Goal: Task Accomplishment & Management: Manage account settings

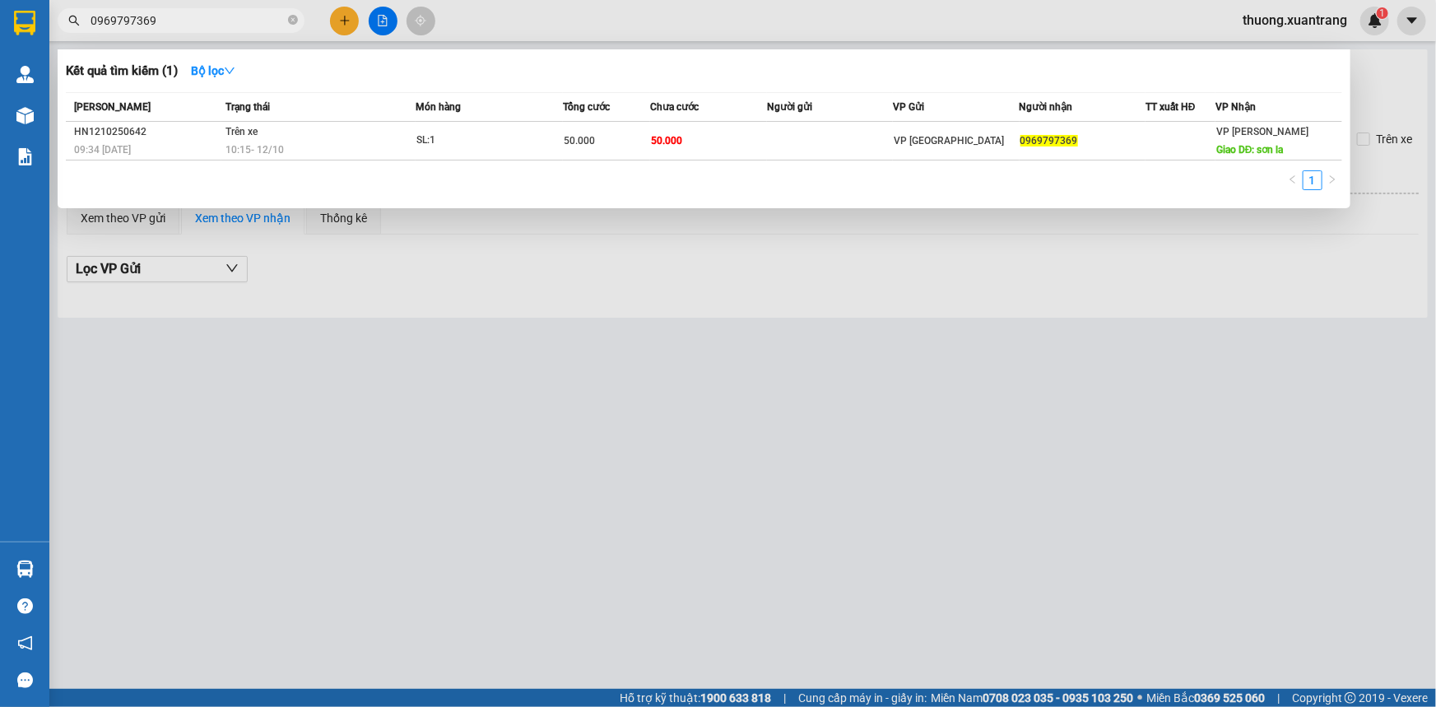
click at [1293, 17] on div at bounding box center [718, 353] width 1436 height 707
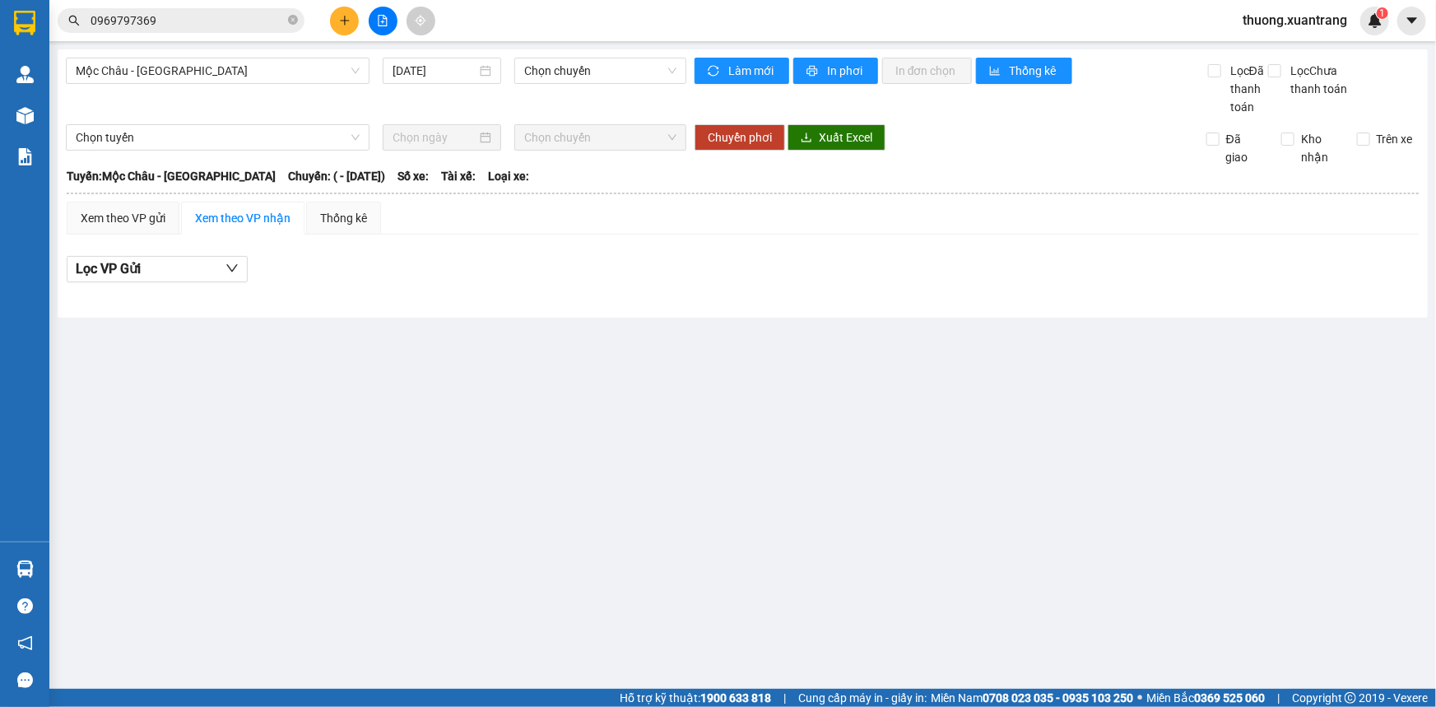
click at [1296, 21] on span "thuong.xuantrang" at bounding box center [1295, 20] width 131 height 21
click at [1266, 49] on span "Đăng xuất" at bounding box center [1303, 51] width 98 height 18
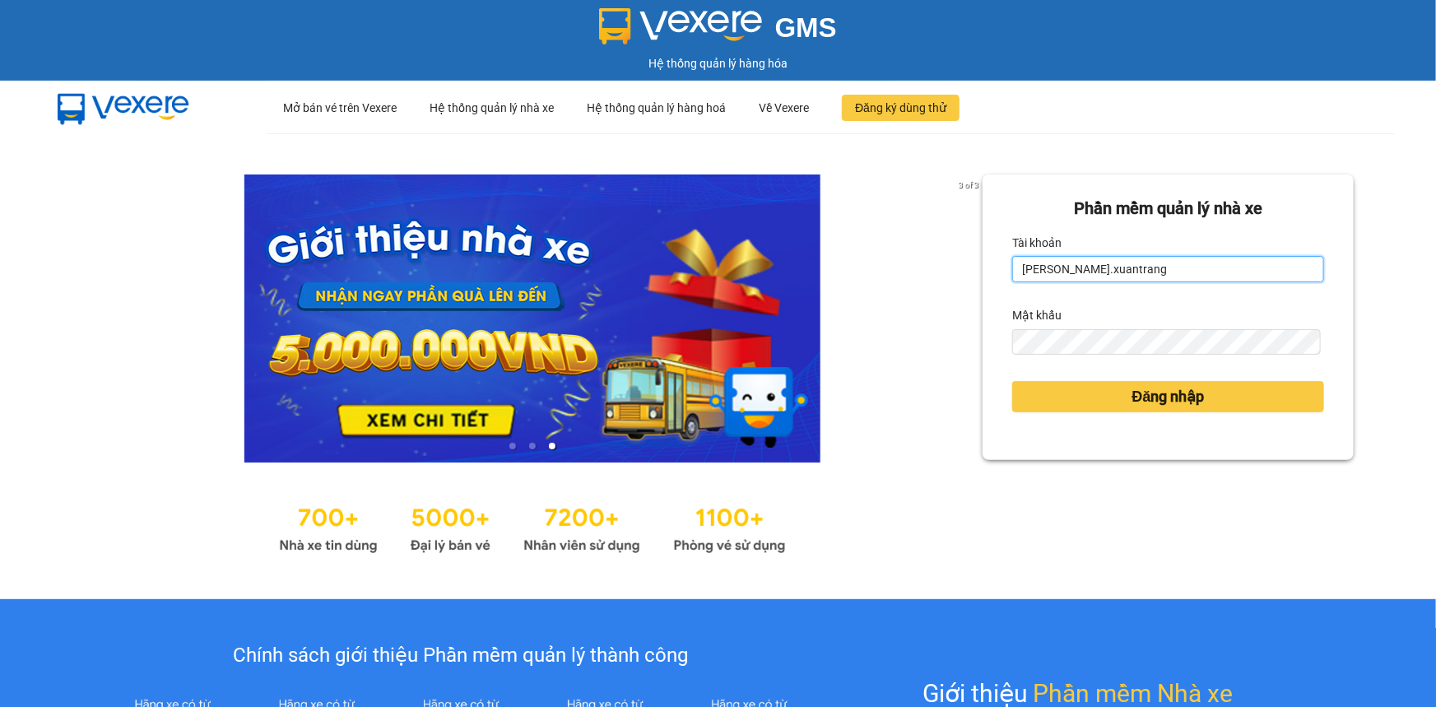
click at [1136, 277] on input "[PERSON_NAME].xuantrang" at bounding box center [1168, 269] width 312 height 26
click at [1133, 266] on input "nt" at bounding box center [1168, 269] width 312 height 26
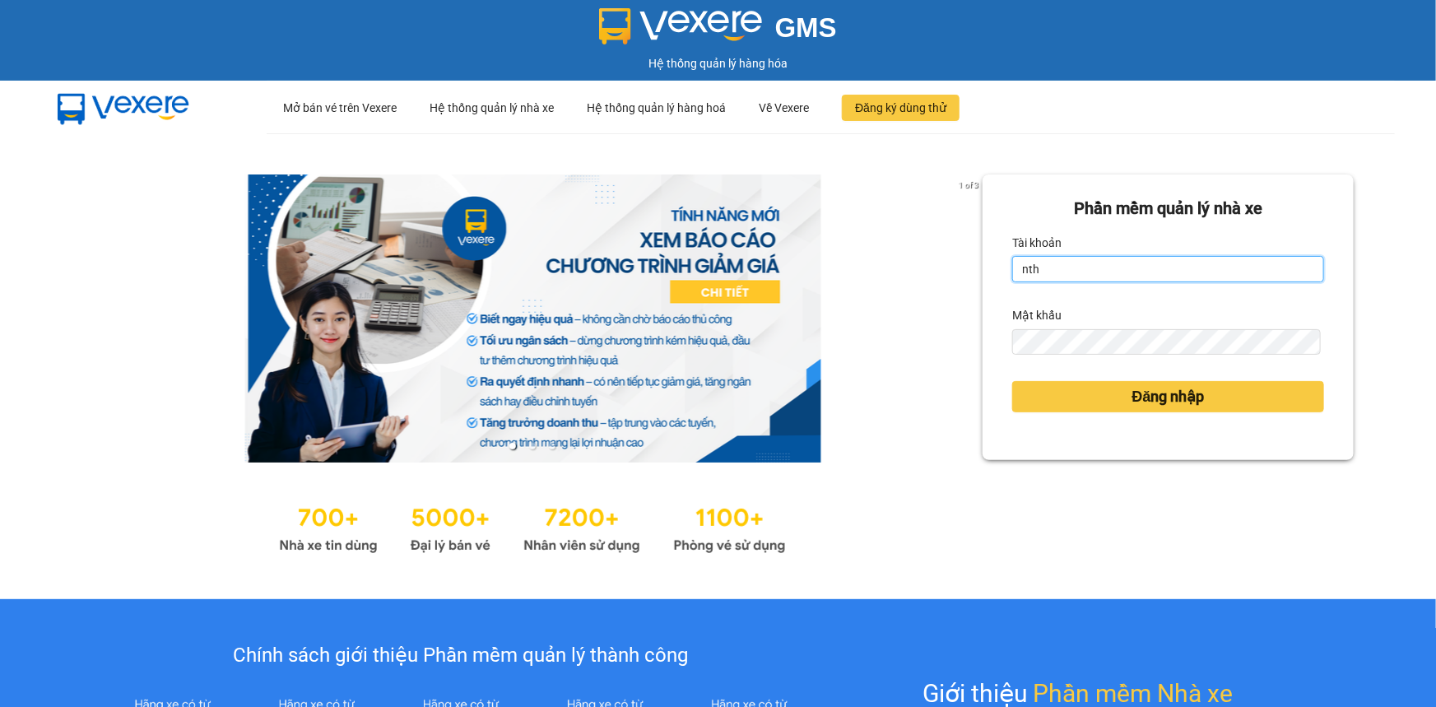
type input "nthai.xuantrang"
click at [1012, 381] on button "Đăng nhập" at bounding box center [1168, 396] width 312 height 31
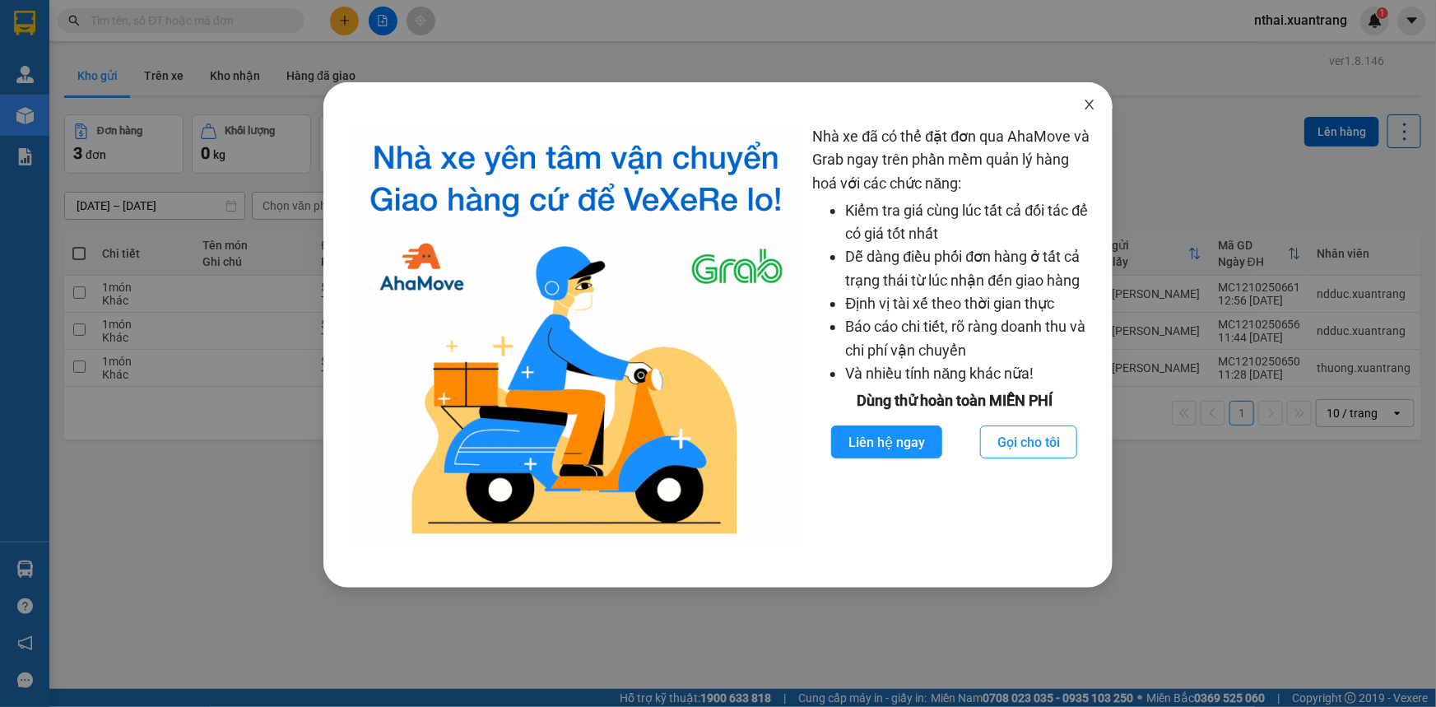
click at [1090, 102] on icon "close" at bounding box center [1089, 104] width 13 height 13
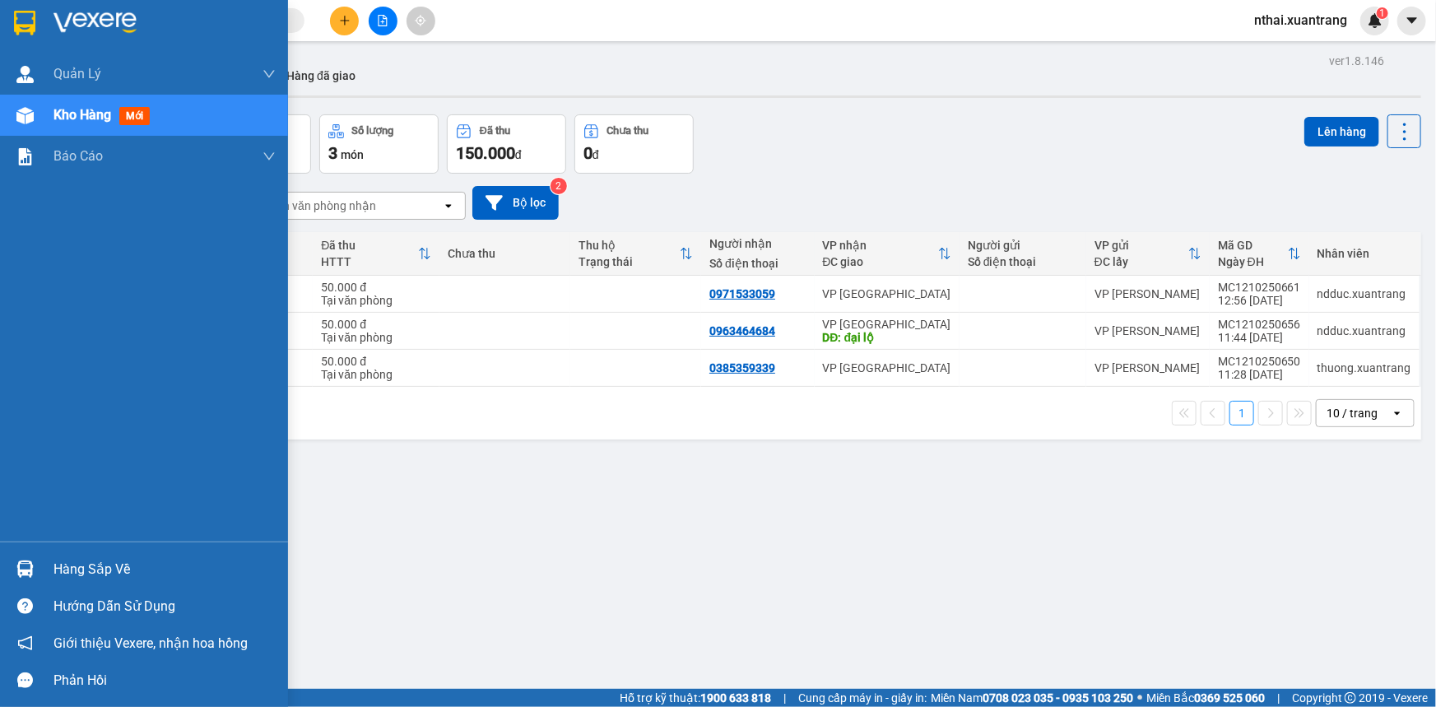
click at [35, 32] on img at bounding box center [24, 23] width 21 height 25
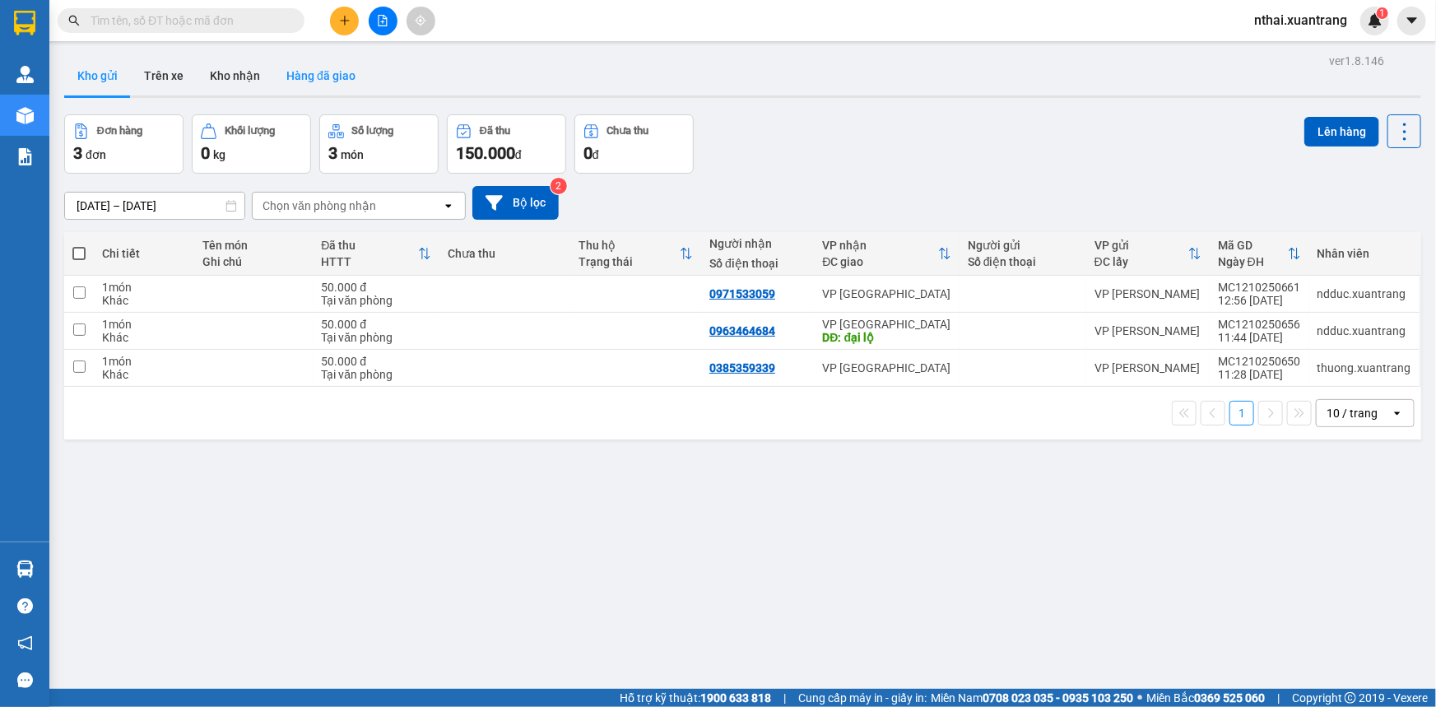
click at [310, 76] on button "Hàng đã giao" at bounding box center [320, 76] width 95 height 40
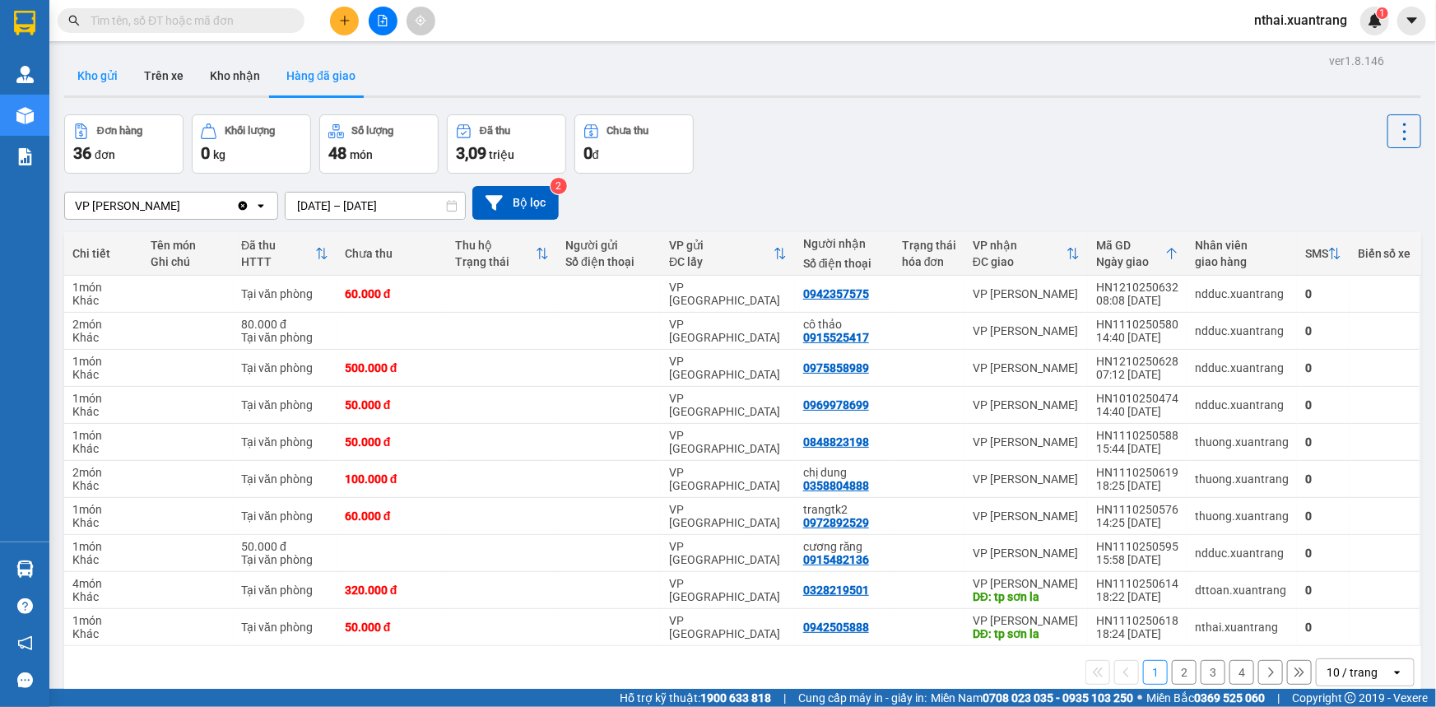
click at [107, 78] on button "Kho gửi" at bounding box center [97, 76] width 67 height 40
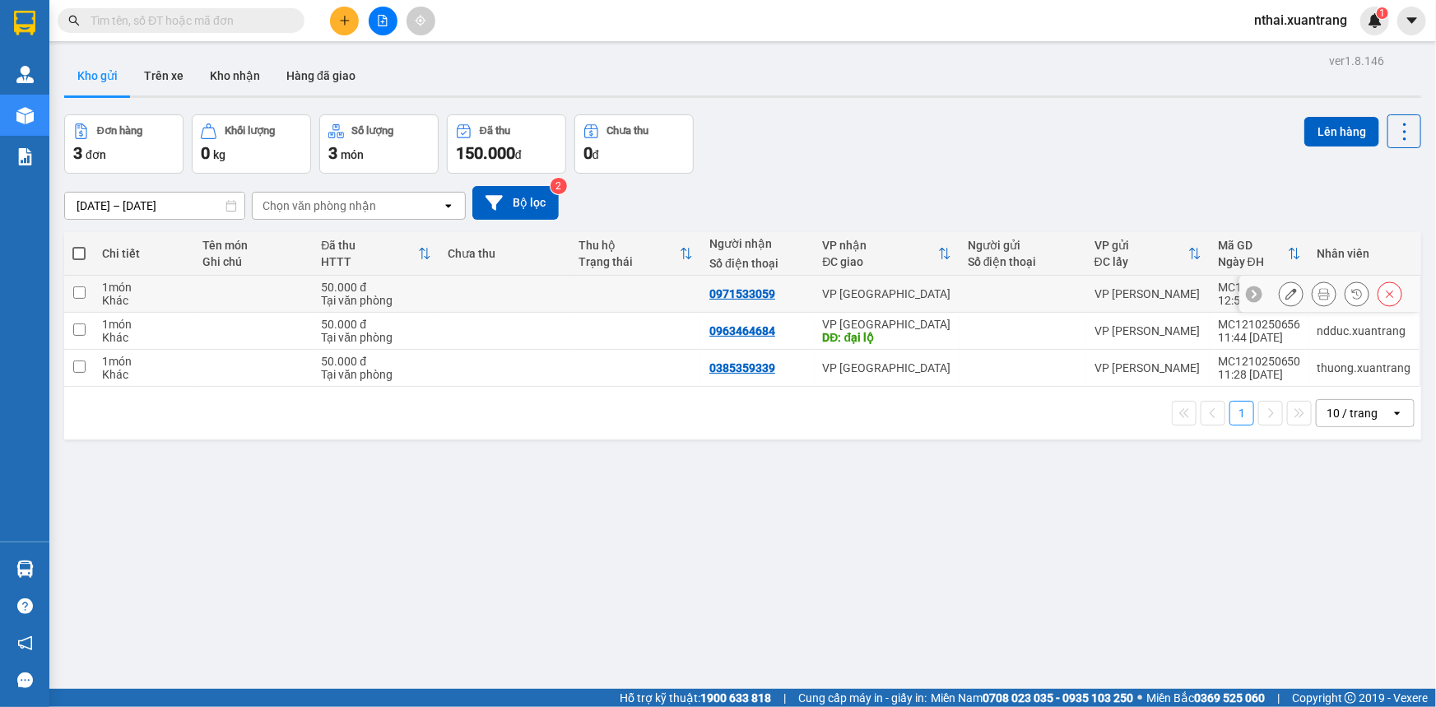
click at [389, 296] on div "Tại văn phòng" at bounding box center [376, 300] width 110 height 13
checkbox input "true"
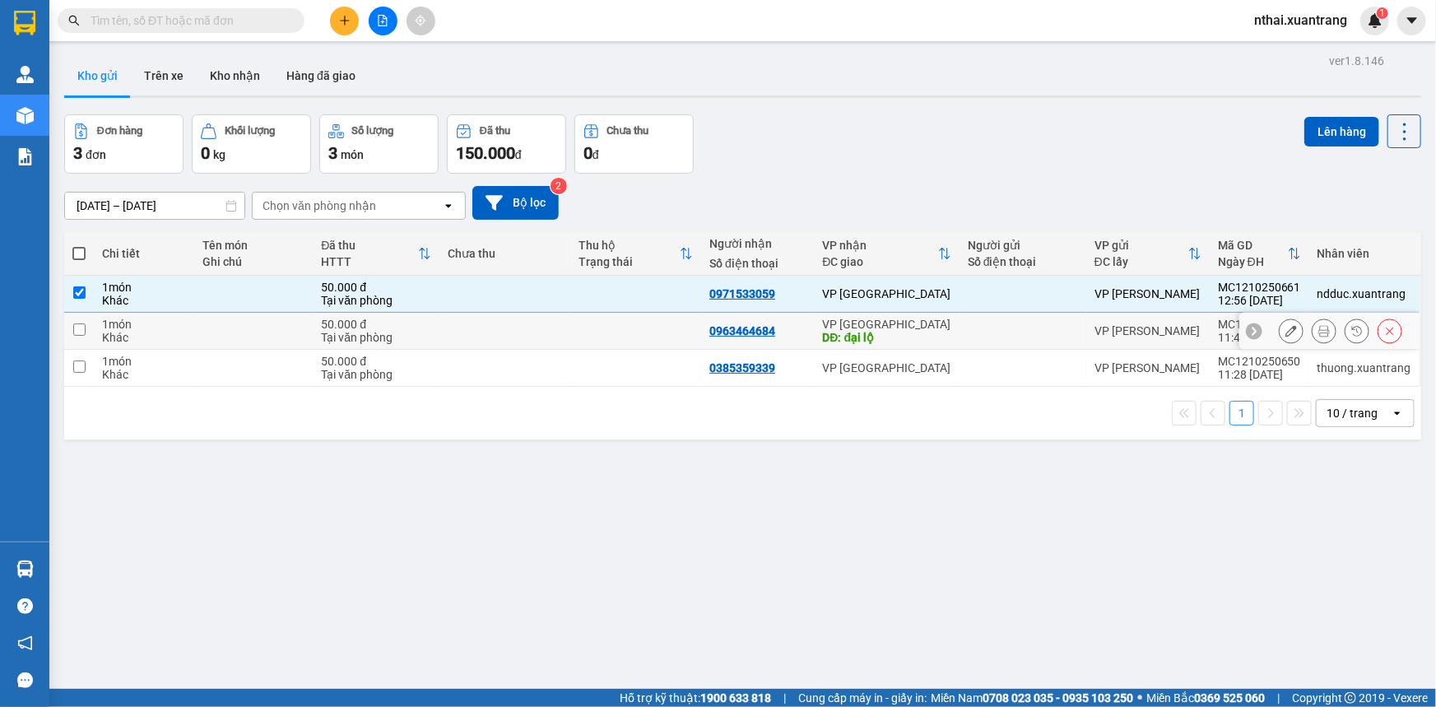
click at [394, 328] on div "50.000 đ" at bounding box center [376, 324] width 110 height 13
checkbox input "true"
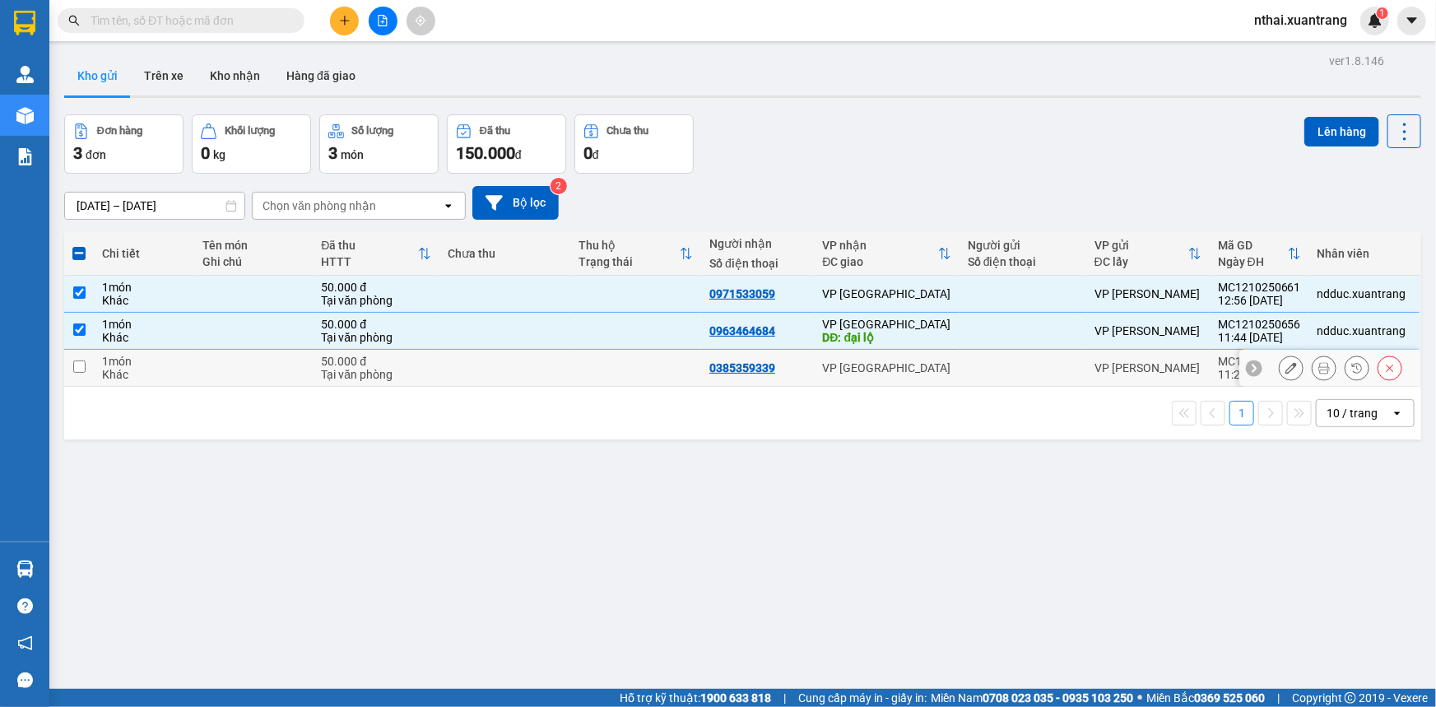
drag, startPoint x: 407, startPoint y: 370, endPoint x: 695, endPoint y: 362, distance: 289.0
click at [407, 371] on div "Tại văn phòng" at bounding box center [376, 374] width 110 height 13
checkbox input "true"
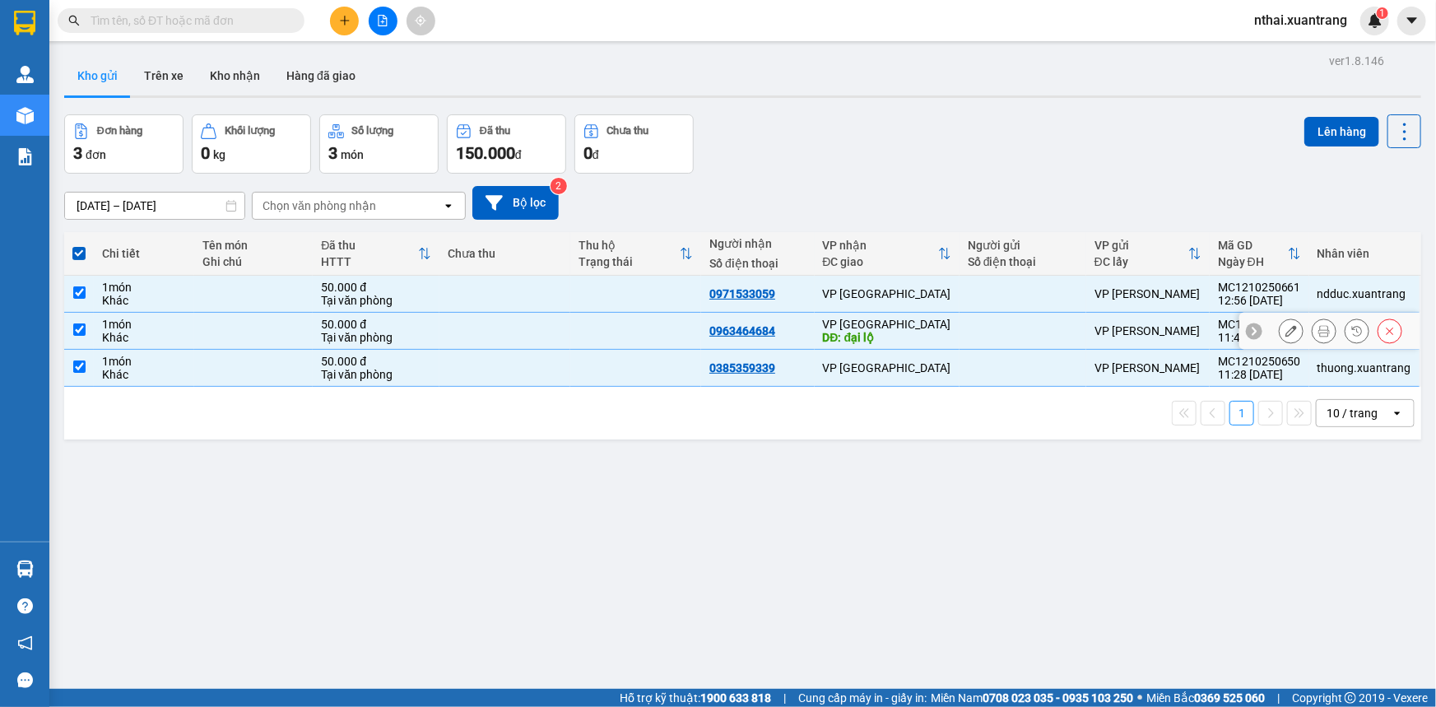
click at [888, 339] on div "DĐ: đại lộ" at bounding box center [887, 337] width 128 height 13
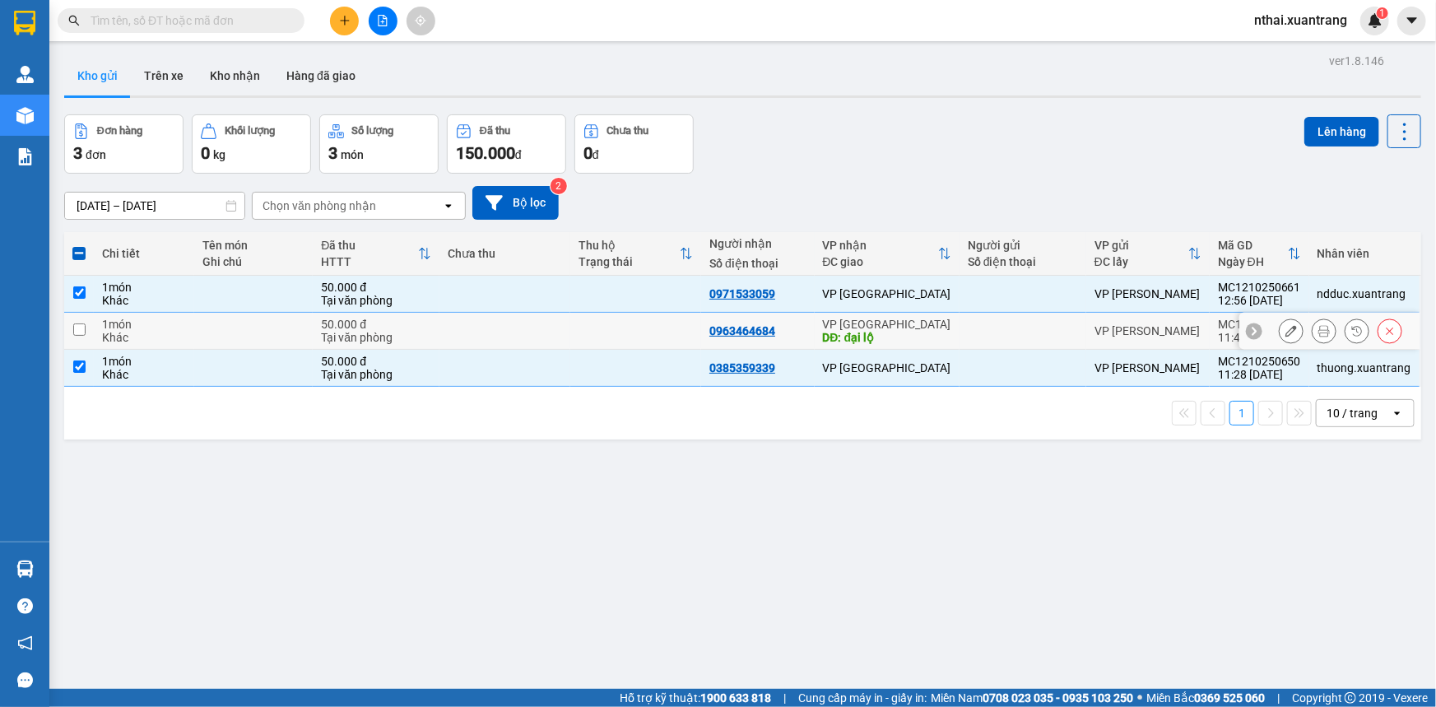
click at [528, 331] on td at bounding box center [505, 331] width 131 height 37
checkbox input "true"
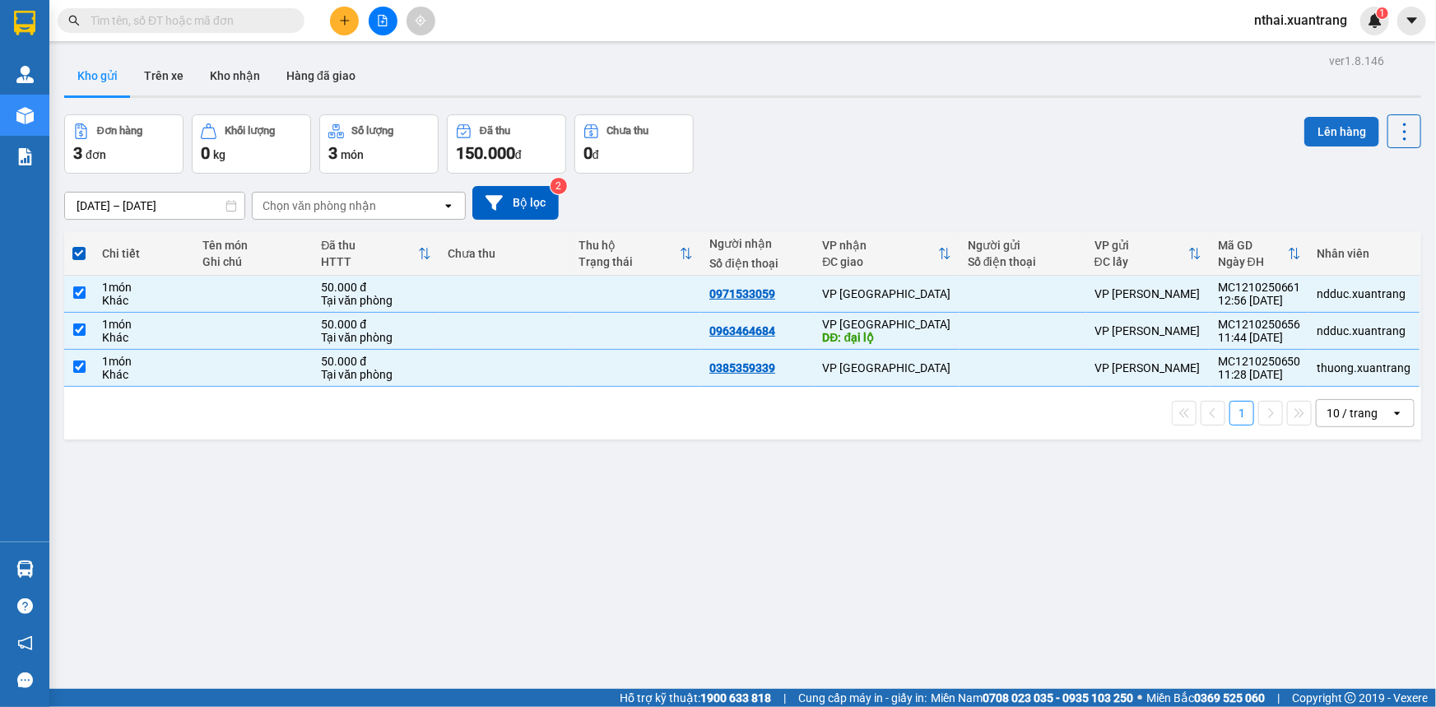
click at [1325, 127] on button "Lên hàng" at bounding box center [1342, 132] width 75 height 30
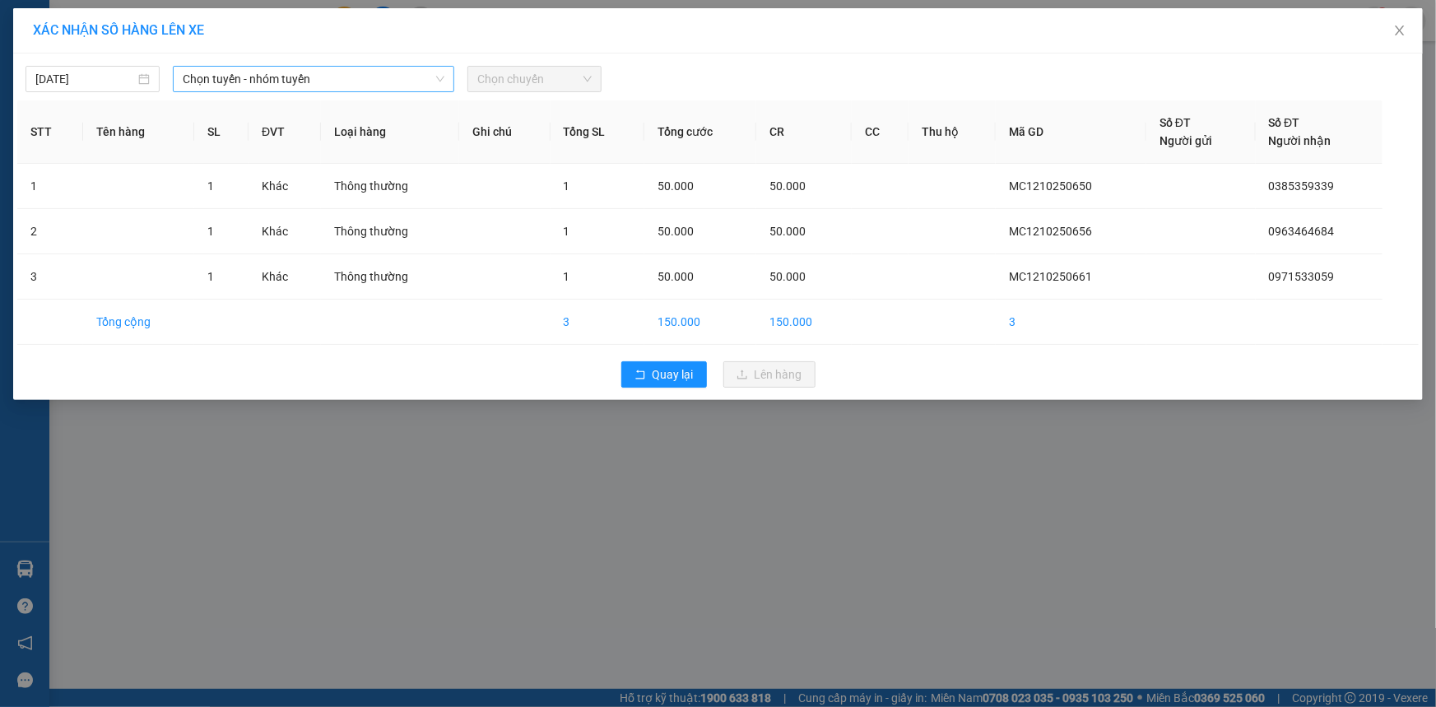
click at [291, 77] on span "Chọn tuyến - nhóm tuyến" at bounding box center [314, 79] width 262 height 25
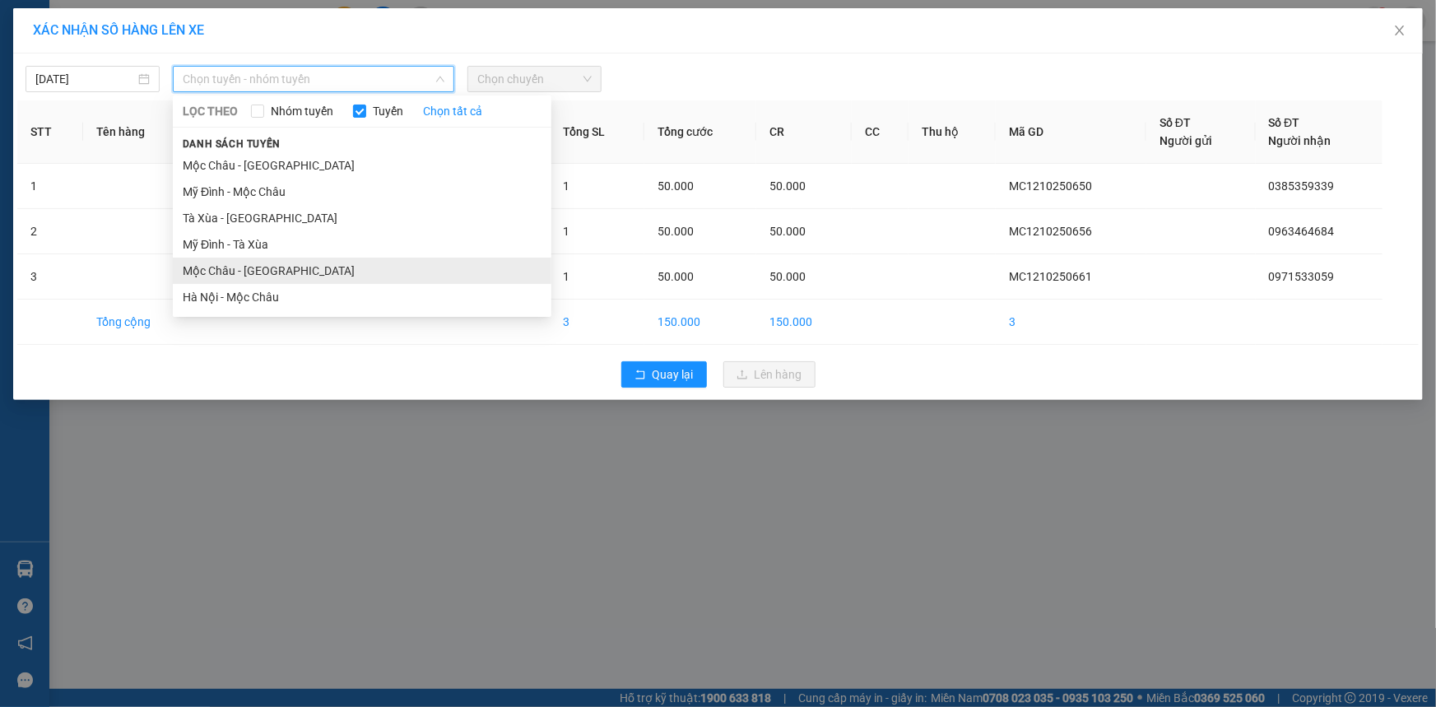
click at [235, 266] on li "Mộc Châu - [GEOGRAPHIC_DATA]" at bounding box center [362, 271] width 379 height 26
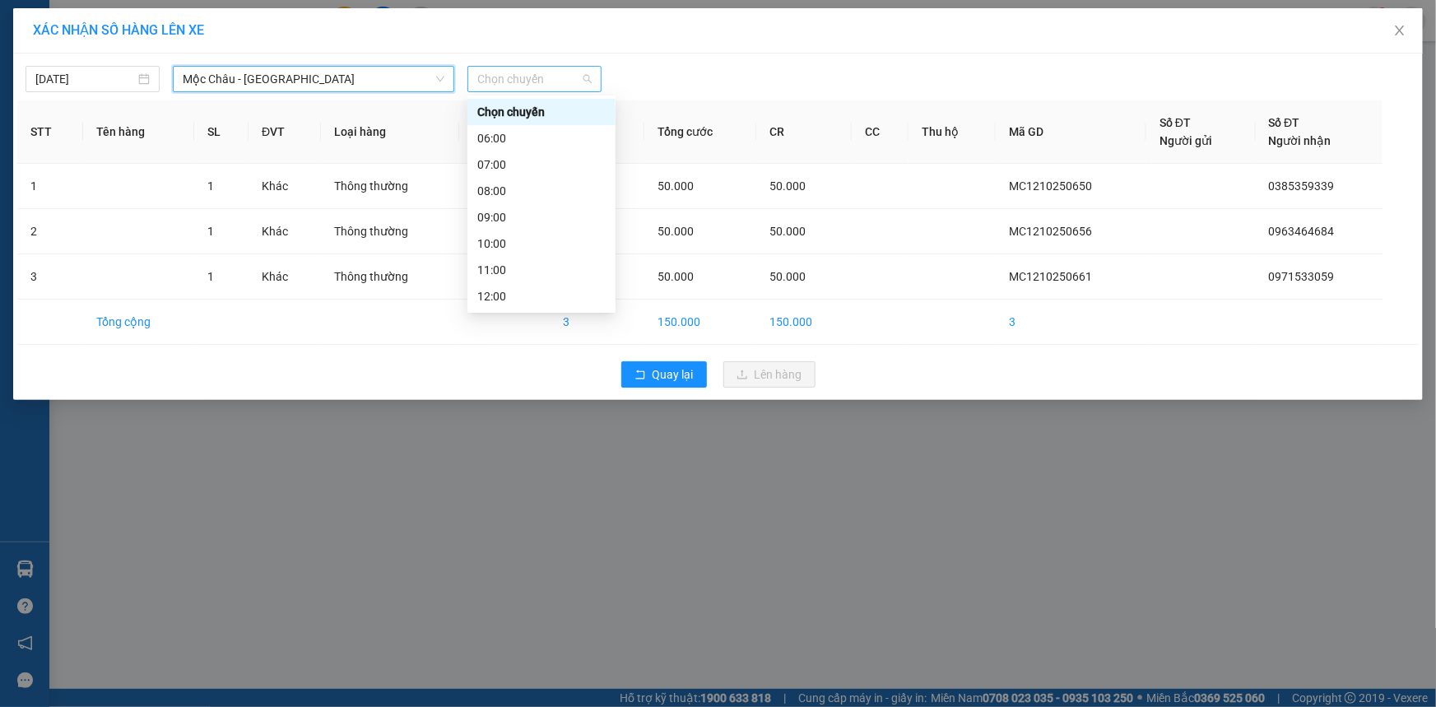
drag, startPoint x: 508, startPoint y: 79, endPoint x: 519, endPoint y: 148, distance: 70.1
click at [509, 83] on span "Chọn chuyến" at bounding box center [534, 79] width 114 height 25
click at [509, 135] on div "14:00" at bounding box center [541, 139] width 128 height 18
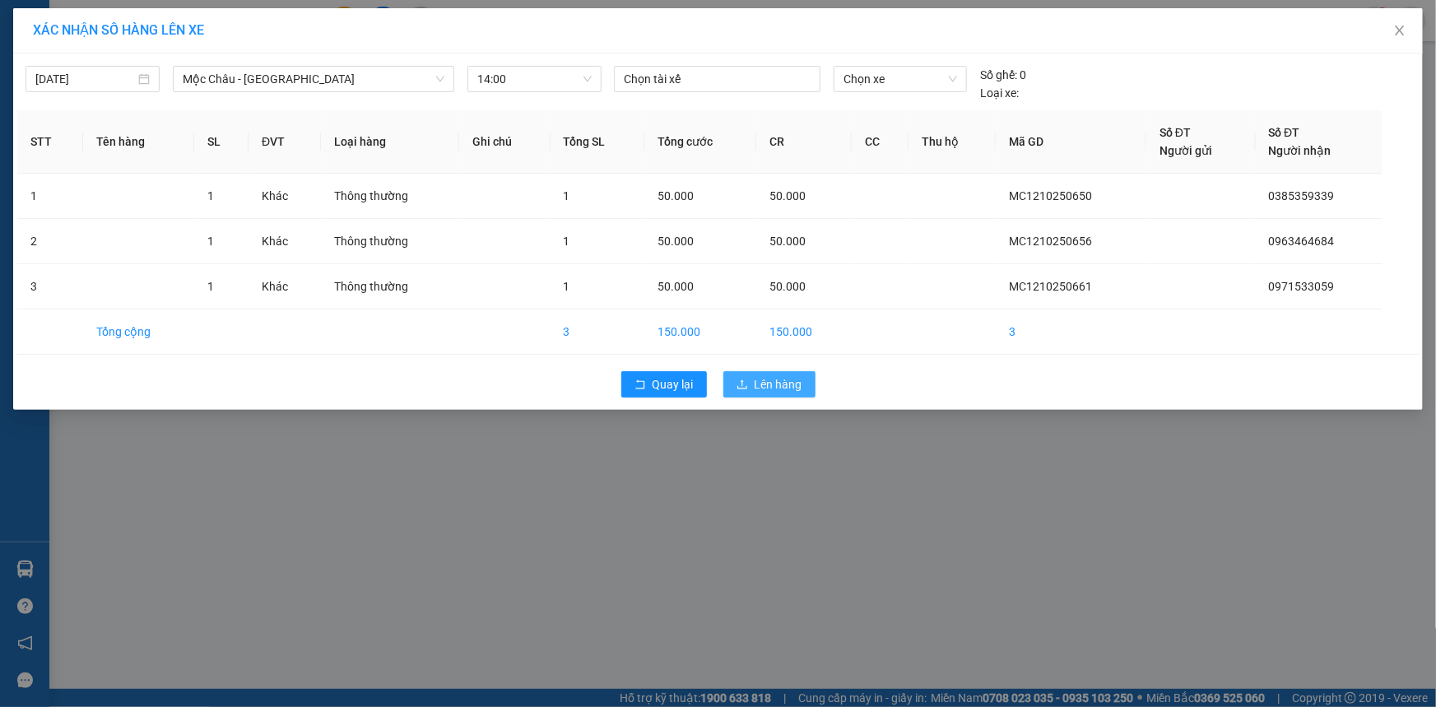
click at [784, 384] on span "Lên hàng" at bounding box center [779, 384] width 48 height 18
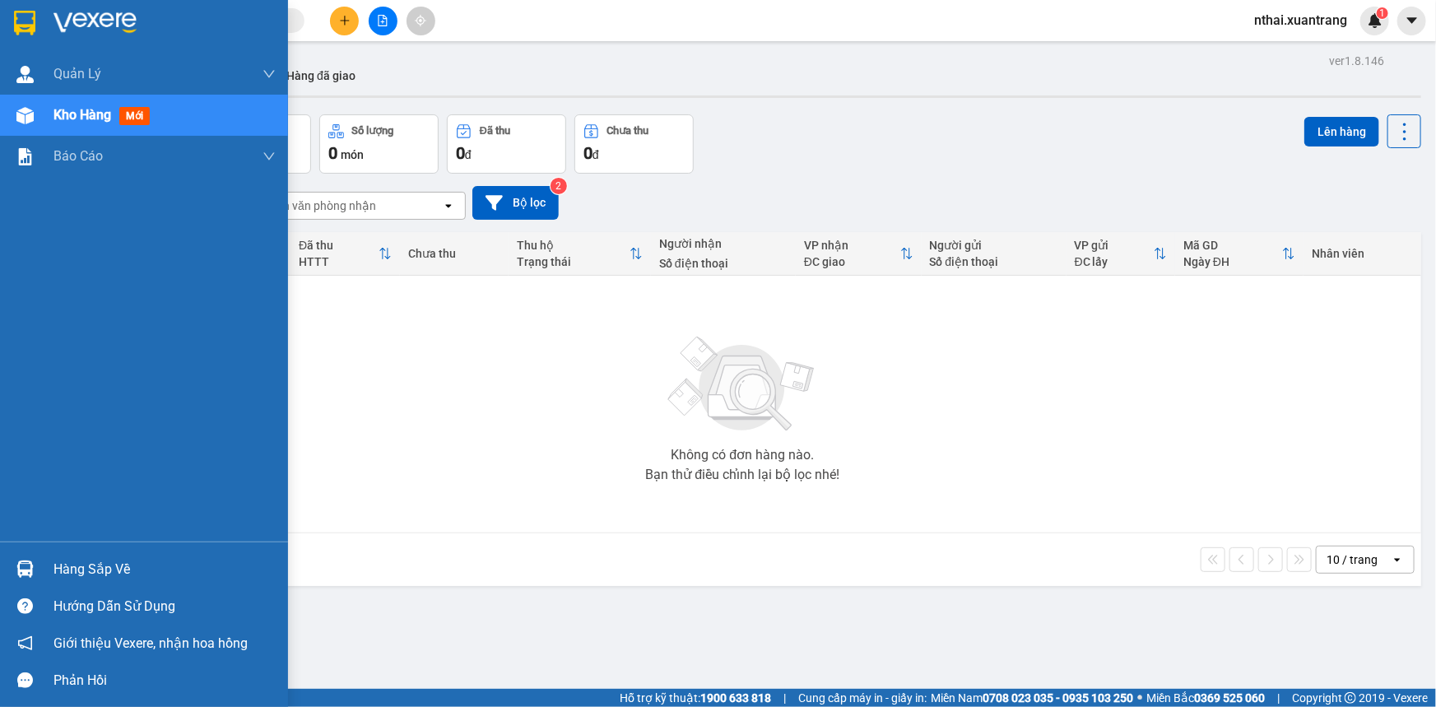
click at [35, 27] on img at bounding box center [24, 23] width 21 height 25
click at [16, 24] on img at bounding box center [24, 23] width 21 height 25
click at [20, 11] on img at bounding box center [24, 23] width 21 height 25
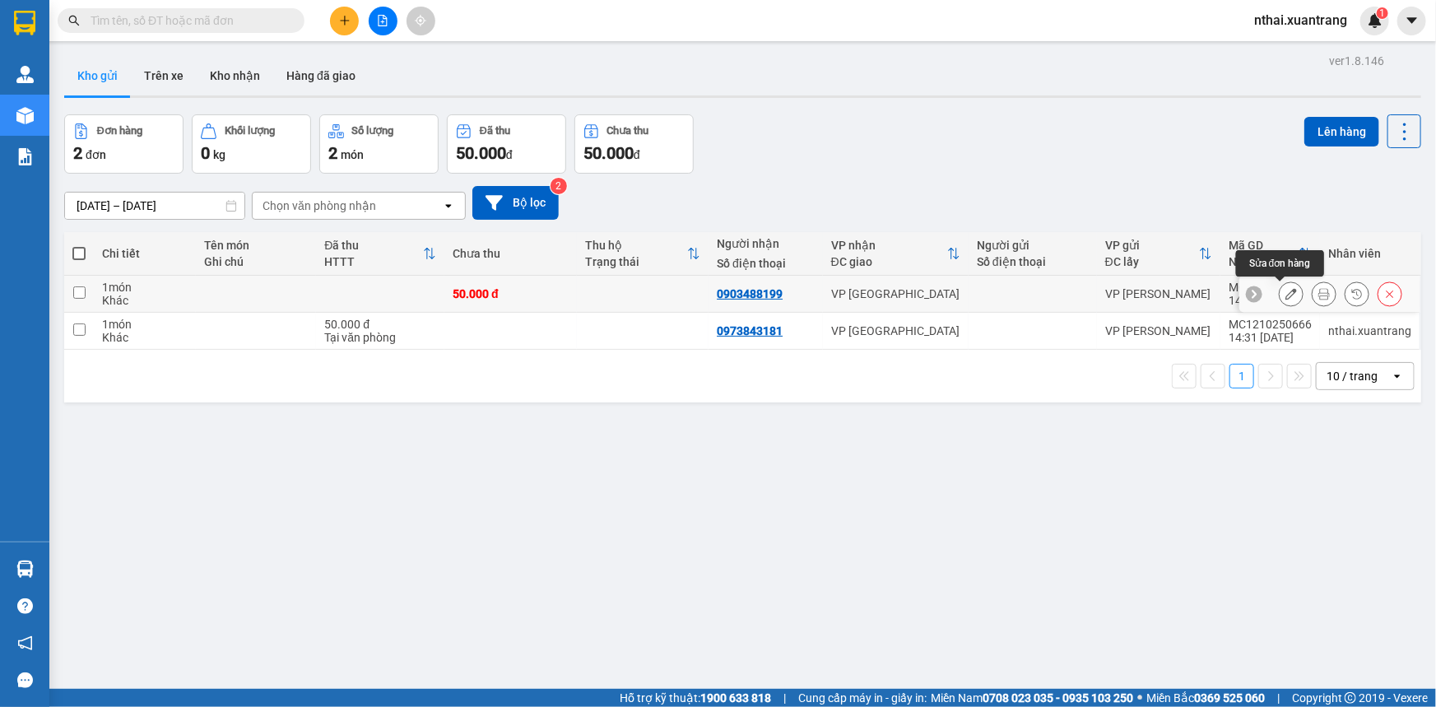
click at [1319, 298] on icon at bounding box center [1325, 294] width 12 height 12
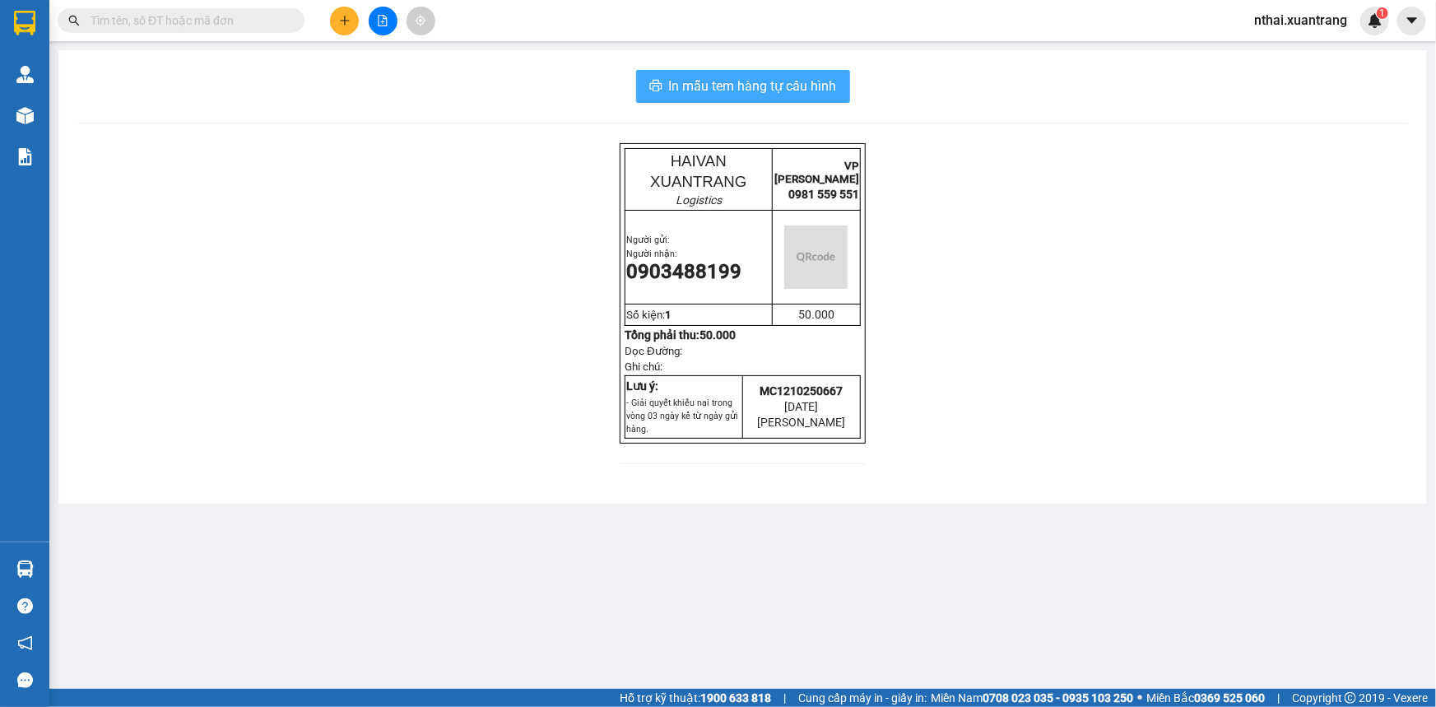
click at [781, 85] on span "In mẫu tem hàng tự cấu hình" at bounding box center [753, 86] width 168 height 21
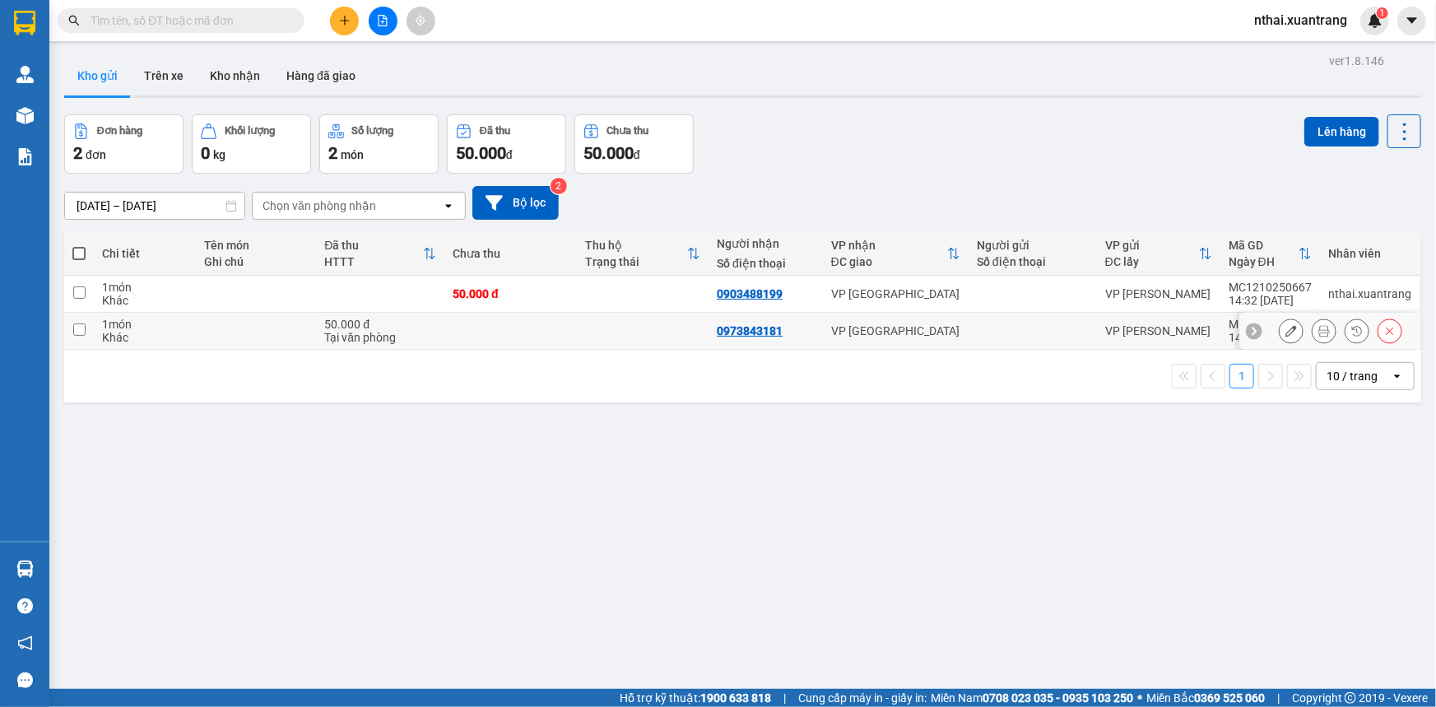
click at [1313, 332] on button at bounding box center [1324, 331] width 23 height 29
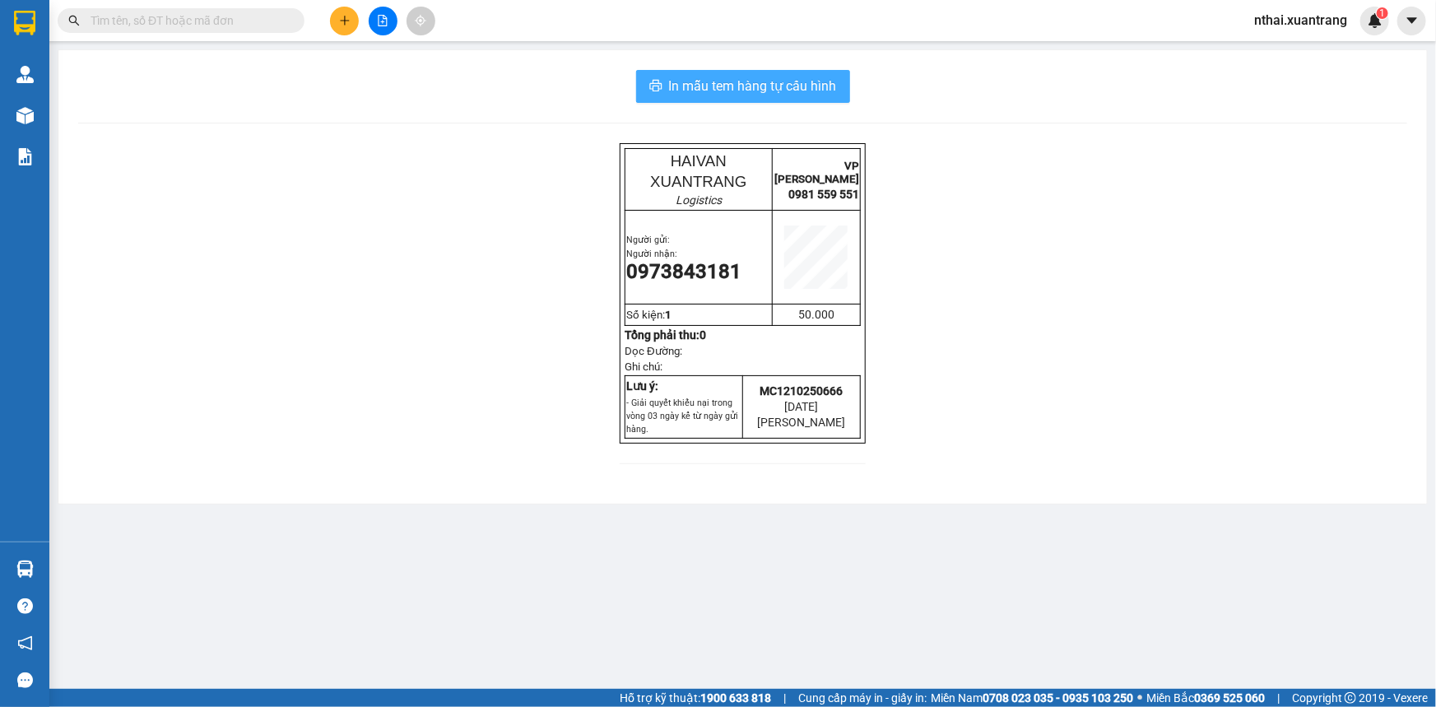
click at [761, 96] on span "In mẫu tem hàng tự cấu hình" at bounding box center [753, 86] width 168 height 21
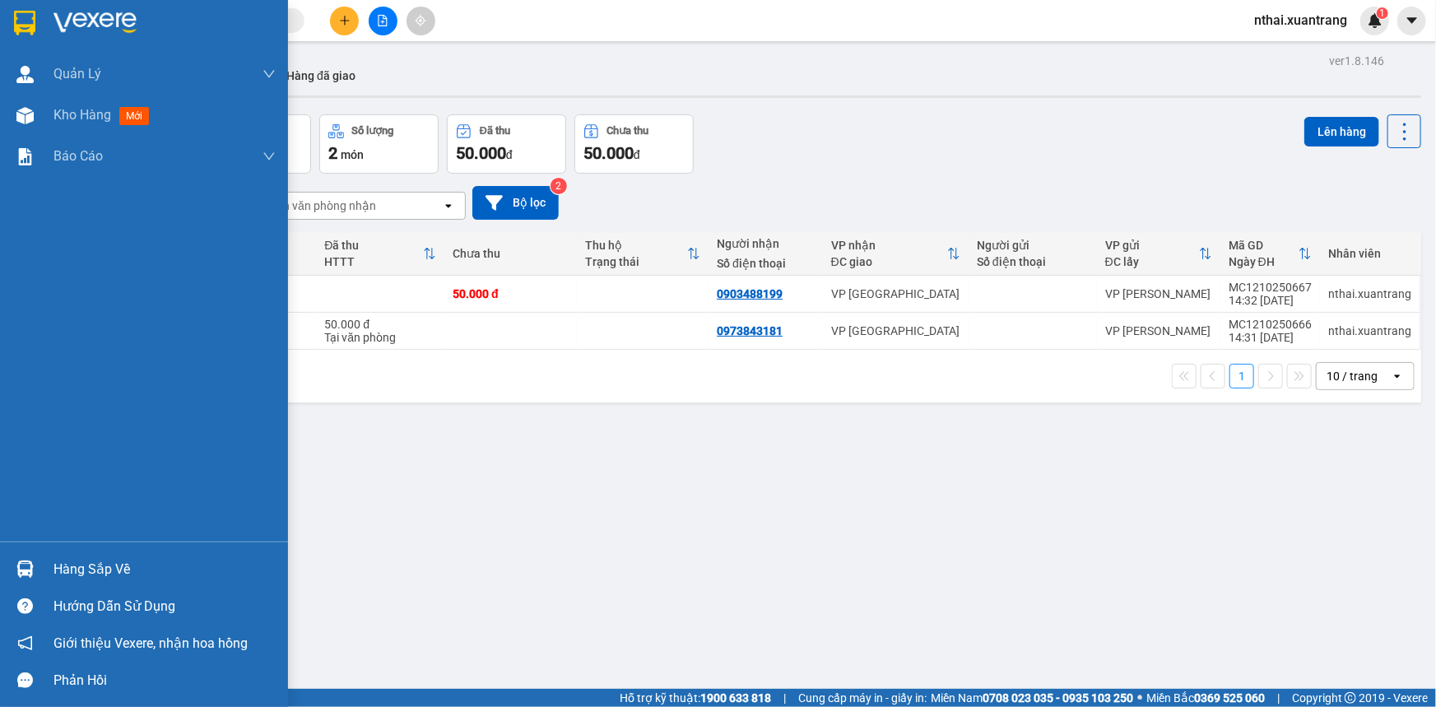
click at [24, 17] on img at bounding box center [24, 23] width 21 height 25
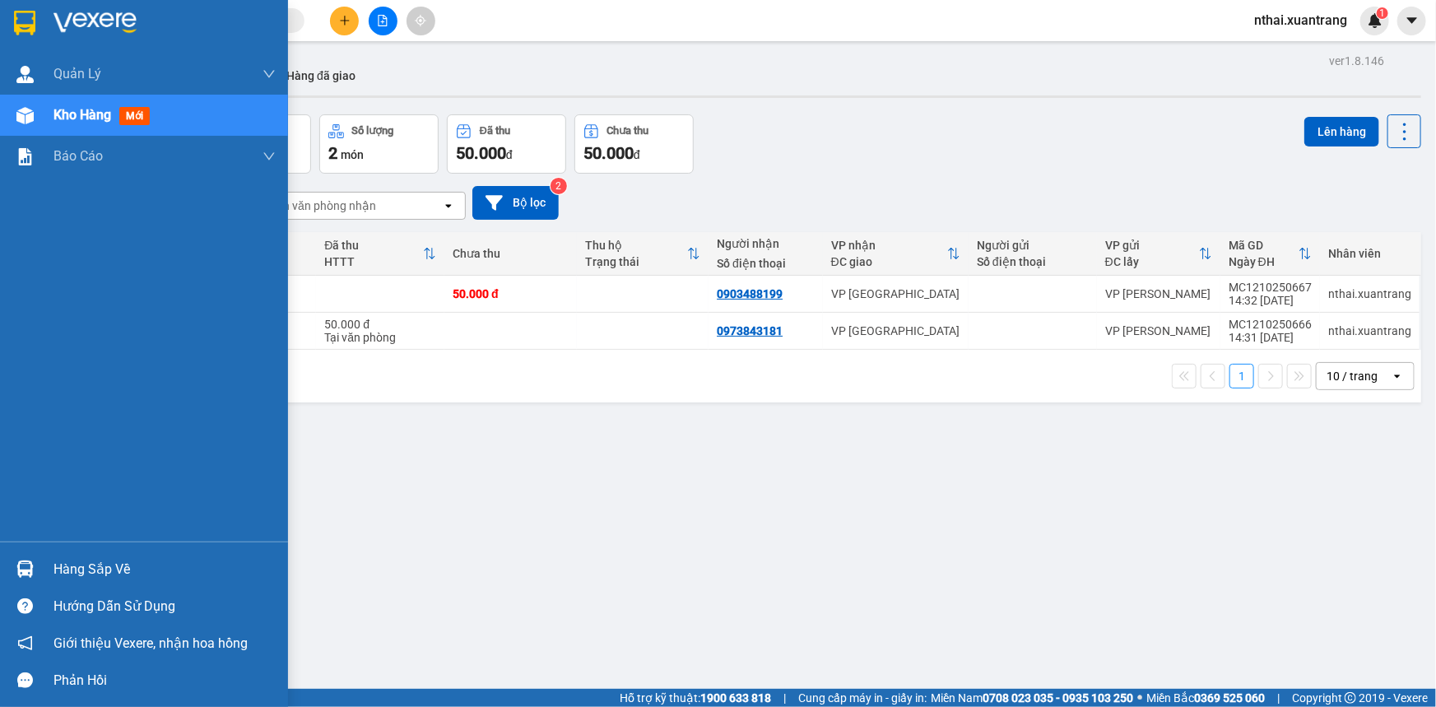
click at [43, 0] on div at bounding box center [144, 26] width 288 height 53
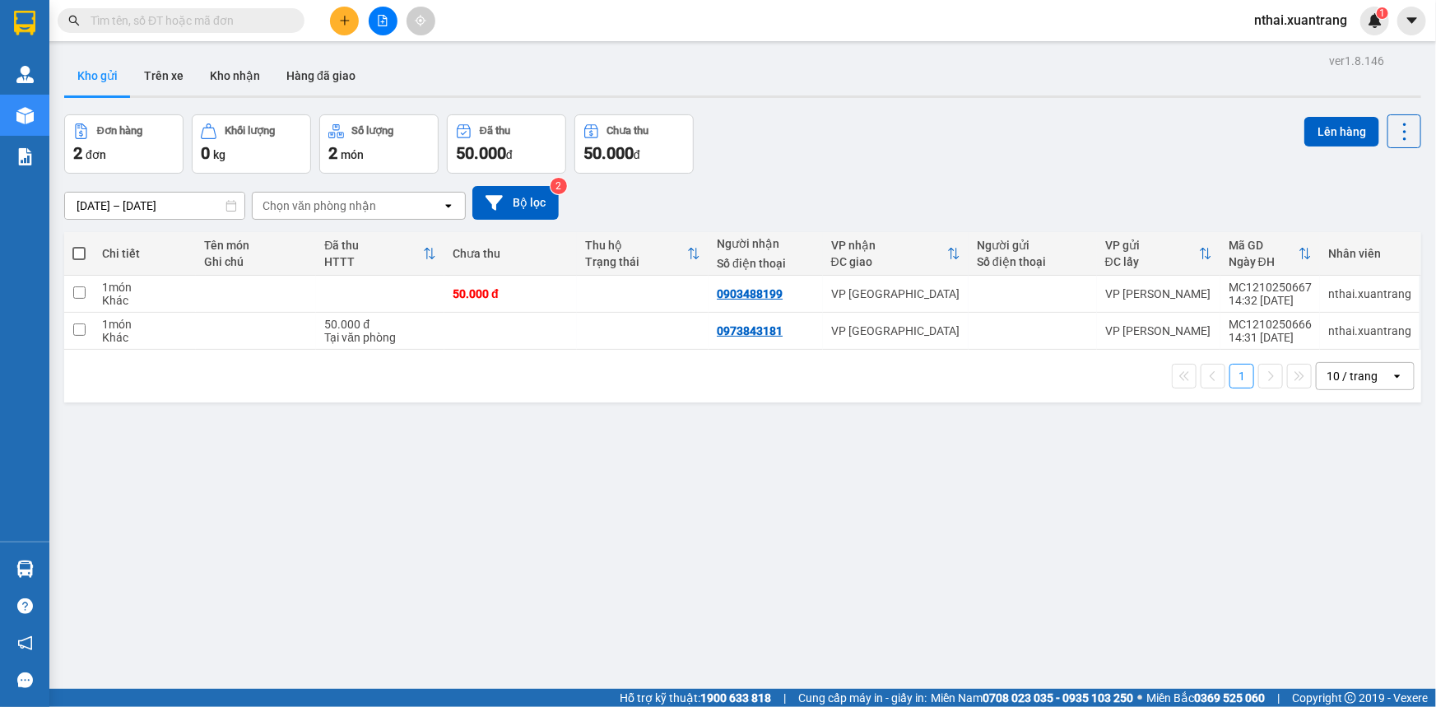
click at [354, 22] on button at bounding box center [344, 21] width 29 height 29
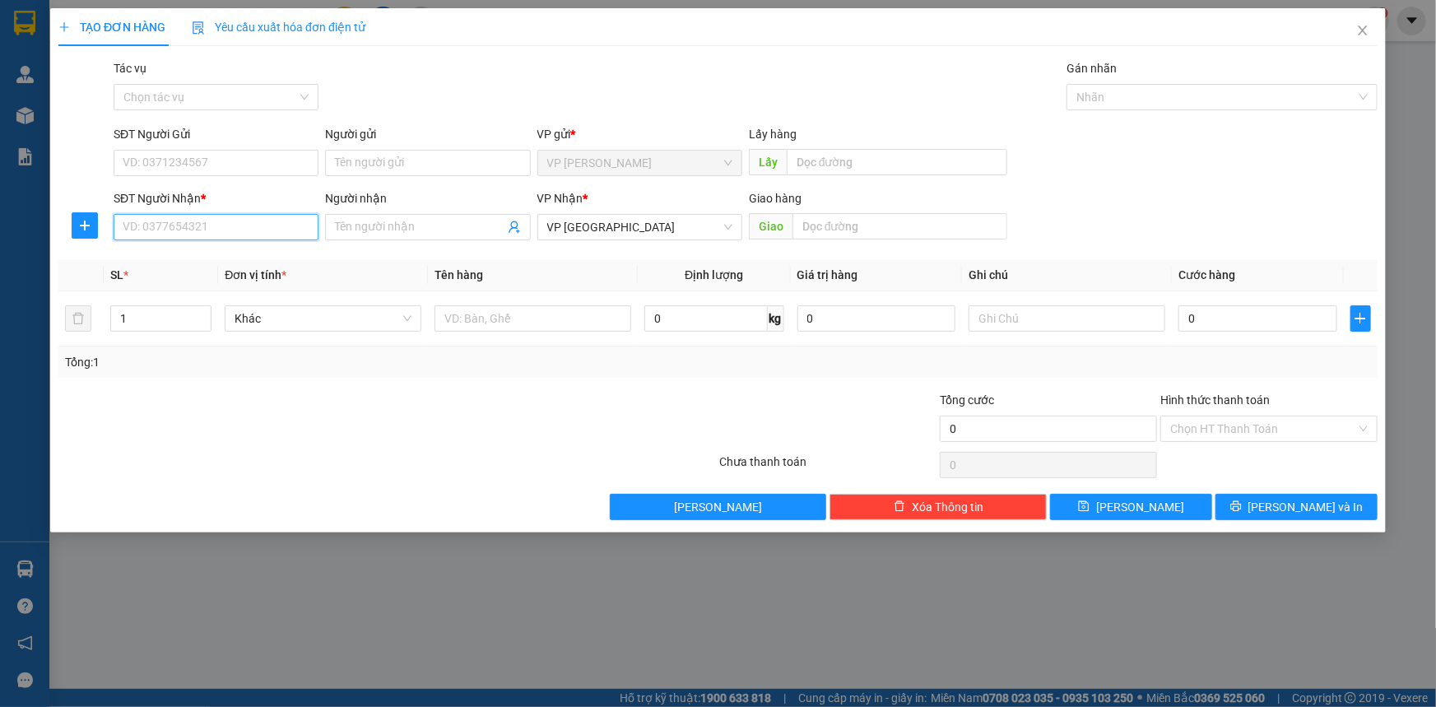
click at [214, 229] on input "SĐT Người Nhận *" at bounding box center [216, 227] width 205 height 26
click at [216, 253] on div "0938979887" at bounding box center [215, 260] width 185 height 18
type input "0938979887"
click at [1209, 321] on input "0" at bounding box center [1258, 318] width 159 height 26
type input "5"
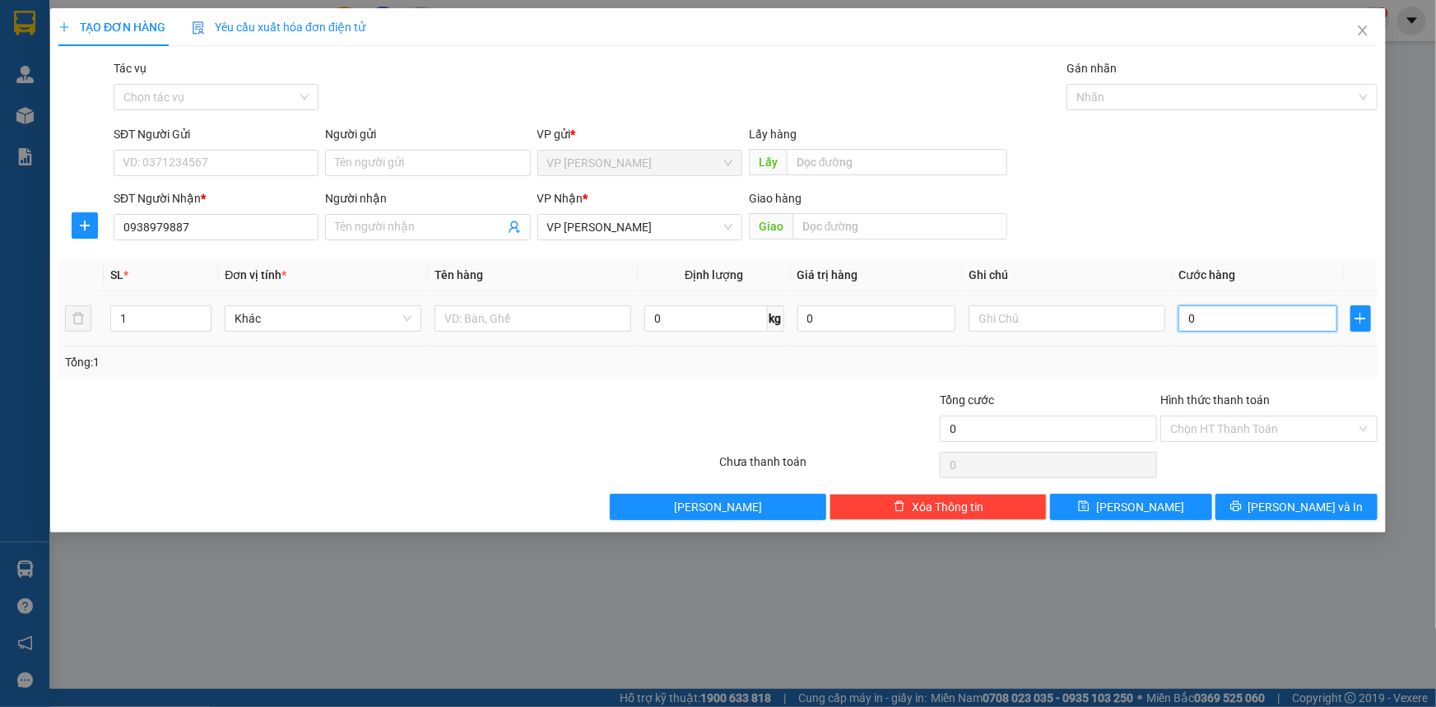
type input "5"
type input "50"
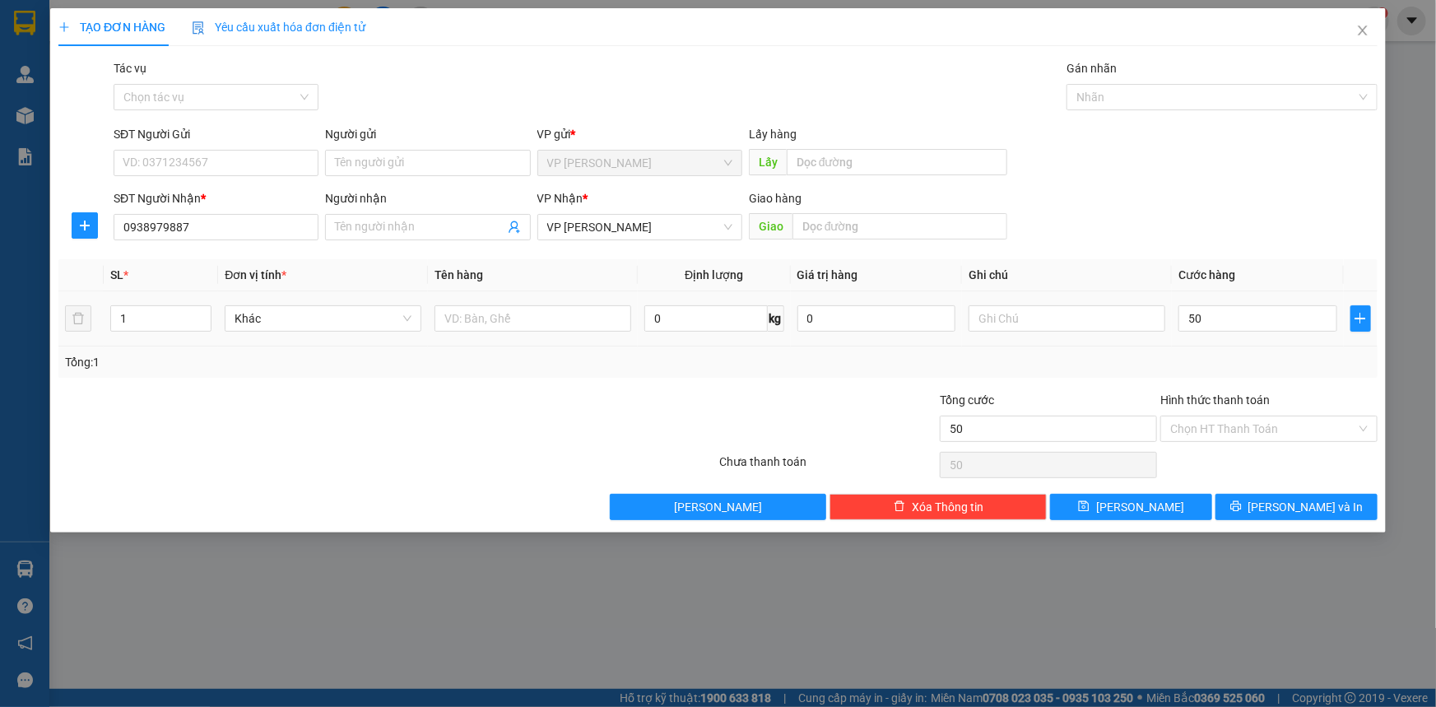
type input "50.000"
click at [1183, 351] on div "SL * Đơn vị tính * Tên hàng Định lượng Giá trị hàng Ghi chú Cước hàng 1 Khác 0 …" at bounding box center [717, 318] width 1319 height 119
click at [1241, 510] on icon "printer" at bounding box center [1235, 506] width 11 height 11
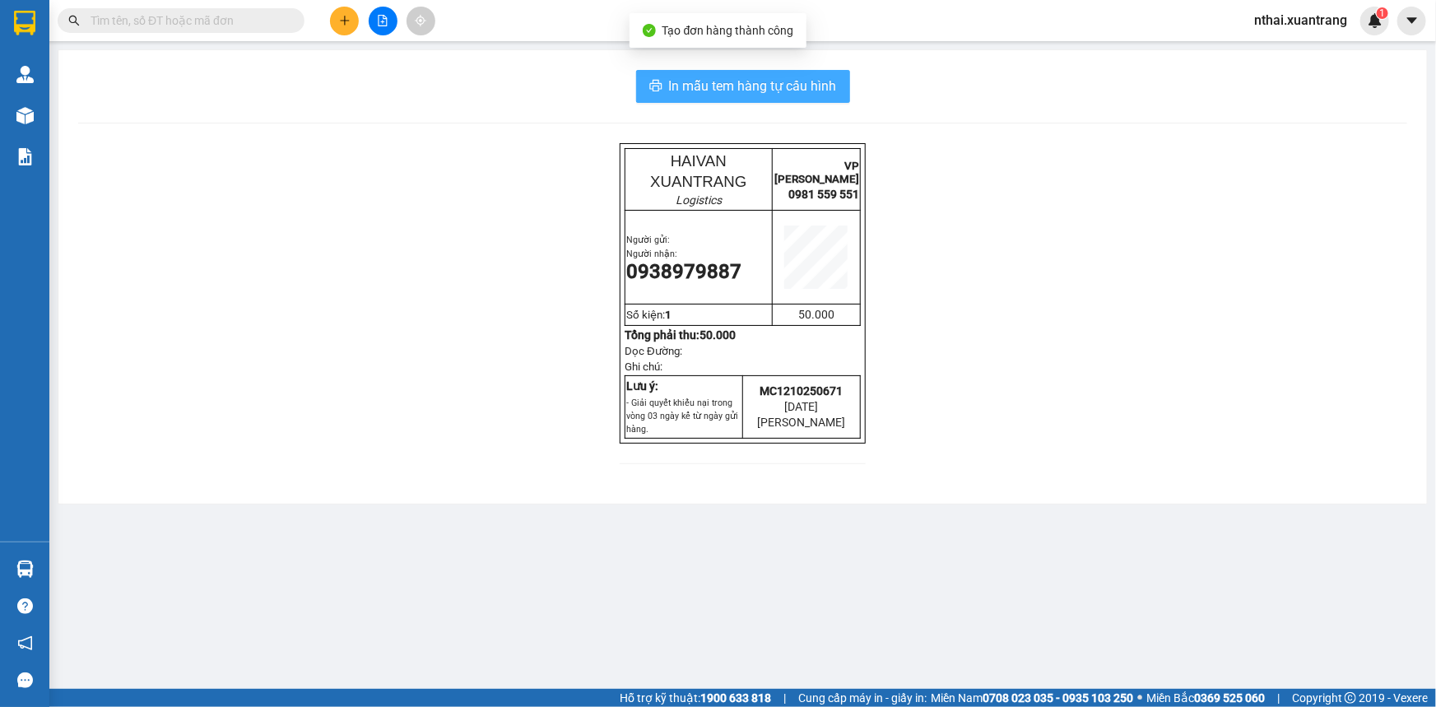
click at [772, 77] on span "In mẫu tem hàng tự cấu hình" at bounding box center [753, 86] width 168 height 21
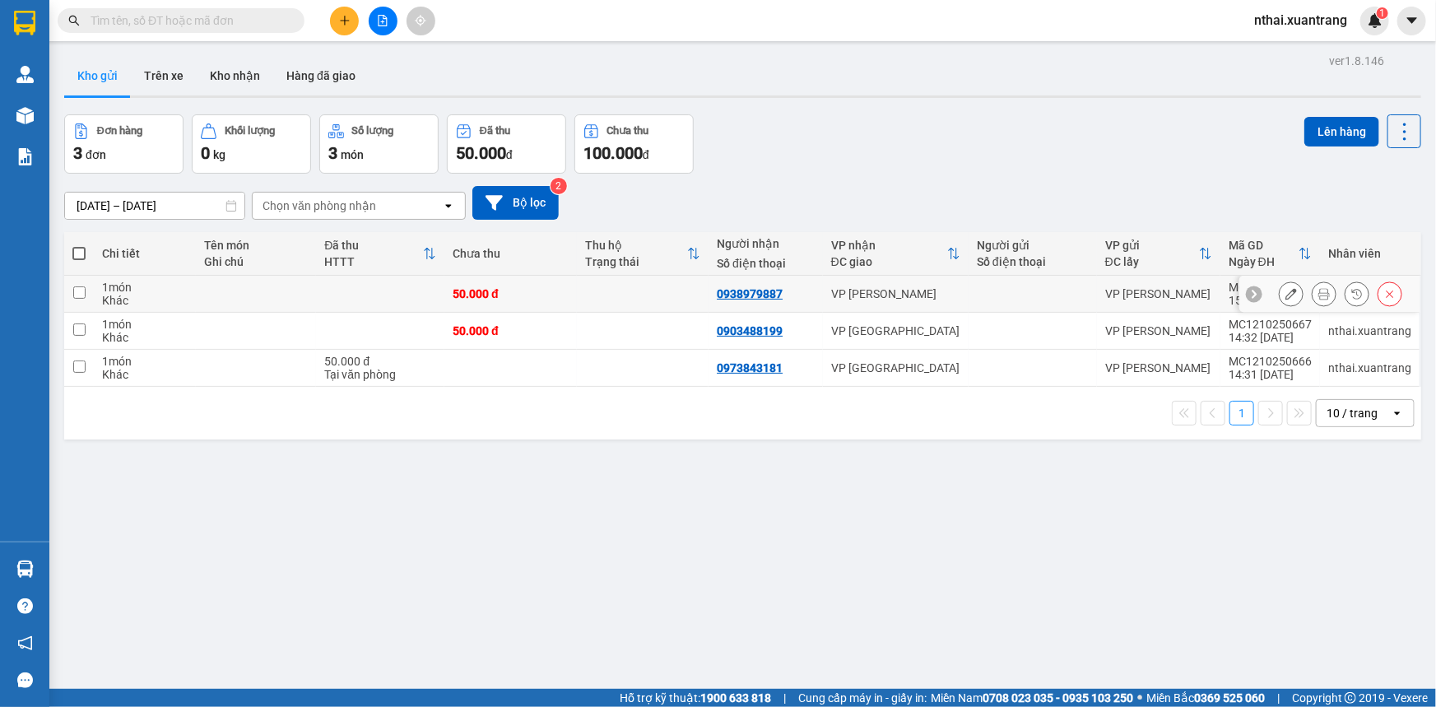
click at [1286, 298] on icon at bounding box center [1292, 294] width 12 height 12
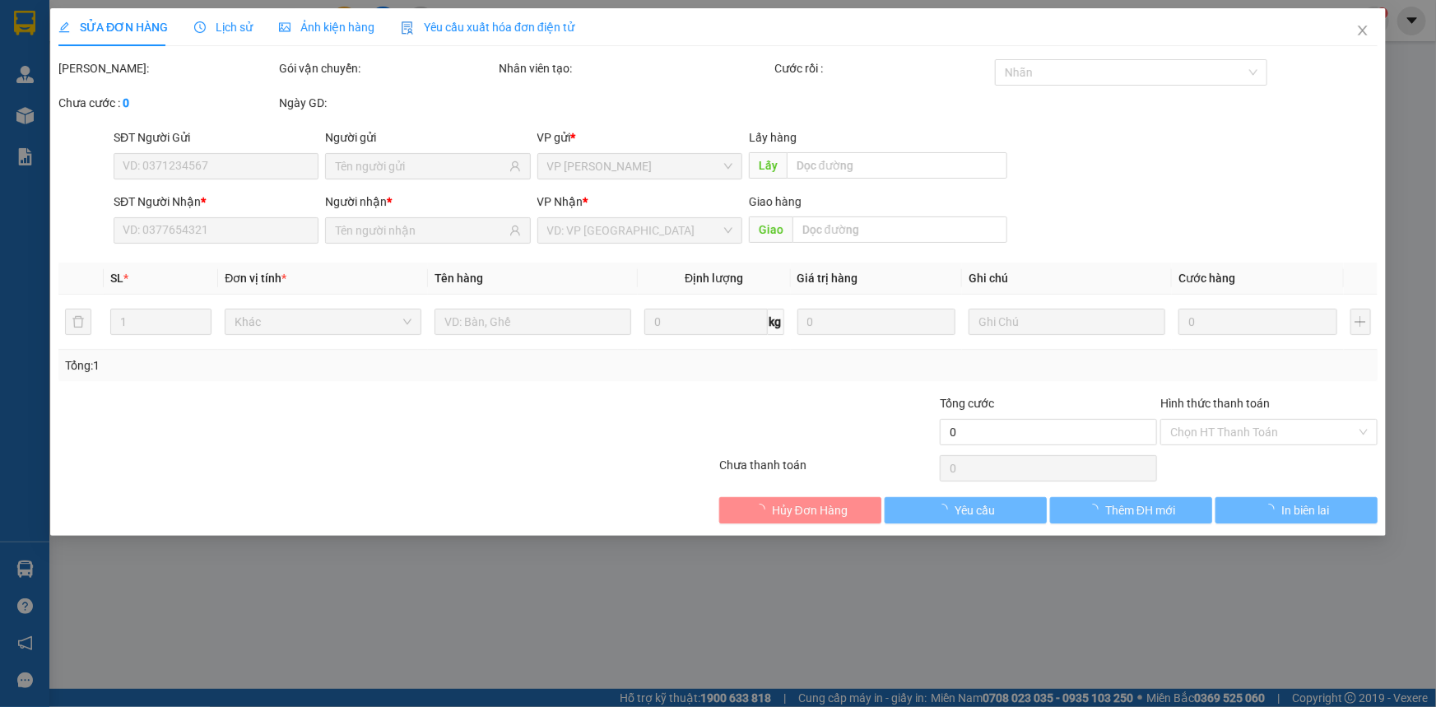
type input "0938979887"
type input "50.000"
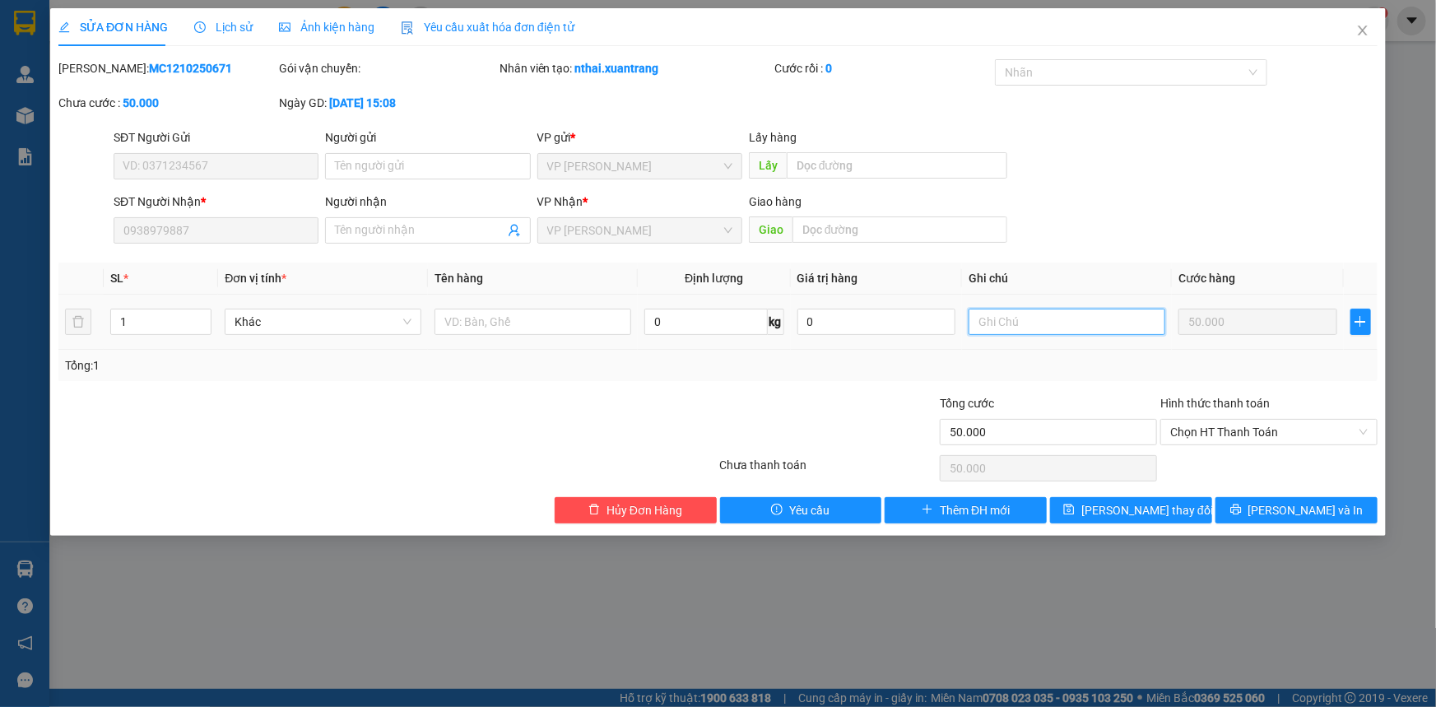
click at [1118, 317] on input "text" at bounding box center [1067, 322] width 197 height 26
type input "x"
type input "5"
click at [1104, 319] on input "xe giường 15h" at bounding box center [1067, 322] width 197 height 26
type input "xe giường 15h bếp từ"
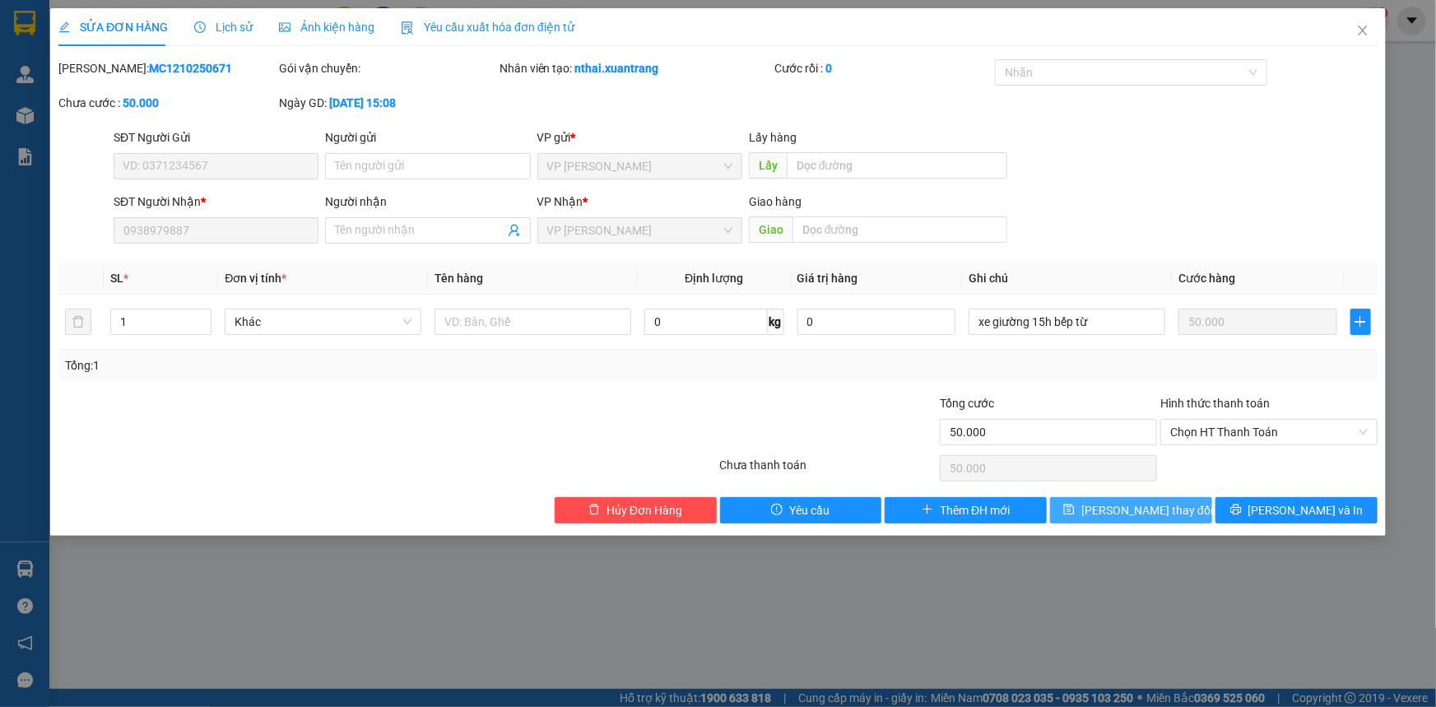
click at [1136, 515] on span "[PERSON_NAME] thay đổi" at bounding box center [1148, 510] width 132 height 18
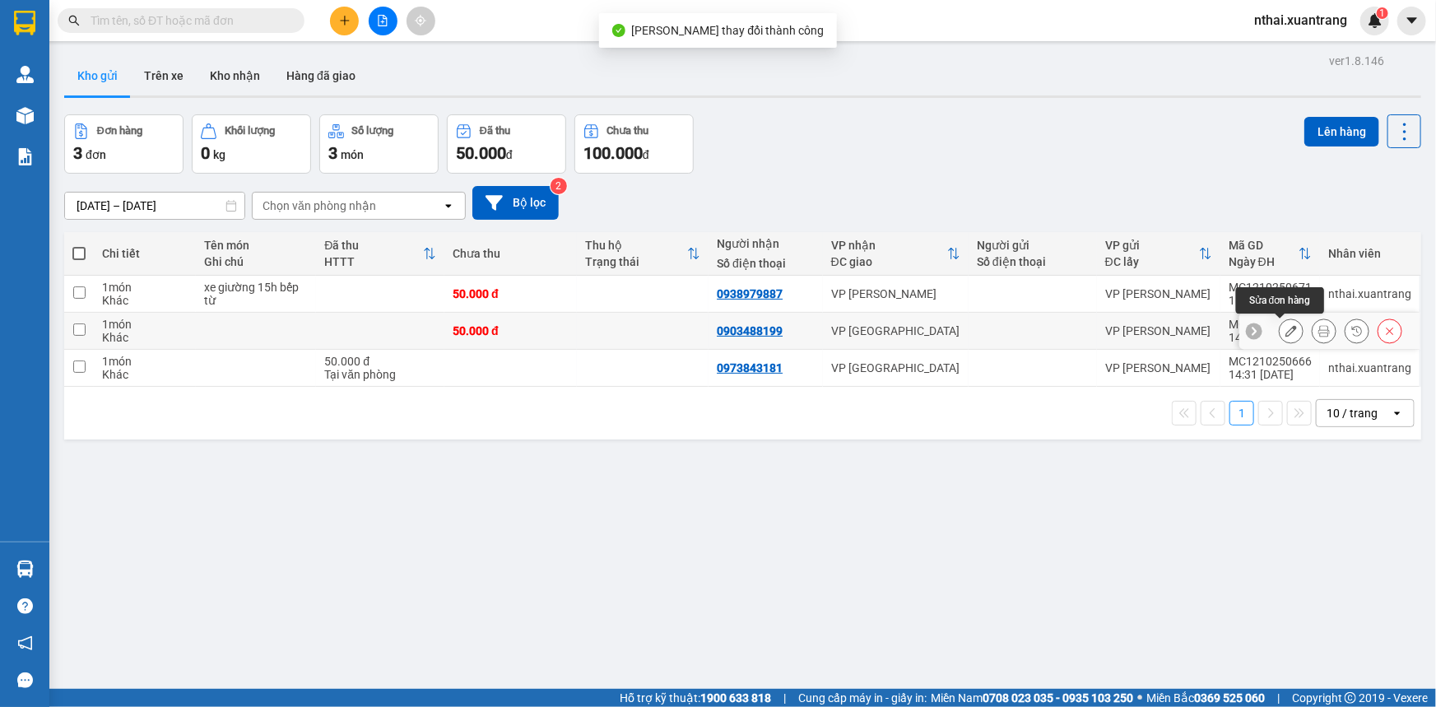
click at [1286, 334] on icon at bounding box center [1292, 331] width 12 height 12
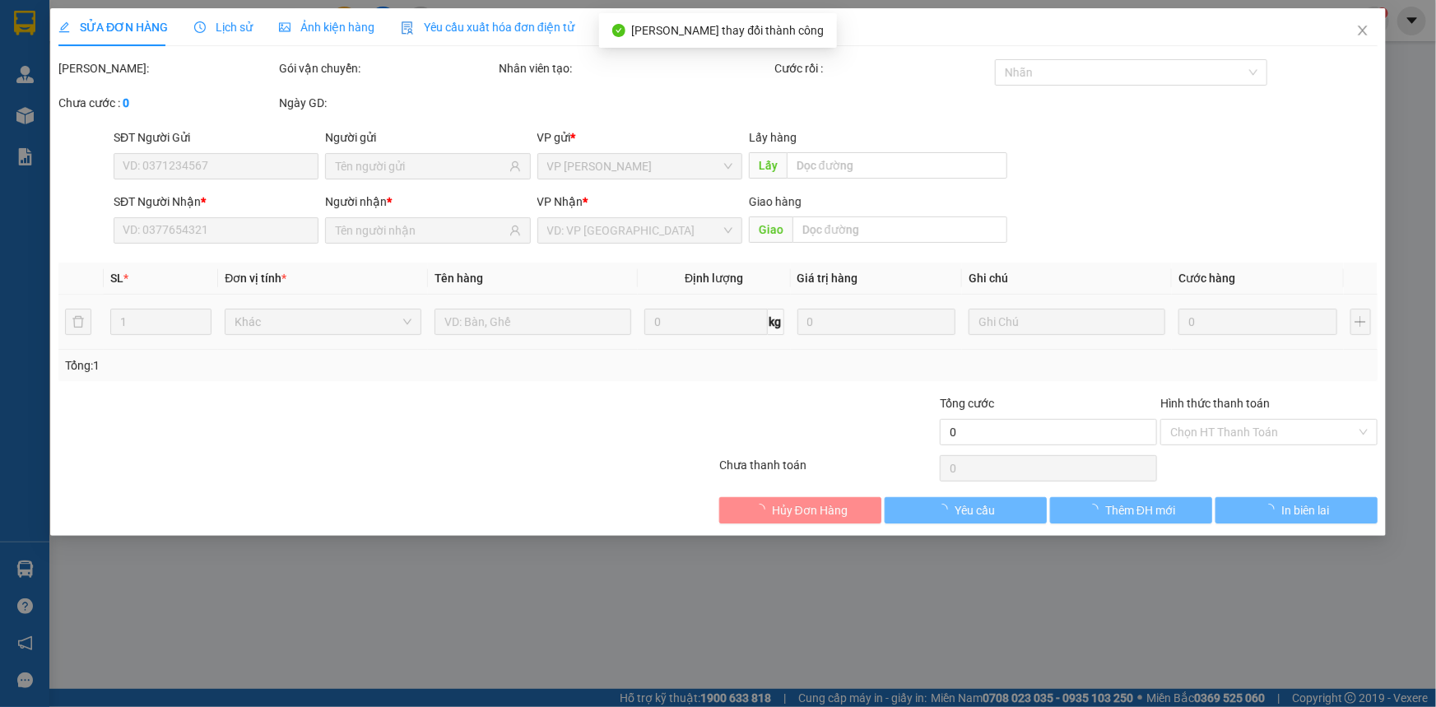
type input "0903488199"
type input "50.000"
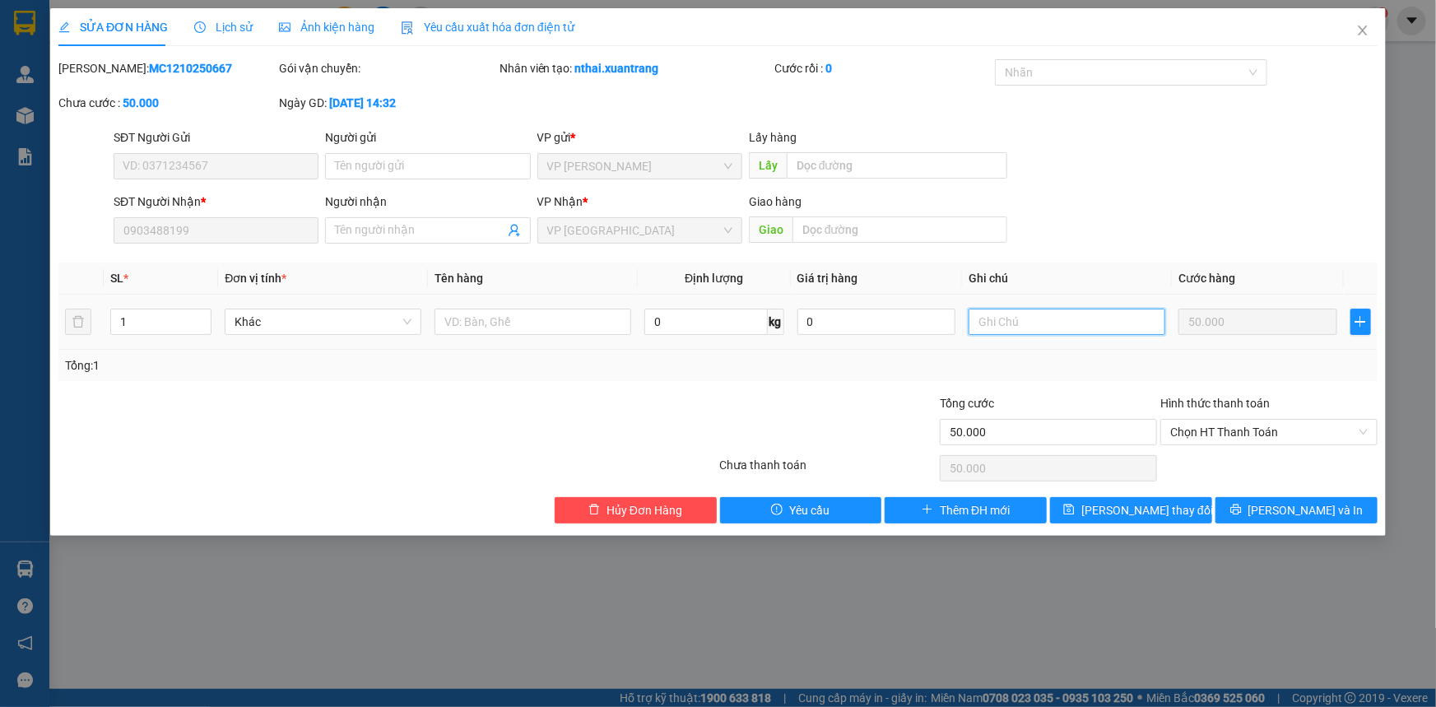
click at [1037, 319] on input "text" at bounding box center [1067, 322] width 197 height 26
type input "xe giường 15h"
click at [1105, 515] on button "[PERSON_NAME] thay đổi" at bounding box center [1131, 510] width 162 height 26
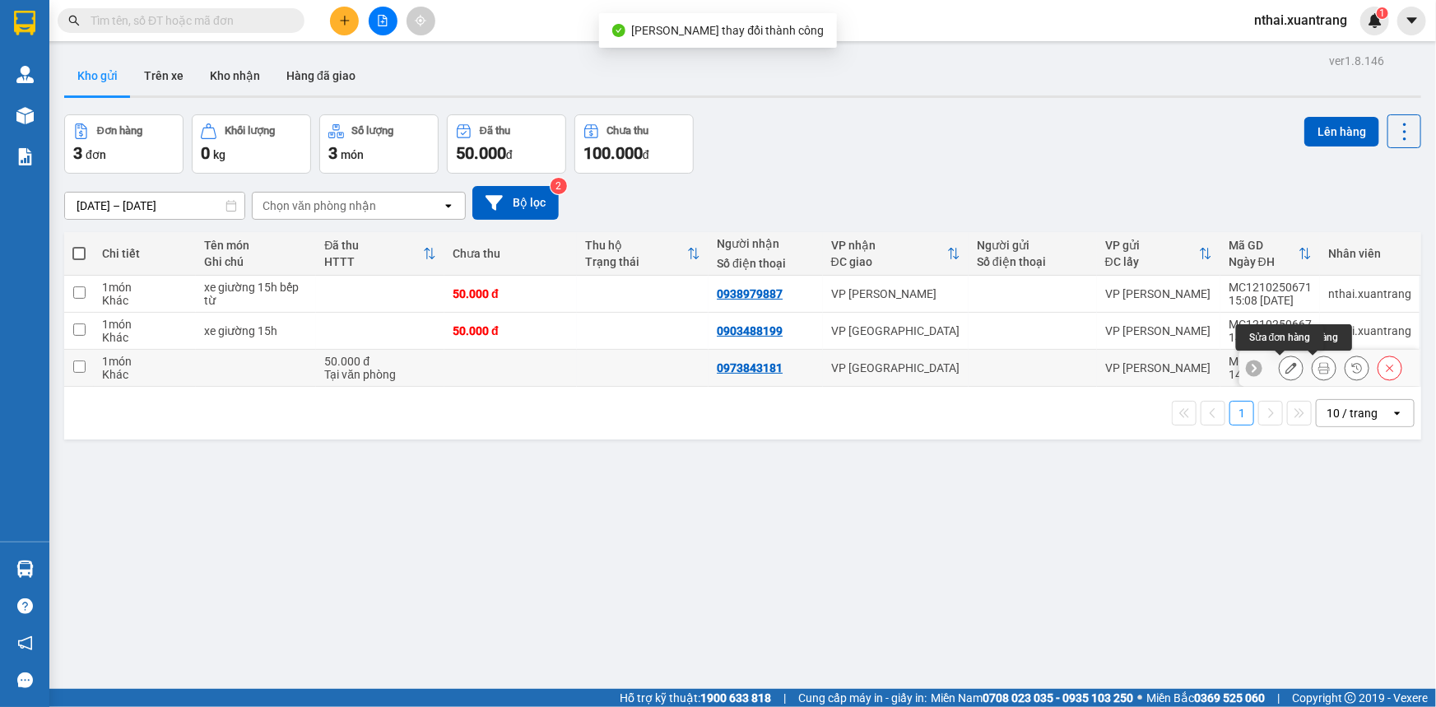
click at [1286, 370] on icon at bounding box center [1292, 368] width 12 height 12
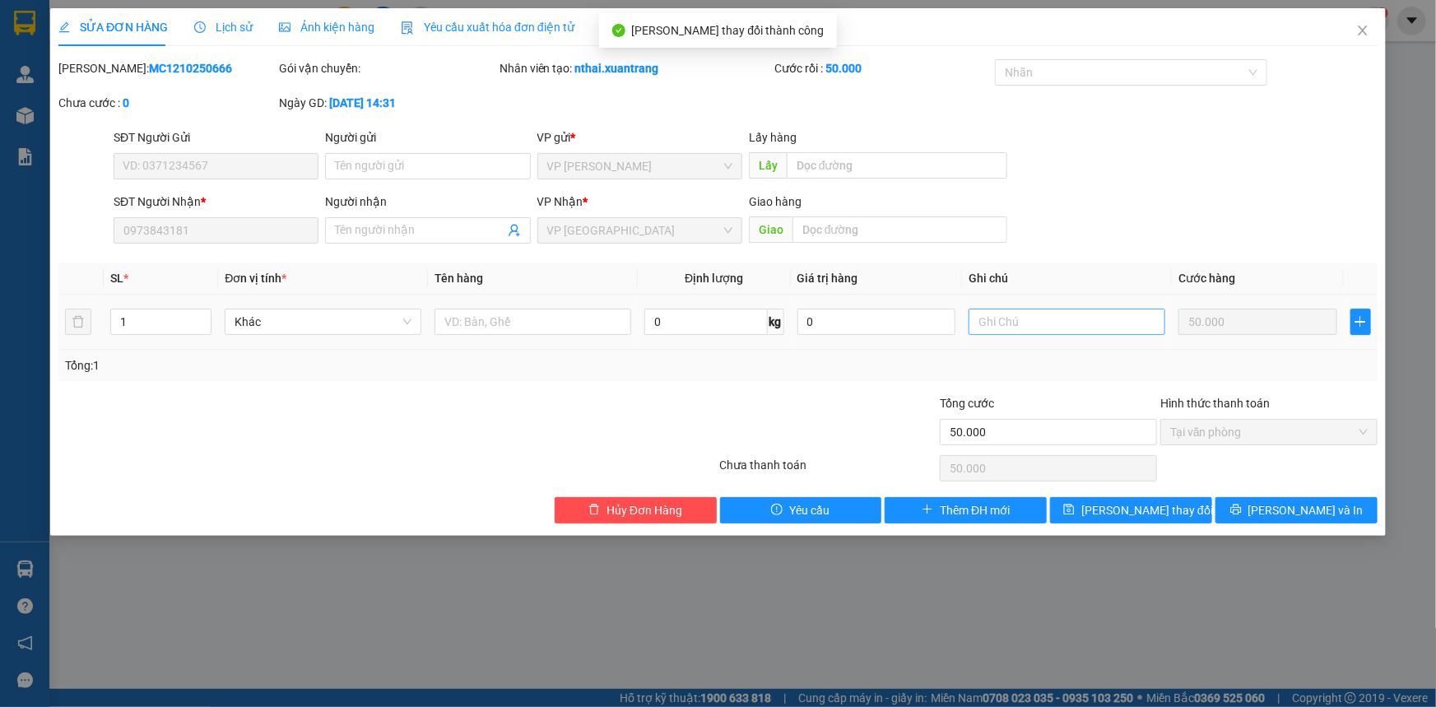
drag, startPoint x: 1089, startPoint y: 338, endPoint x: 1089, endPoint y: 329, distance: 9.1
click at [1089, 336] on td at bounding box center [1067, 322] width 210 height 55
click at [1086, 323] on input "text" at bounding box center [1067, 322] width 197 height 26
type input "x"
type input "0"
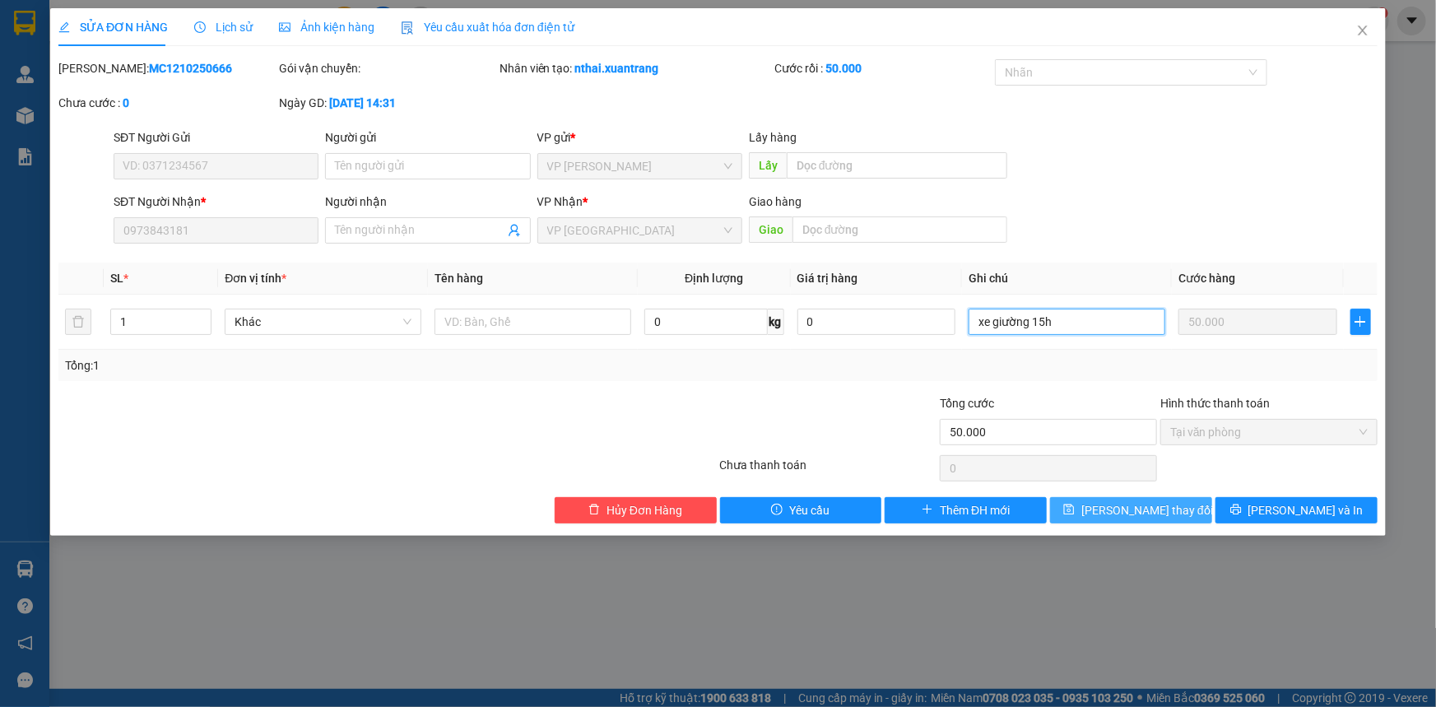
type input "xe giường 15h"
click at [1111, 504] on span "[PERSON_NAME] thay đổi" at bounding box center [1148, 510] width 132 height 18
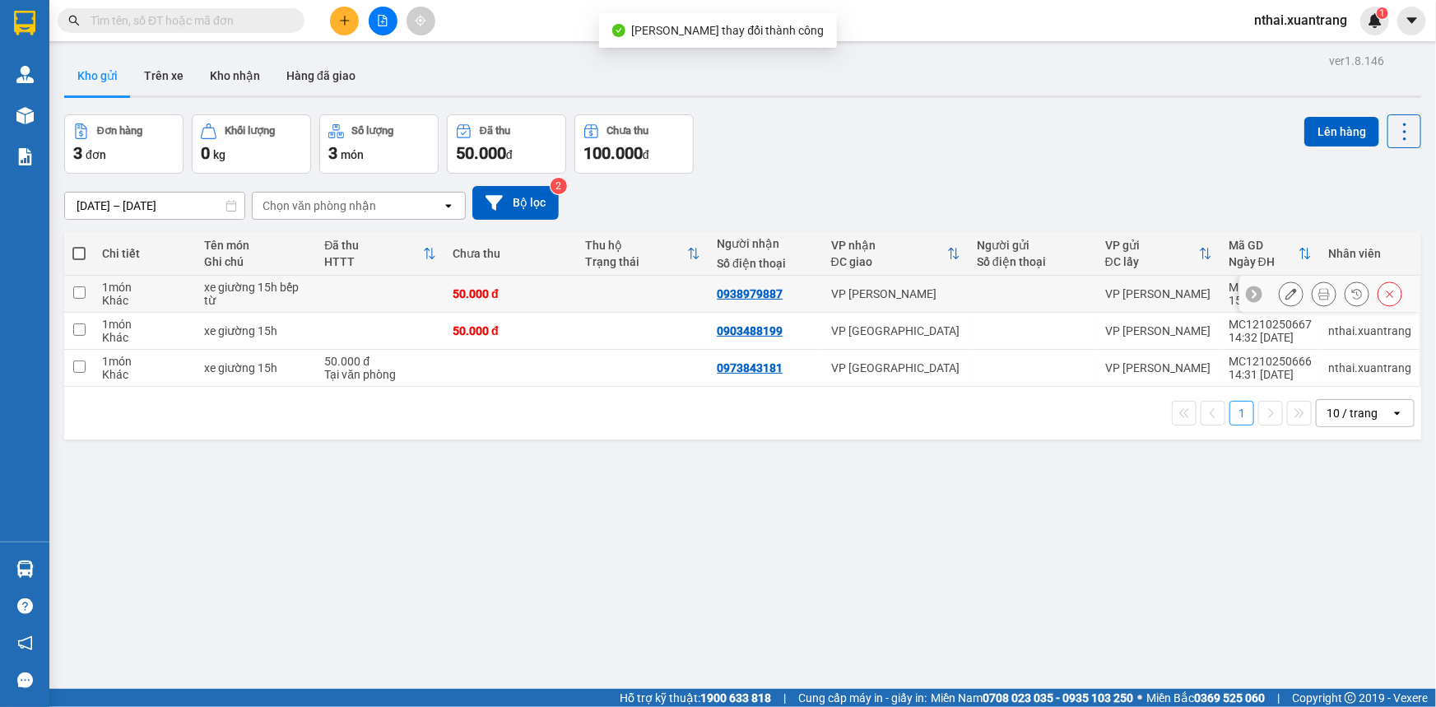
click at [515, 293] on div "50.000 đ" at bounding box center [511, 293] width 116 height 13
checkbox input "true"
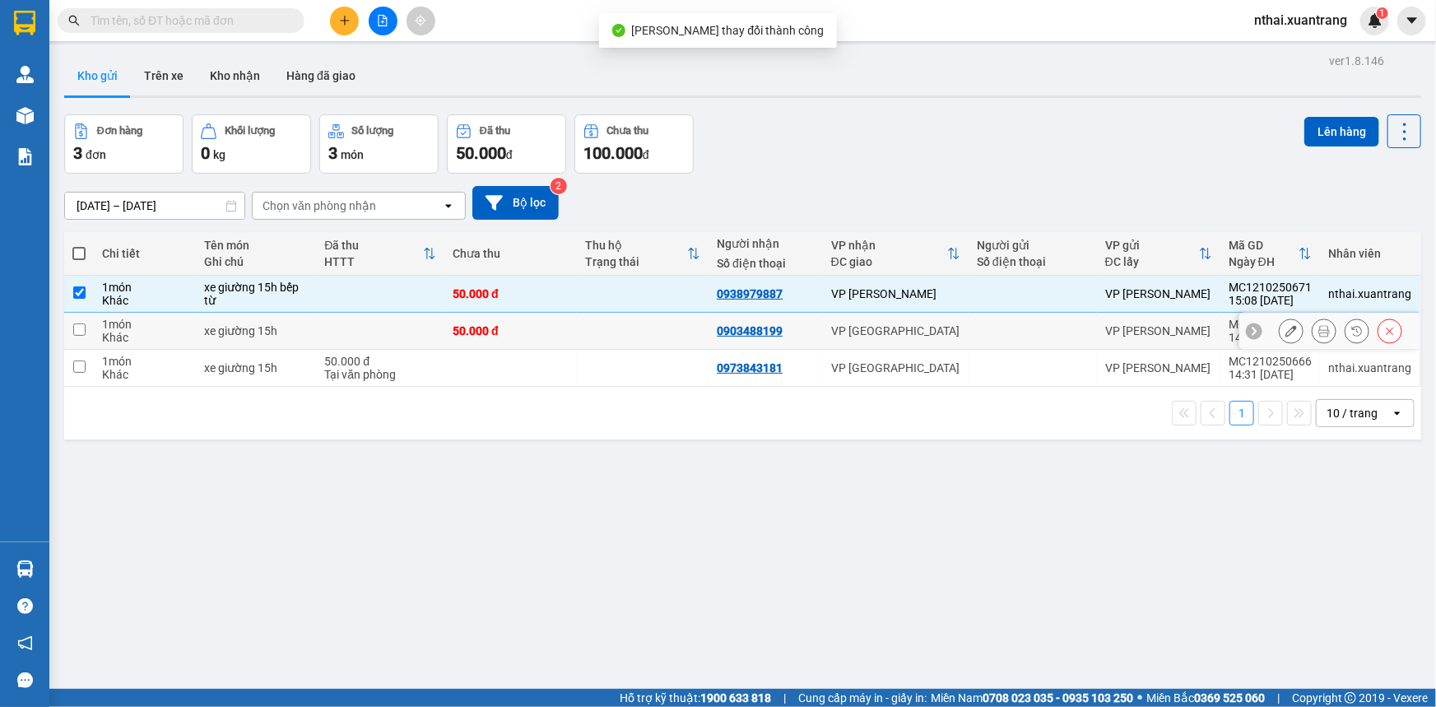
click at [517, 328] on div "50.000 đ" at bounding box center [511, 330] width 116 height 13
checkbox input "true"
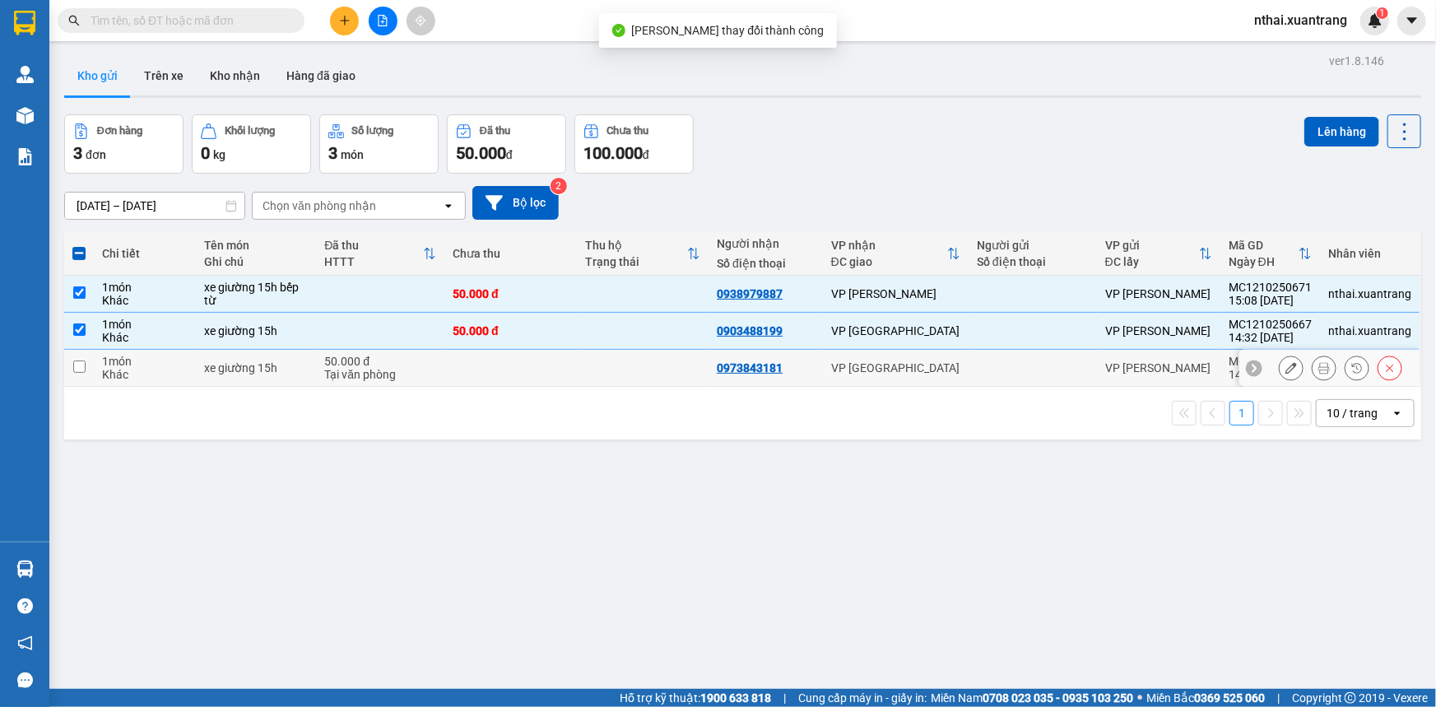
click at [517, 361] on td at bounding box center [510, 368] width 133 height 37
checkbox input "true"
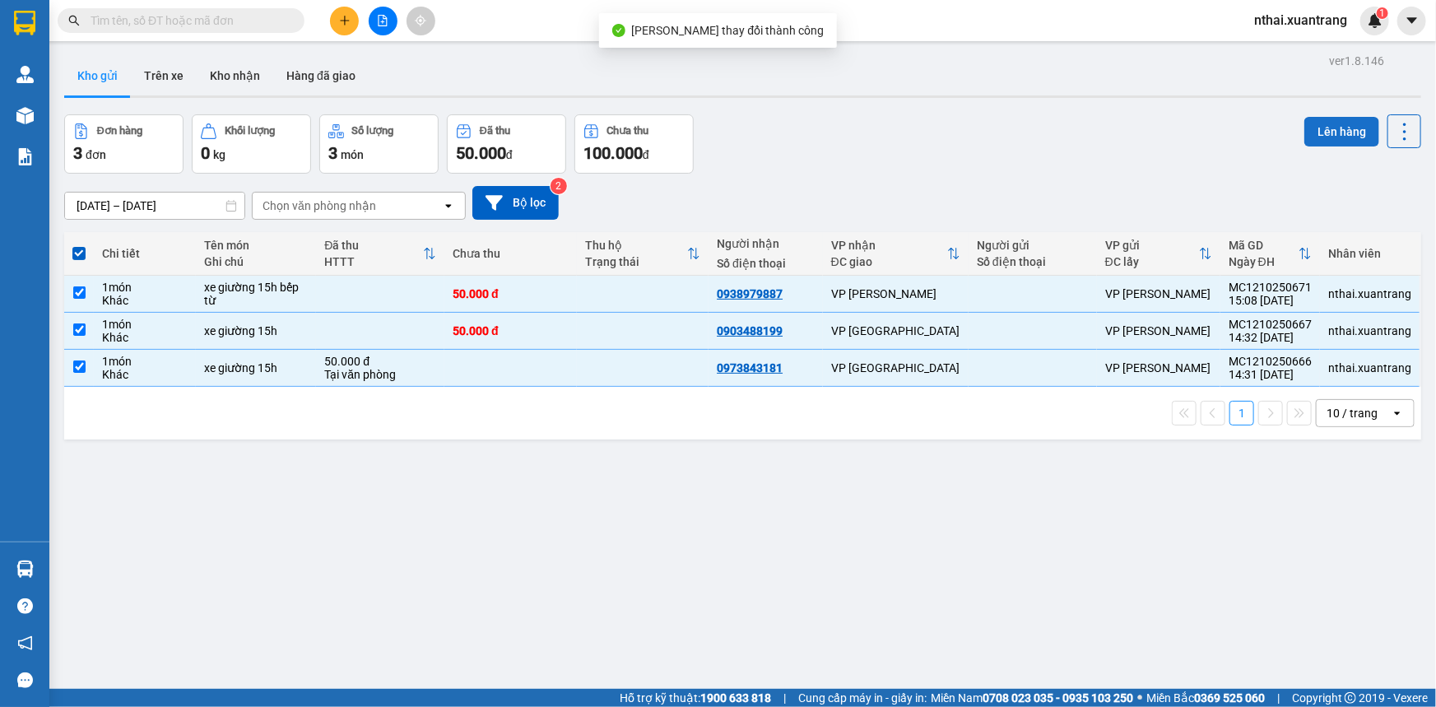
click at [1329, 129] on button "Lên hàng" at bounding box center [1342, 132] width 75 height 30
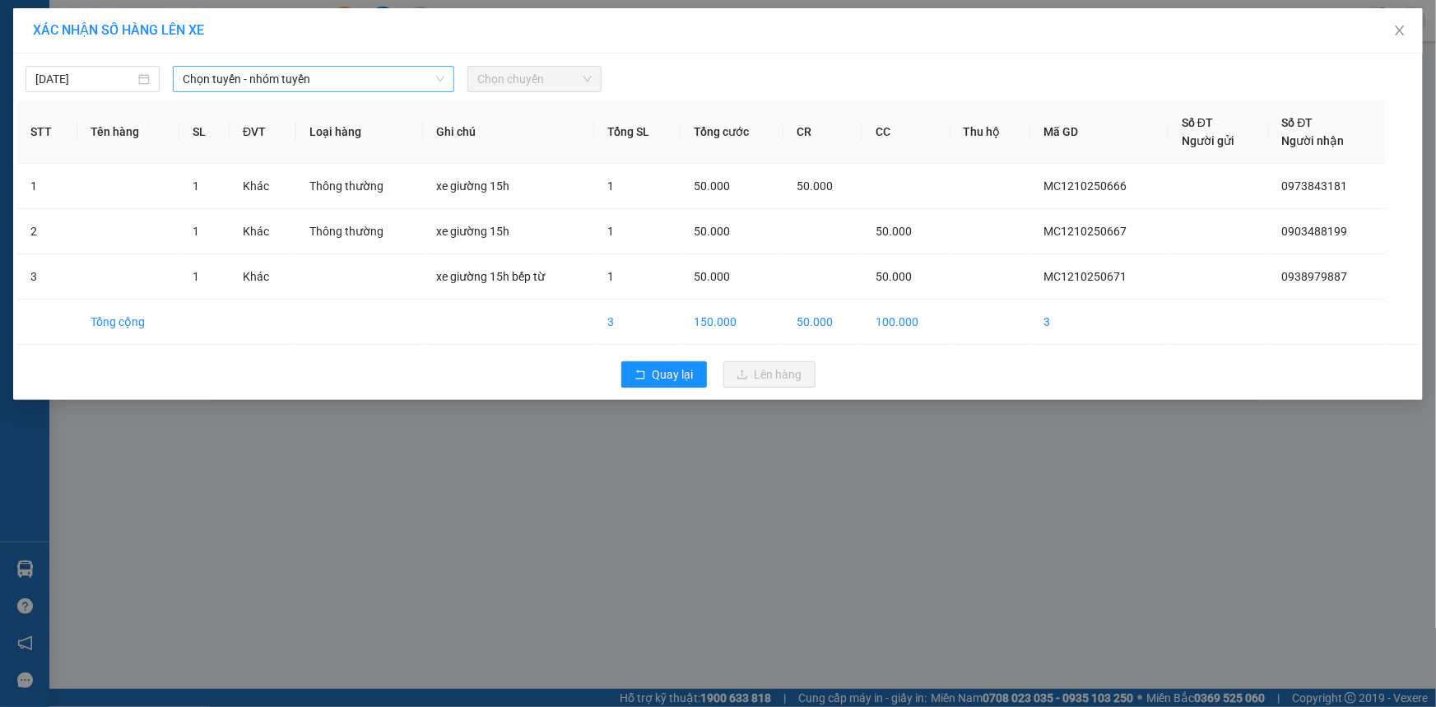
click at [263, 72] on span "Chọn tuyến - nhóm tuyến" at bounding box center [314, 79] width 262 height 25
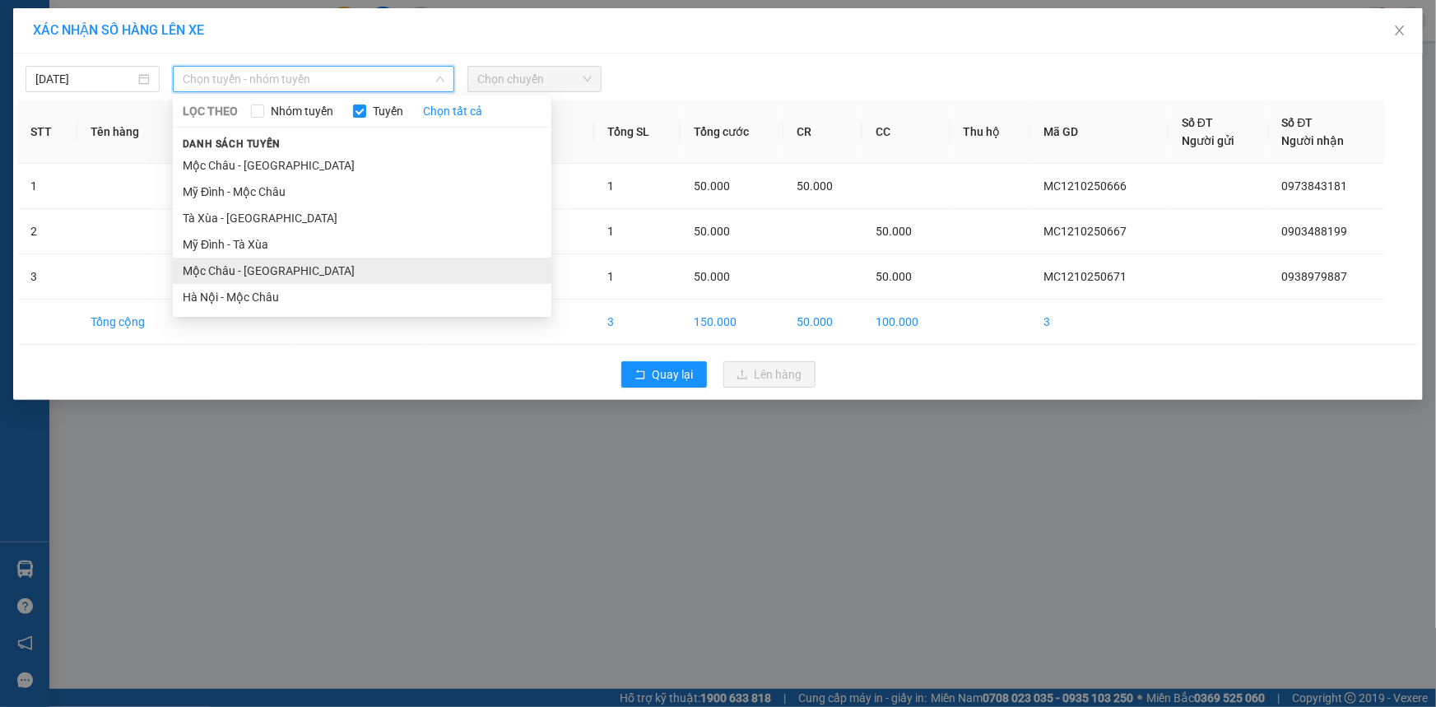
click at [210, 274] on li "Mộc Châu - [GEOGRAPHIC_DATA]" at bounding box center [362, 271] width 379 height 26
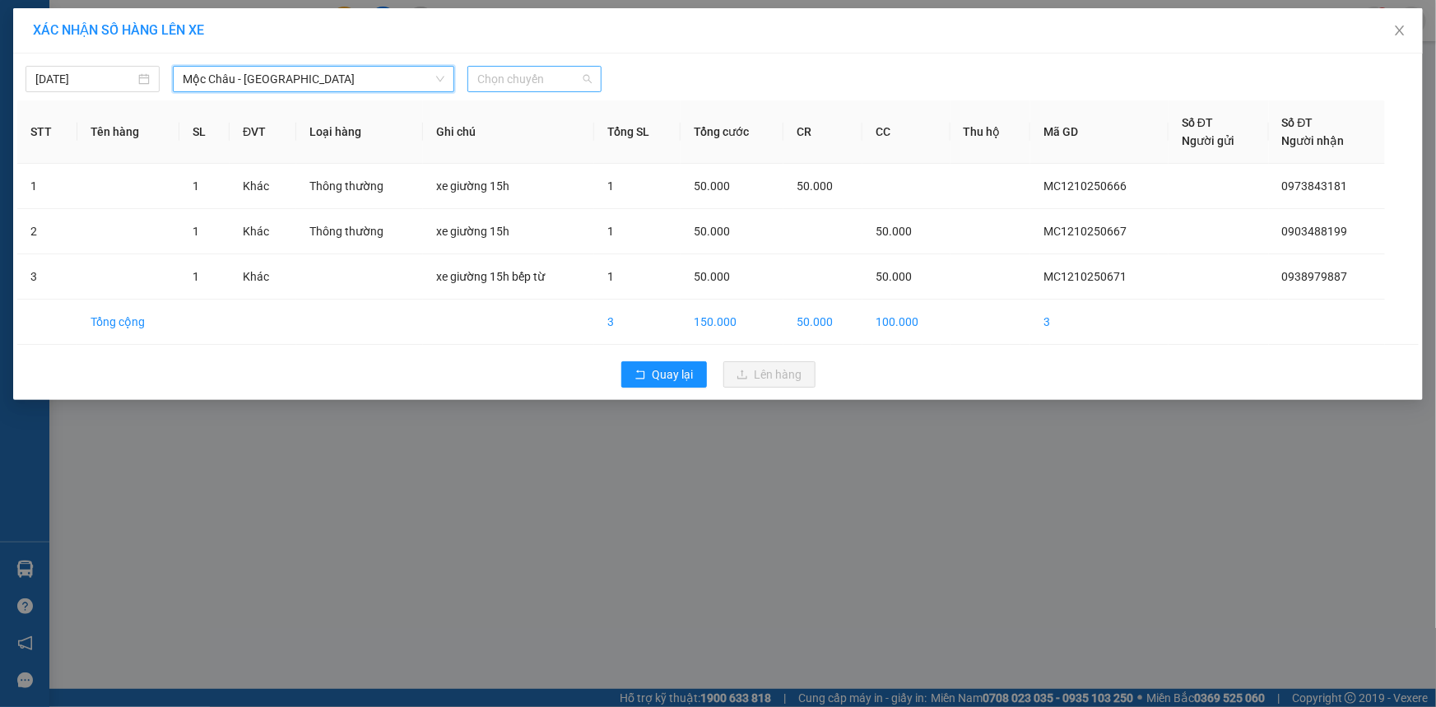
click at [512, 70] on span "Chọn chuyến" at bounding box center [534, 79] width 114 height 25
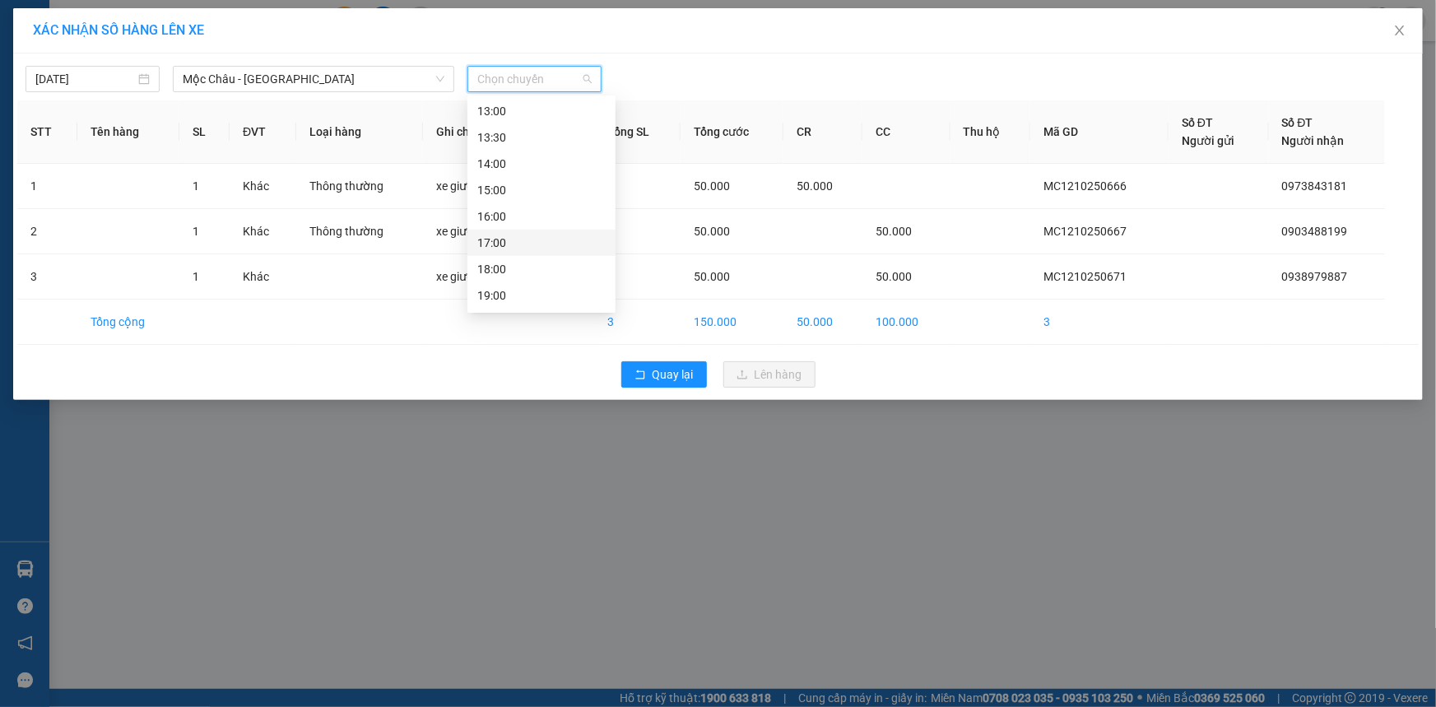
scroll to position [236, 0]
click at [499, 164] on div "15:00" at bounding box center [541, 165] width 128 height 18
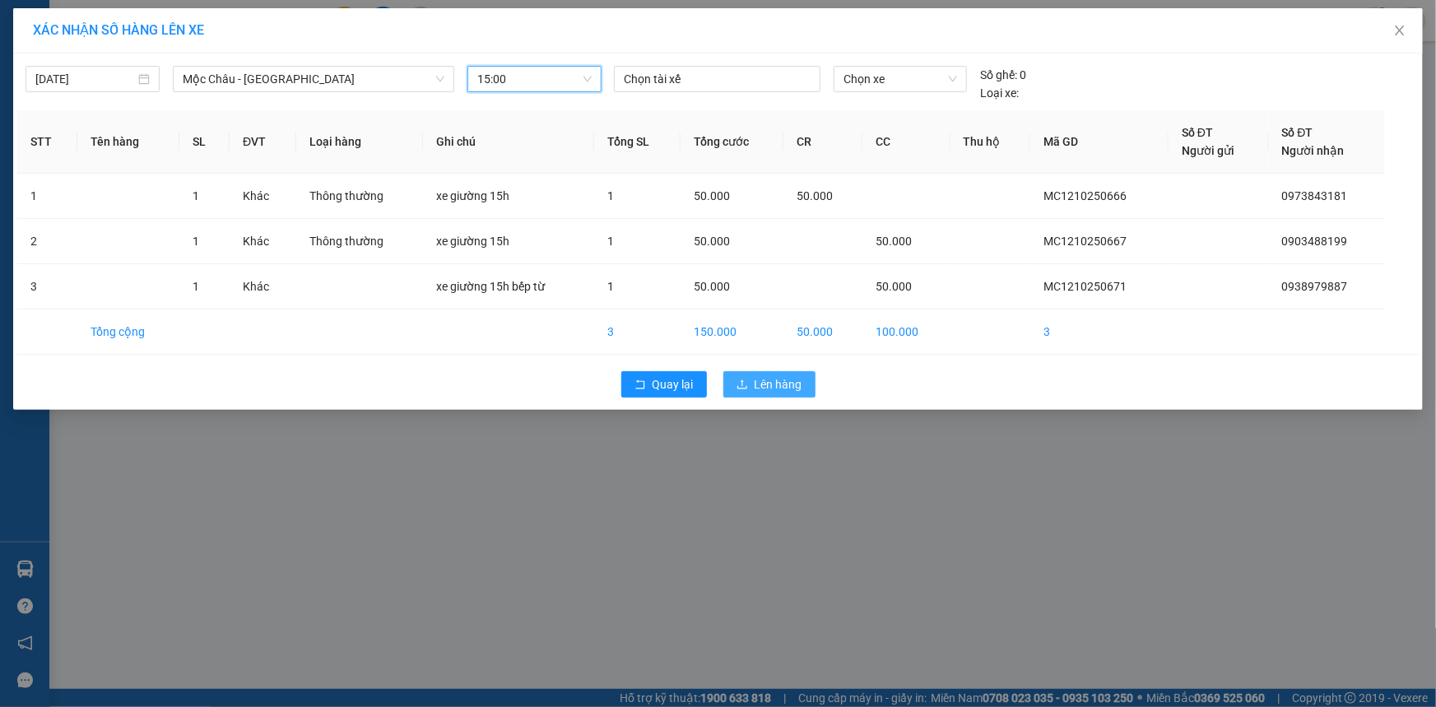
click at [781, 381] on span "Lên hàng" at bounding box center [779, 384] width 48 height 18
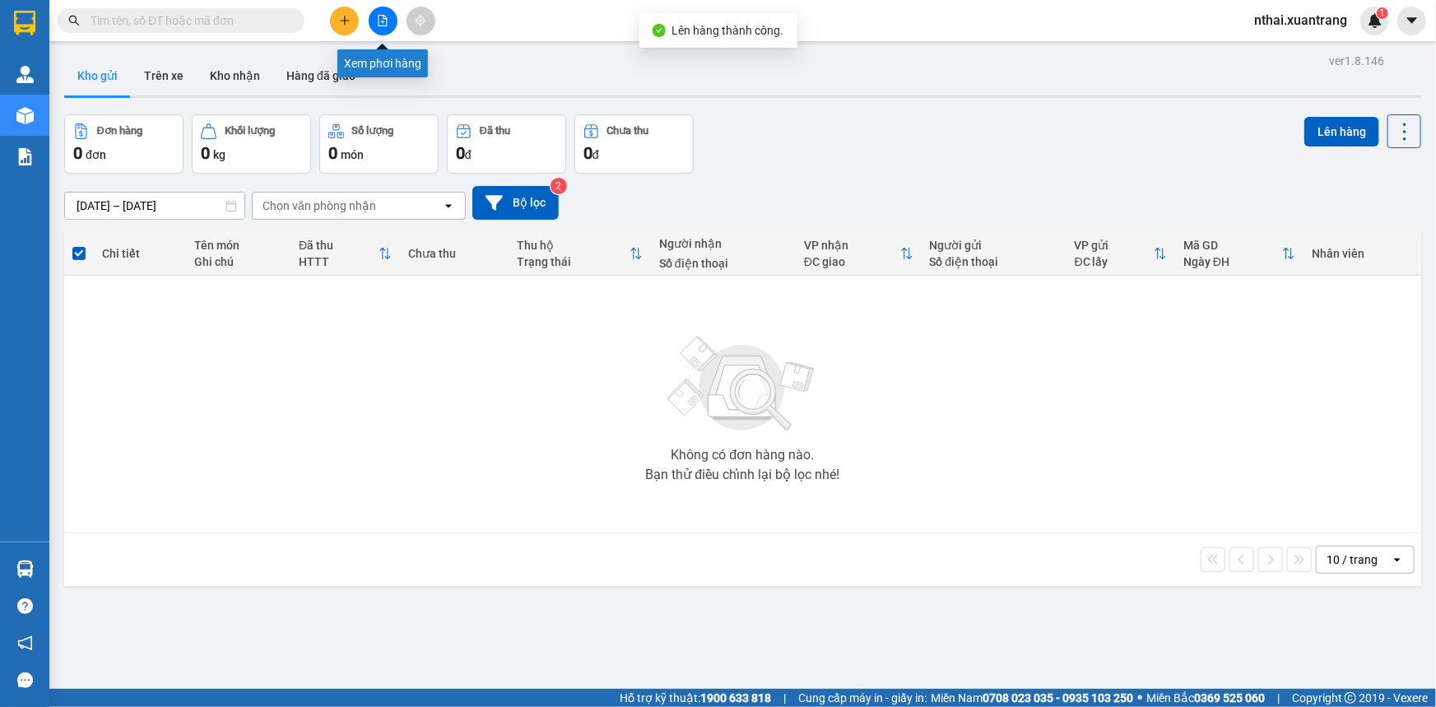
click at [388, 24] on icon "file-add" at bounding box center [383, 21] width 12 height 12
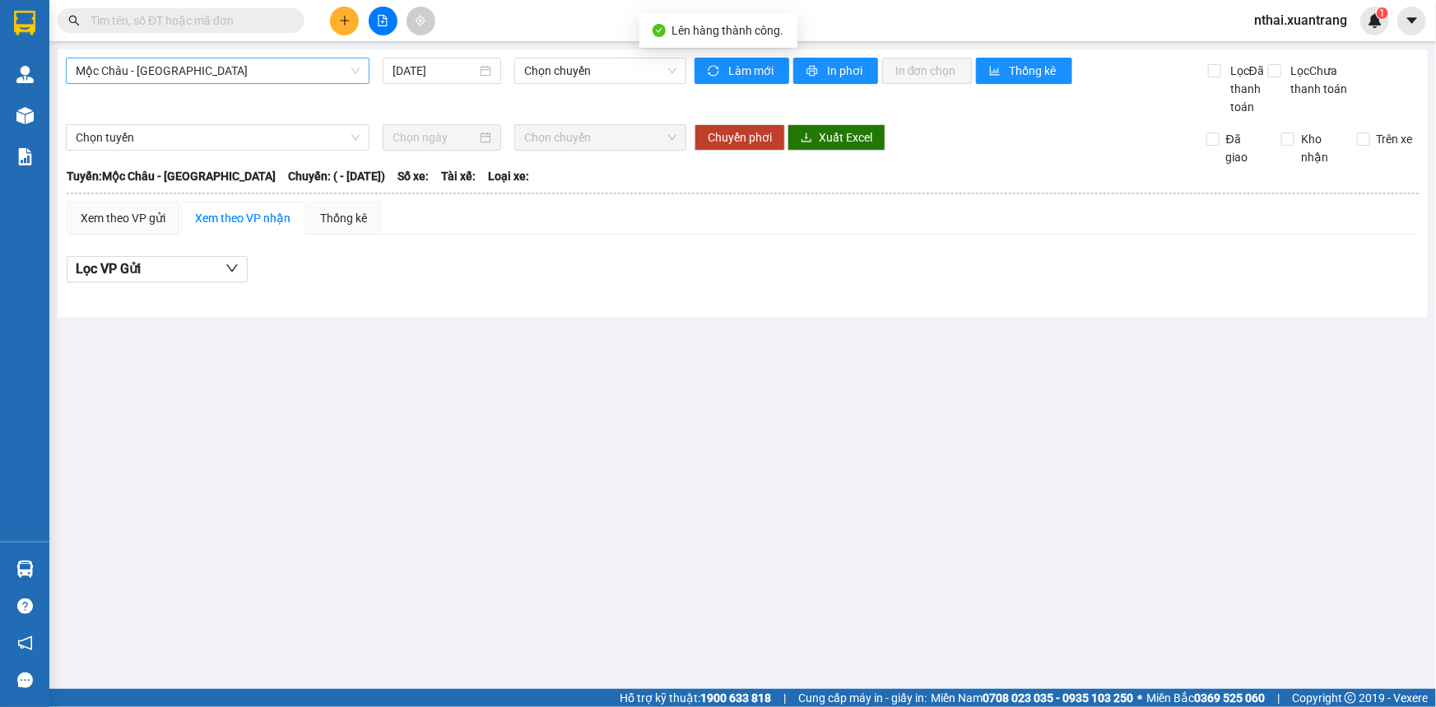
click at [231, 77] on span "Mộc Châu - [GEOGRAPHIC_DATA]" at bounding box center [218, 70] width 284 height 25
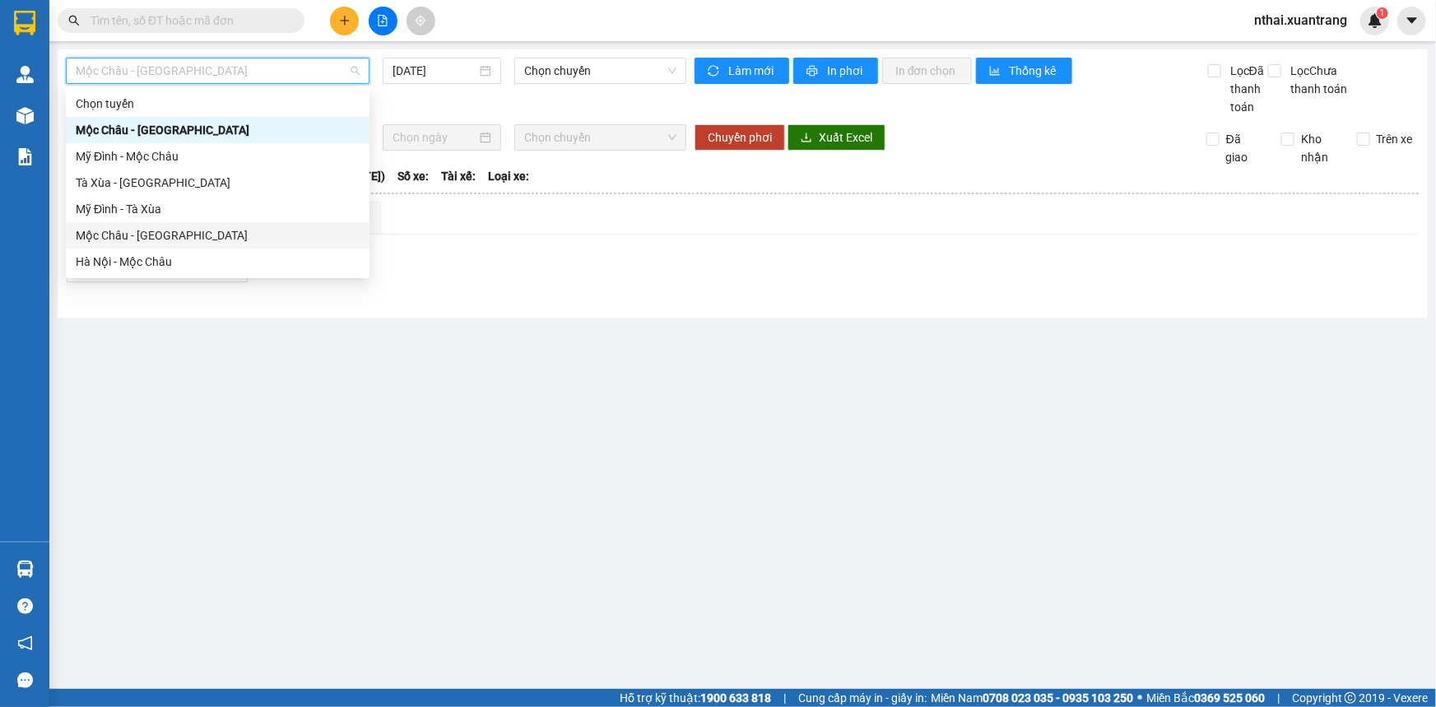
click at [140, 240] on div "Mộc Châu - [GEOGRAPHIC_DATA]" at bounding box center [218, 235] width 284 height 18
type input "[DATE]"
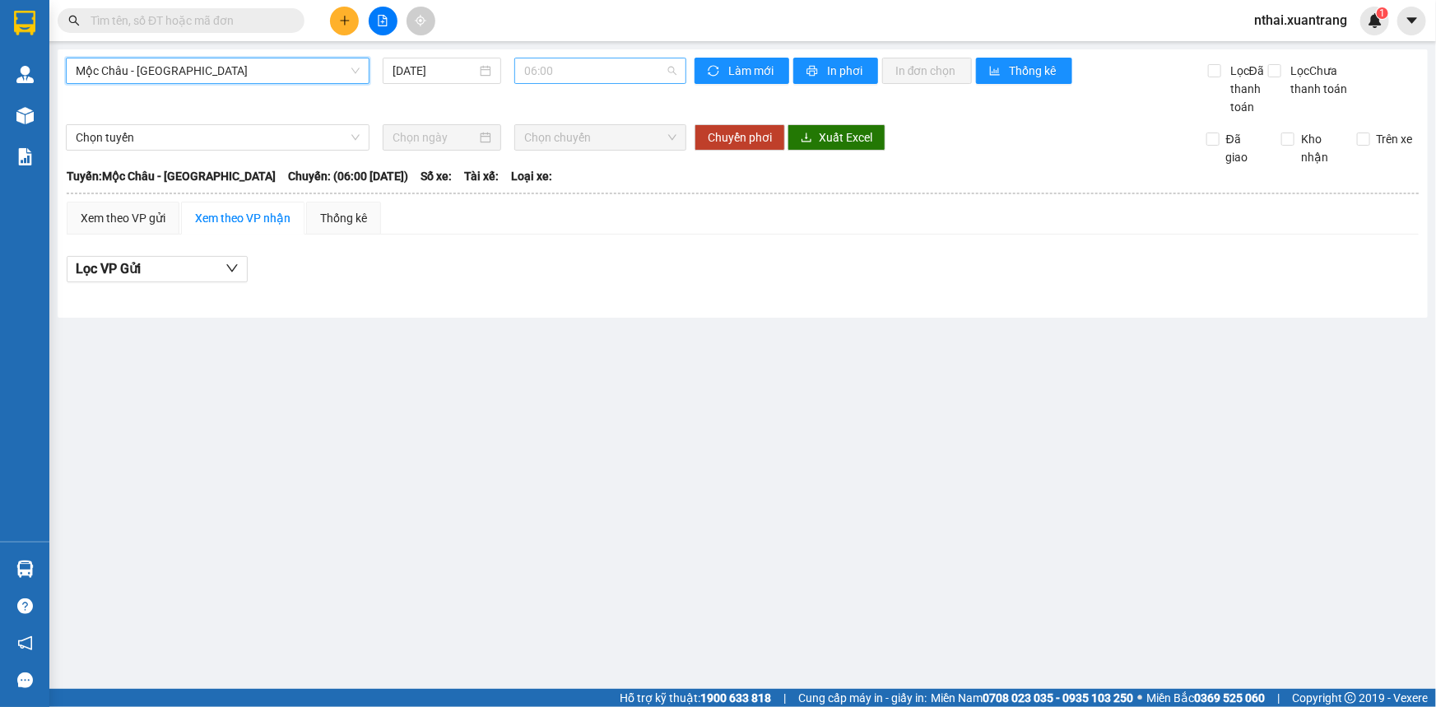
click at [558, 71] on span "06:00" at bounding box center [600, 70] width 152 height 25
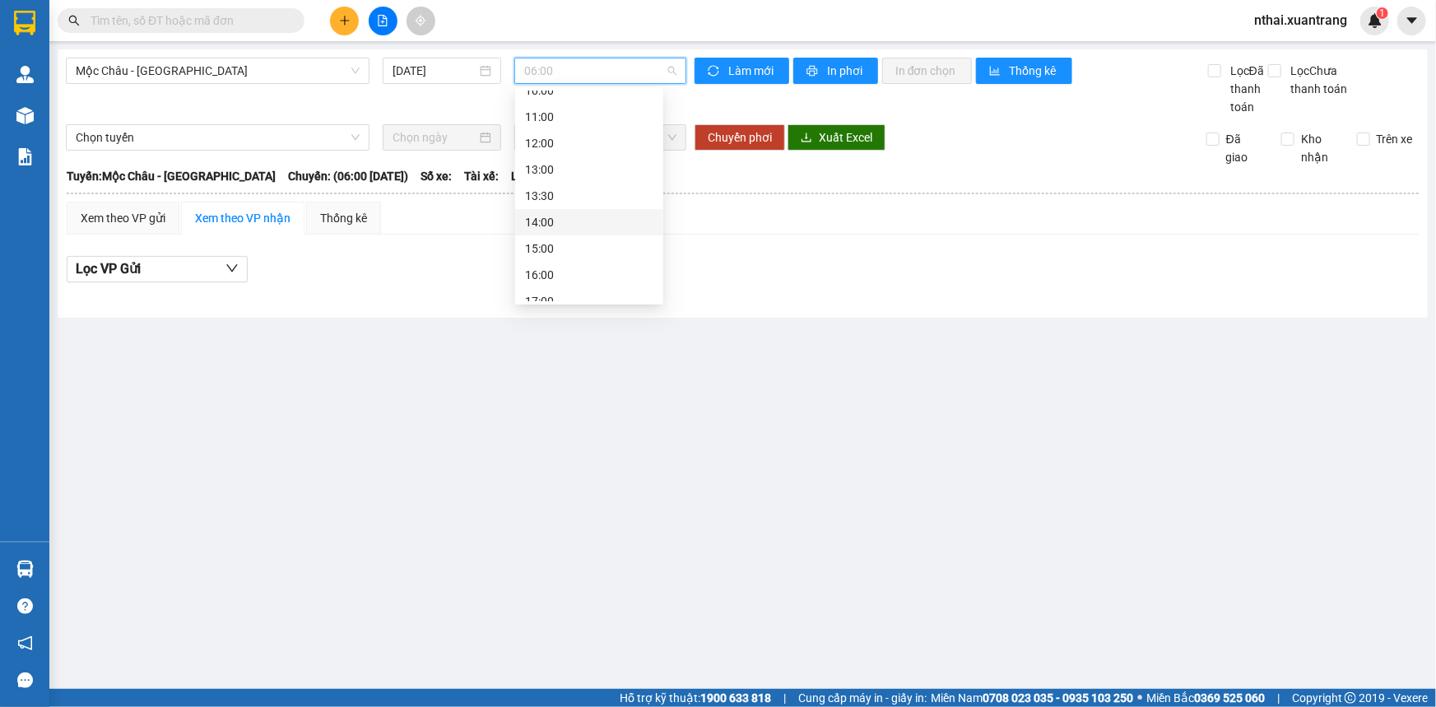
scroll to position [236, 0]
click at [556, 156] on div "15:00" at bounding box center [589, 157] width 128 height 18
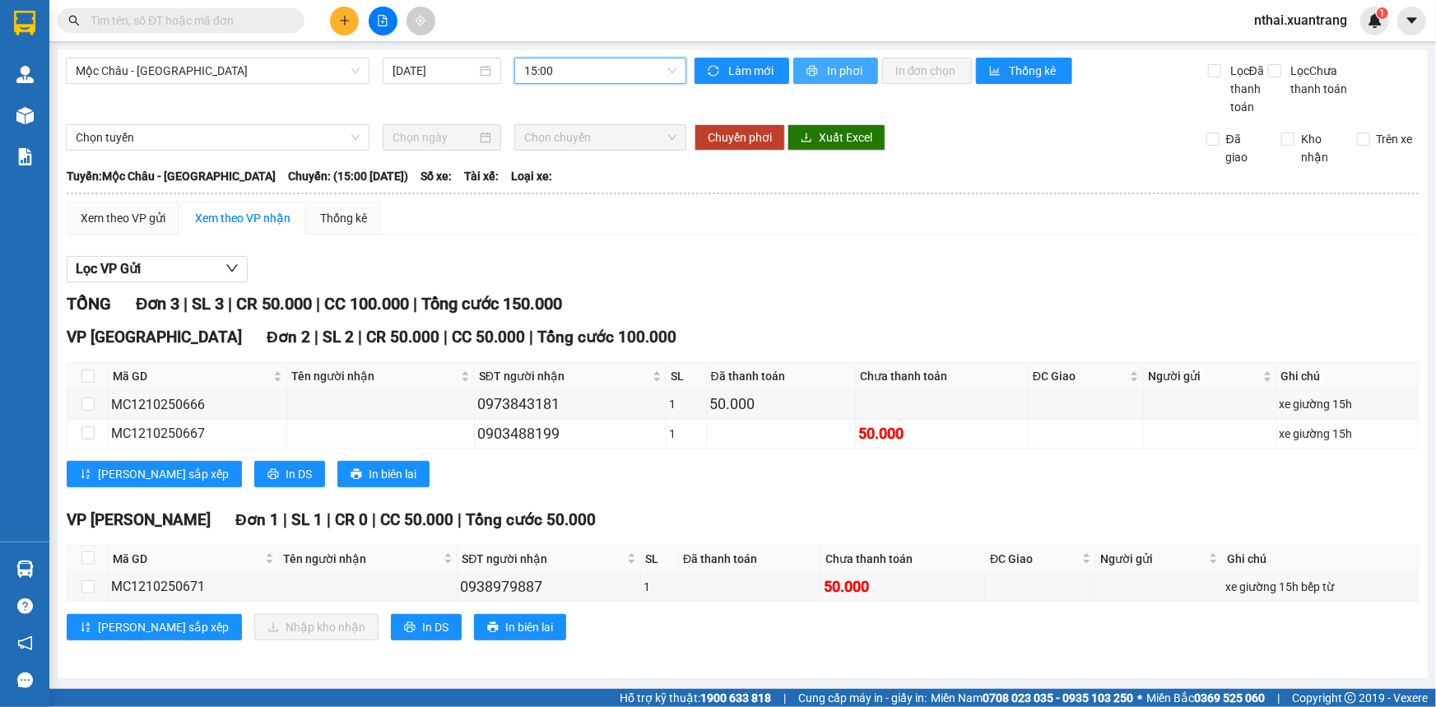
click at [814, 77] on button "In phơi" at bounding box center [835, 71] width 85 height 26
click at [341, 16] on icon "plus" at bounding box center [345, 21] width 12 height 12
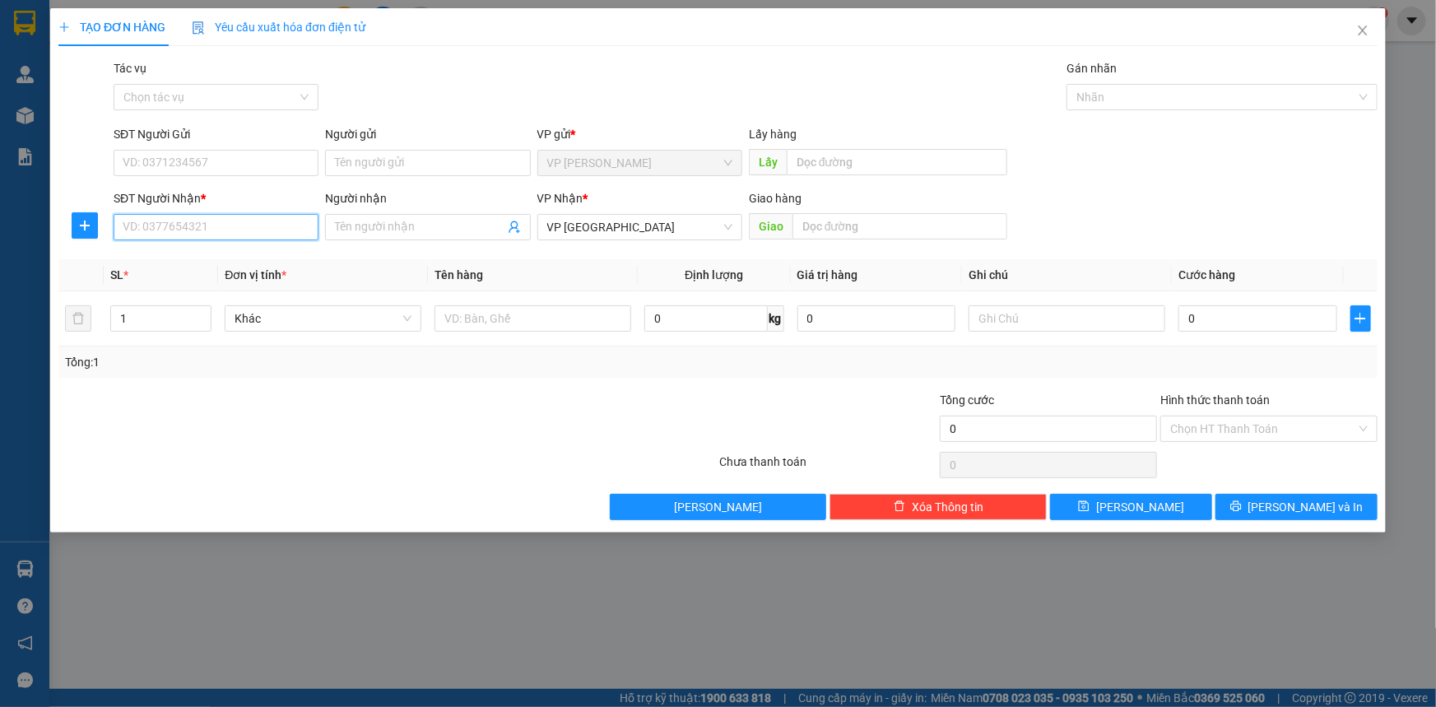
click at [269, 226] on input "SĐT Người Nhận *" at bounding box center [216, 227] width 205 height 26
type input "0943559551"
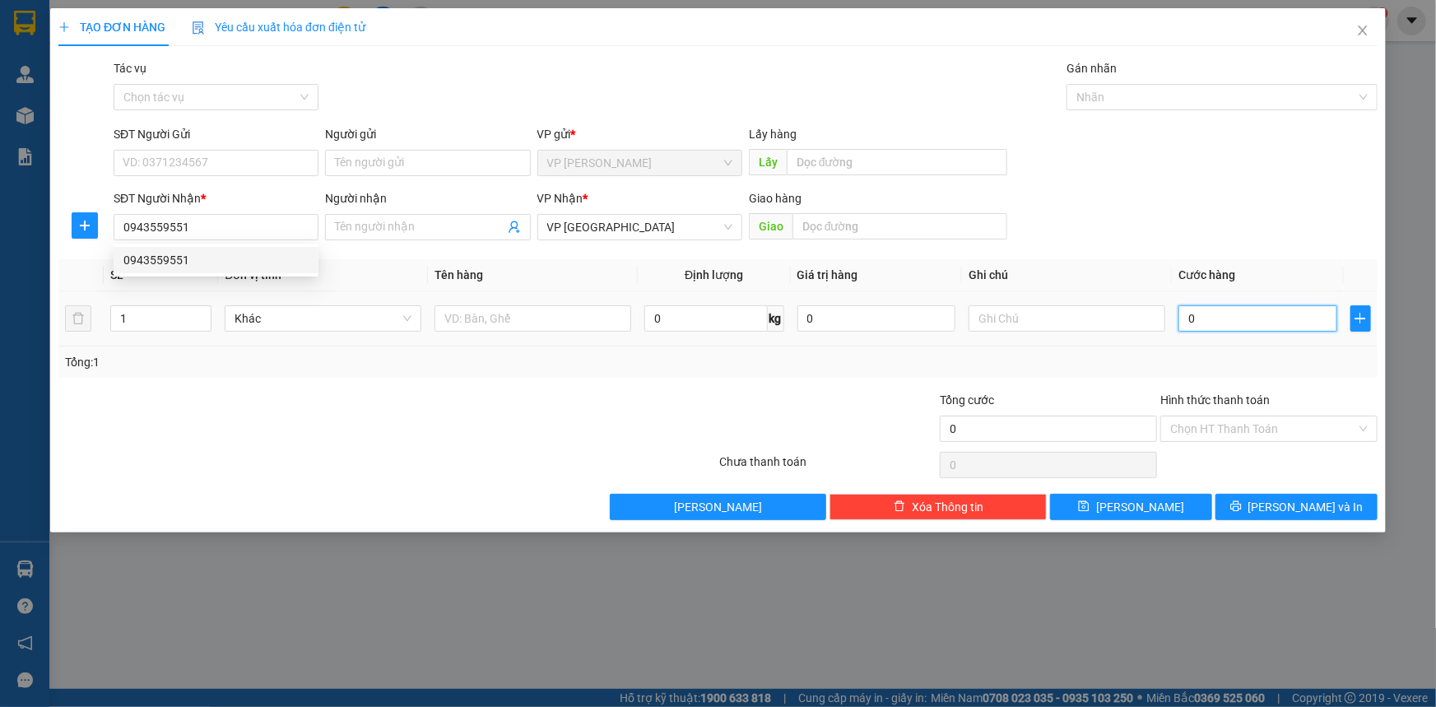
click at [1188, 328] on input "0" at bounding box center [1258, 318] width 159 height 26
type input "5"
type input "50"
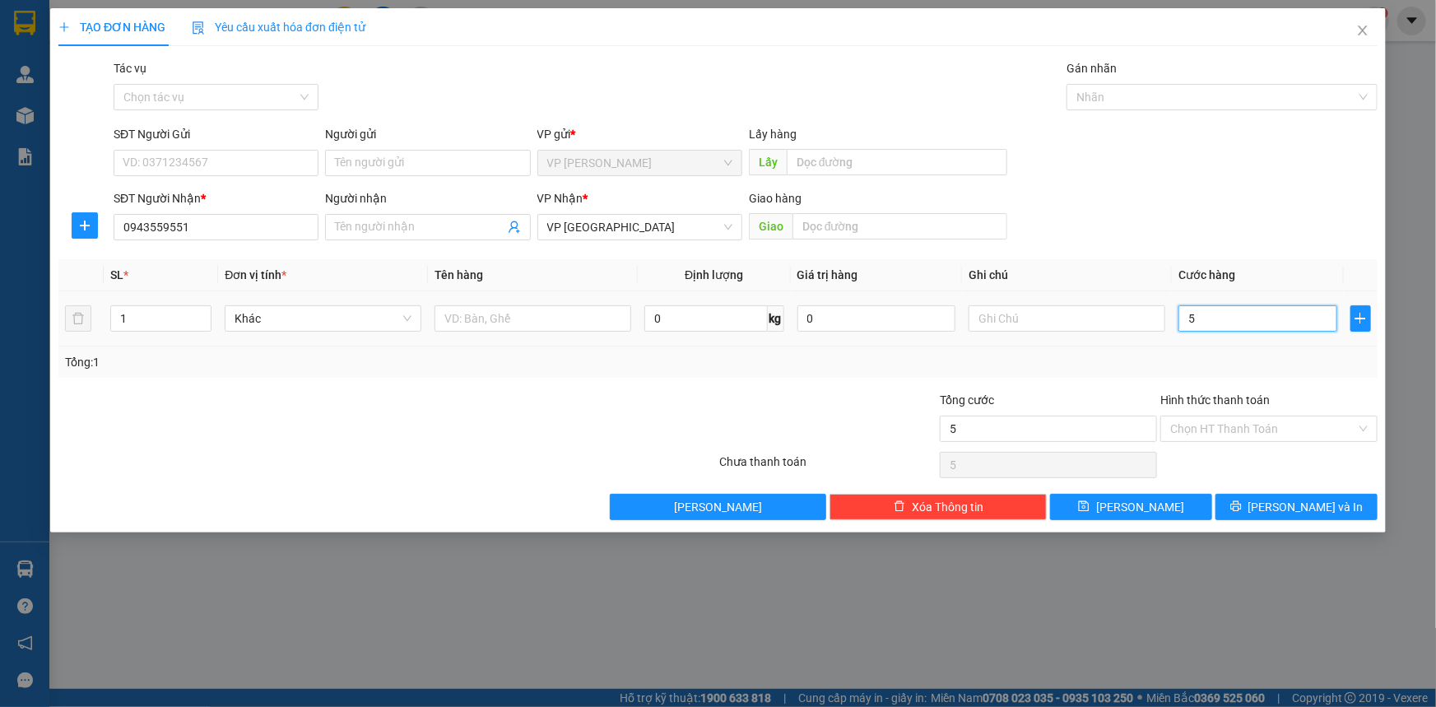
type input "50"
type input "50.000"
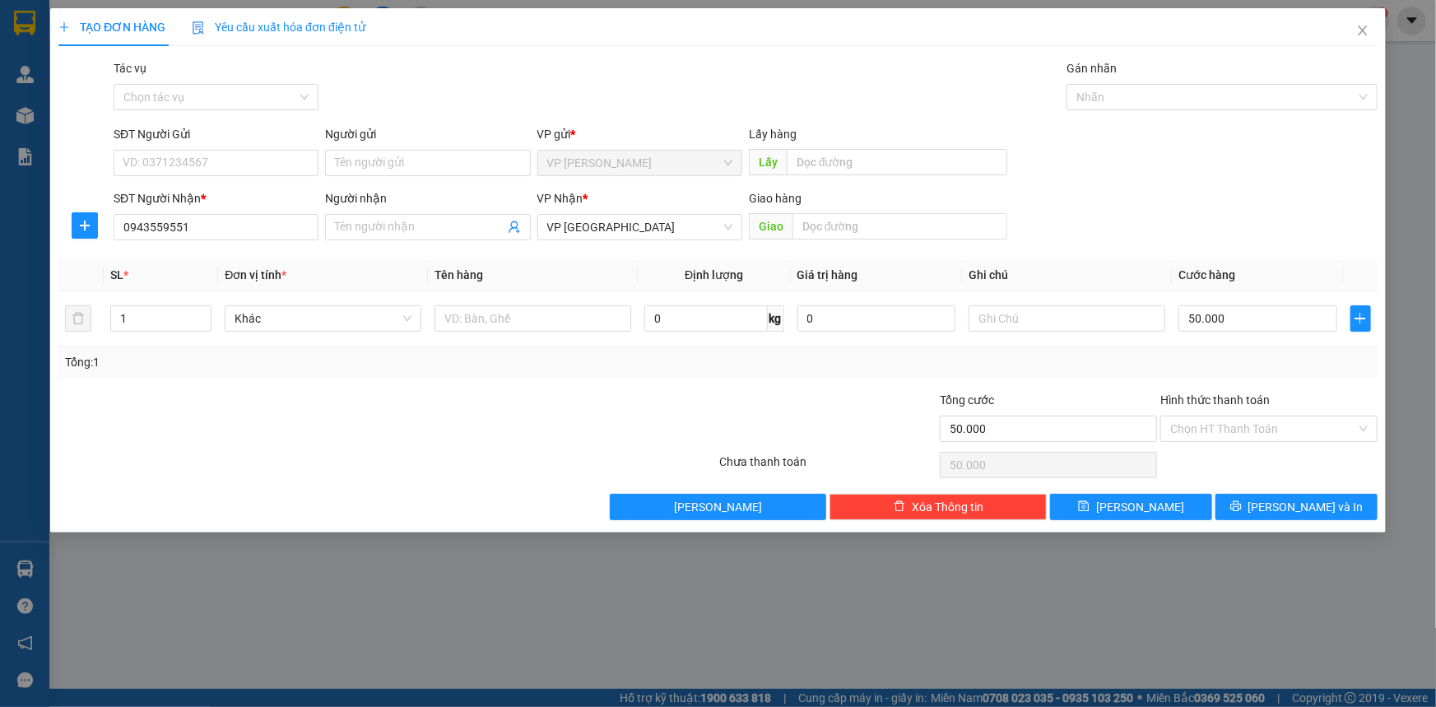
click at [1179, 250] on div "Transit Pickup Surcharge Ids Transit Deliver Surcharge Ids Transit Deliver Surc…" at bounding box center [717, 289] width 1319 height 461
click at [1302, 494] on button "[PERSON_NAME] và In" at bounding box center [1297, 507] width 162 height 26
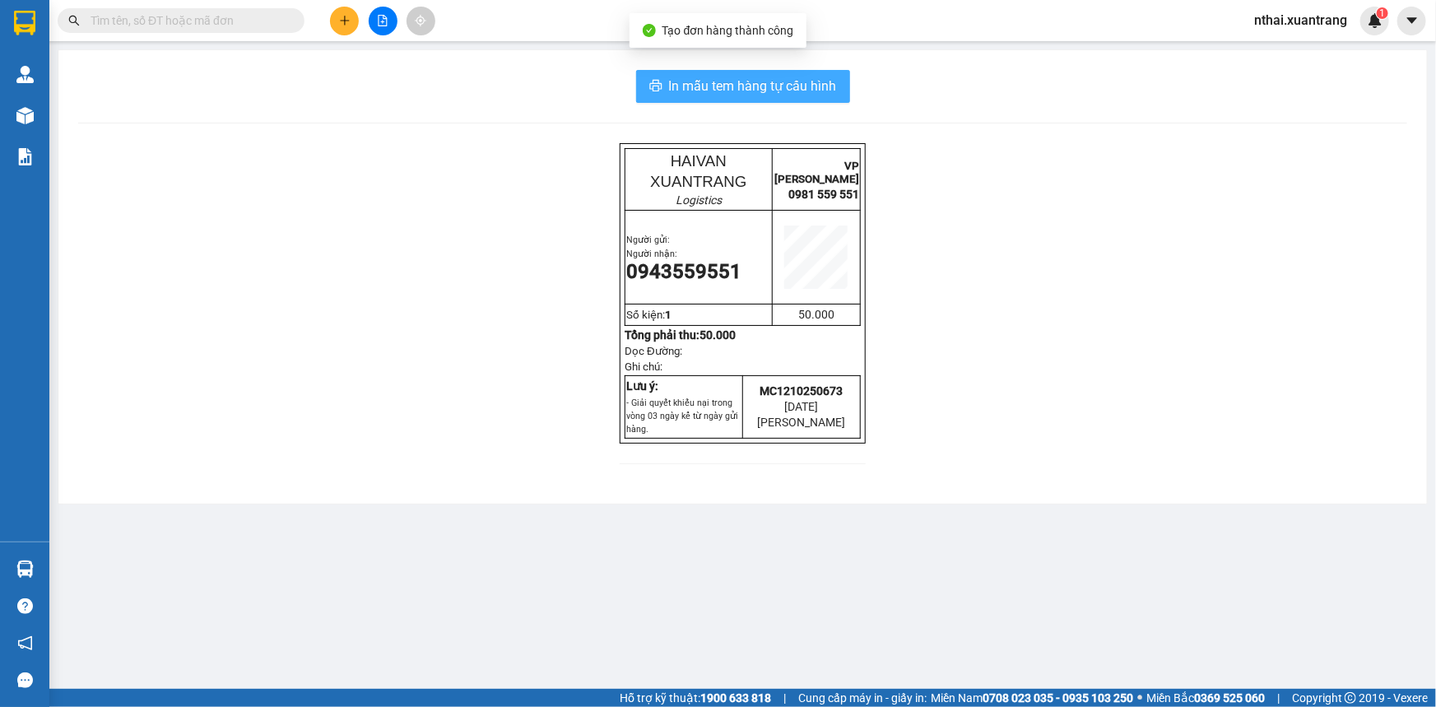
click at [745, 77] on span "In mẫu tem hàng tự cấu hình" at bounding box center [753, 86] width 168 height 21
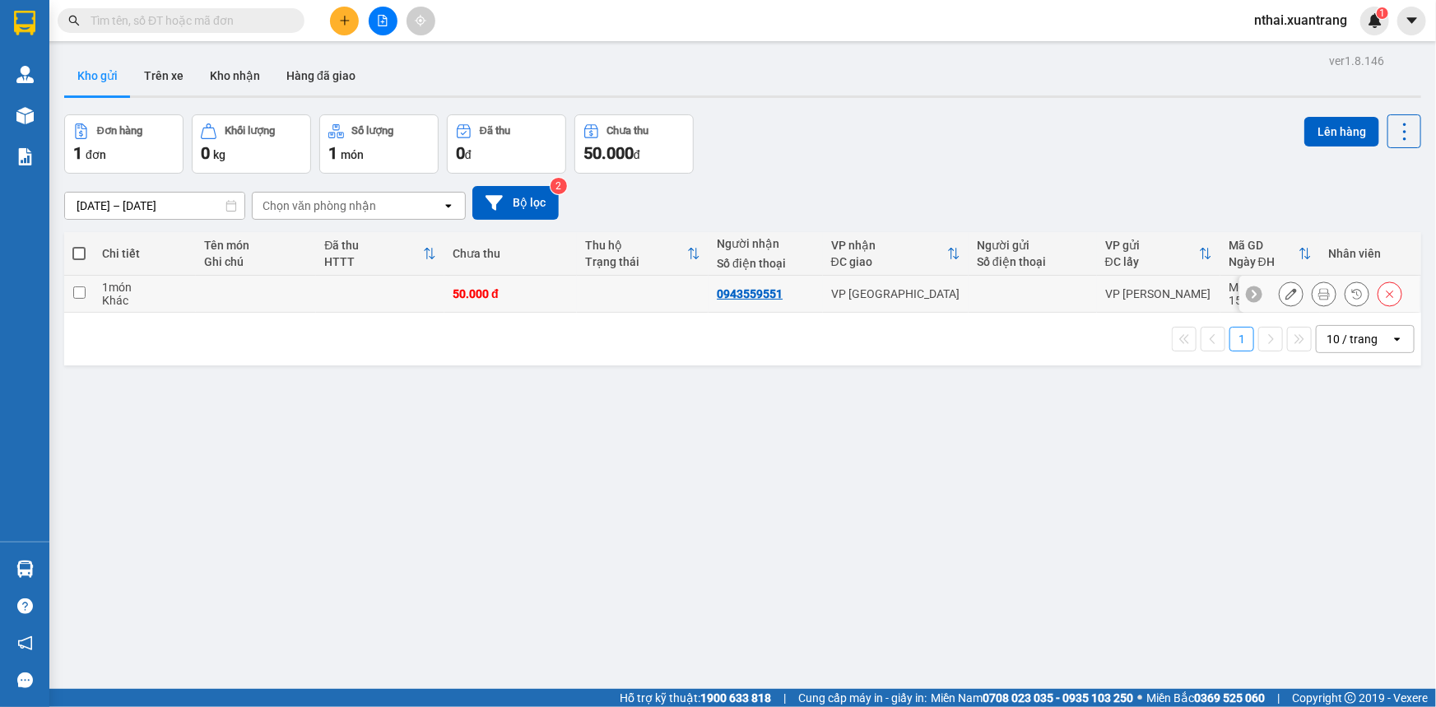
click at [1392, 298] on div at bounding box center [1330, 294] width 181 height 37
click at [1384, 297] on icon at bounding box center [1390, 294] width 12 height 12
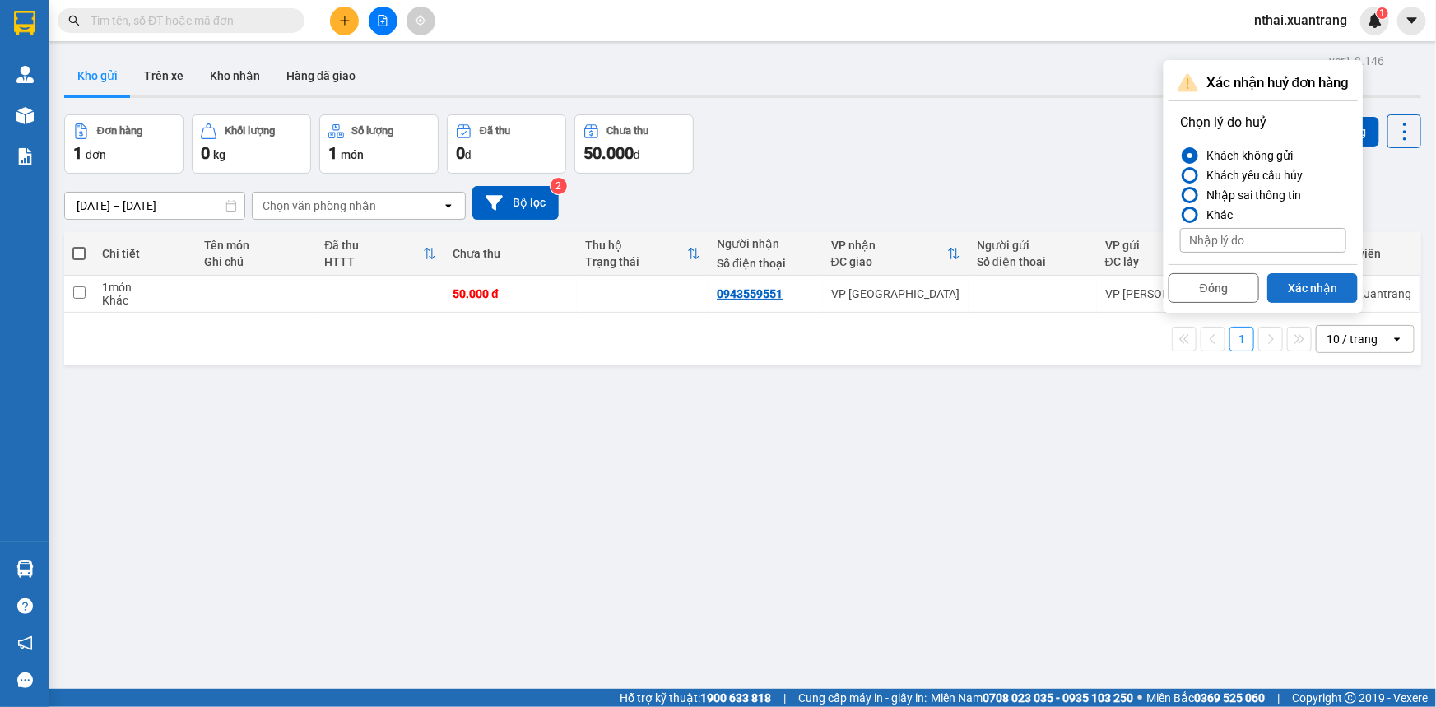
click at [1289, 289] on button "Xác nhận" at bounding box center [1313, 288] width 91 height 30
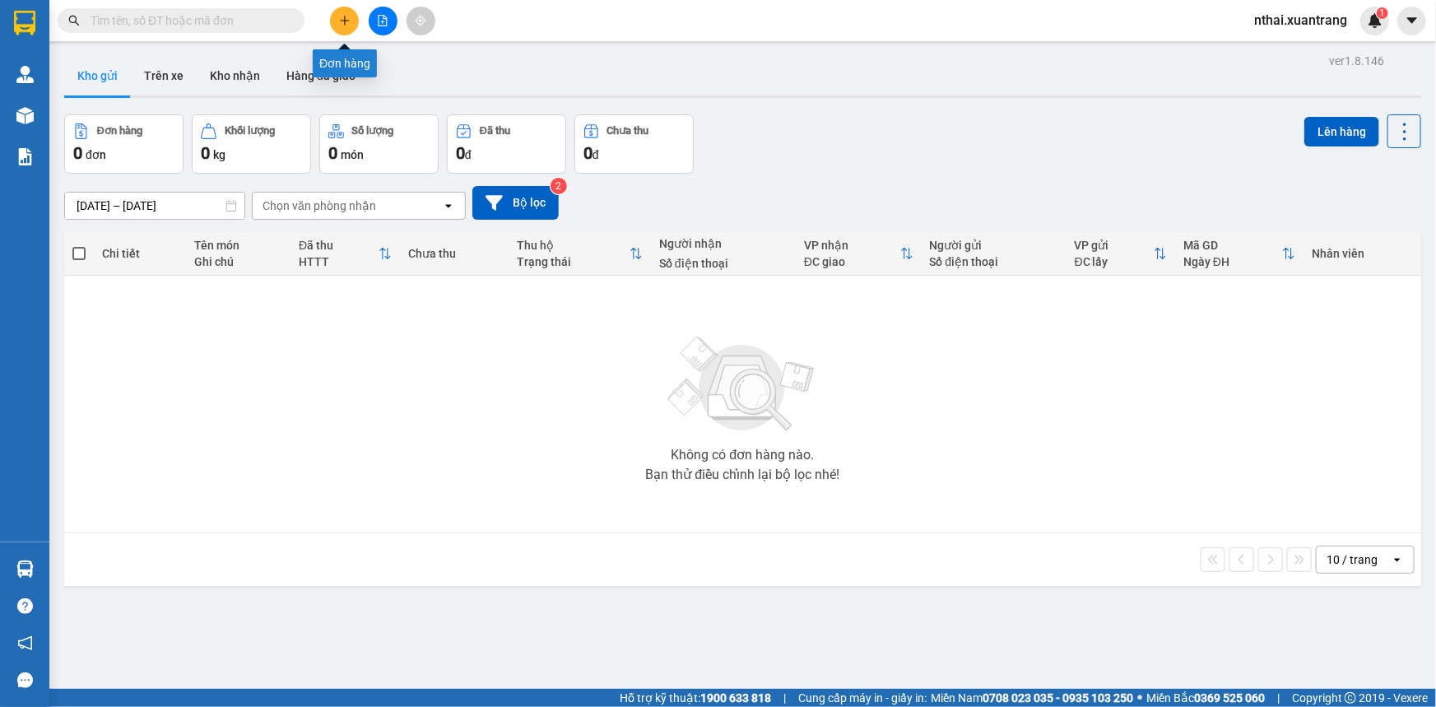
click at [342, 12] on button at bounding box center [344, 21] width 29 height 29
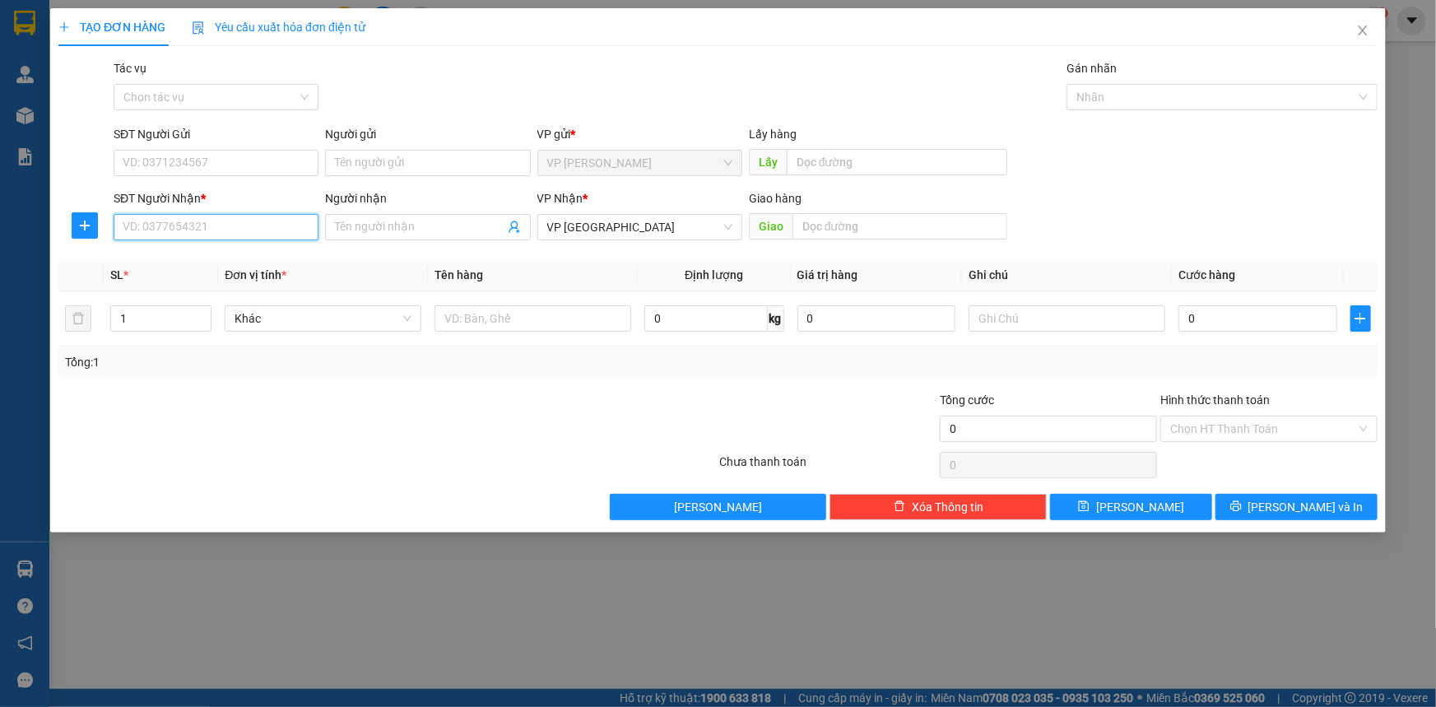
click at [263, 217] on input "SĐT Người Nhận *" at bounding box center [216, 227] width 205 height 26
type input "0988386975"
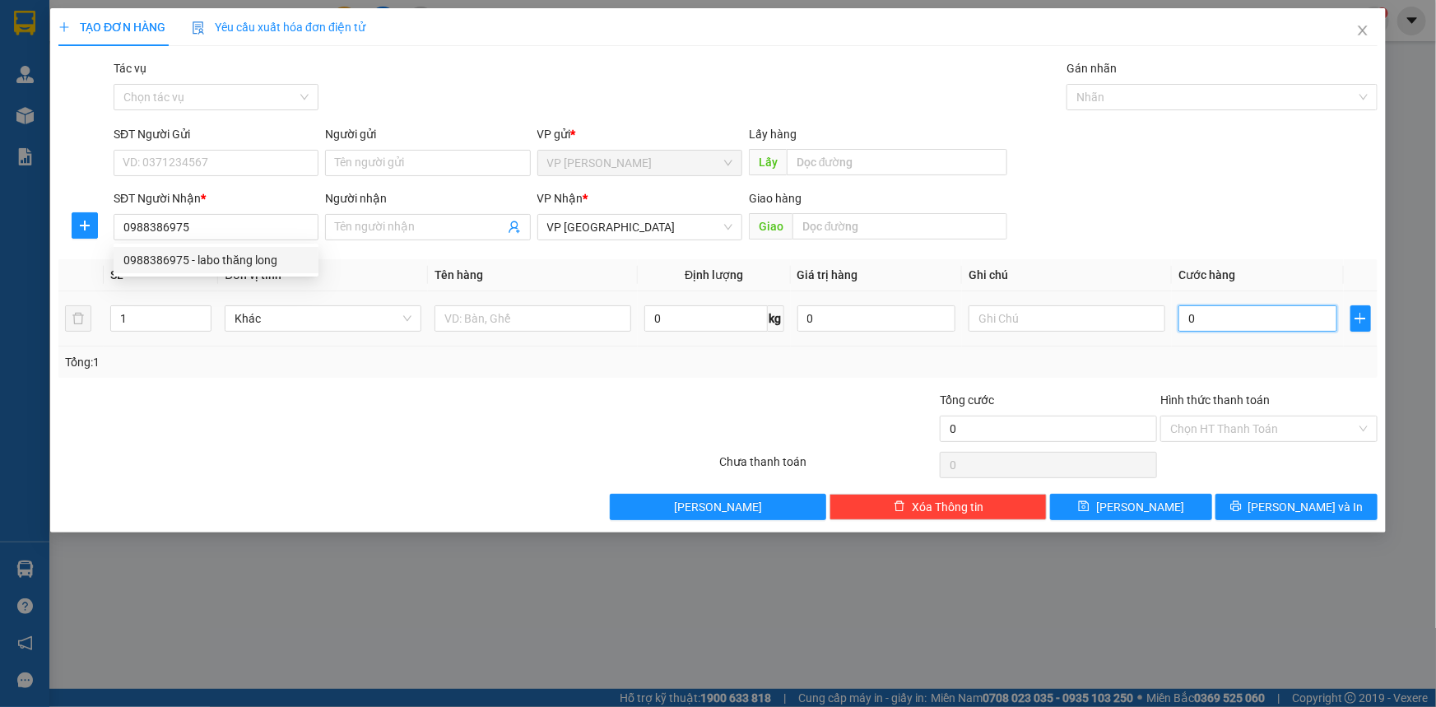
click at [1259, 328] on input "0" at bounding box center [1258, 318] width 159 height 26
type input "5"
type input "50"
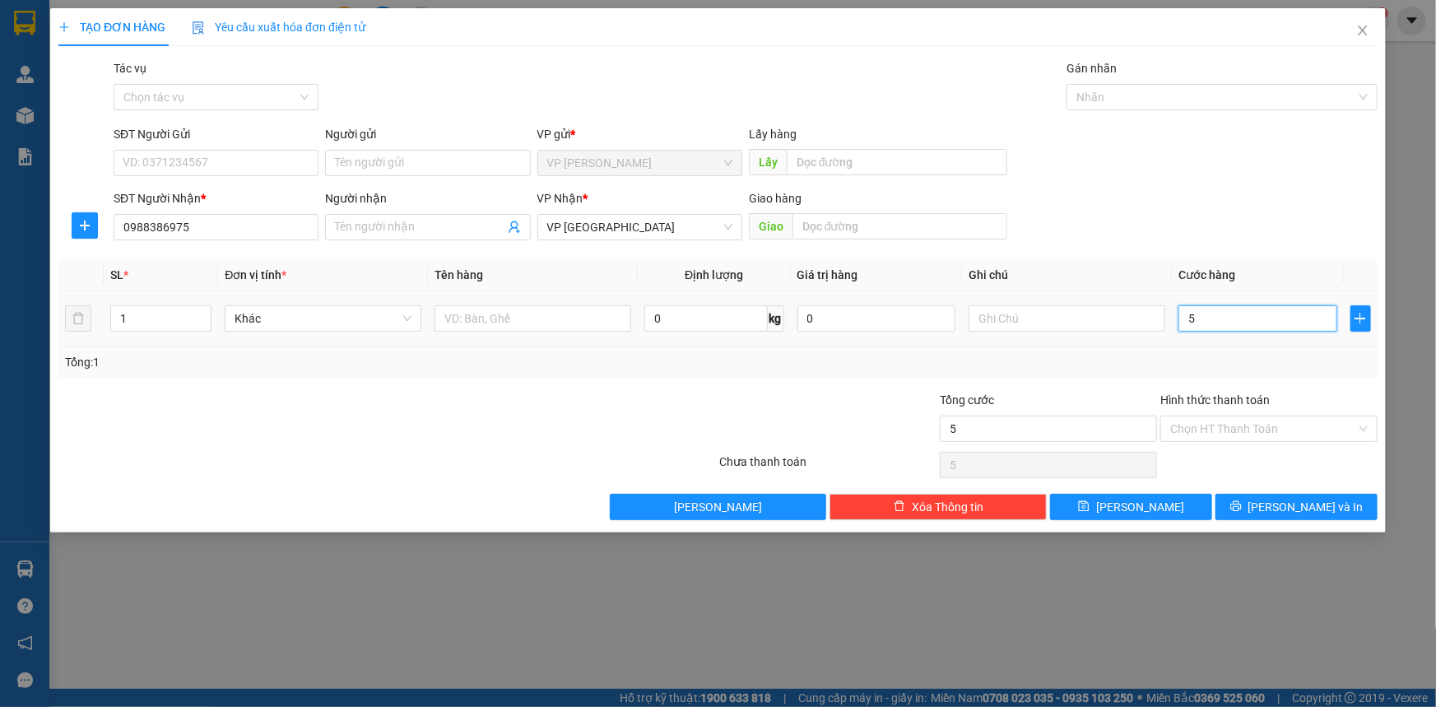
type input "50"
type input "50.000"
click at [1244, 356] on div "Tổng: 1" at bounding box center [718, 362] width 1306 height 18
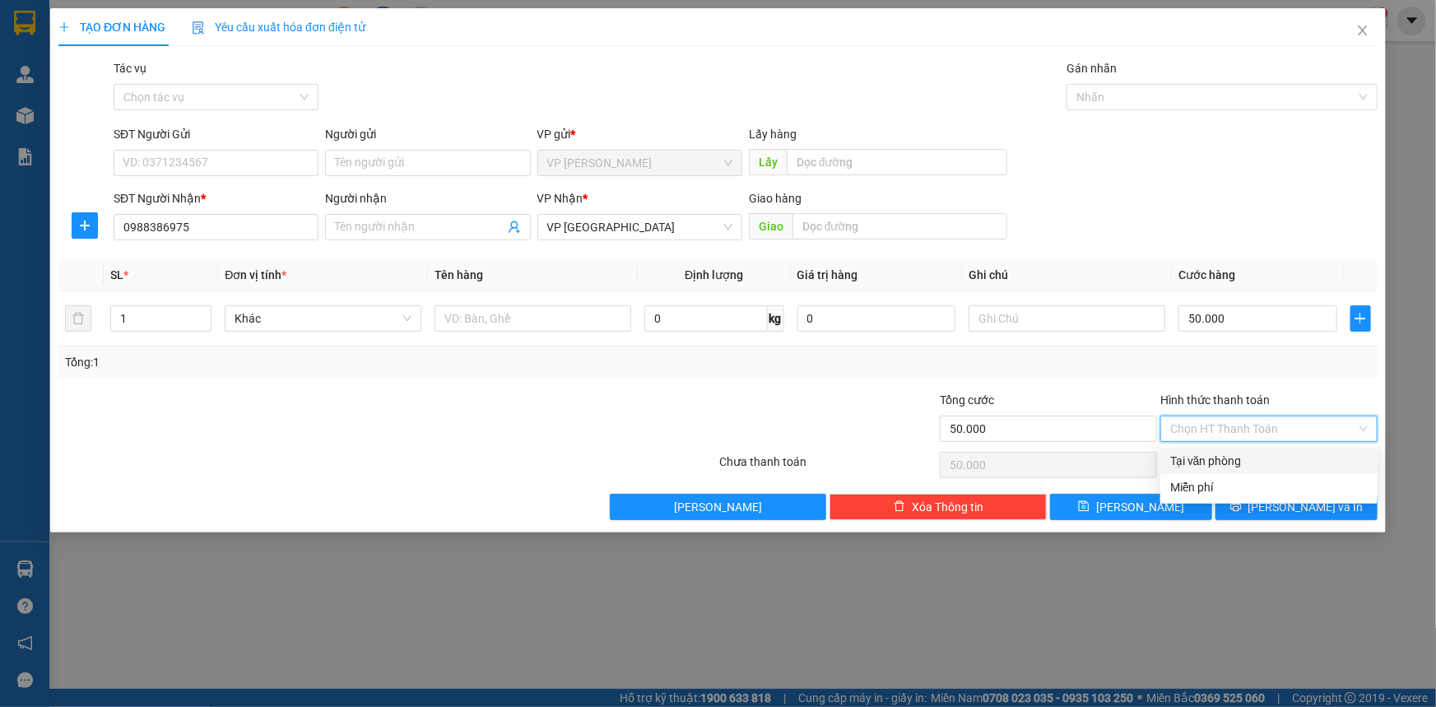
click at [1230, 419] on input "Hình thức thanh toán" at bounding box center [1263, 428] width 186 height 25
click at [1216, 455] on div "Tại văn phòng" at bounding box center [1269, 461] width 198 height 18
type input "0"
click at [1279, 504] on button "[PERSON_NAME] và In" at bounding box center [1297, 507] width 162 height 26
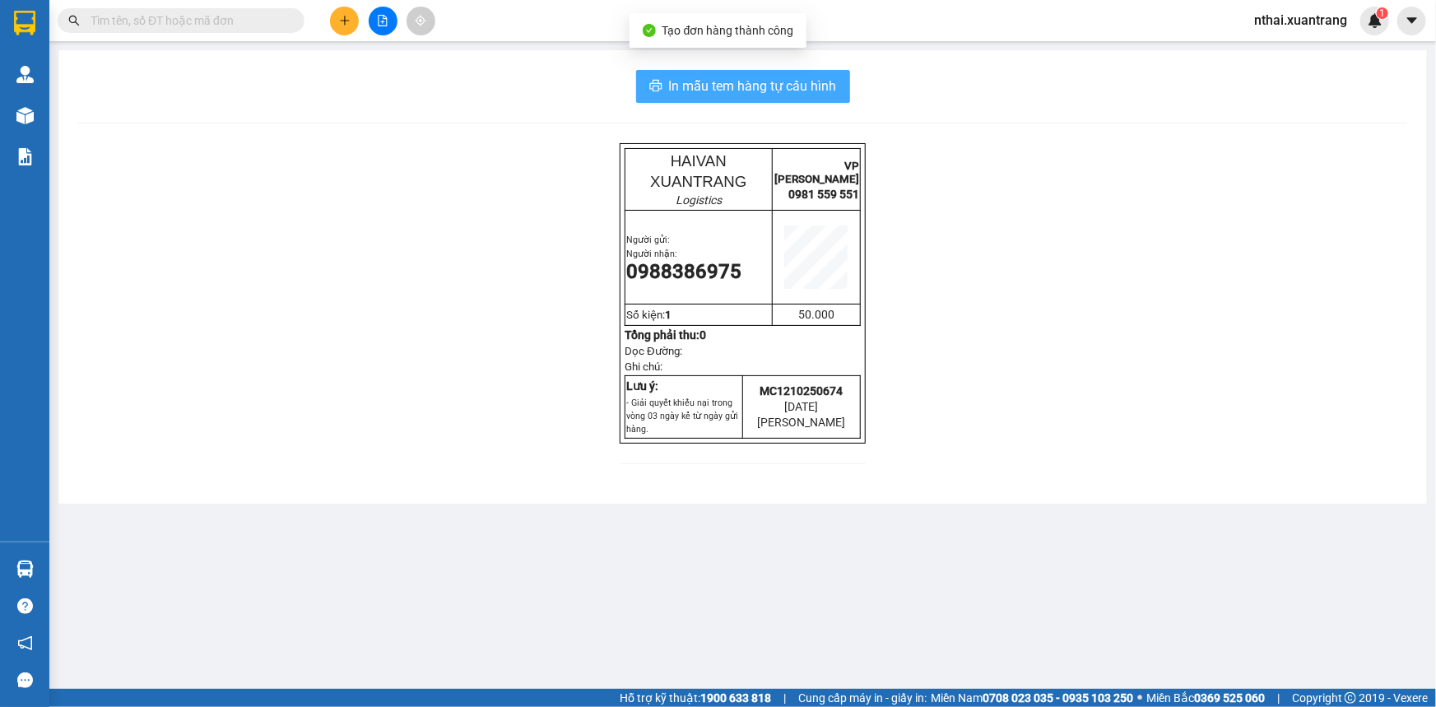
click at [732, 77] on span "In mẫu tem hàng tự cấu hình" at bounding box center [753, 86] width 168 height 21
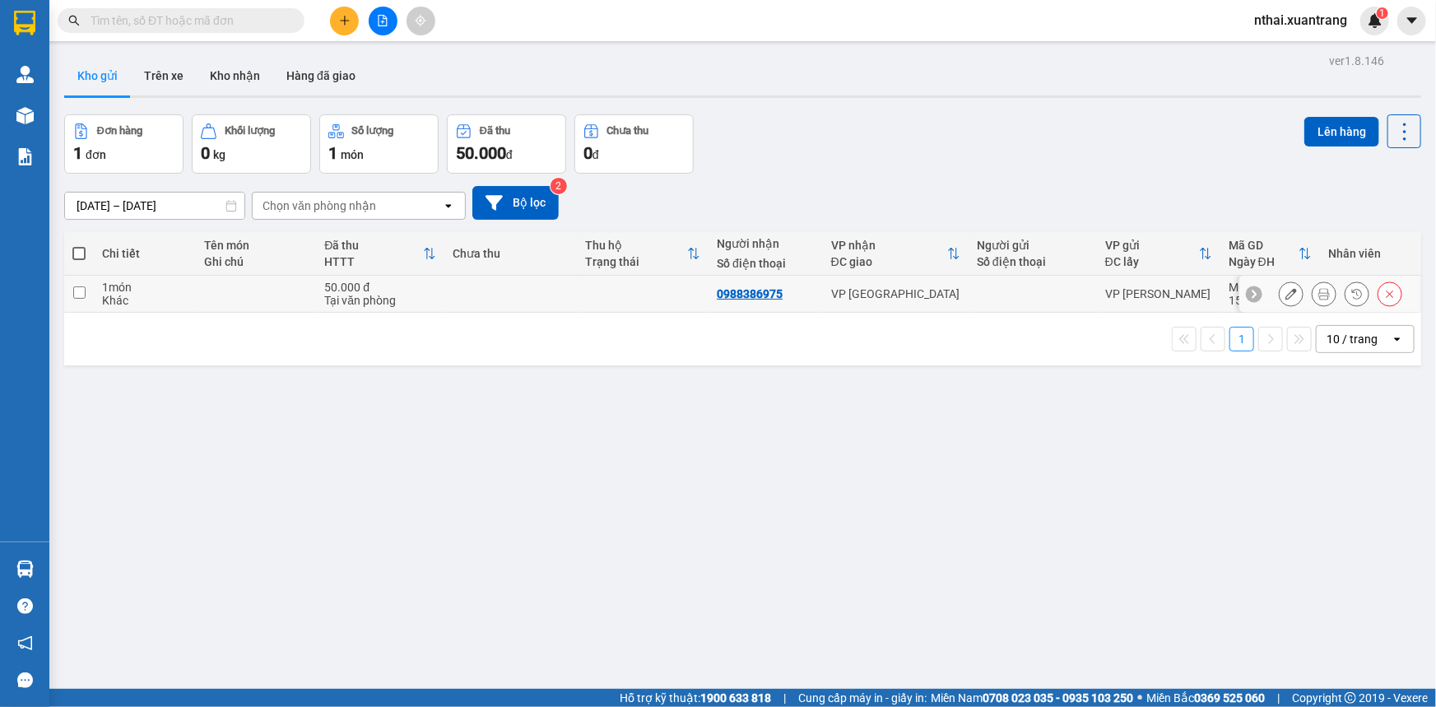
click at [1286, 295] on icon at bounding box center [1292, 294] width 12 height 12
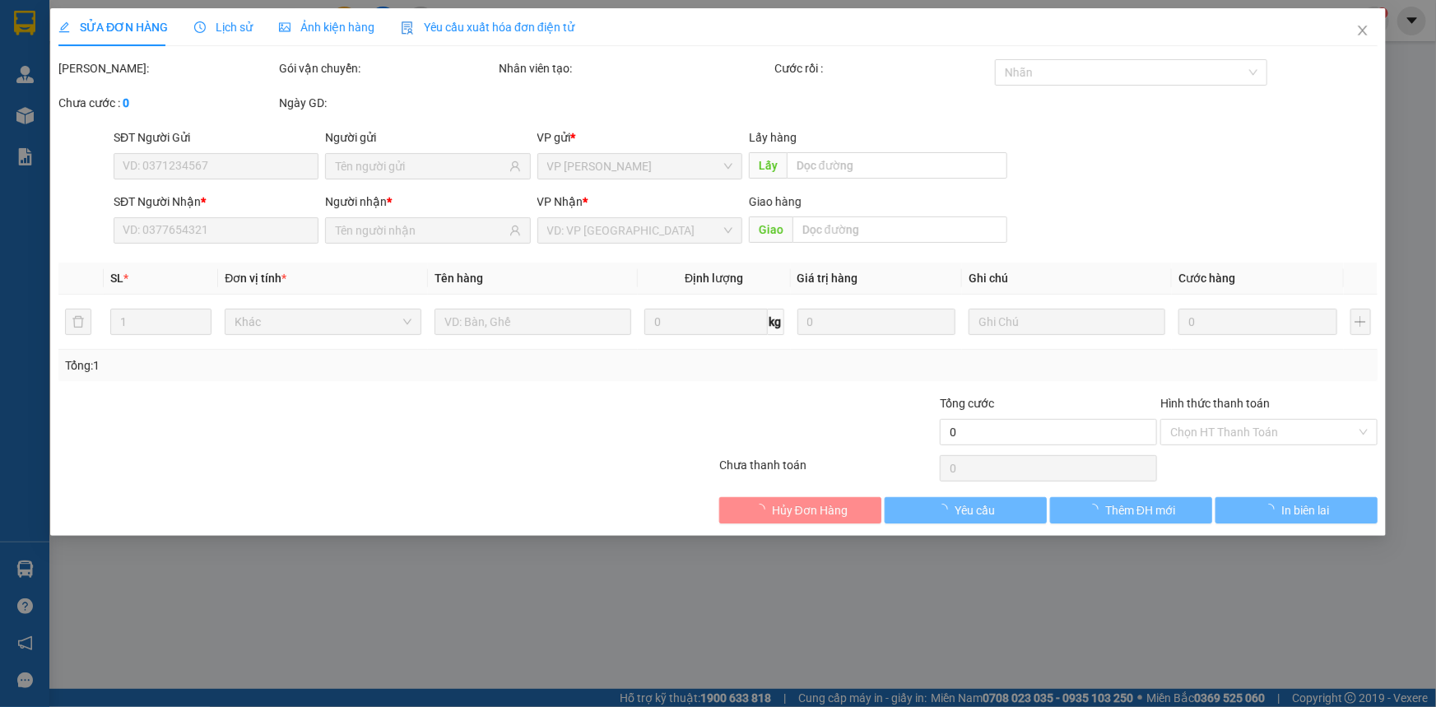
type input "0988386975"
type input "50.000"
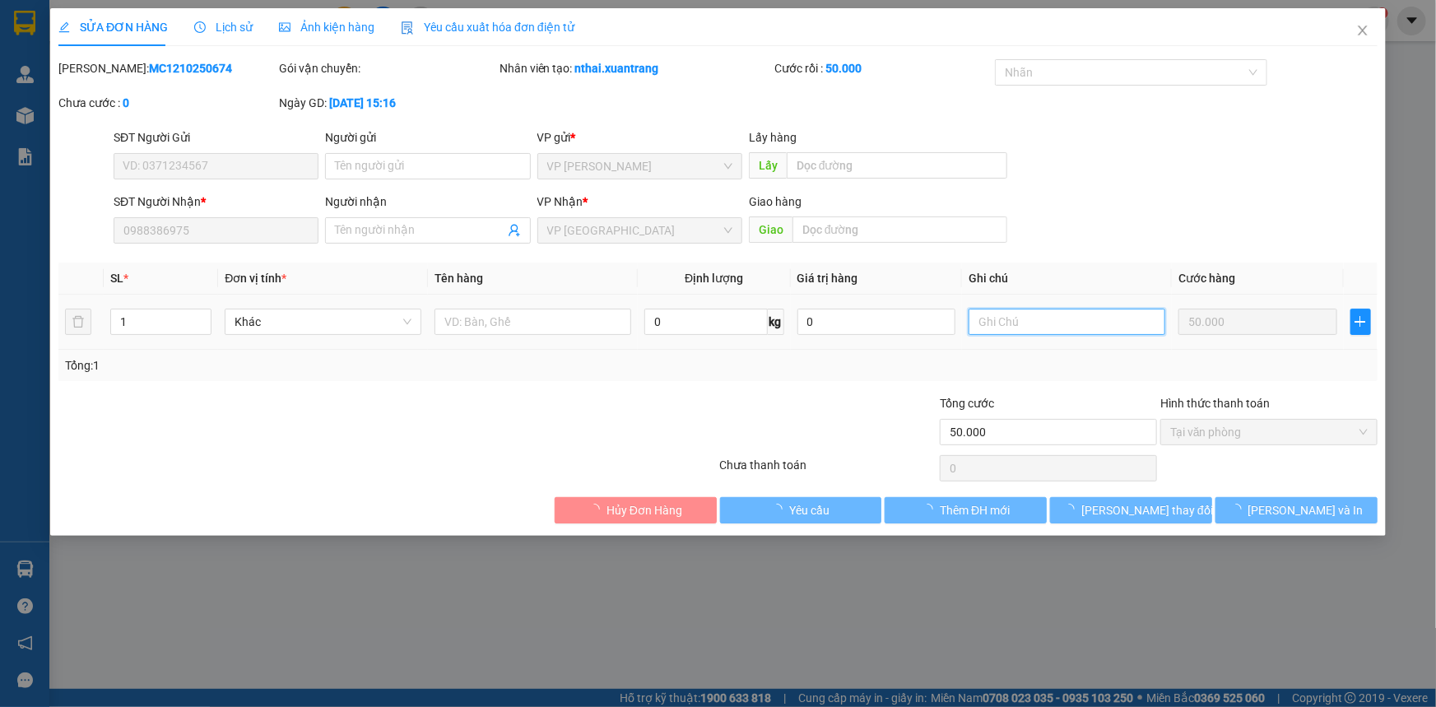
click at [1087, 321] on input "text" at bounding box center [1067, 322] width 197 height 26
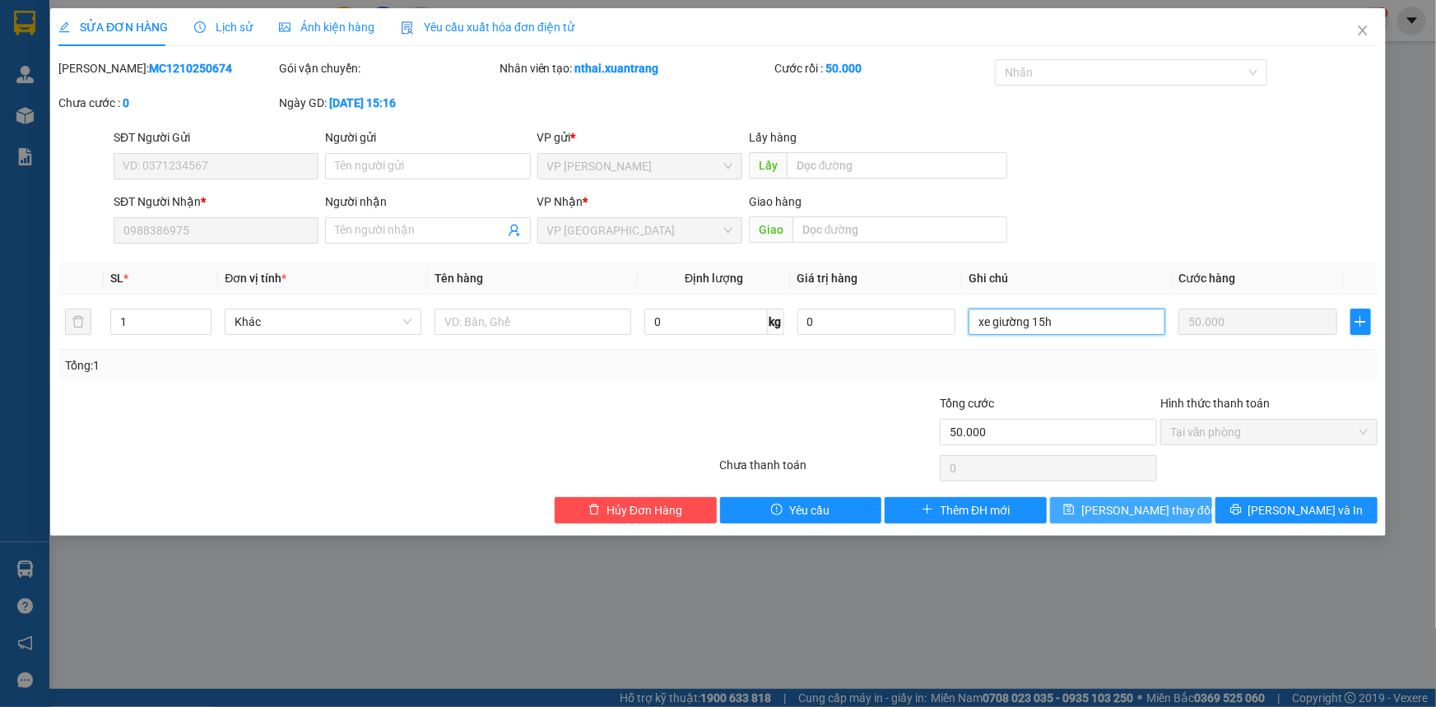
type input "xe giường 15h"
click at [1109, 518] on span "[PERSON_NAME] thay đổi" at bounding box center [1148, 510] width 132 height 18
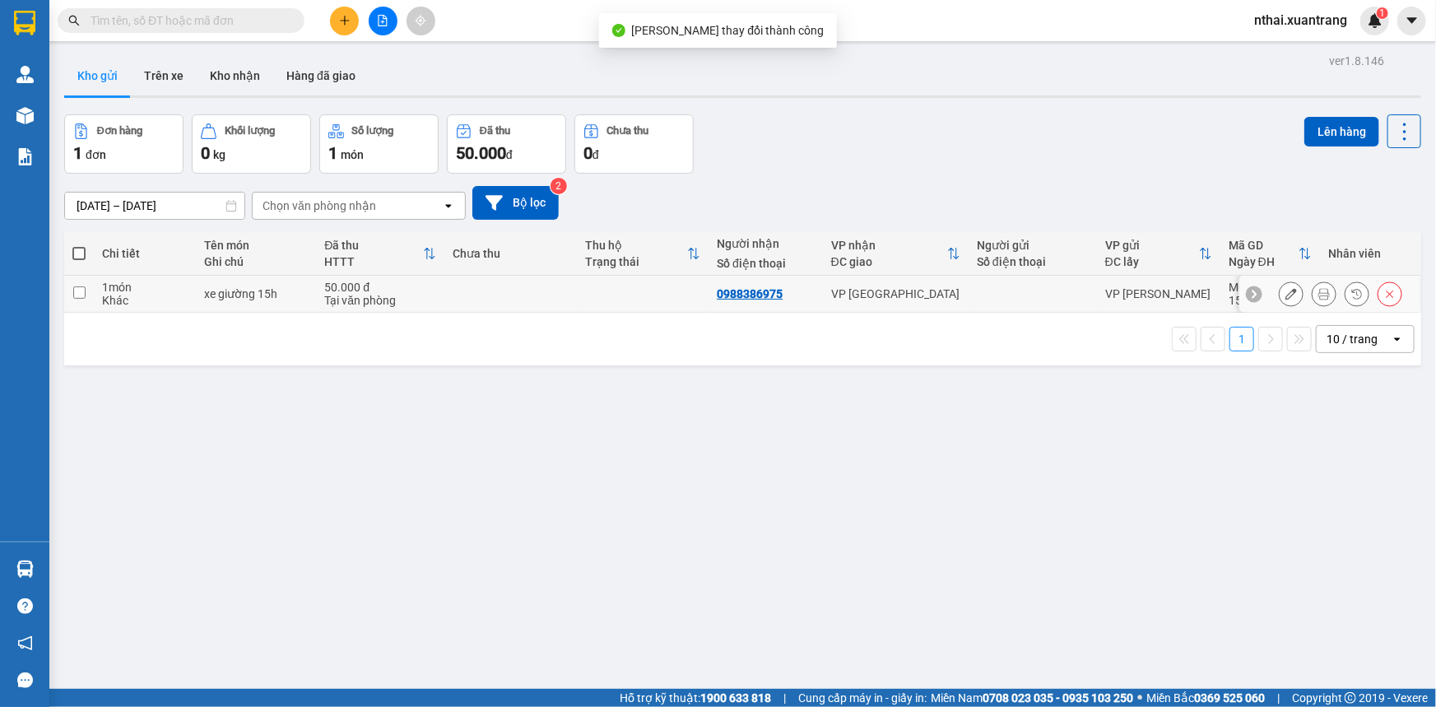
click at [595, 301] on td at bounding box center [643, 294] width 133 height 37
checkbox input "true"
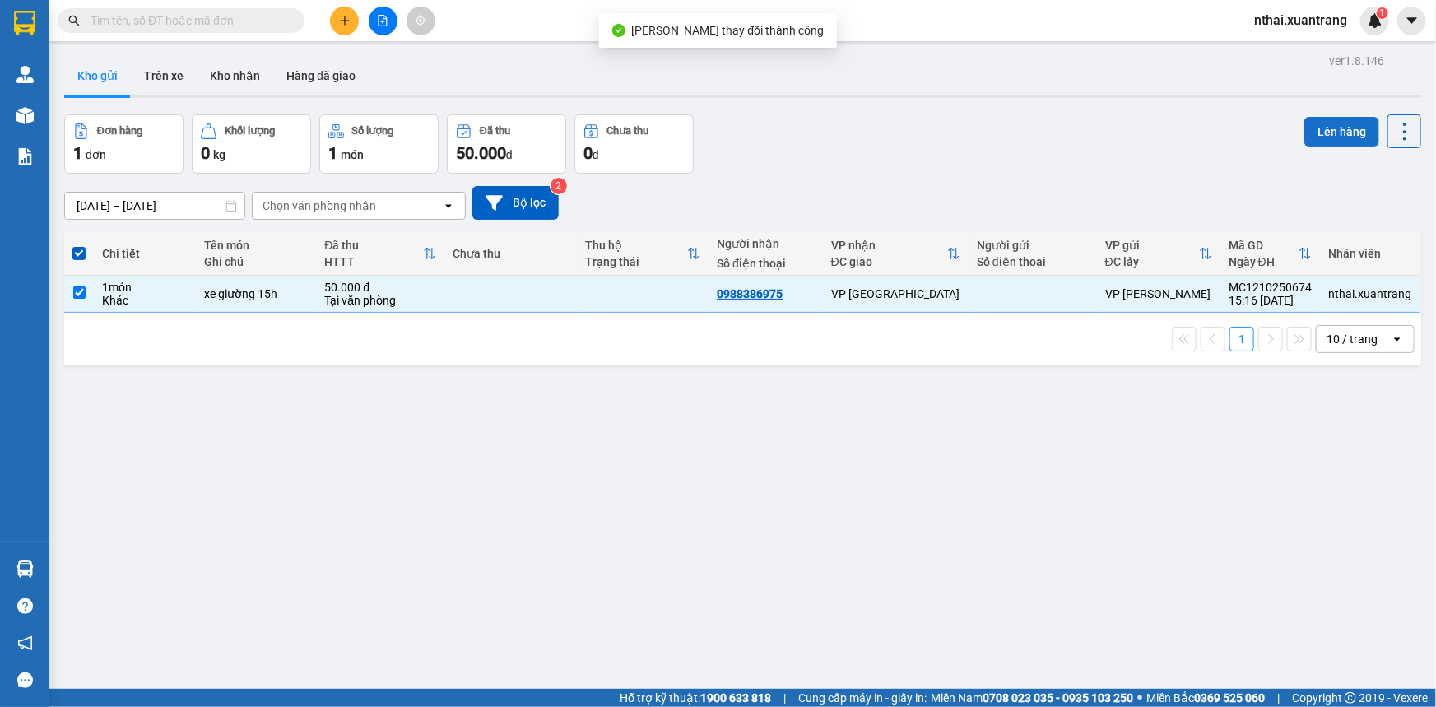
click at [1343, 121] on button "Lên hàng" at bounding box center [1342, 132] width 75 height 30
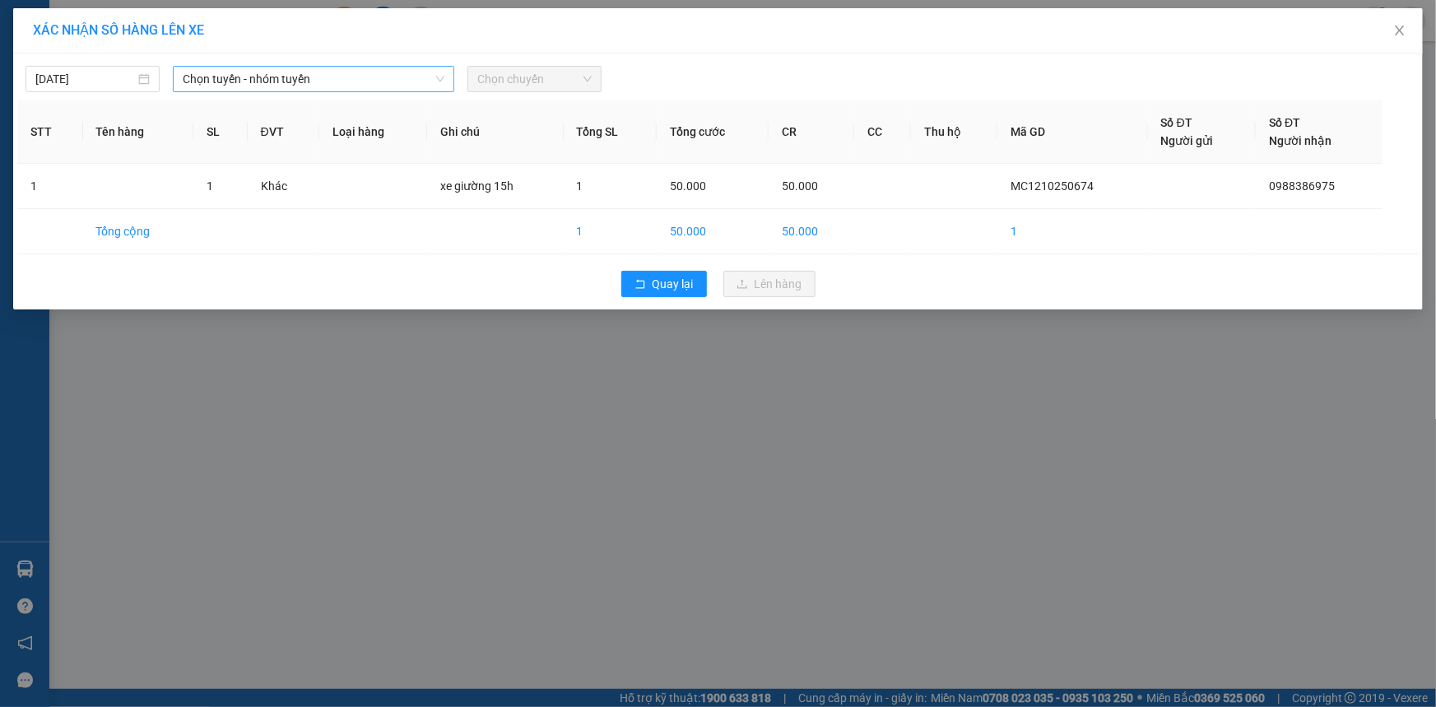
click at [193, 77] on span "Chọn tuyến - nhóm tuyến" at bounding box center [314, 79] width 262 height 25
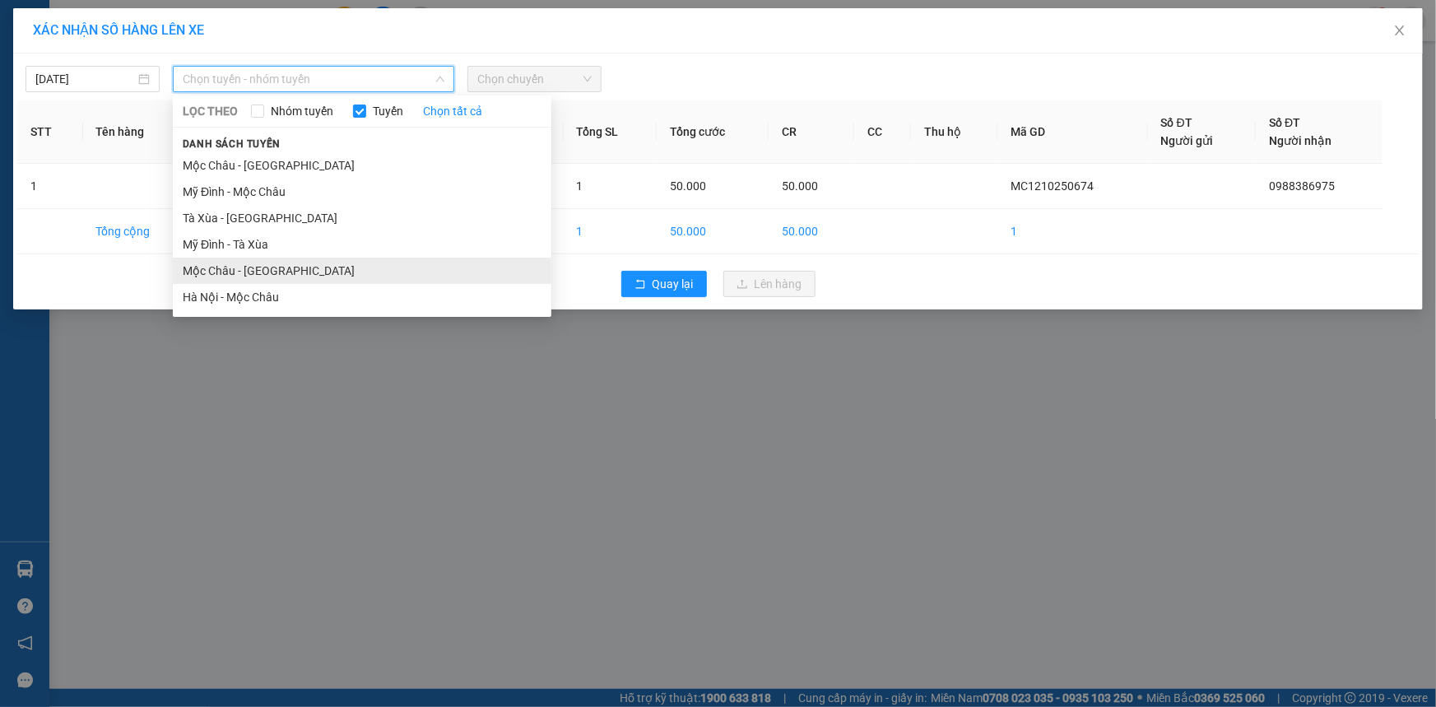
click at [218, 258] on li "Mộc Châu - [GEOGRAPHIC_DATA]" at bounding box center [362, 271] width 379 height 26
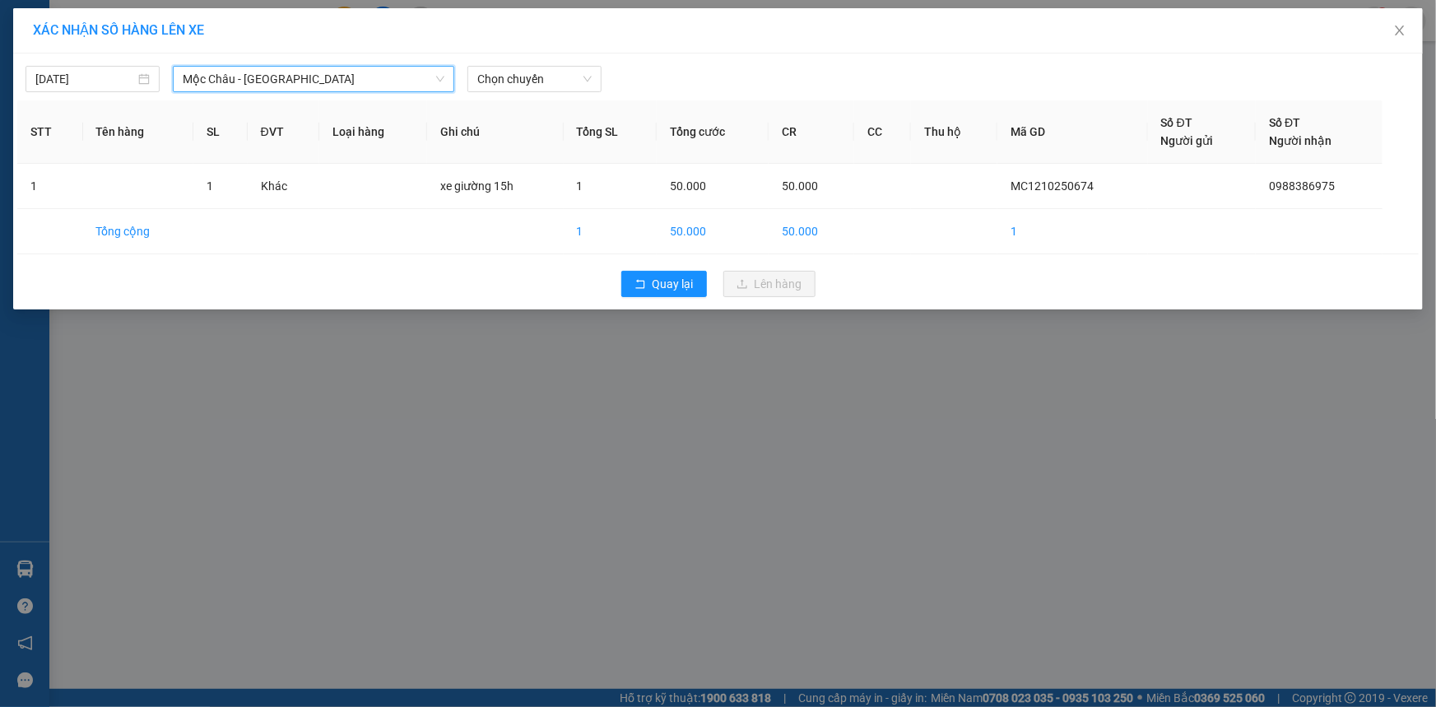
click at [521, 64] on div "[DATE] [GEOGRAPHIC_DATA] - [GEOGRAPHIC_DATA] [GEOGRAPHIC_DATA] - [GEOGRAPHIC_DA…" at bounding box center [718, 75] width 1402 height 35
click at [522, 73] on span "Chọn chuyến" at bounding box center [534, 79] width 114 height 25
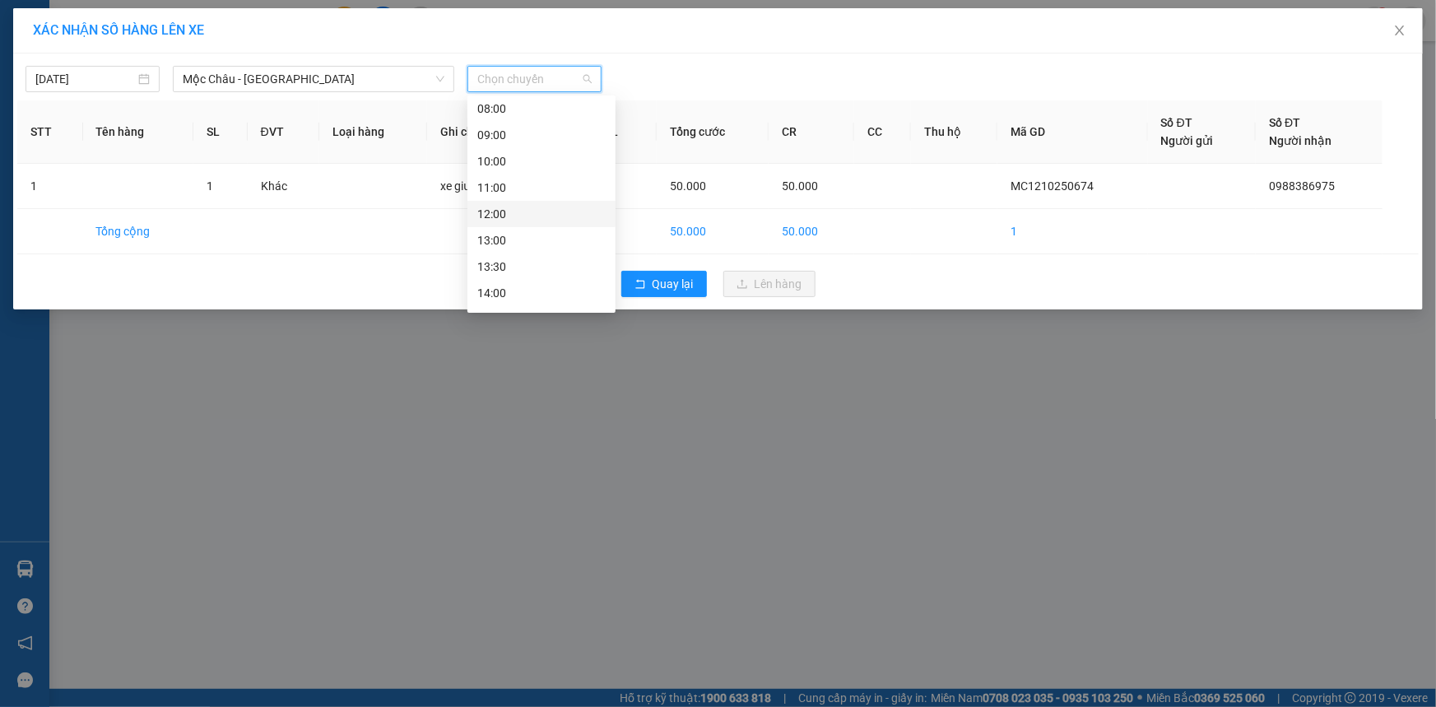
scroll to position [236, 0]
click at [496, 162] on div "15:00" at bounding box center [541, 165] width 128 height 18
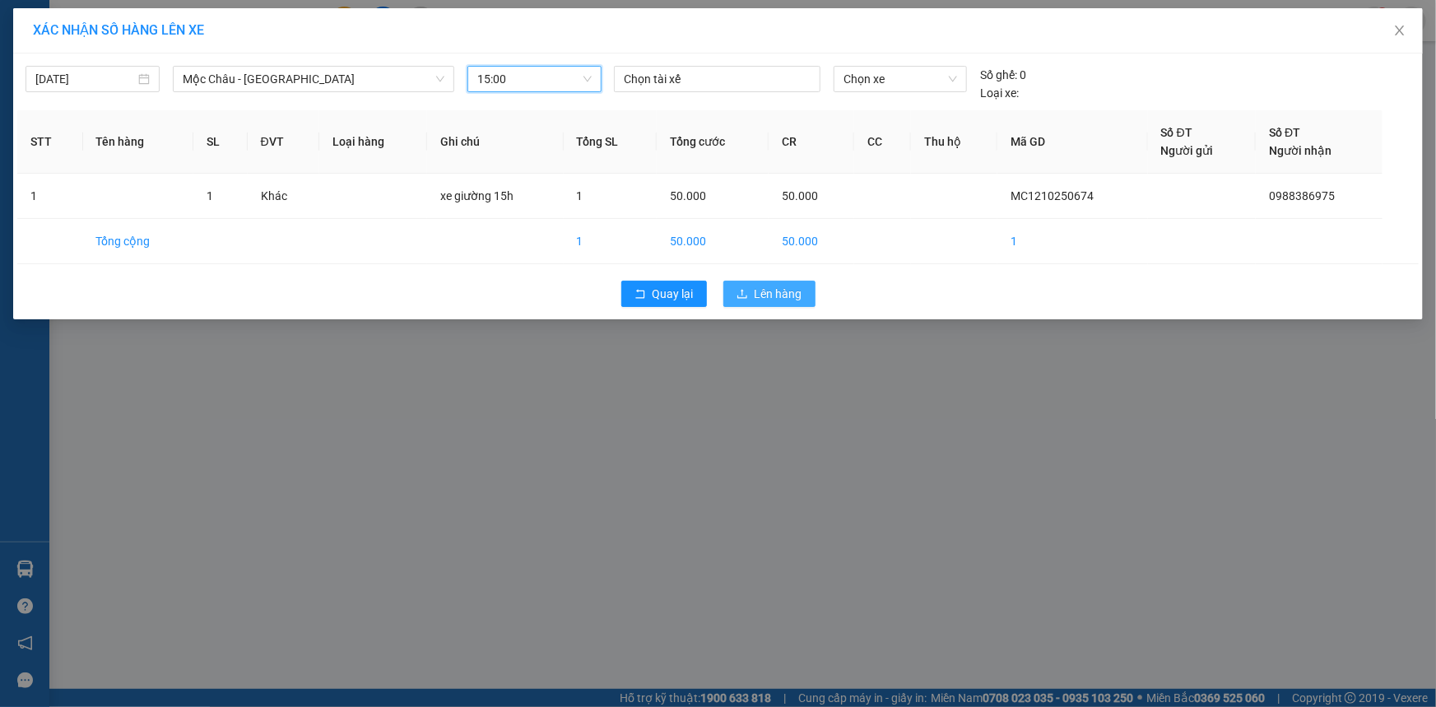
click at [786, 297] on span "Lên hàng" at bounding box center [779, 294] width 48 height 18
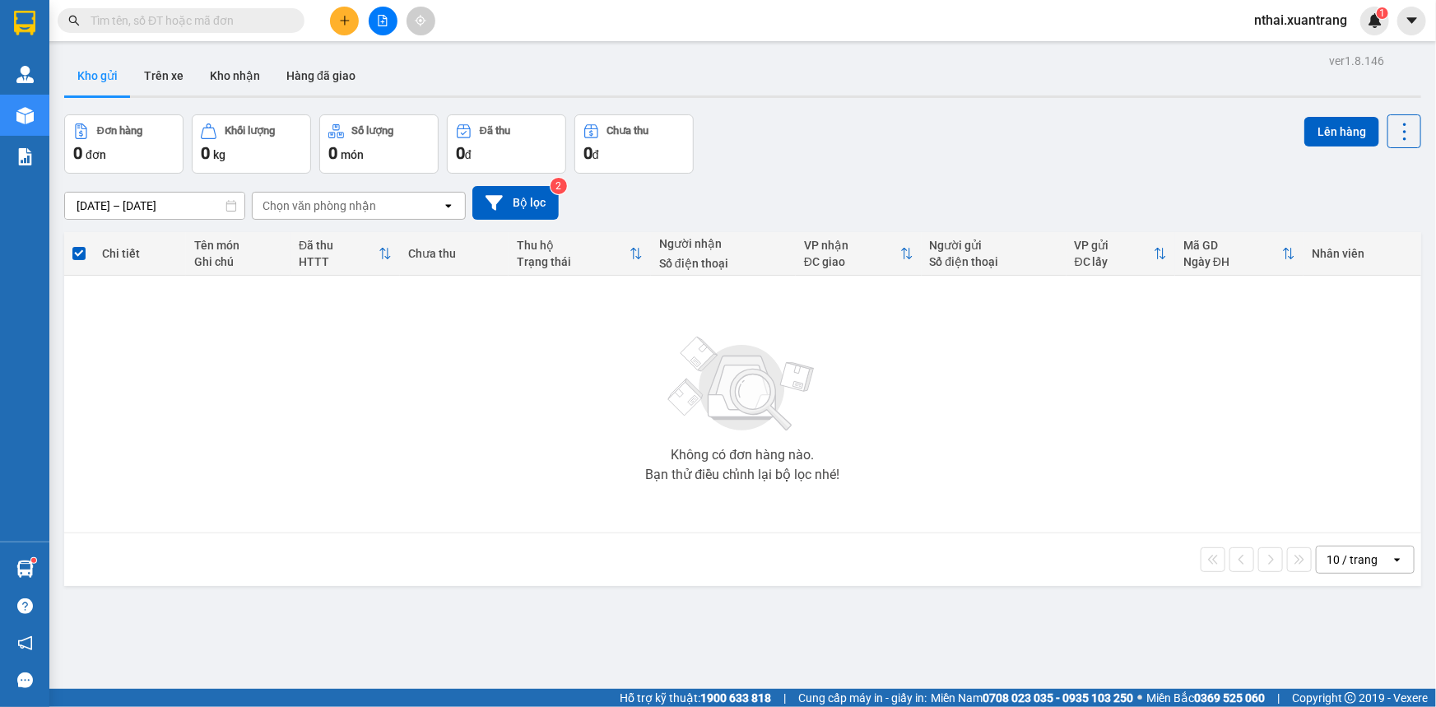
click at [390, 27] on button at bounding box center [383, 21] width 29 height 29
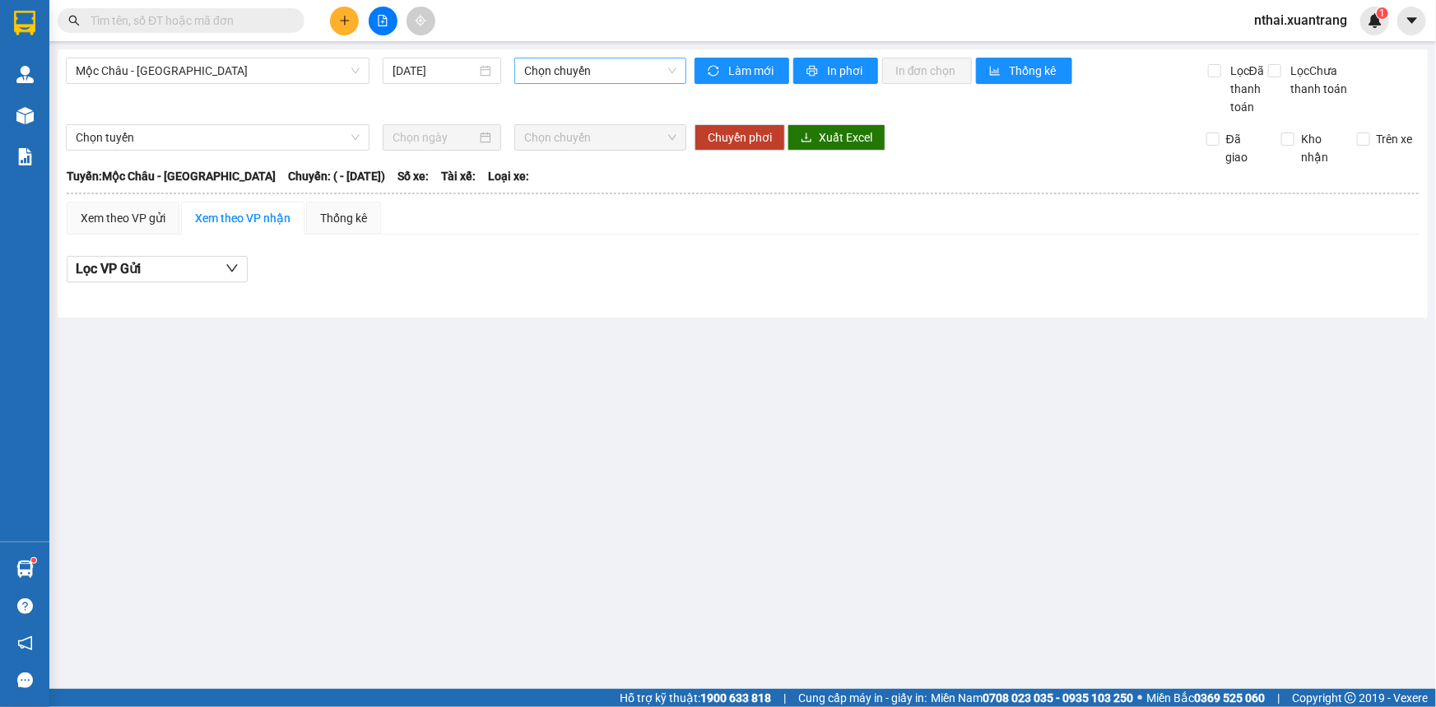
click at [572, 63] on span "Chọn chuyến" at bounding box center [600, 70] width 152 height 25
click at [139, 72] on span "Mộc Châu - [GEOGRAPHIC_DATA]" at bounding box center [218, 70] width 284 height 25
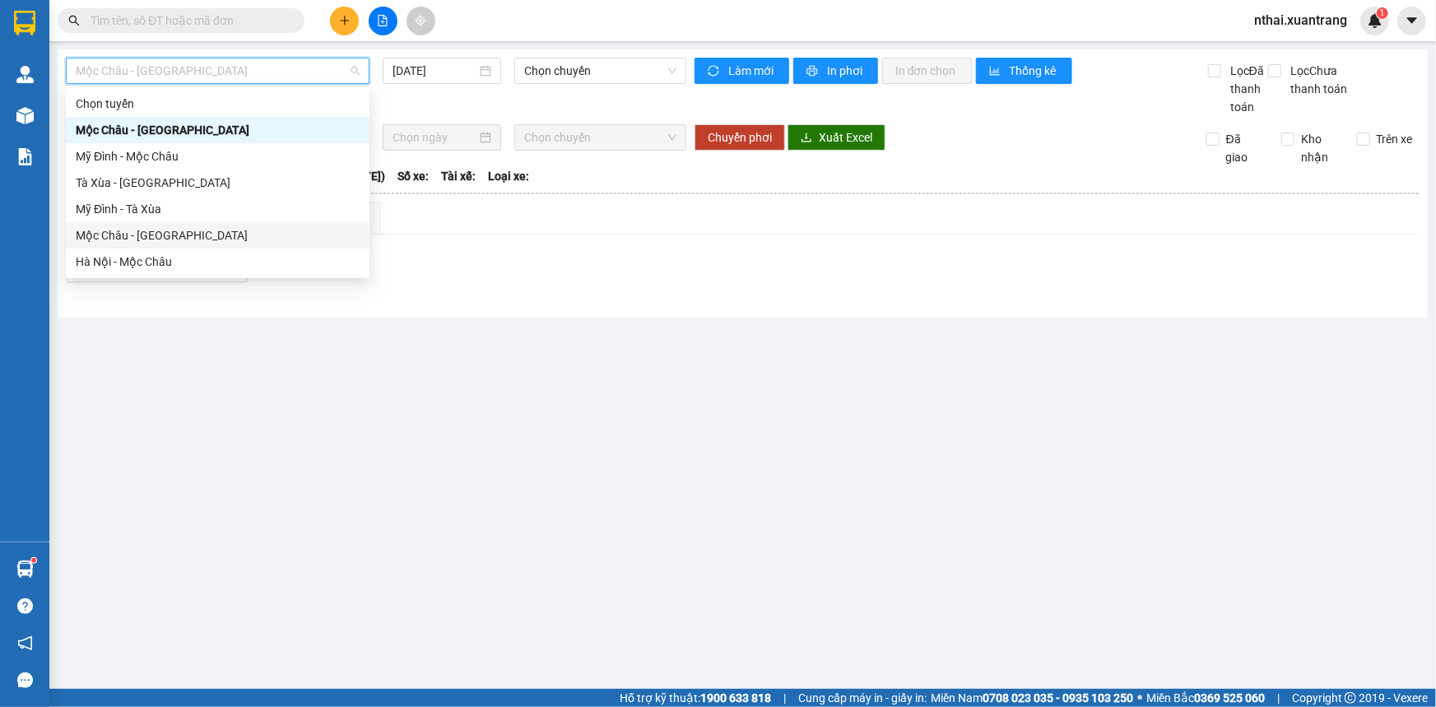
click at [123, 235] on div "Mộc Châu - [GEOGRAPHIC_DATA]" at bounding box center [218, 235] width 284 height 18
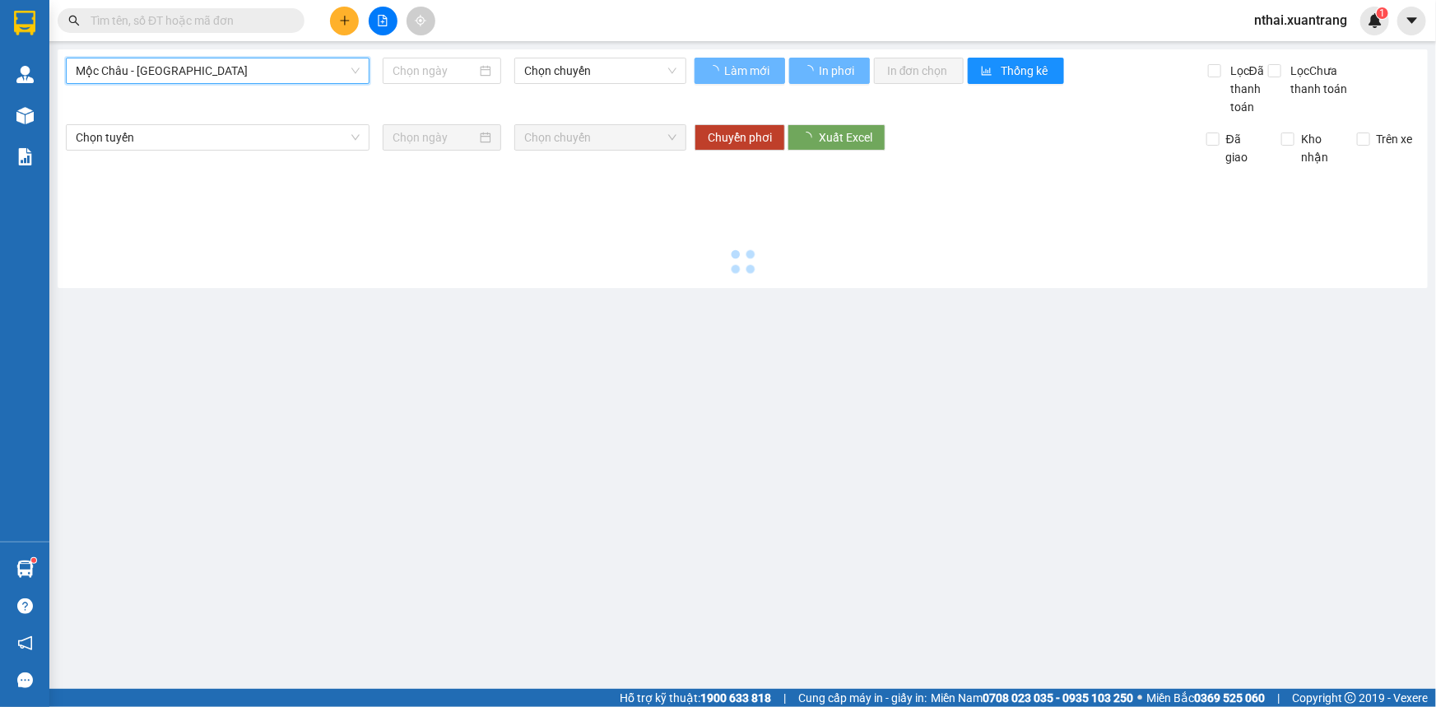
type input "[DATE]"
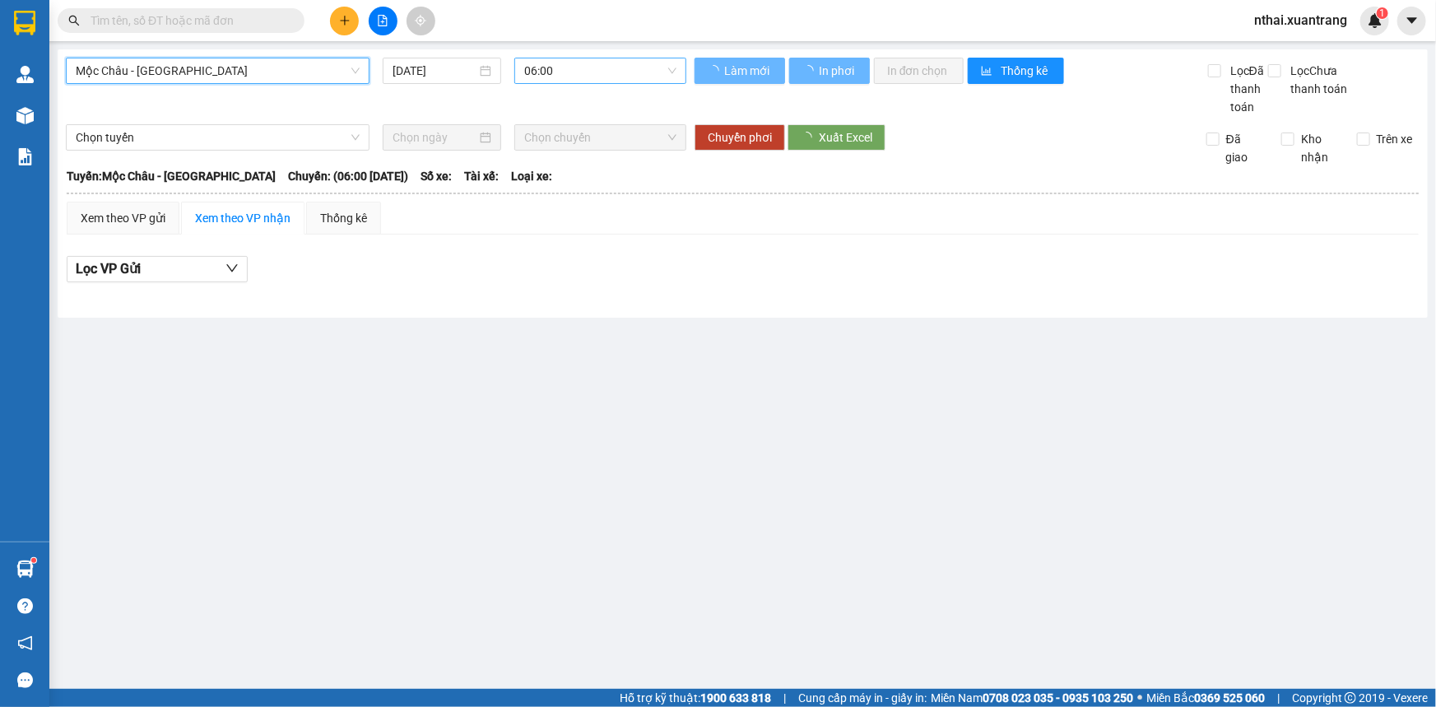
click at [536, 66] on span "06:00" at bounding box center [600, 70] width 152 height 25
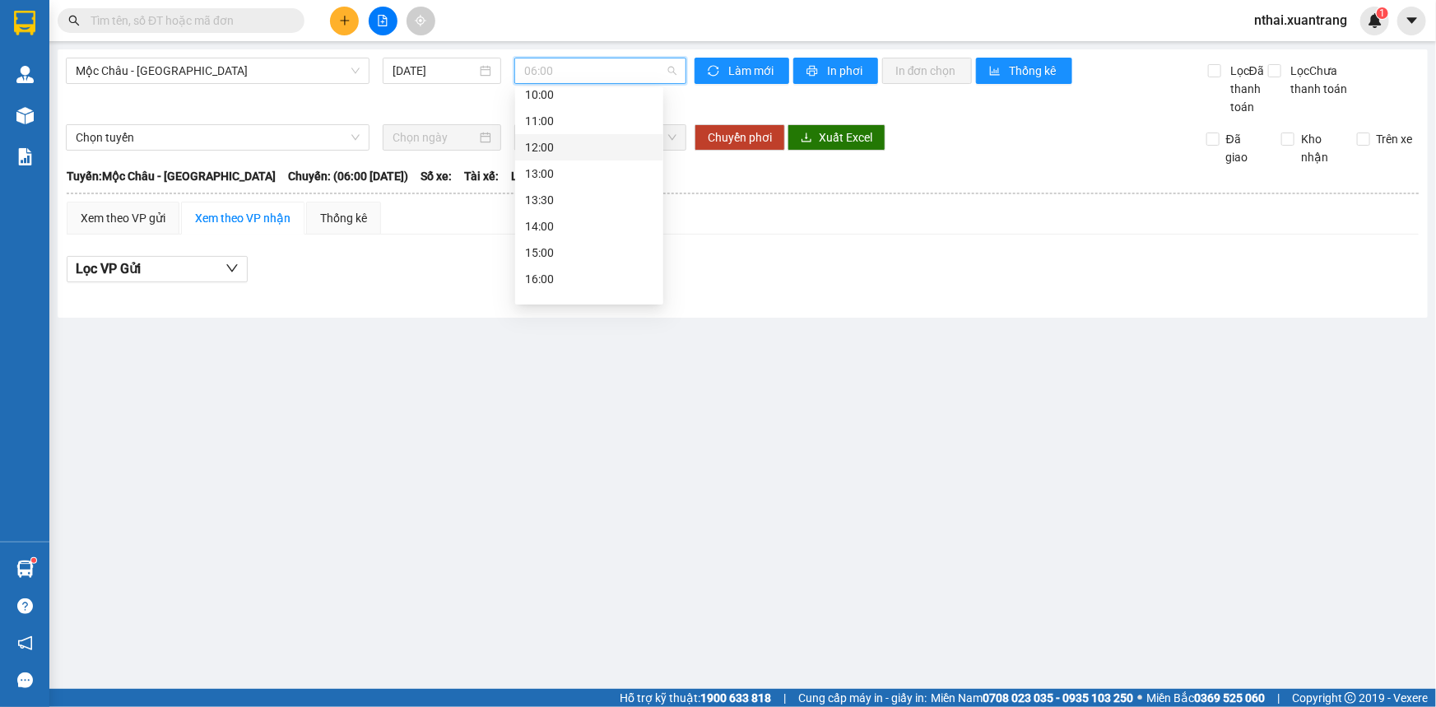
scroll to position [236, 0]
click at [539, 163] on div "15:00" at bounding box center [589, 157] width 128 height 18
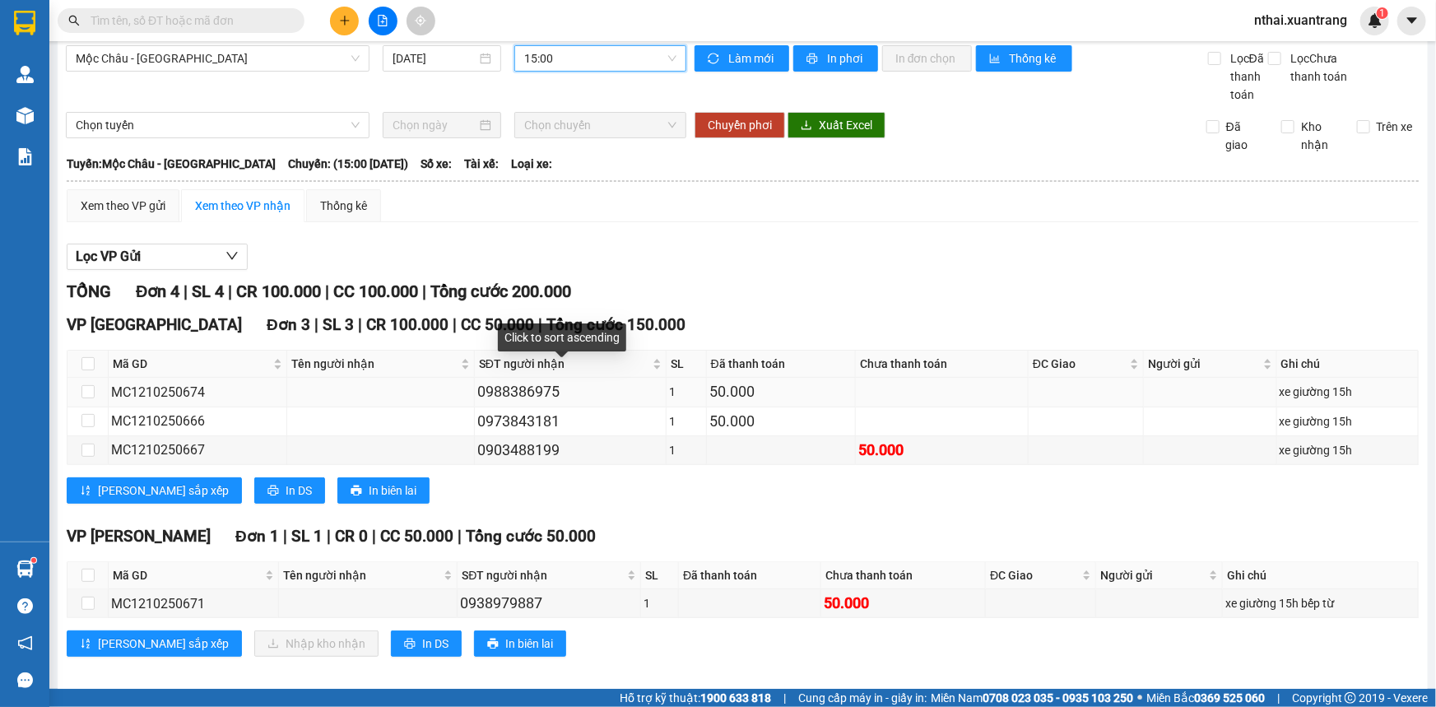
scroll to position [25, 0]
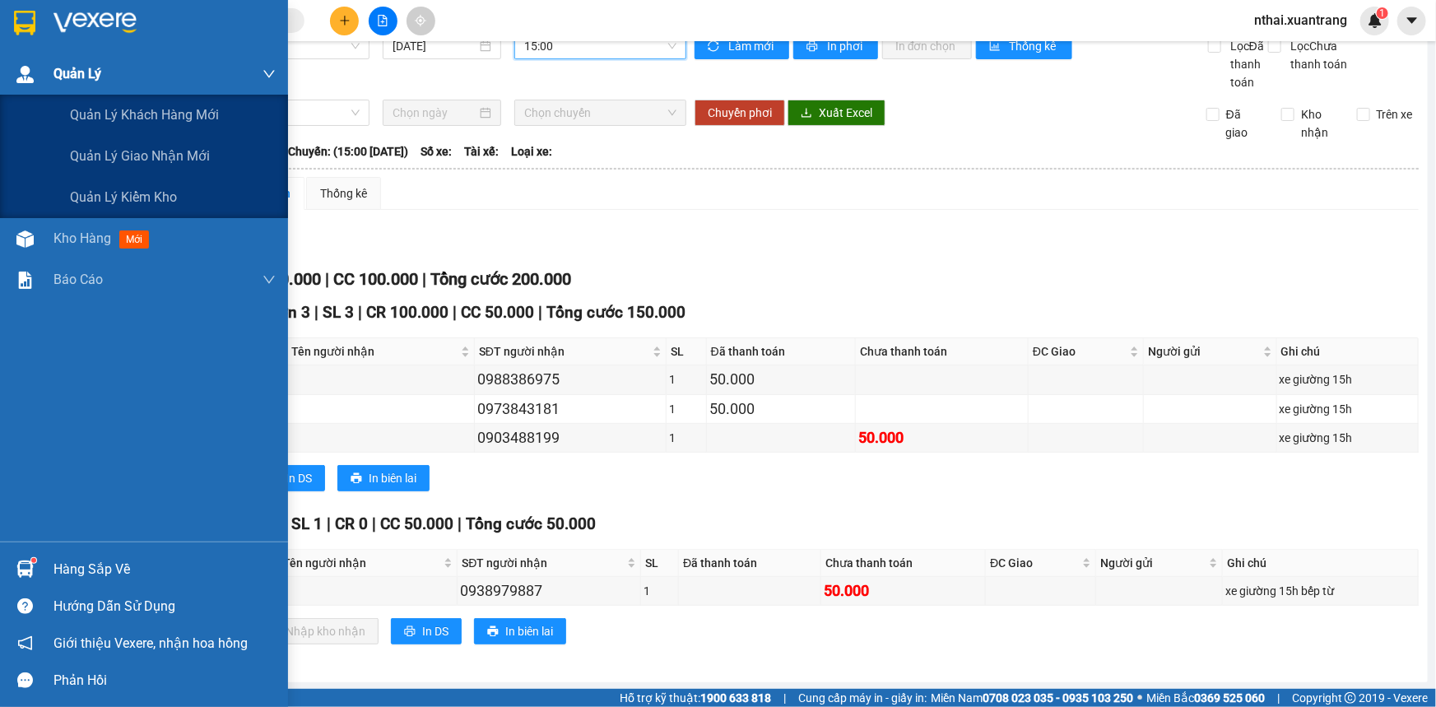
click at [58, 69] on span "Quản Lý" at bounding box center [77, 73] width 48 height 21
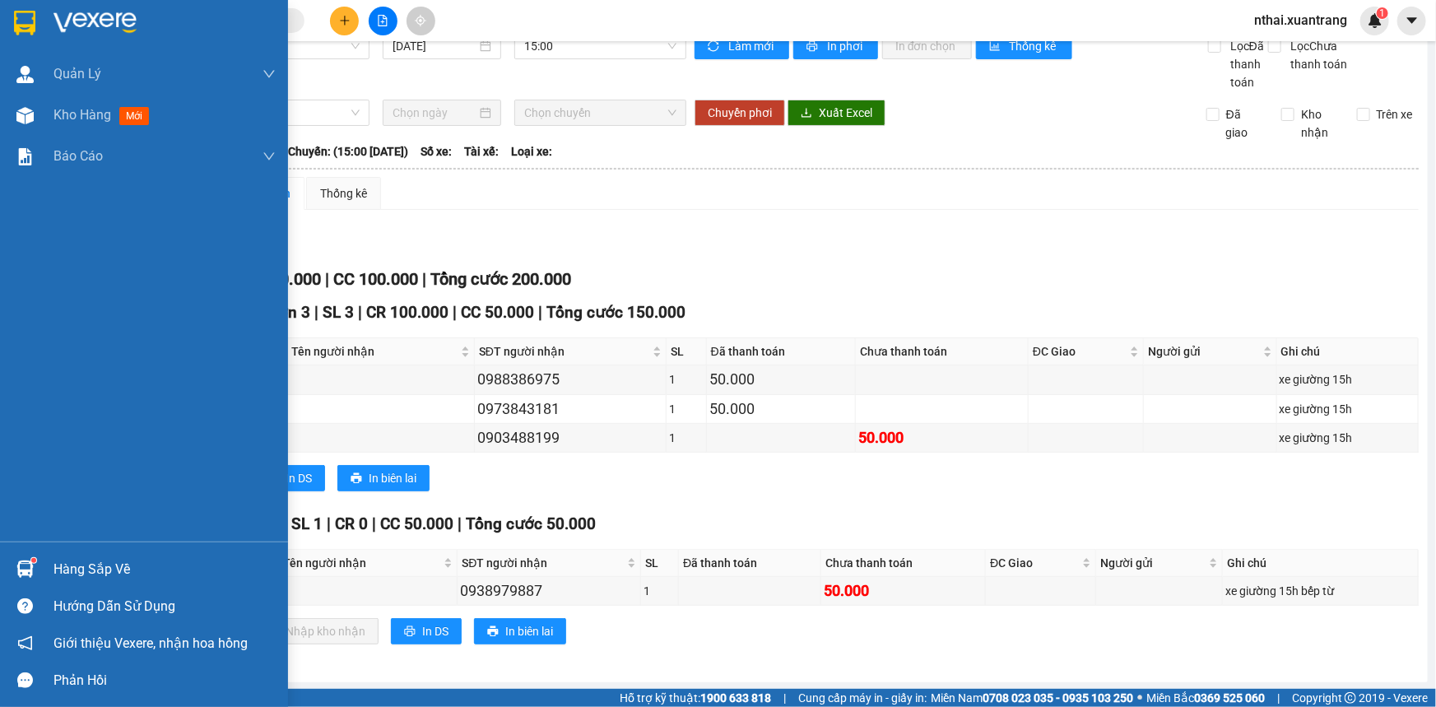
click at [49, 24] on div at bounding box center [144, 26] width 288 height 53
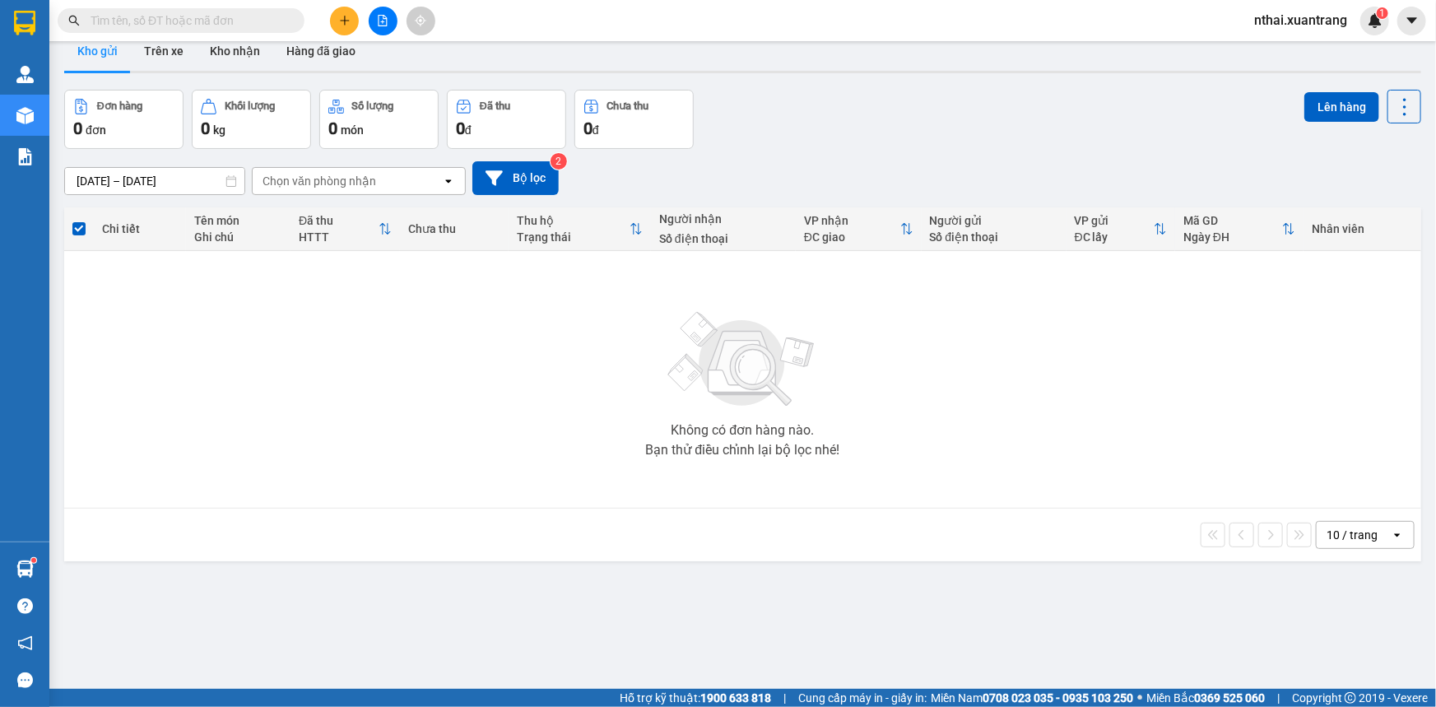
click at [171, 21] on input "text" at bounding box center [188, 21] width 194 height 18
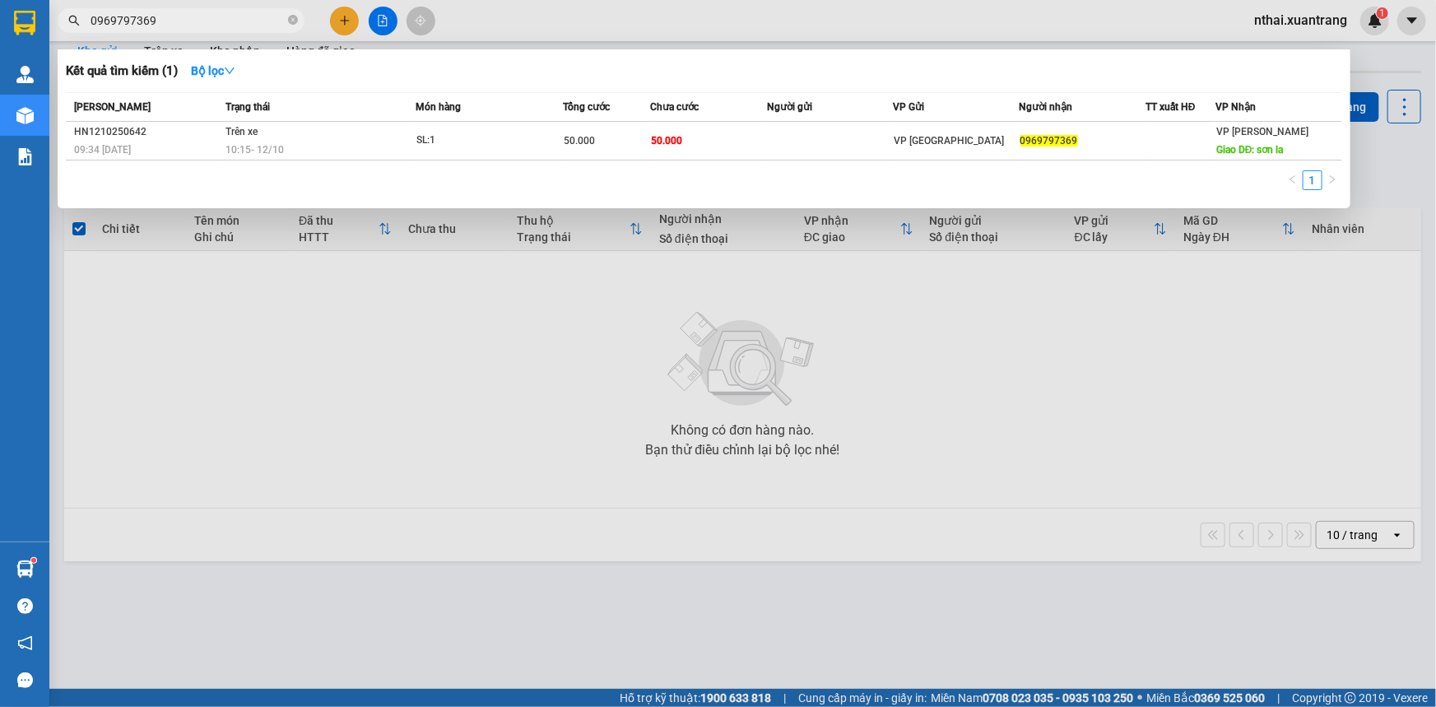
type input "0969797369"
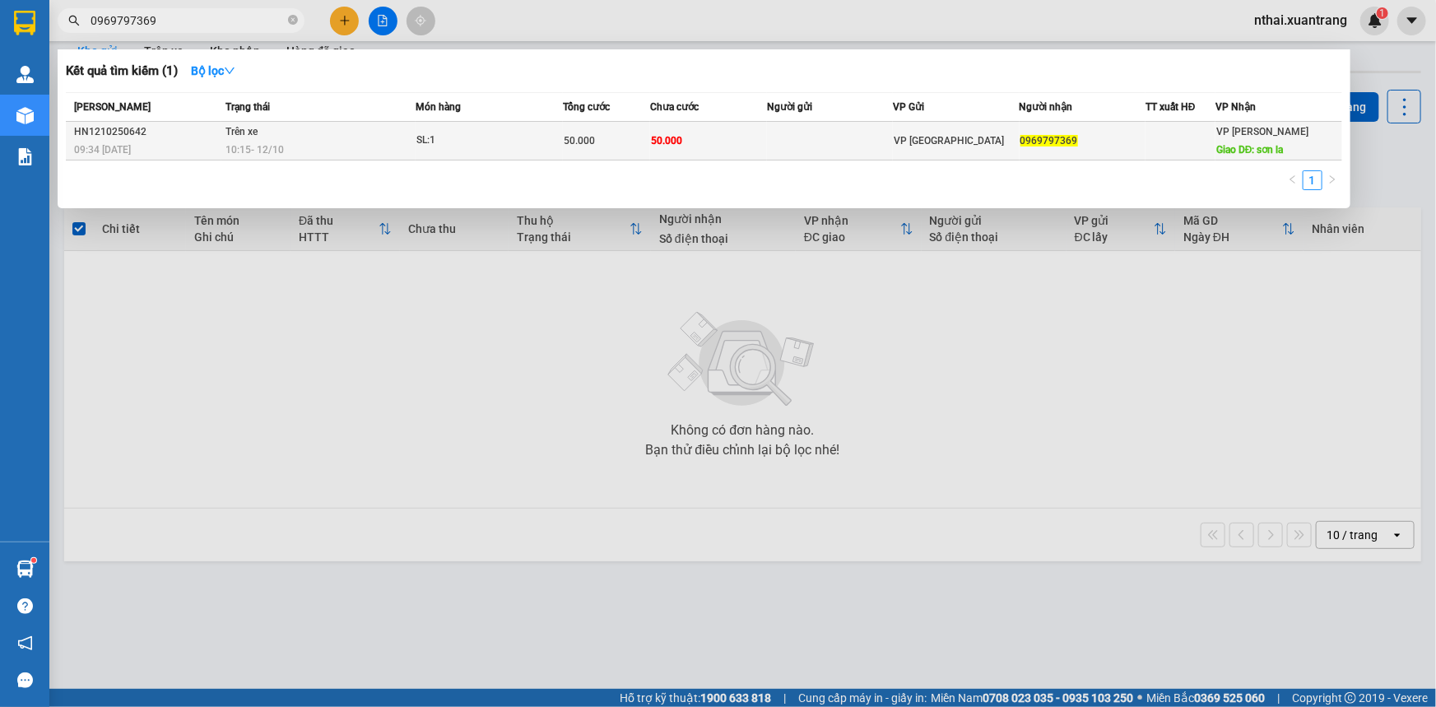
click at [807, 140] on td at bounding box center [830, 141] width 126 height 39
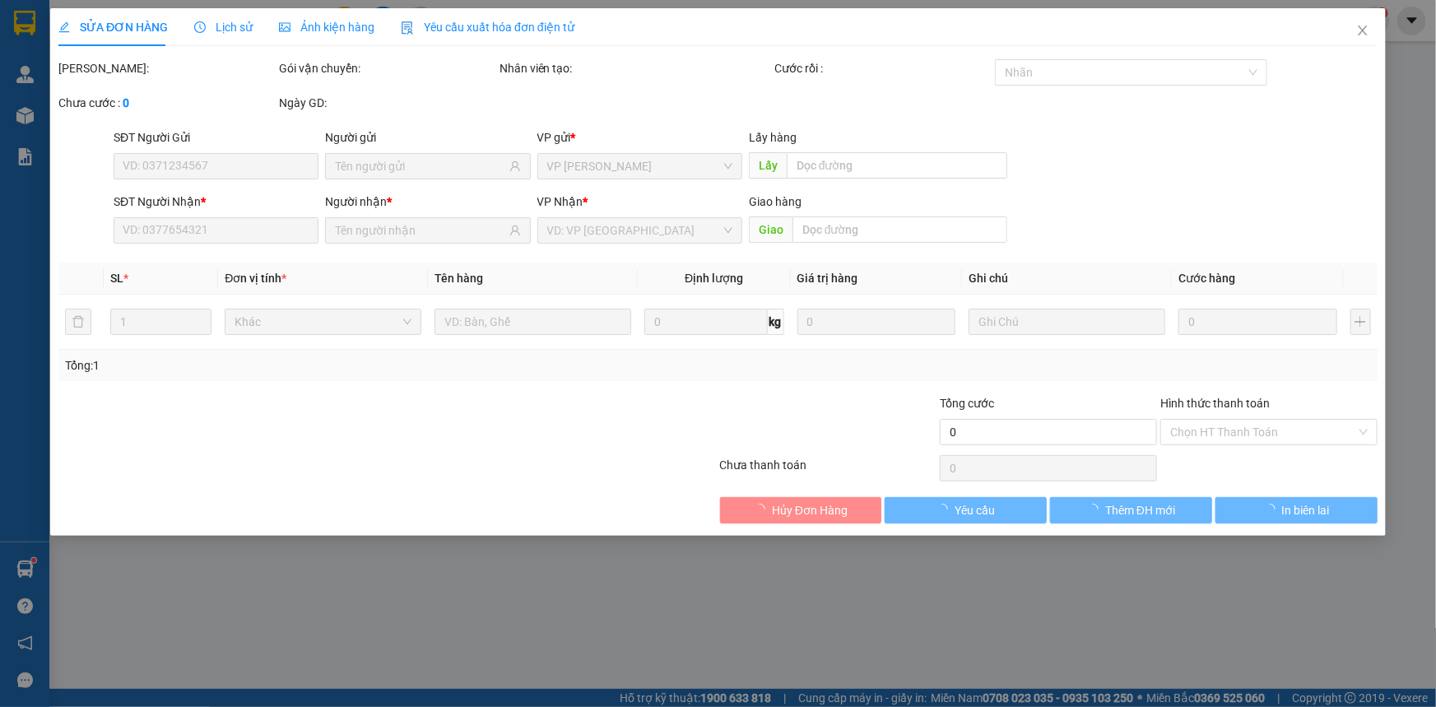
type input "0969797369"
type input "sơn la"
type input "50.000"
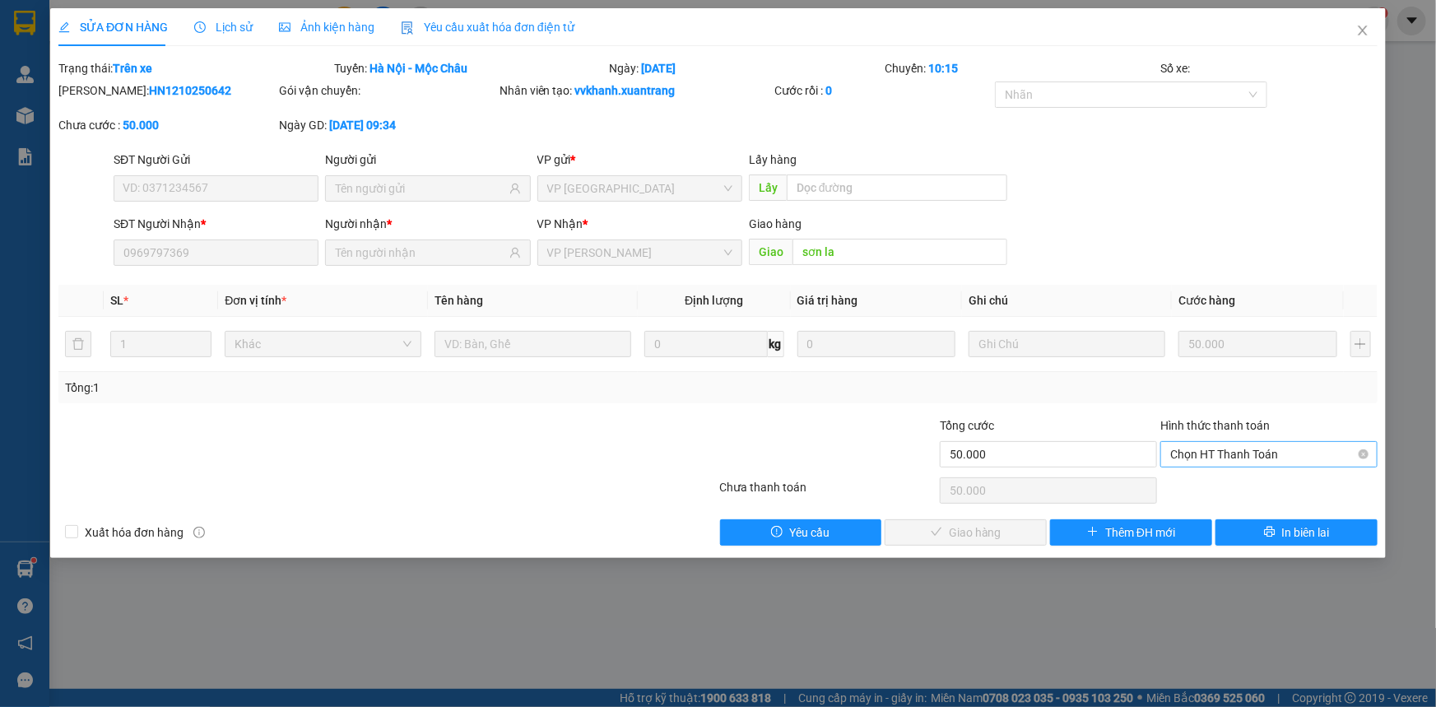
click at [1231, 444] on span "Chọn HT Thanh Toán" at bounding box center [1269, 454] width 198 height 25
click at [1202, 496] on div "Tại văn phòng" at bounding box center [1269, 486] width 217 height 26
type input "0"
click at [1024, 394] on div "Tổng: 1" at bounding box center [718, 388] width 1306 height 18
click at [1003, 537] on button "Giao hàng" at bounding box center [966, 532] width 162 height 26
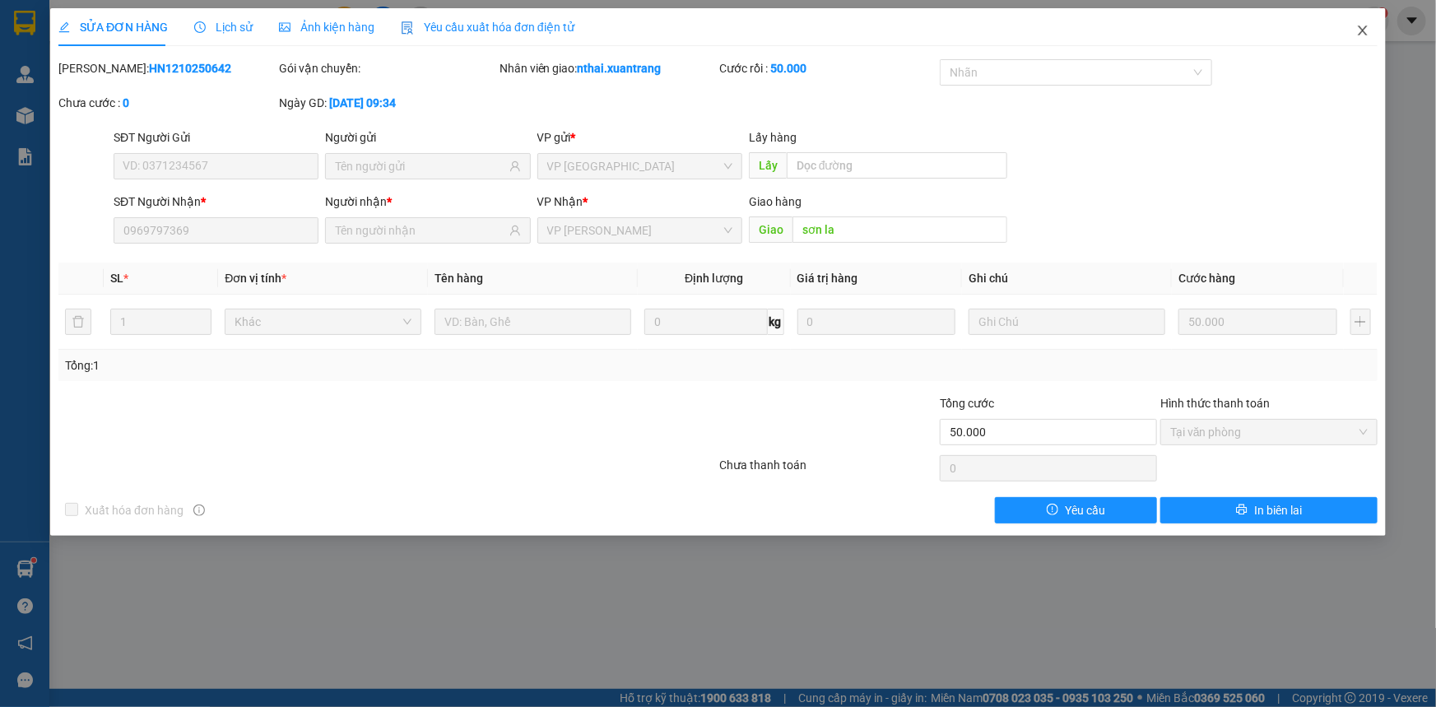
click at [1370, 29] on span "Close" at bounding box center [1363, 31] width 46 height 46
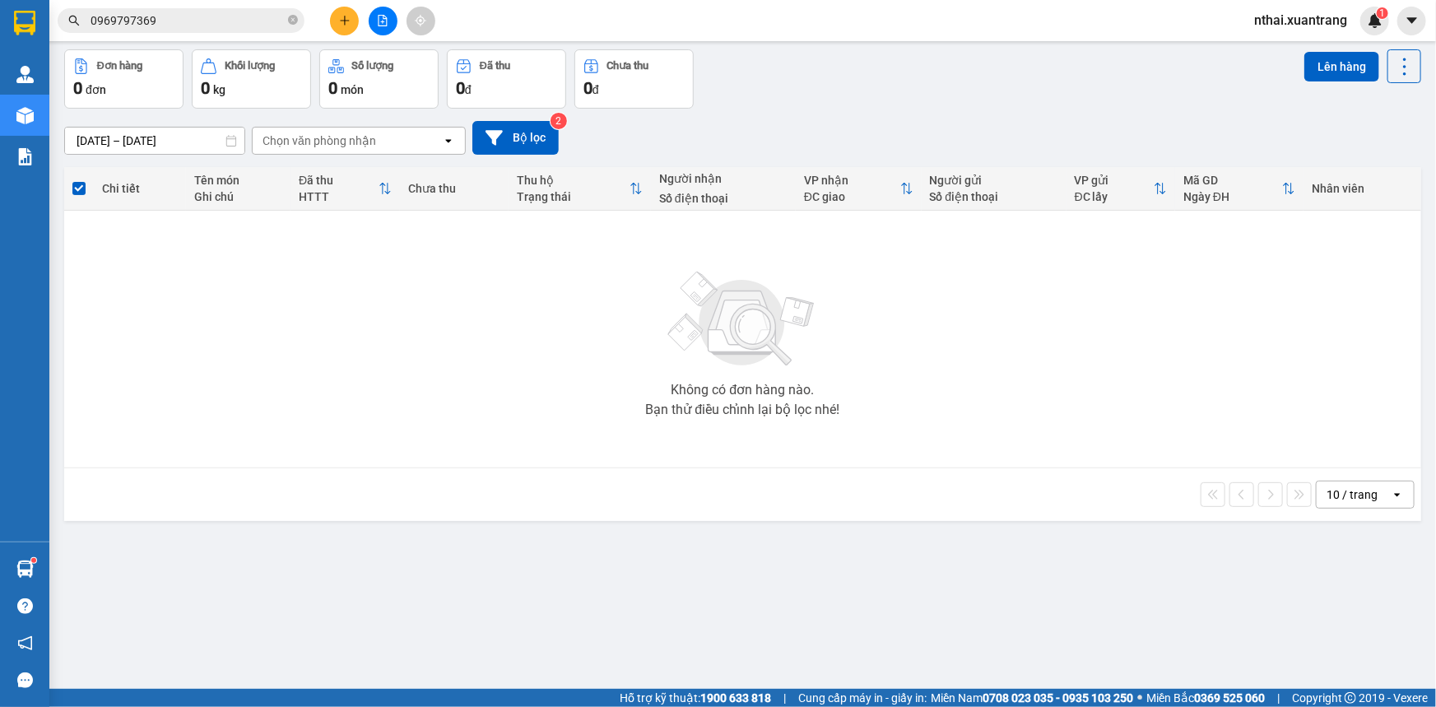
scroll to position [75, 0]
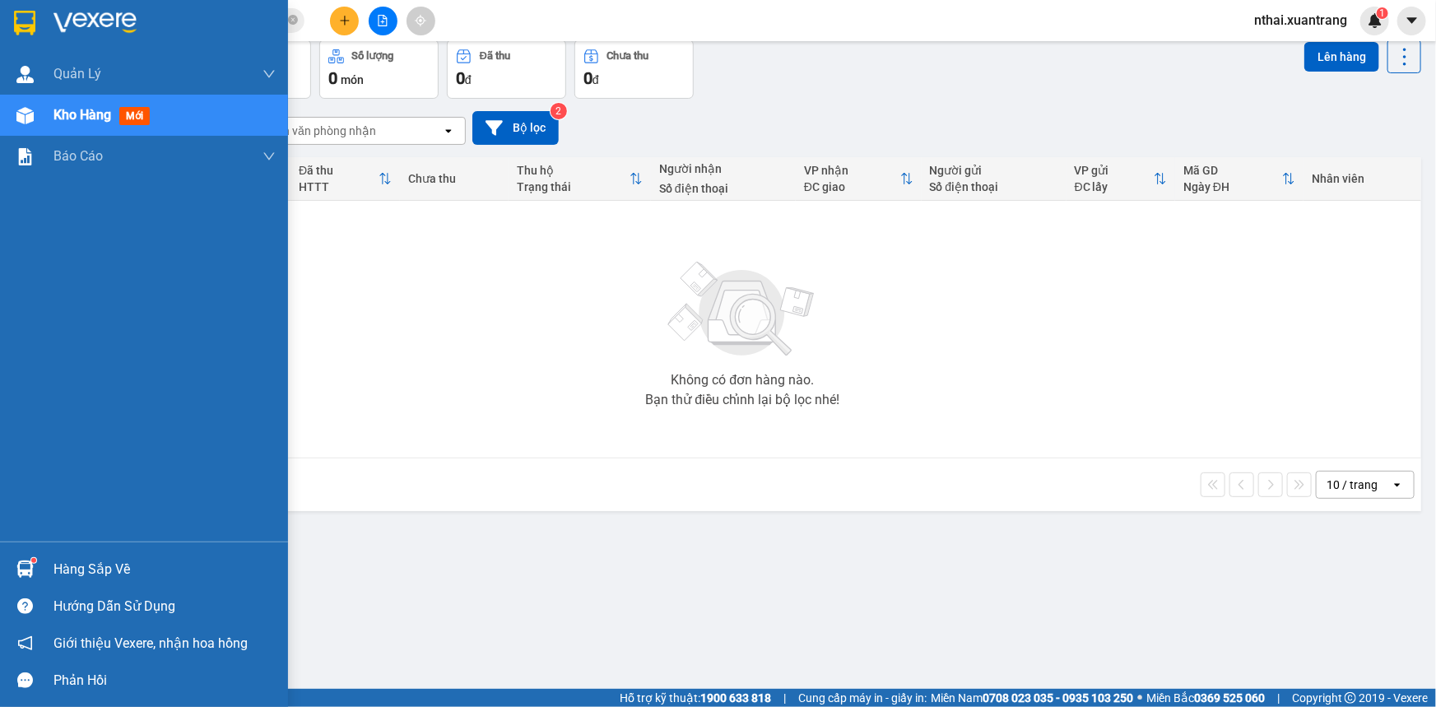
click at [25, 21] on img at bounding box center [24, 23] width 21 height 25
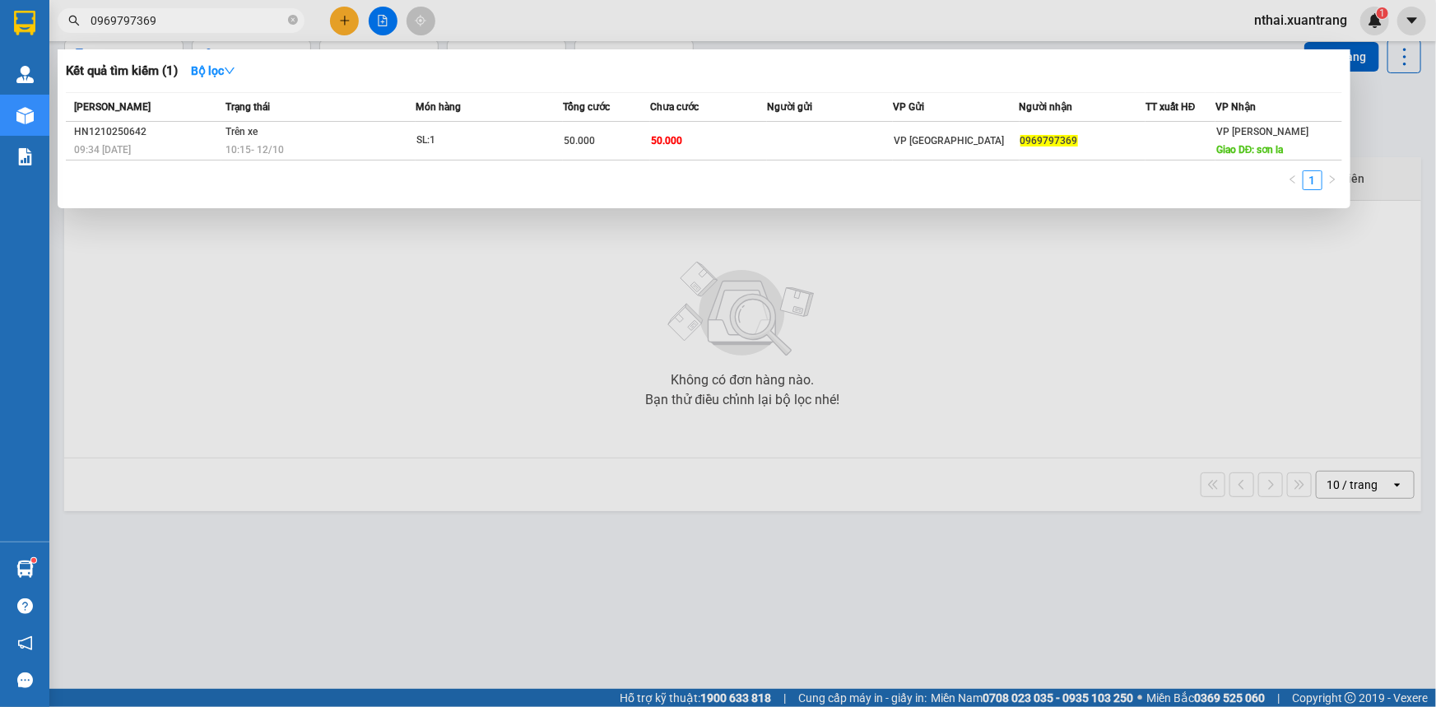
click at [156, 26] on input "0969797369" at bounding box center [188, 21] width 194 height 18
paste input "2006668"
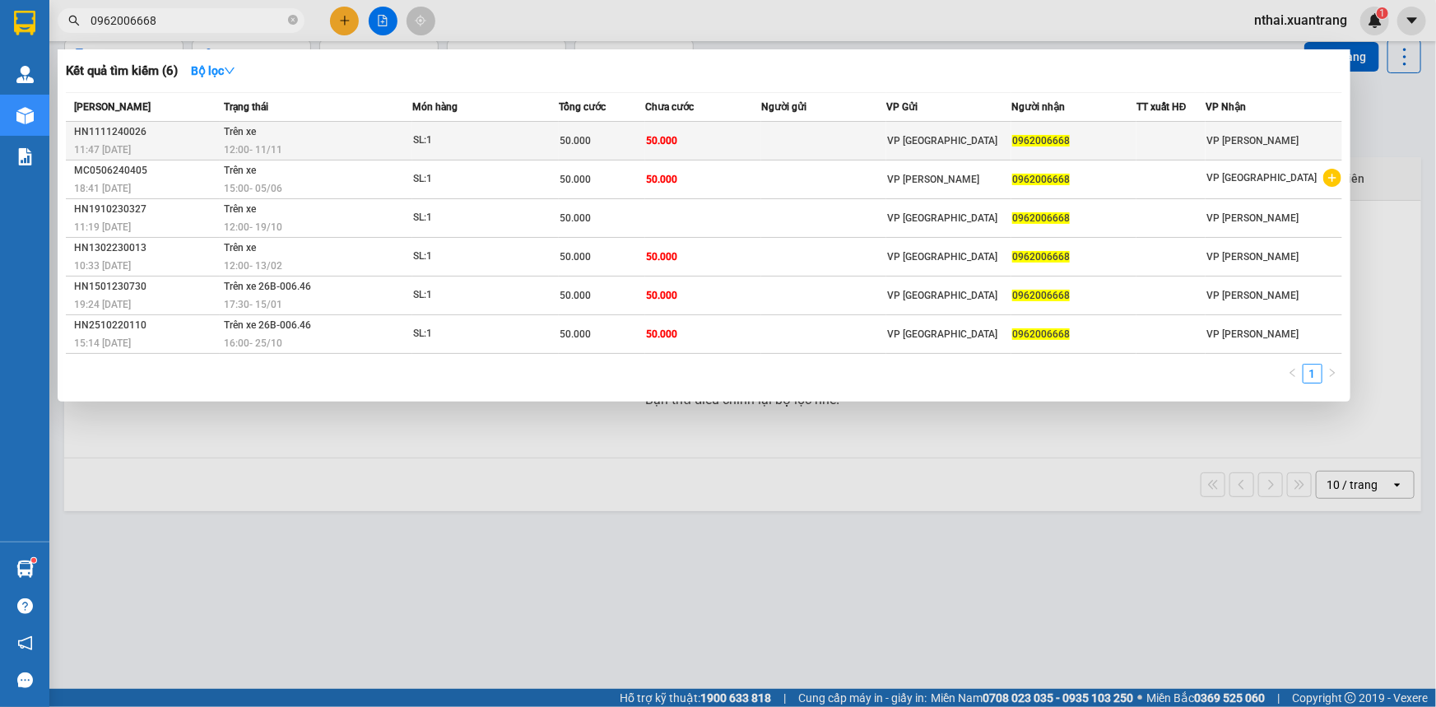
type input "0962006668"
click at [202, 142] on div "11:47 [DATE]" at bounding box center [146, 150] width 145 height 18
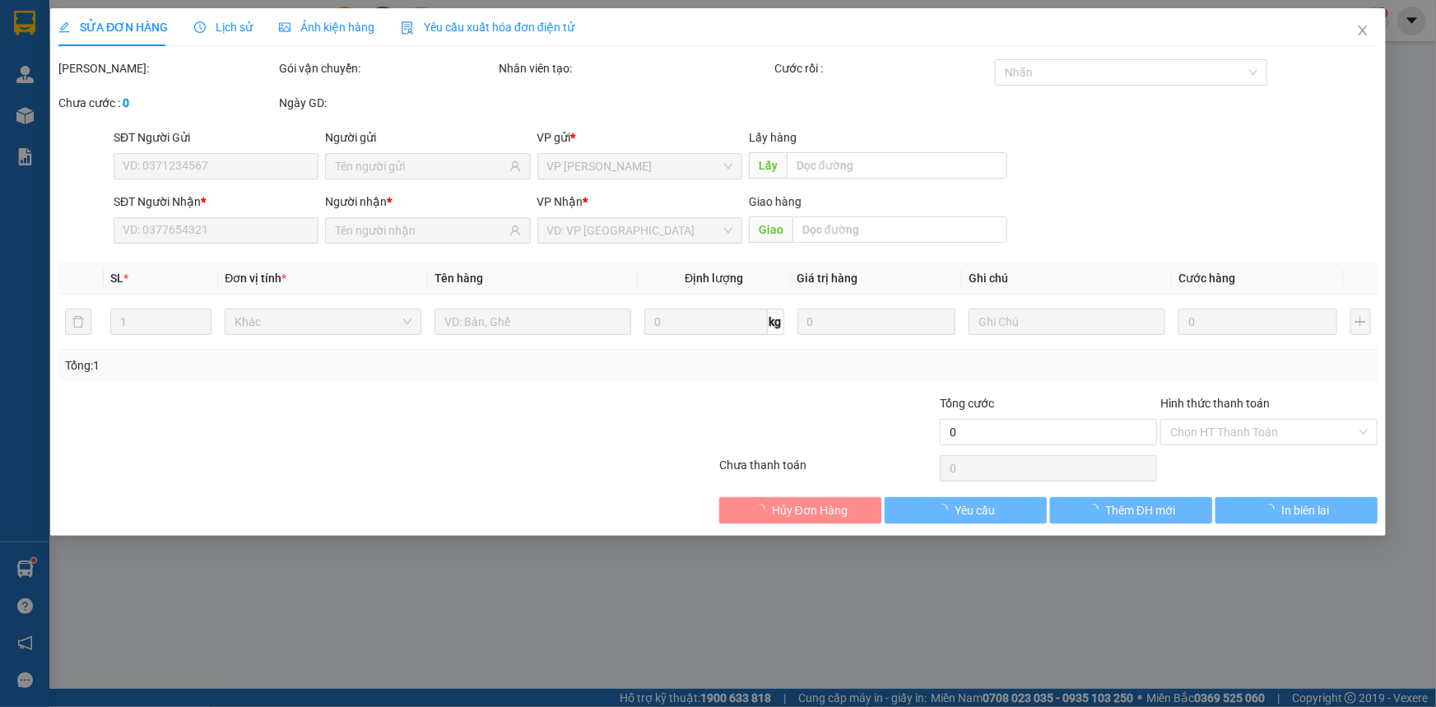
type input "0962006668"
type input "50.000"
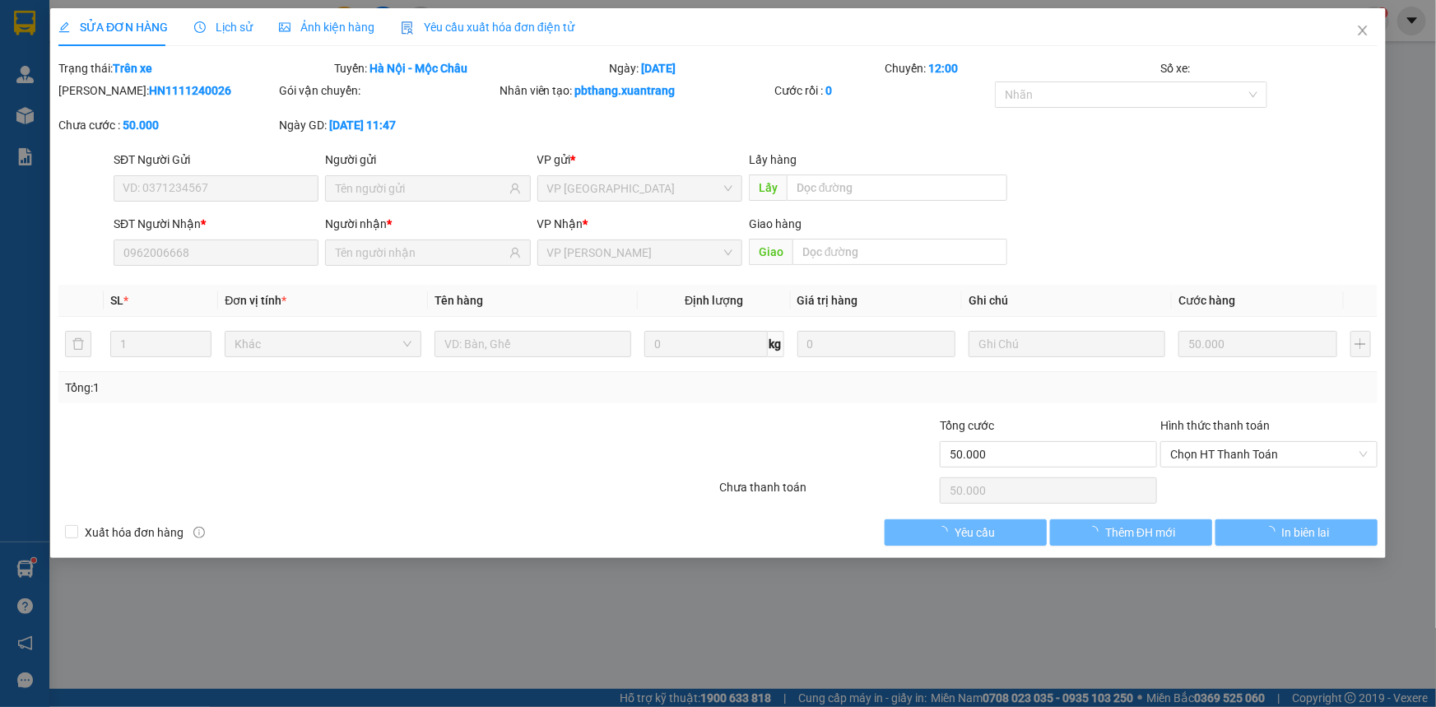
click at [317, 21] on span "Ảnh kiện hàng" at bounding box center [326, 27] width 95 height 13
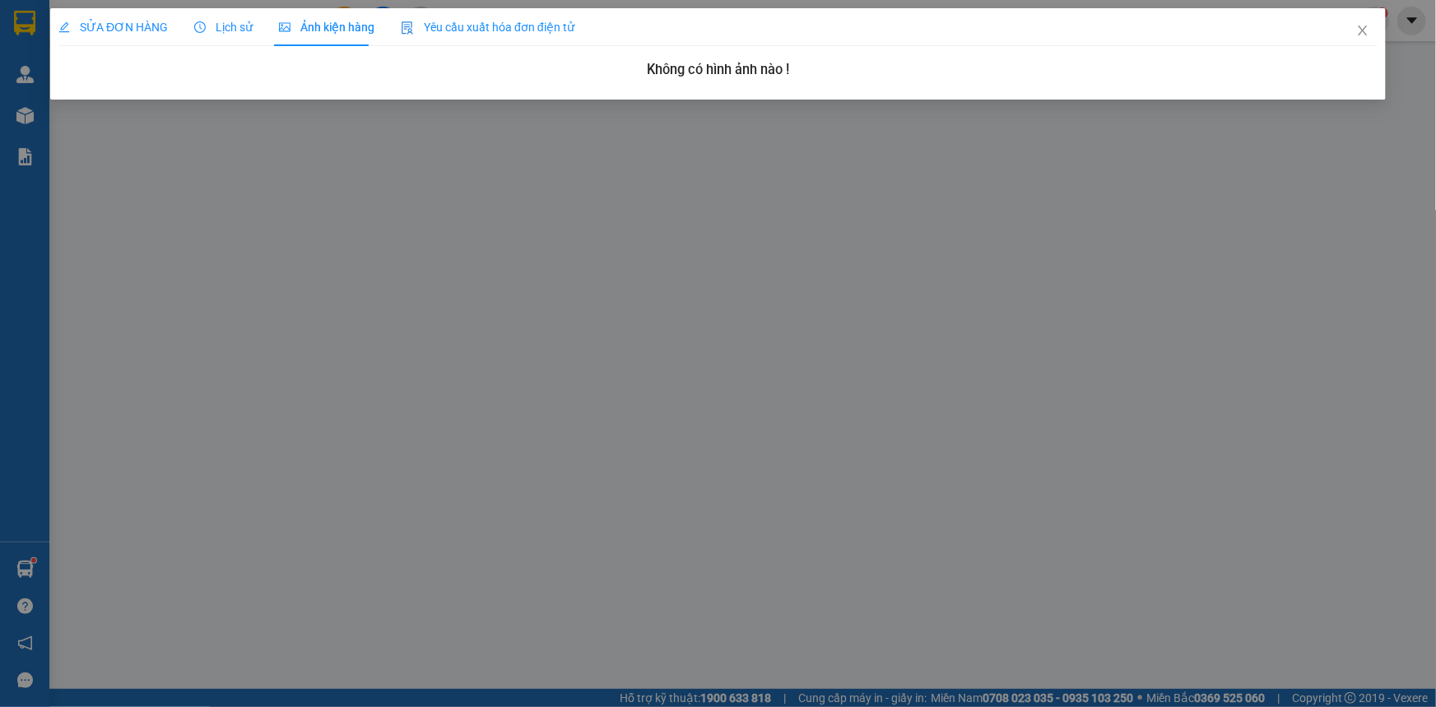
click at [130, 27] on span "SỬA ĐƠN HÀNG" at bounding box center [112, 27] width 109 height 13
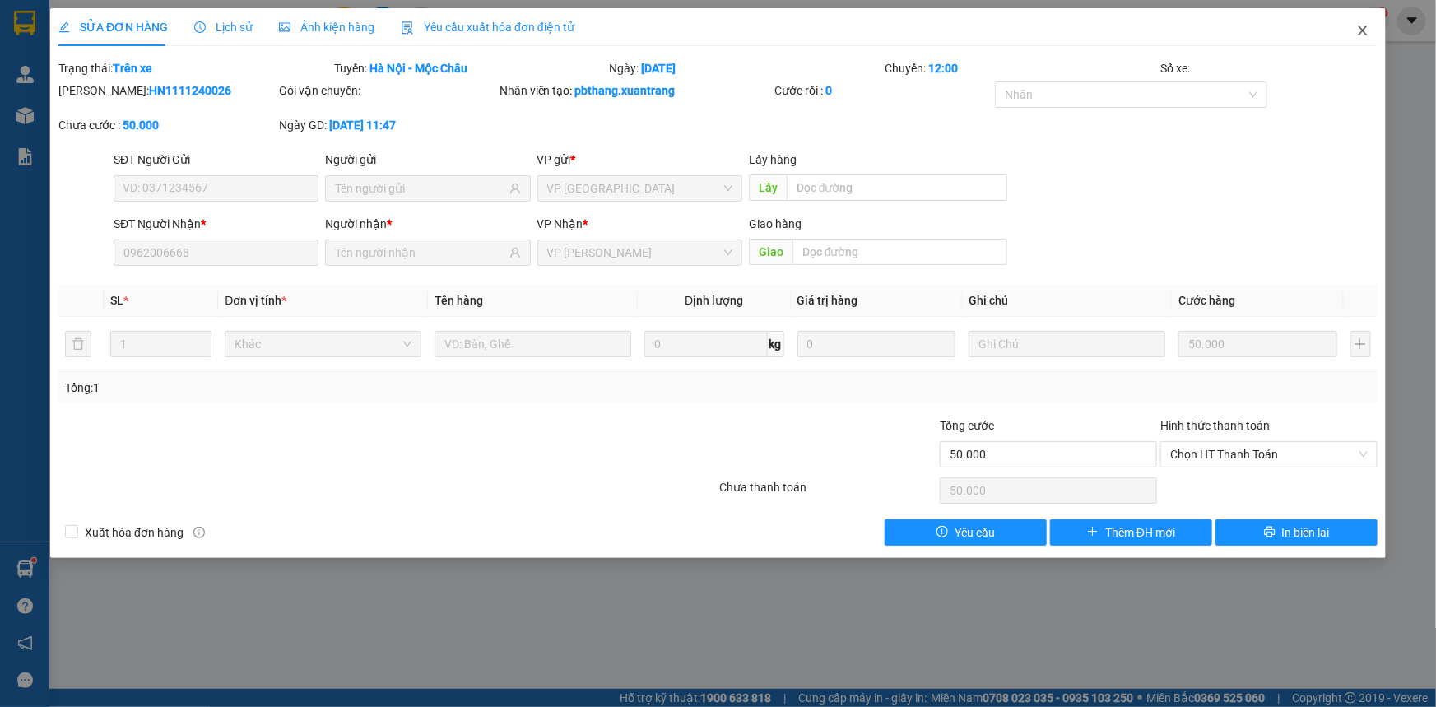
click at [1361, 31] on icon "close" at bounding box center [1362, 30] width 13 height 13
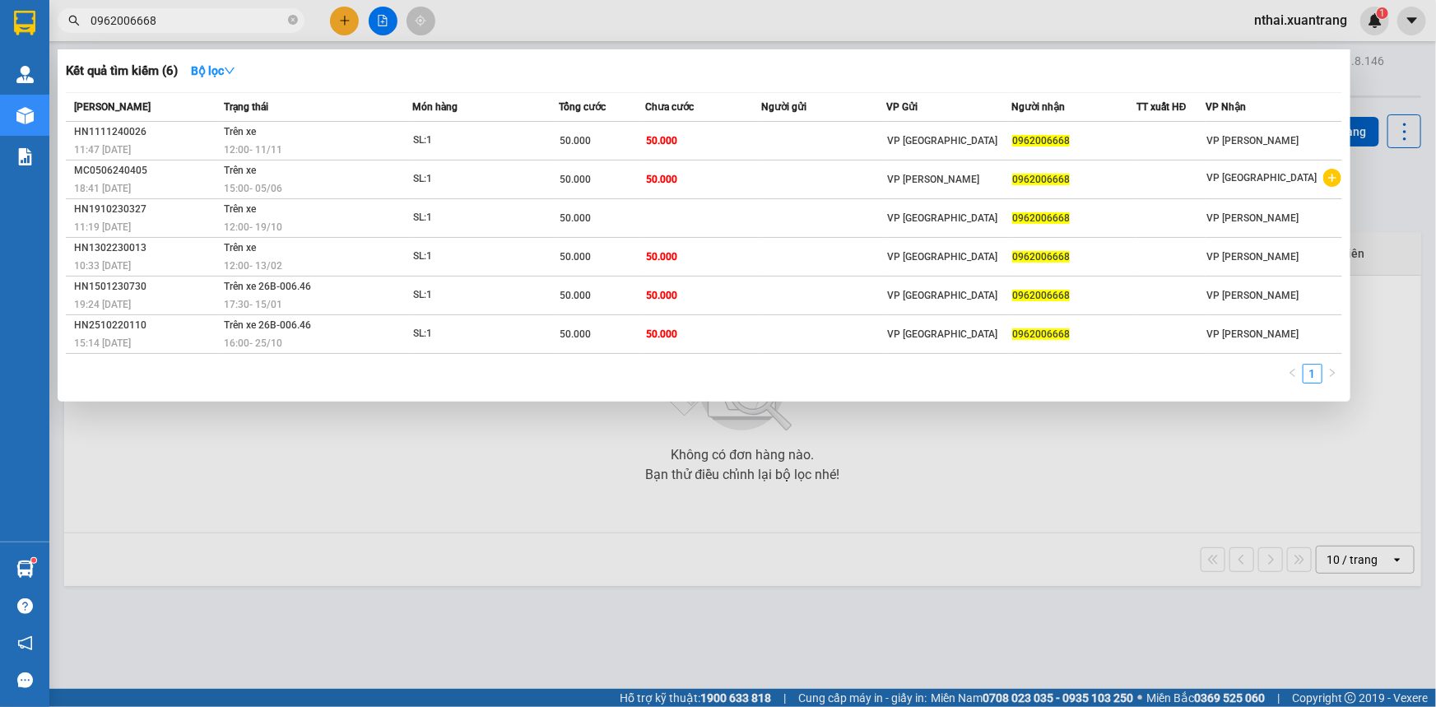
click at [165, 21] on input "0962006668" at bounding box center [188, 21] width 194 height 18
drag, startPoint x: 363, startPoint y: 516, endPoint x: 356, endPoint y: 506, distance: 11.9
click at [361, 516] on div at bounding box center [718, 353] width 1436 height 707
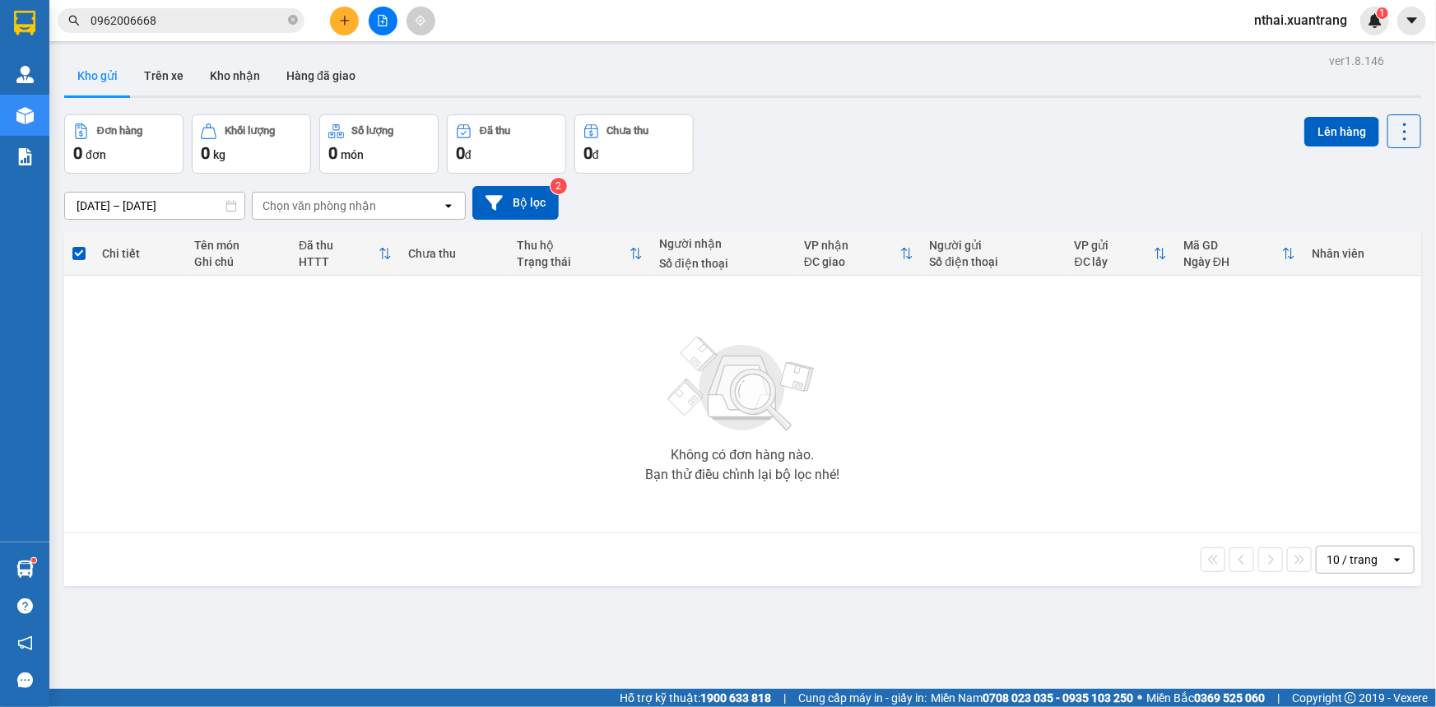
click at [367, 29] on div at bounding box center [382, 21] width 123 height 29
click at [389, 17] on button at bounding box center [383, 21] width 29 height 29
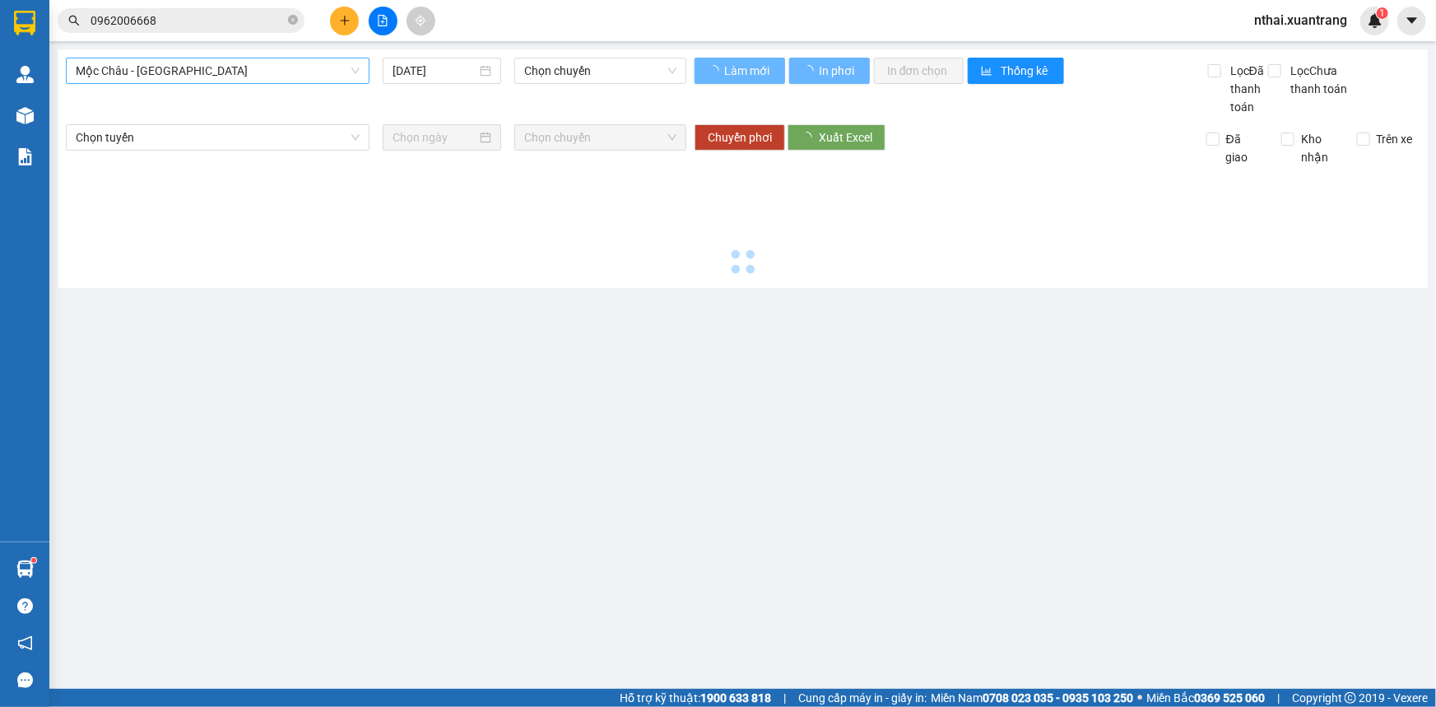
click at [190, 63] on span "Mộc Châu - [GEOGRAPHIC_DATA]" at bounding box center [218, 70] width 284 height 25
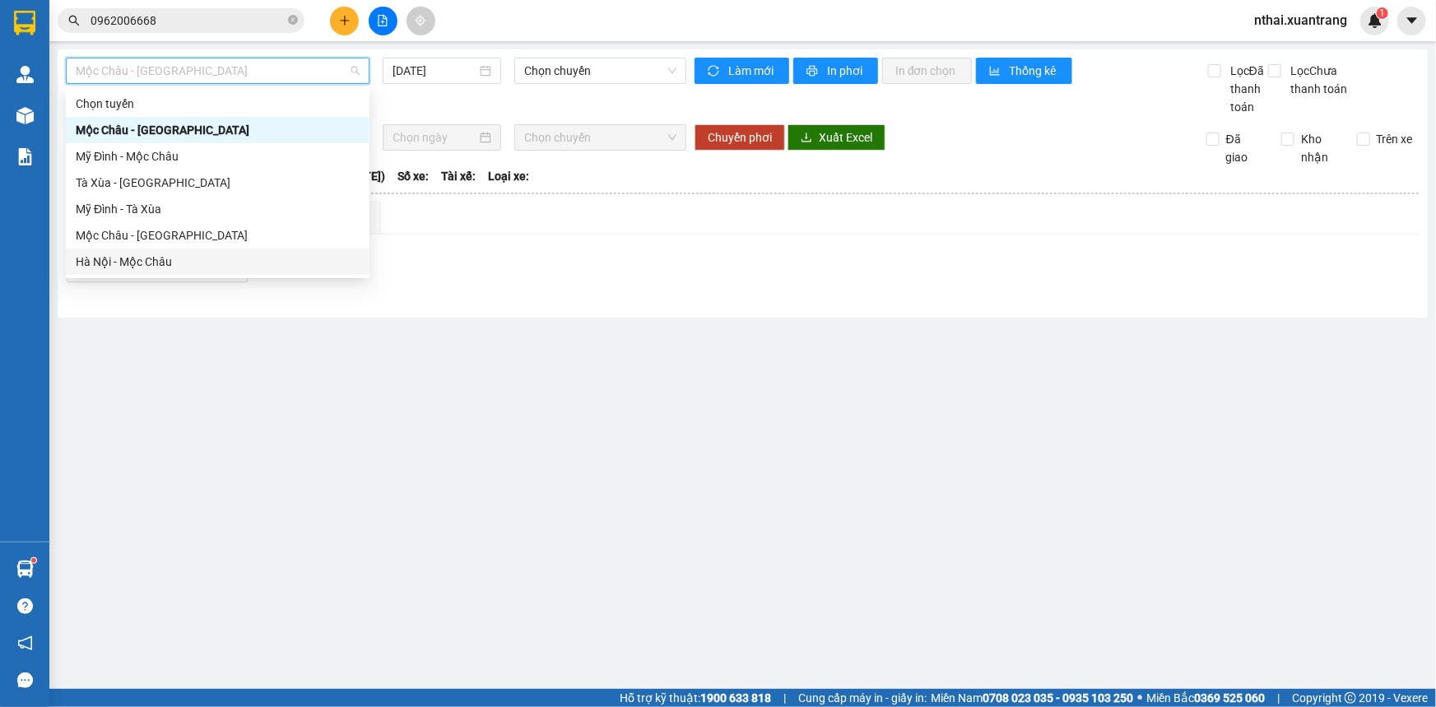
click at [100, 269] on div "Hà Nội - Mộc Châu" at bounding box center [218, 262] width 284 height 18
type input "[DATE]"
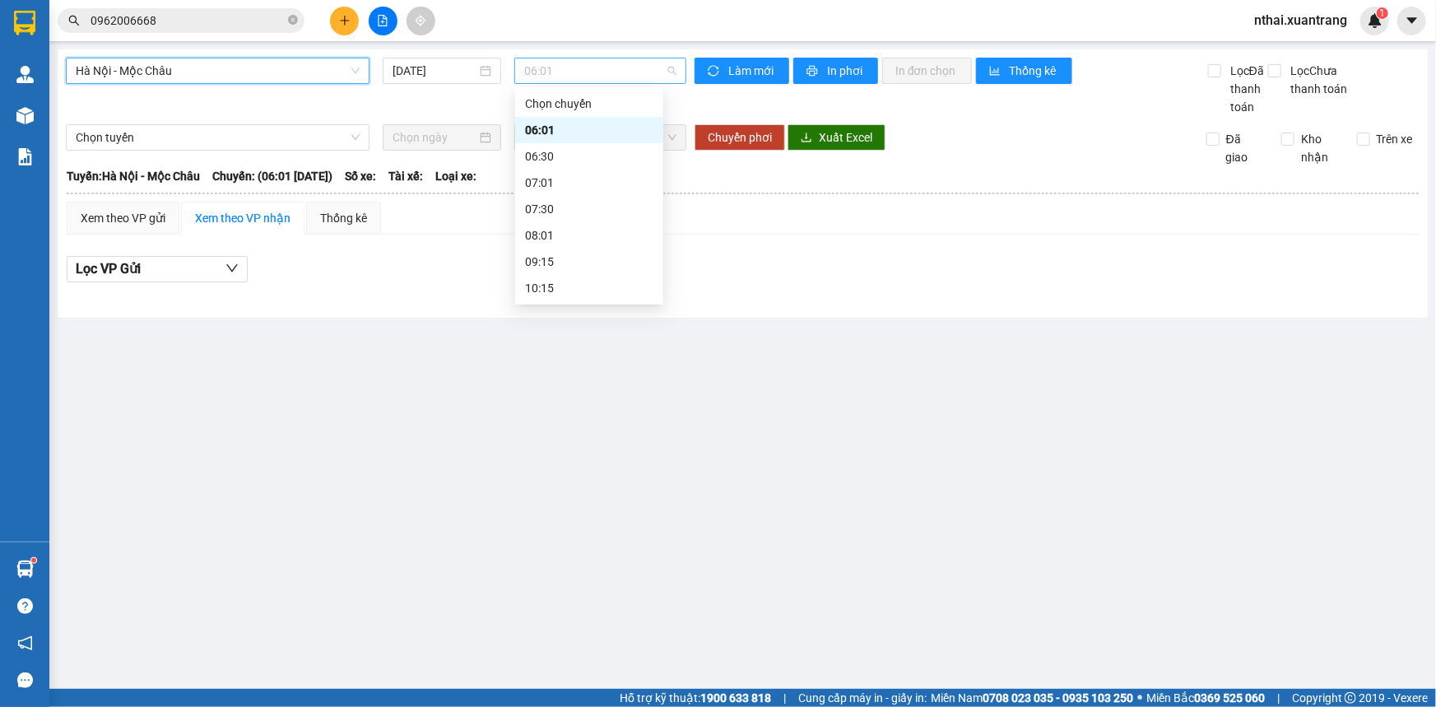
click at [543, 63] on span "06:01" at bounding box center [600, 70] width 152 height 25
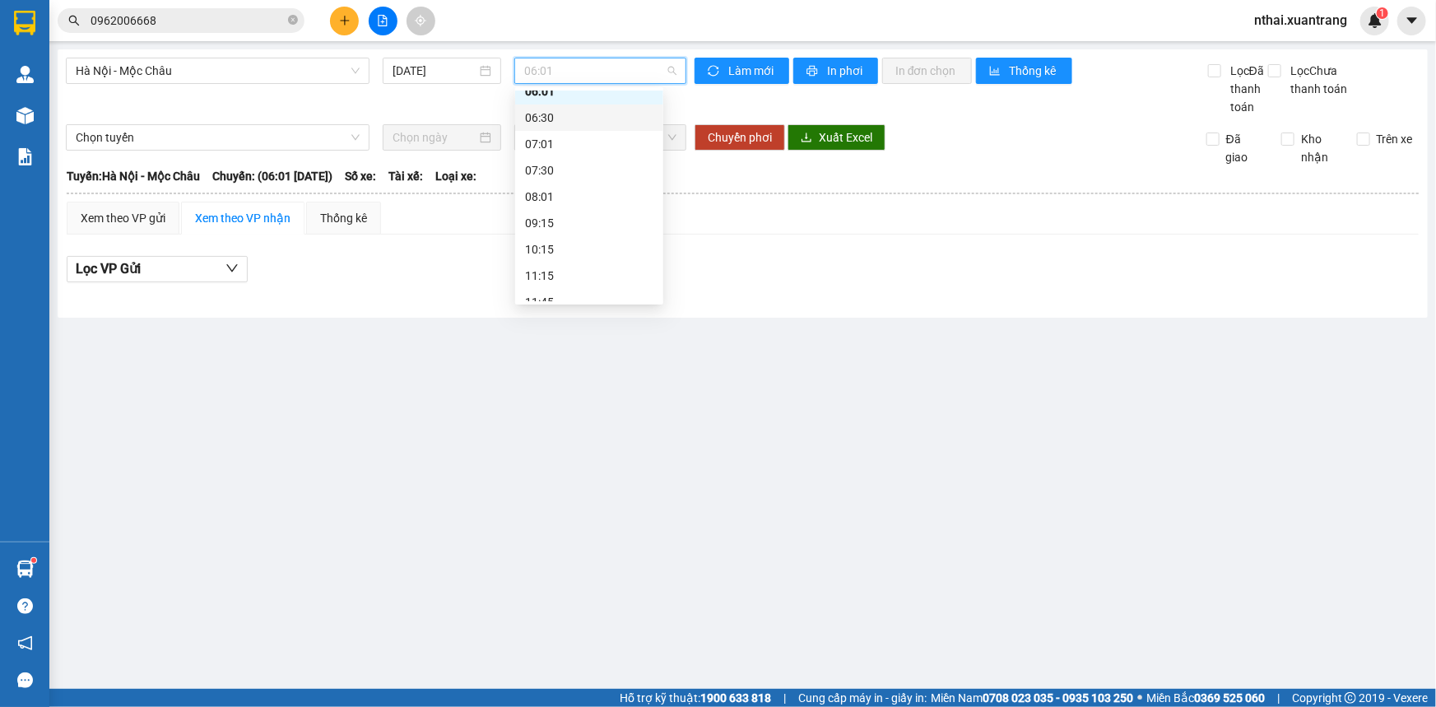
scroll to position [225, 0]
click at [561, 165] on div "14:15" at bounding box center [589, 169] width 128 height 18
click at [603, 65] on span "14:15" at bounding box center [600, 70] width 152 height 25
click at [556, 190] on div "15:15" at bounding box center [589, 195] width 128 height 18
click at [608, 67] on span "15:15" at bounding box center [600, 70] width 152 height 25
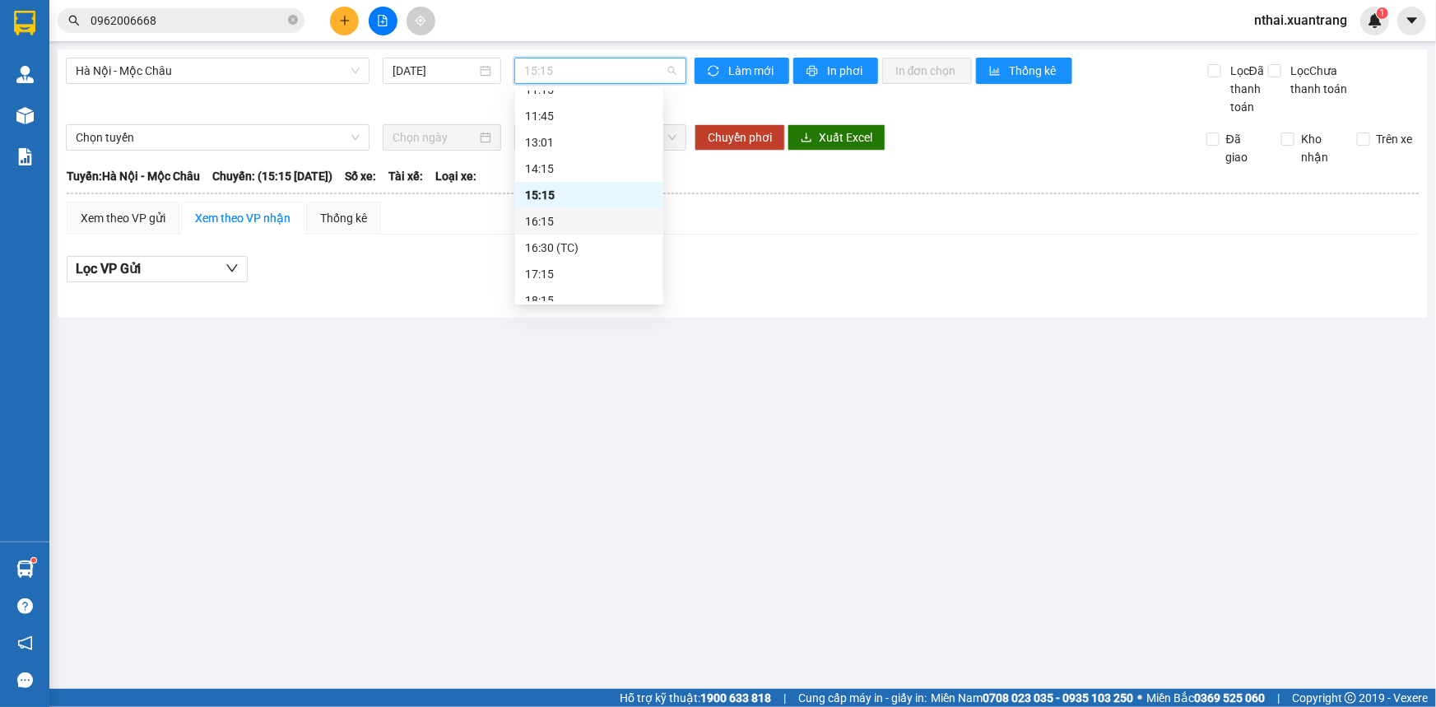
click at [565, 226] on div "16:15" at bounding box center [589, 221] width 128 height 18
click at [588, 73] on span "16:15" at bounding box center [600, 70] width 152 height 25
click at [551, 247] on div "16:30 (TC)" at bounding box center [589, 248] width 128 height 18
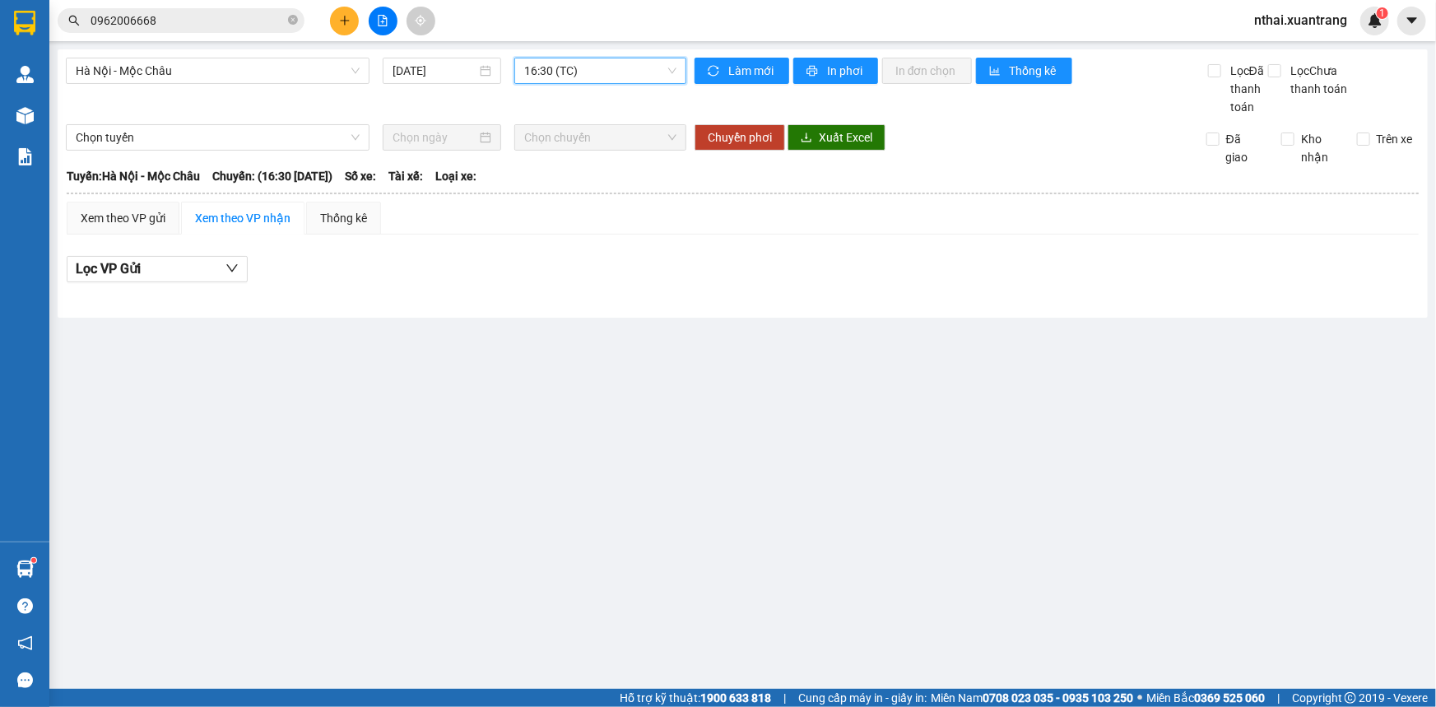
click at [571, 71] on span "16:30 (TC)" at bounding box center [600, 70] width 152 height 25
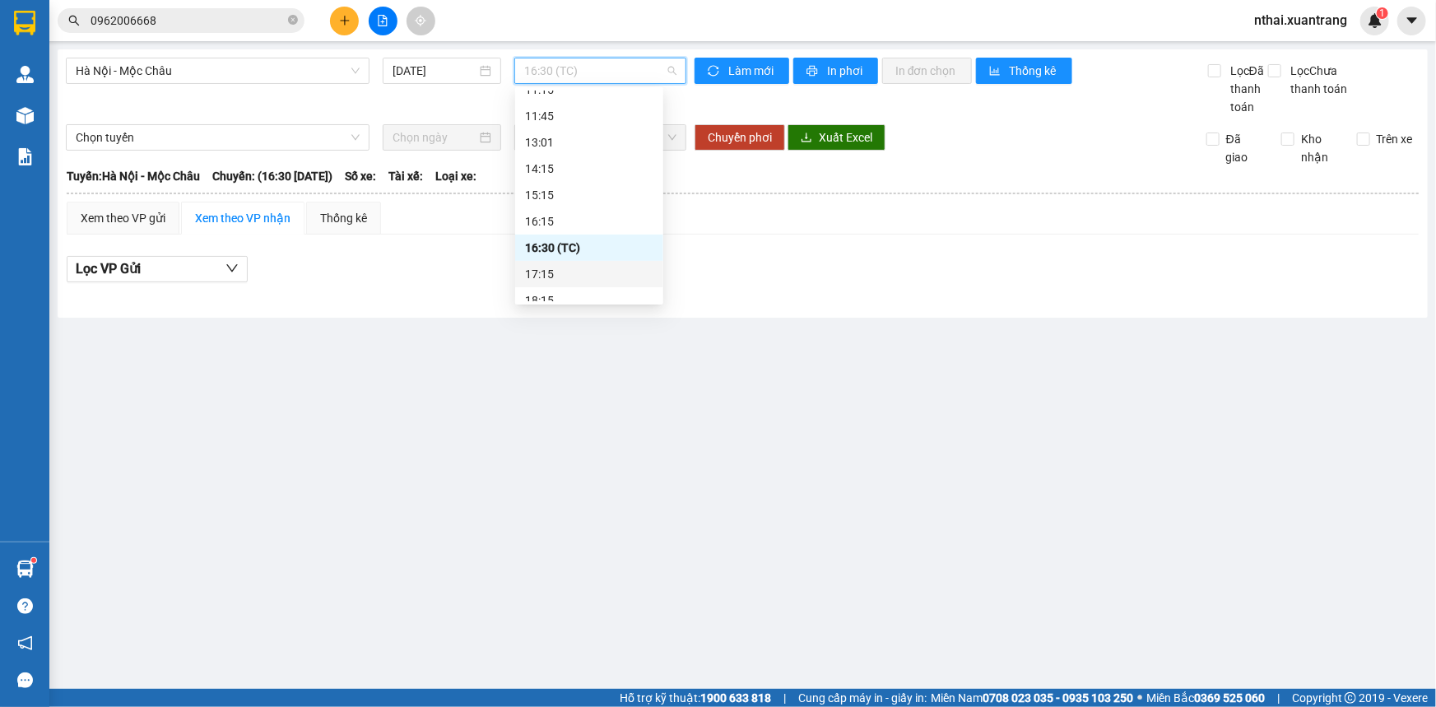
click at [546, 274] on div "17:15" at bounding box center [589, 274] width 128 height 18
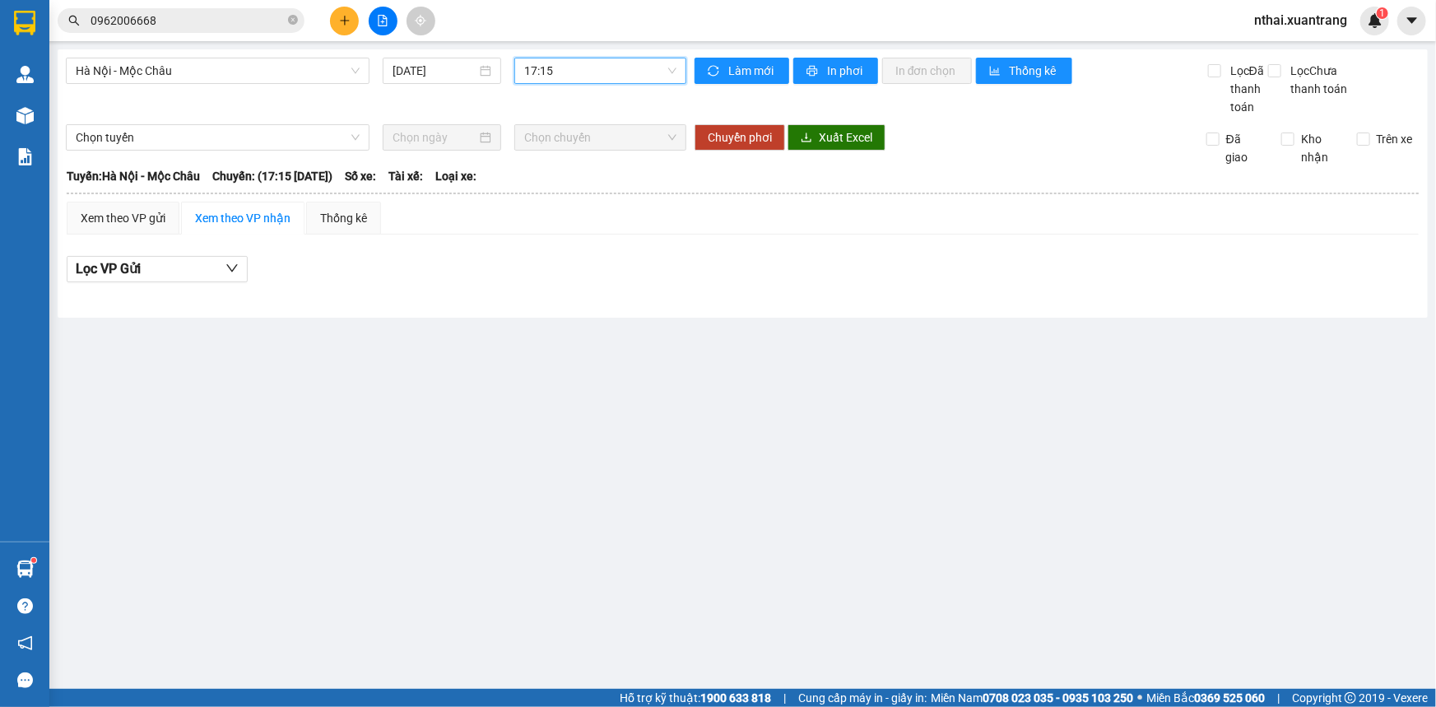
click at [575, 79] on span "17:15" at bounding box center [600, 70] width 152 height 25
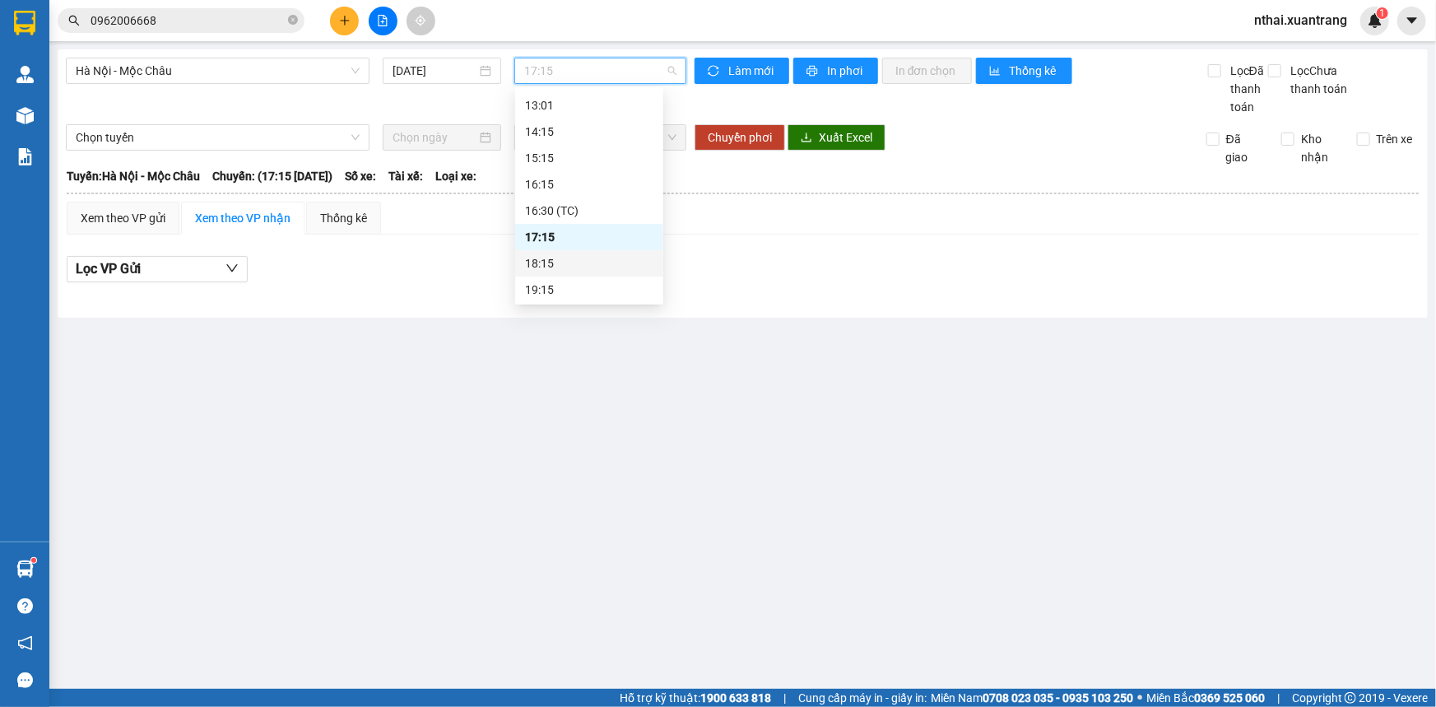
scroll to position [263, 0]
click at [547, 253] on div "18:15" at bounding box center [589, 262] width 128 height 18
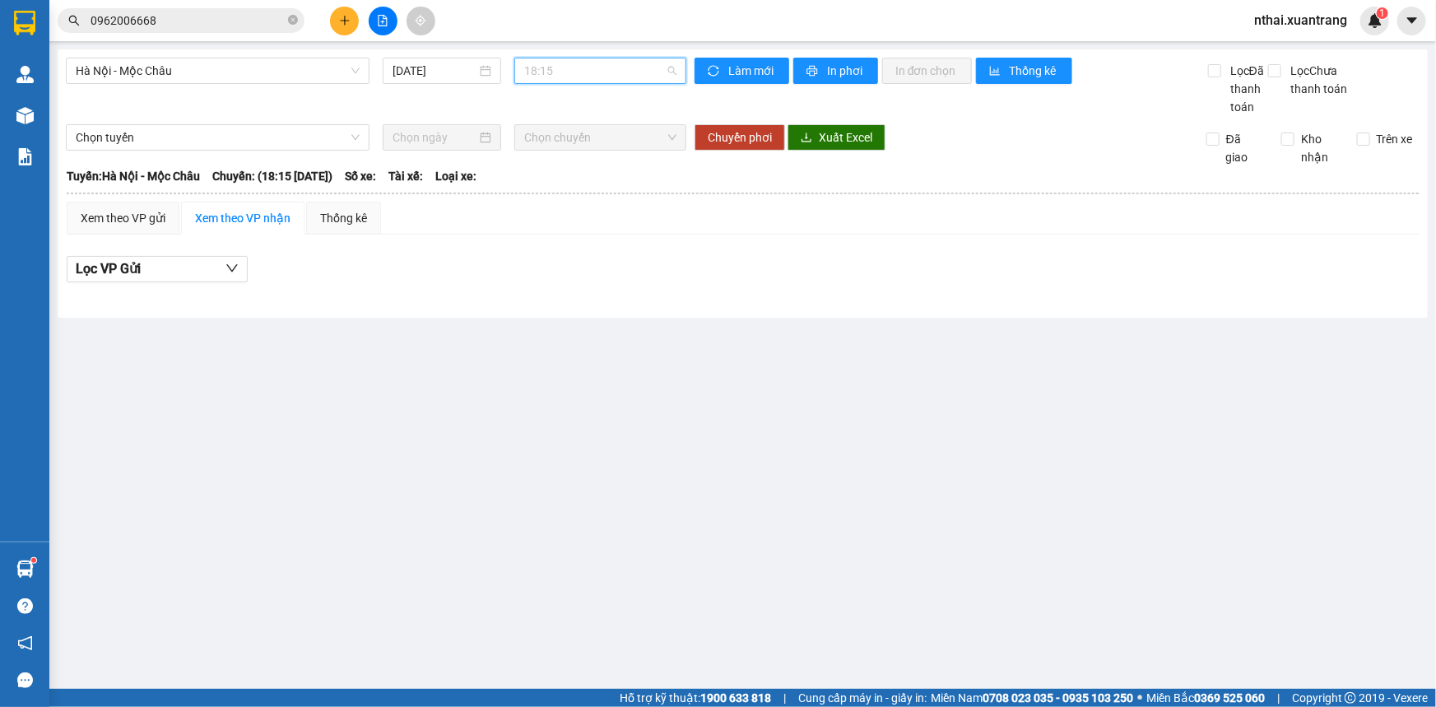
click at [595, 78] on span "18:15" at bounding box center [600, 70] width 152 height 25
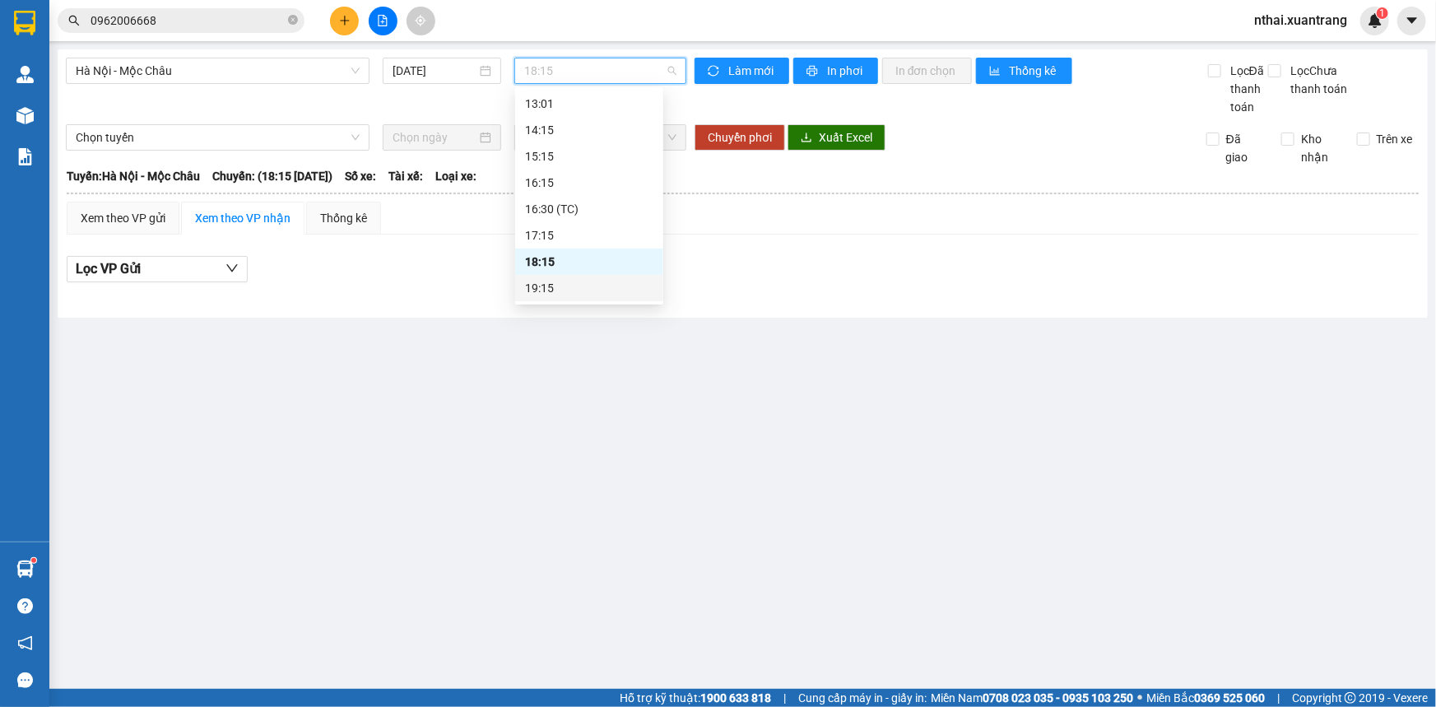
click at [549, 286] on div "19:15" at bounding box center [589, 288] width 128 height 18
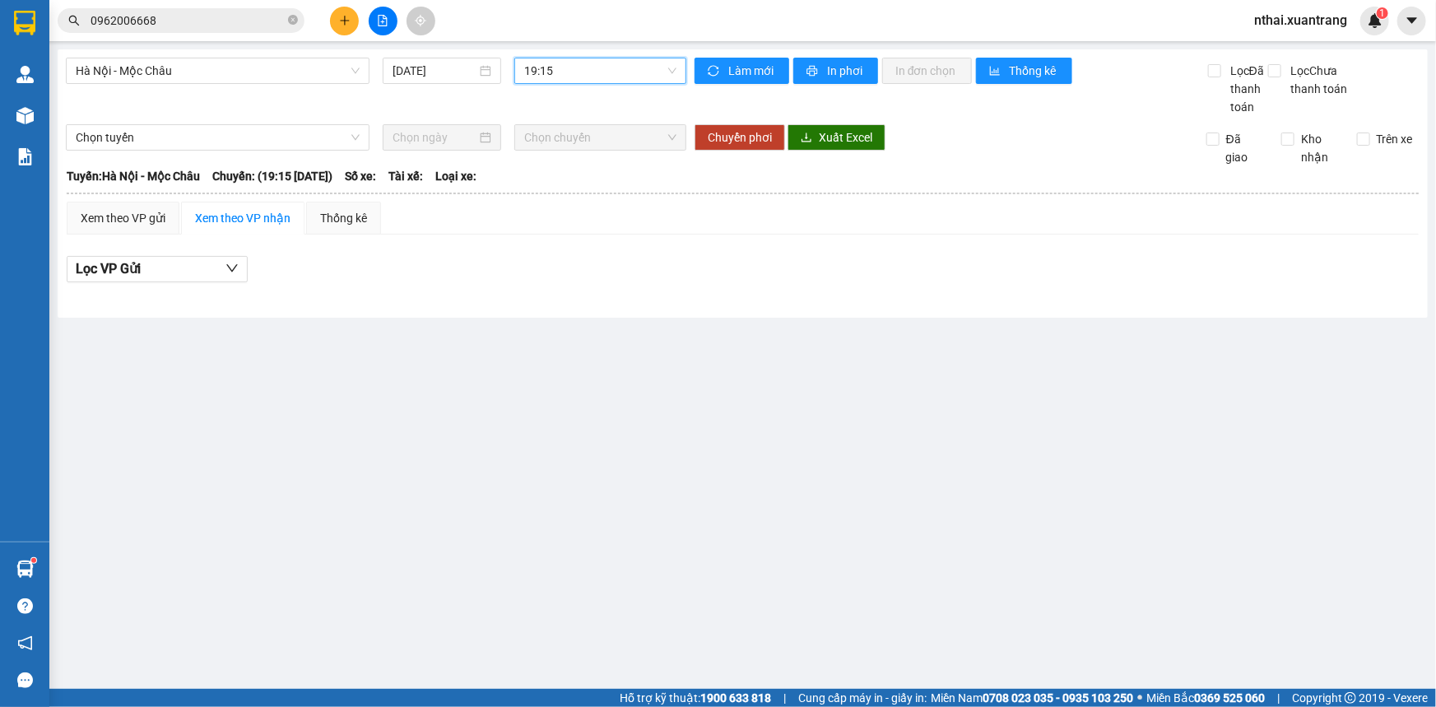
drag, startPoint x: 484, startPoint y: 73, endPoint x: 504, endPoint y: 71, distance: 19.9
click at [498, 72] on div "[DATE]" at bounding box center [442, 71] width 119 height 26
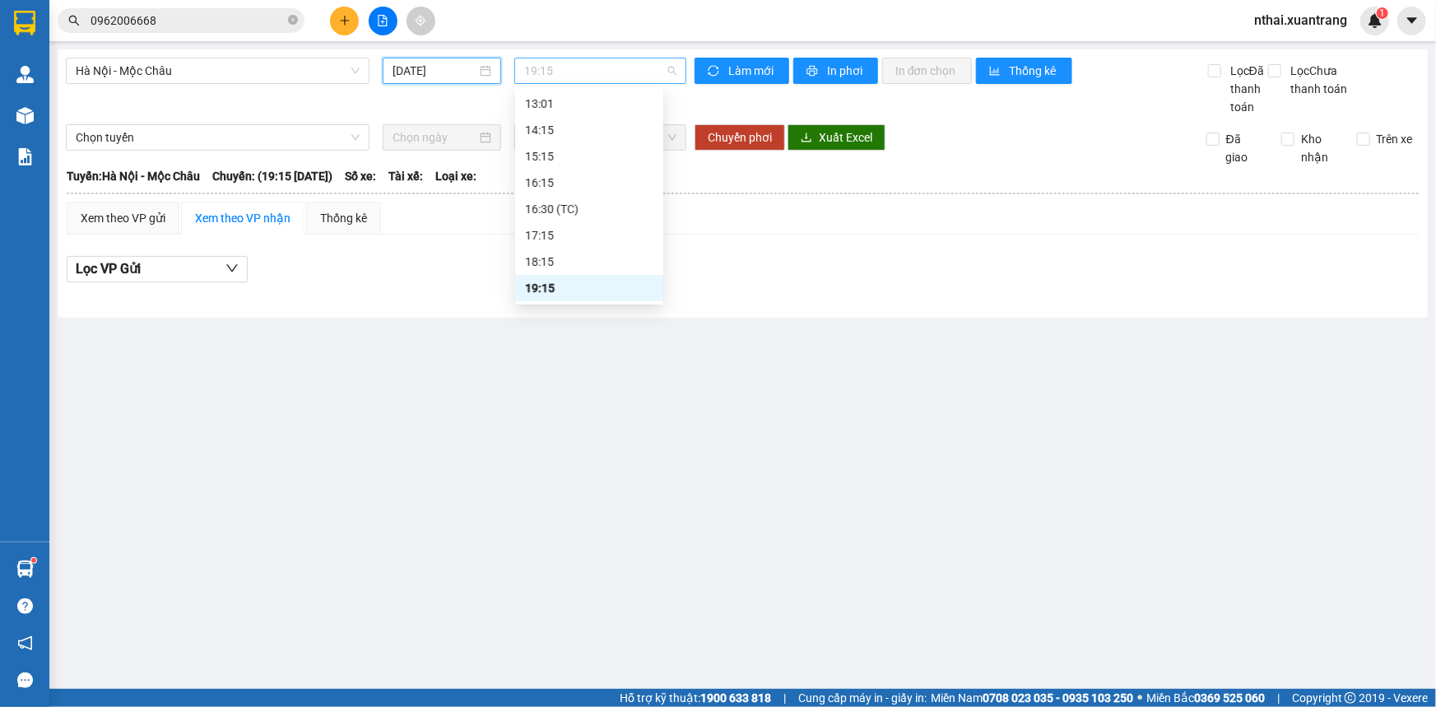
click at [581, 71] on span "19:15" at bounding box center [600, 70] width 152 height 25
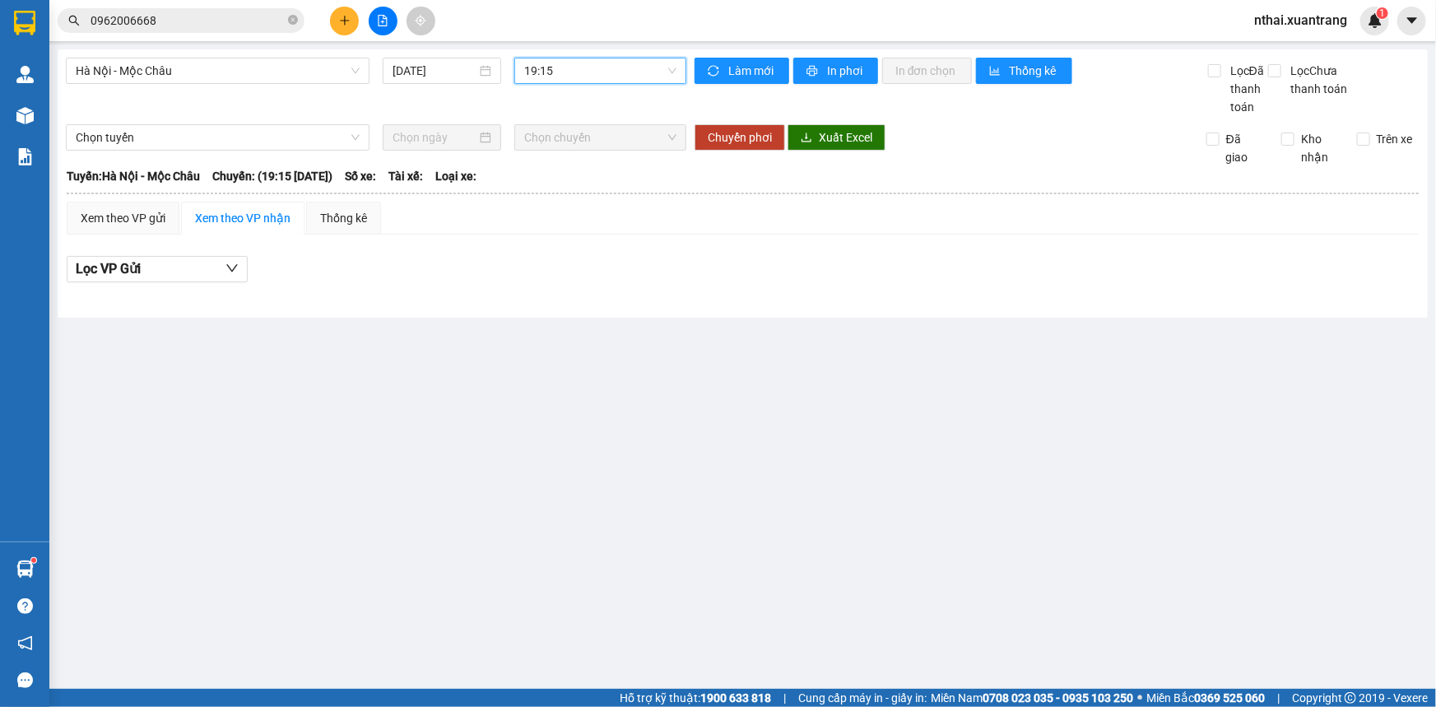
click at [581, 71] on span "19:15" at bounding box center [600, 70] width 152 height 25
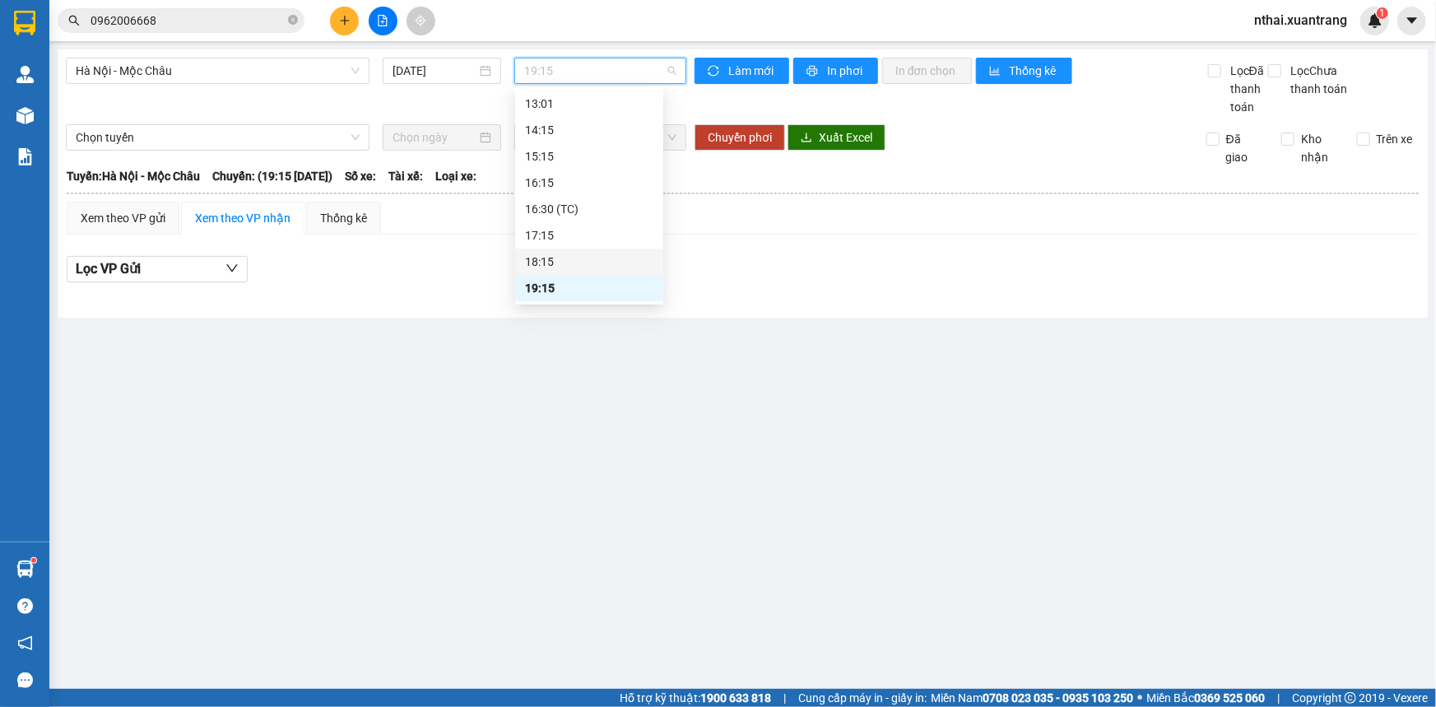
click at [551, 251] on div "18:15" at bounding box center [589, 262] width 148 height 26
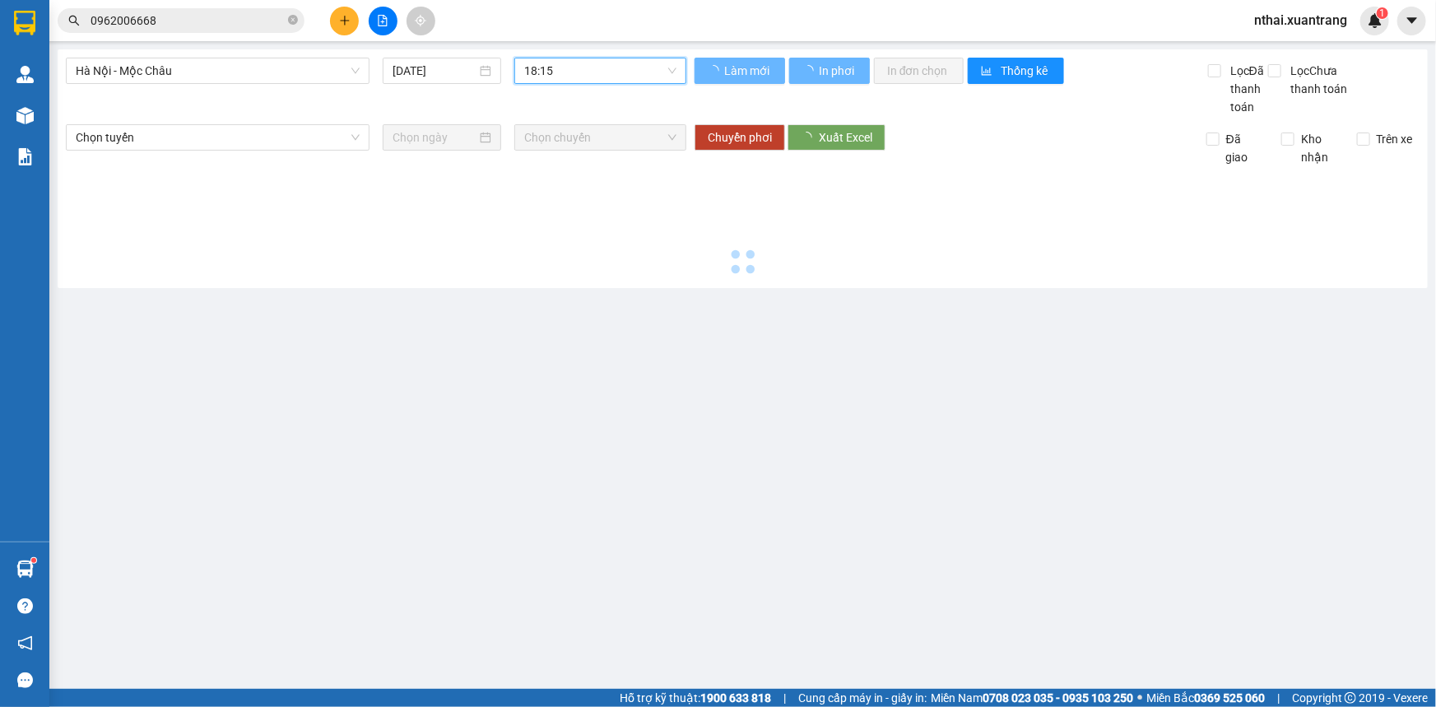
click at [553, 66] on span "18:15" at bounding box center [600, 70] width 152 height 25
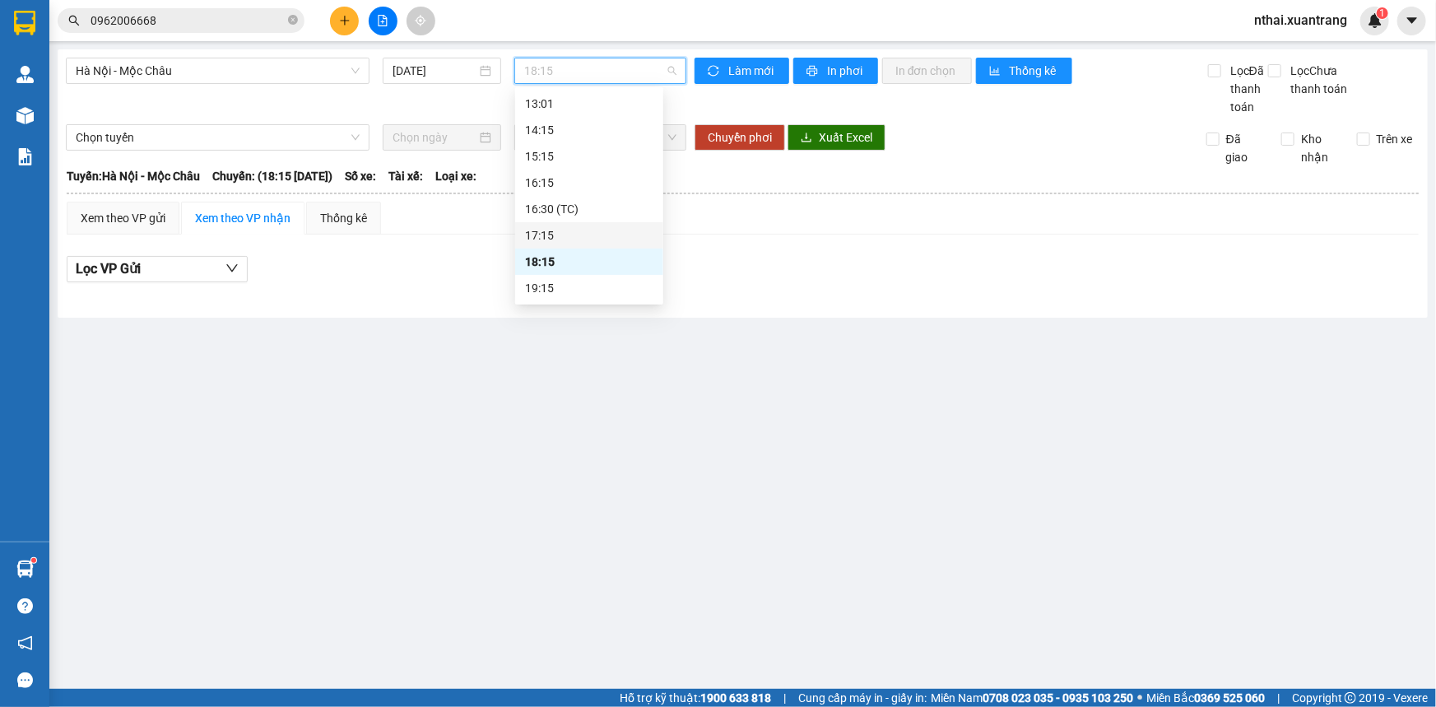
click at [542, 235] on div "17:15" at bounding box center [589, 235] width 128 height 18
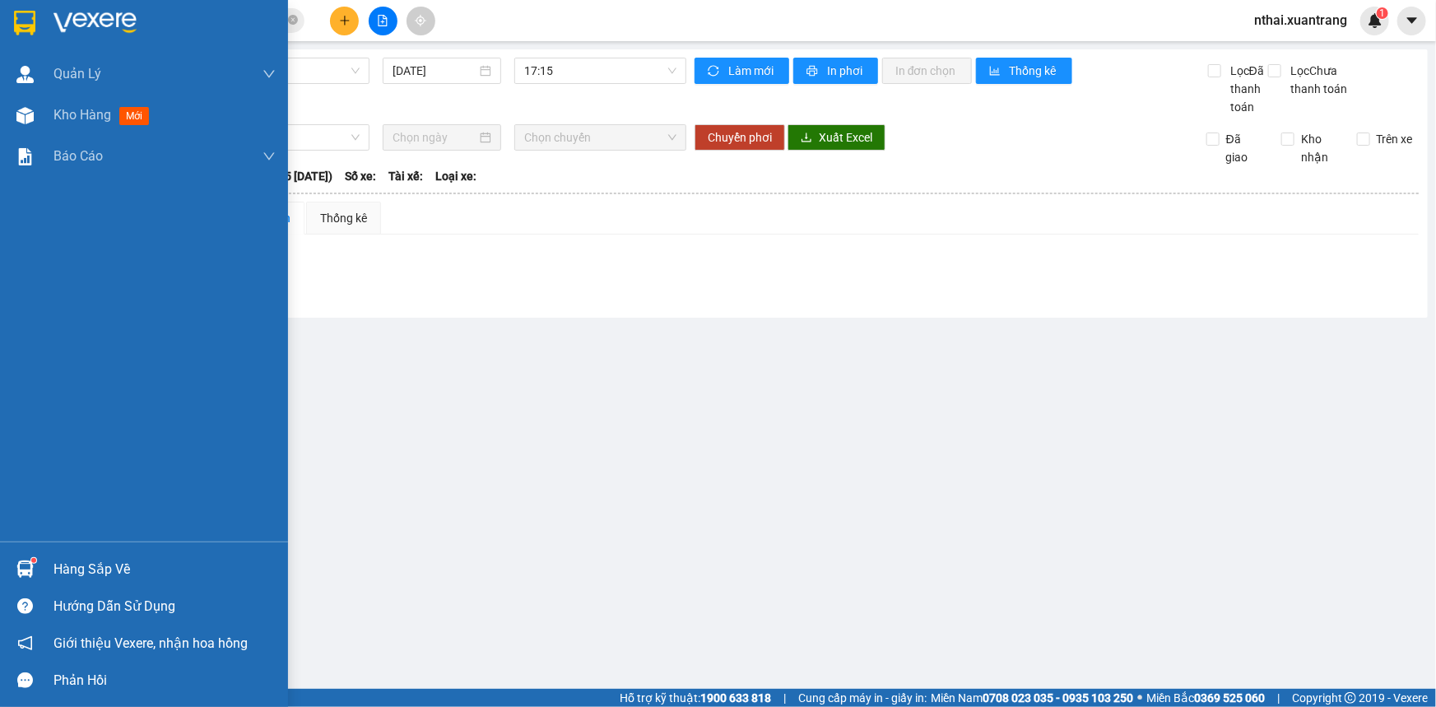
click at [70, 45] on div at bounding box center [144, 26] width 288 height 53
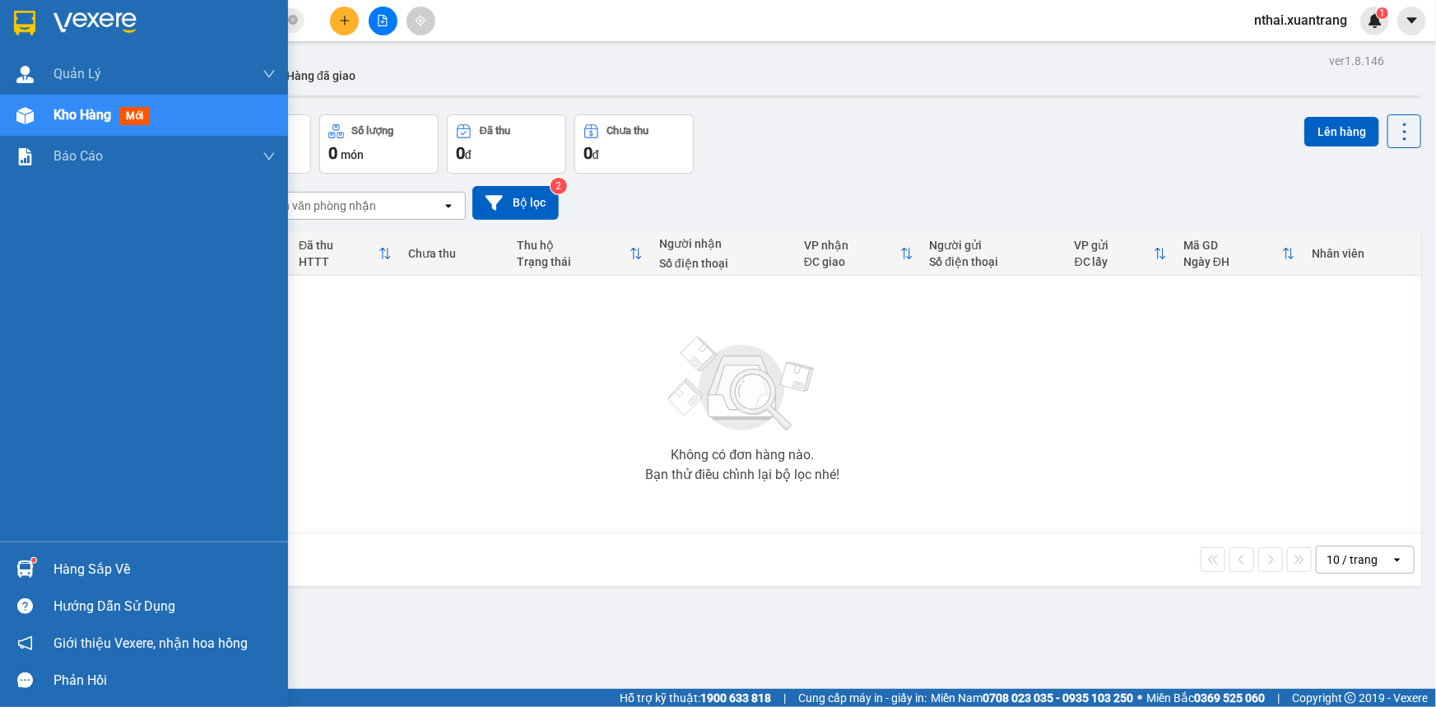
click at [6, 18] on div at bounding box center [144, 26] width 288 height 53
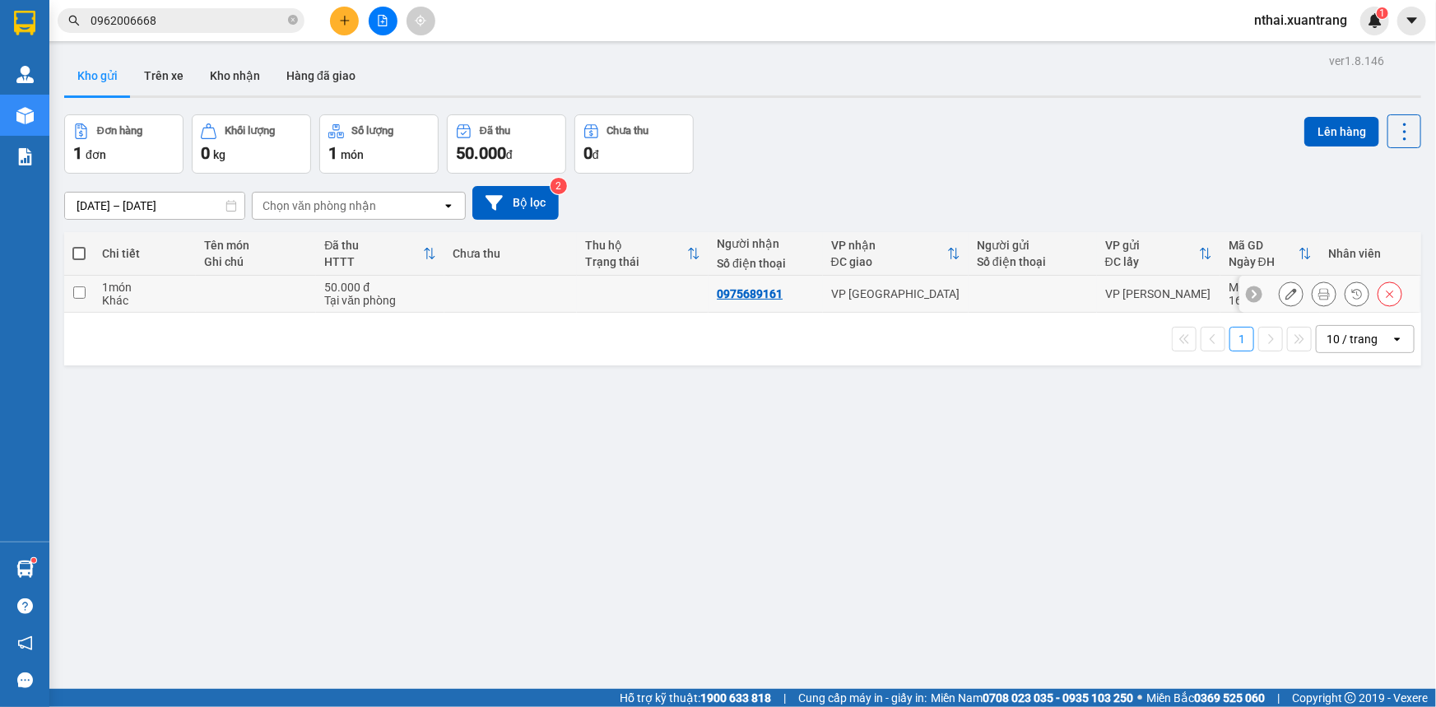
click at [1319, 297] on icon at bounding box center [1325, 294] width 12 height 12
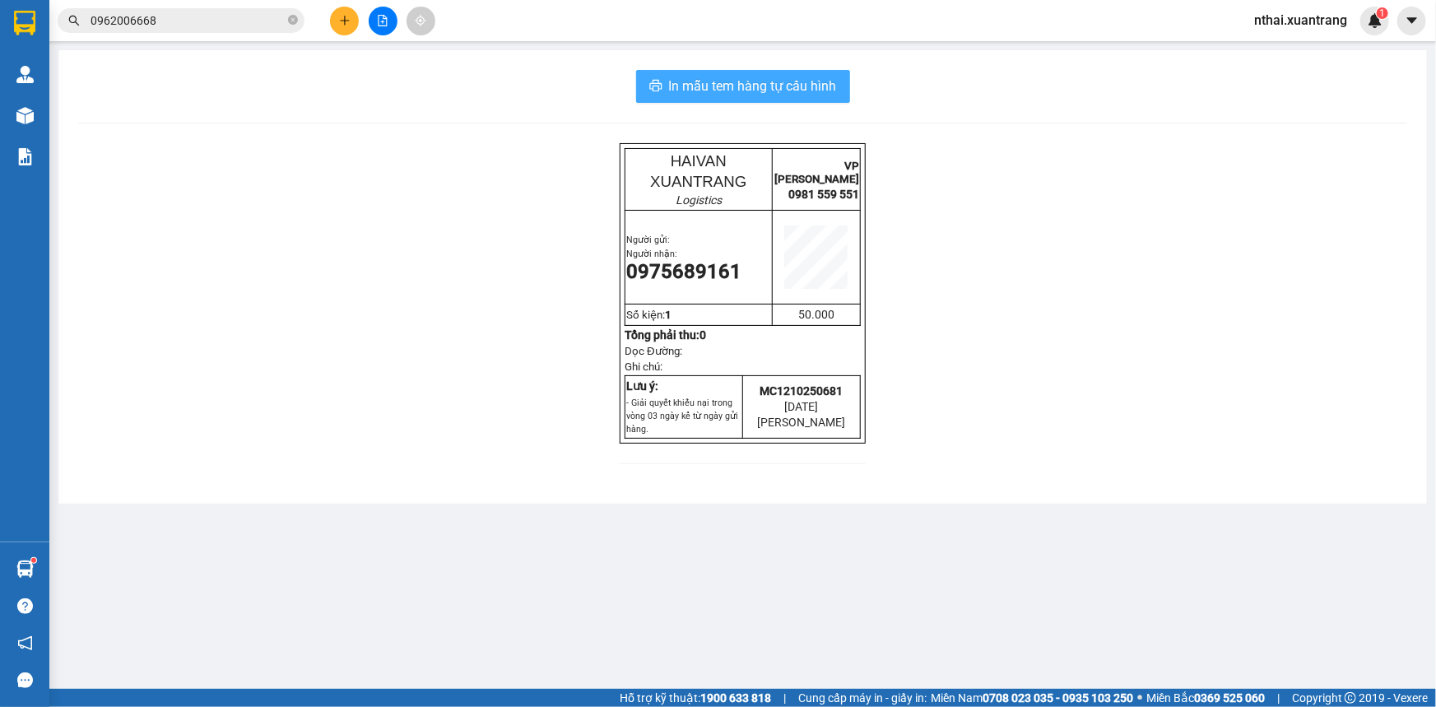
click at [713, 73] on button "In mẫu tem hàng tự cấu hình" at bounding box center [743, 86] width 214 height 33
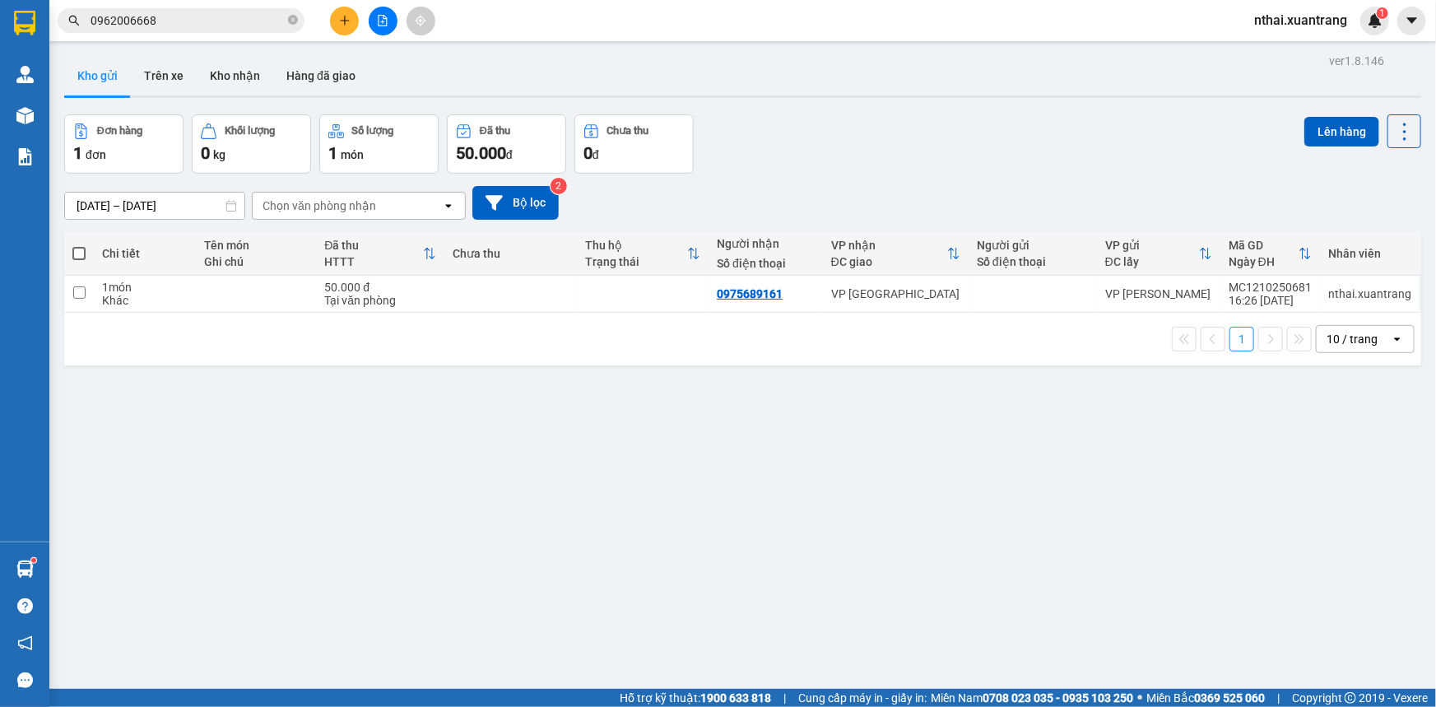
click at [188, 21] on input "0962006668" at bounding box center [188, 21] width 194 height 18
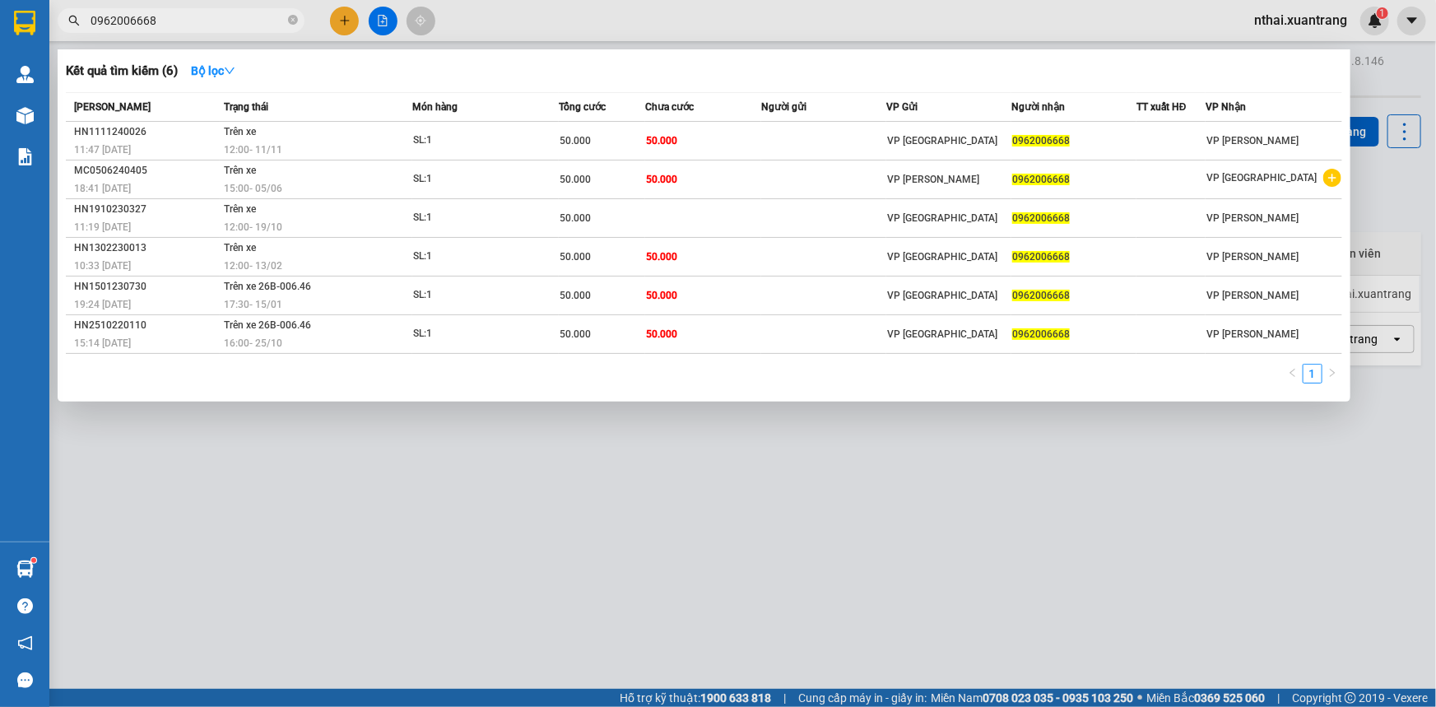
click at [188, 21] on input "0962006668" at bounding box center [188, 21] width 194 height 18
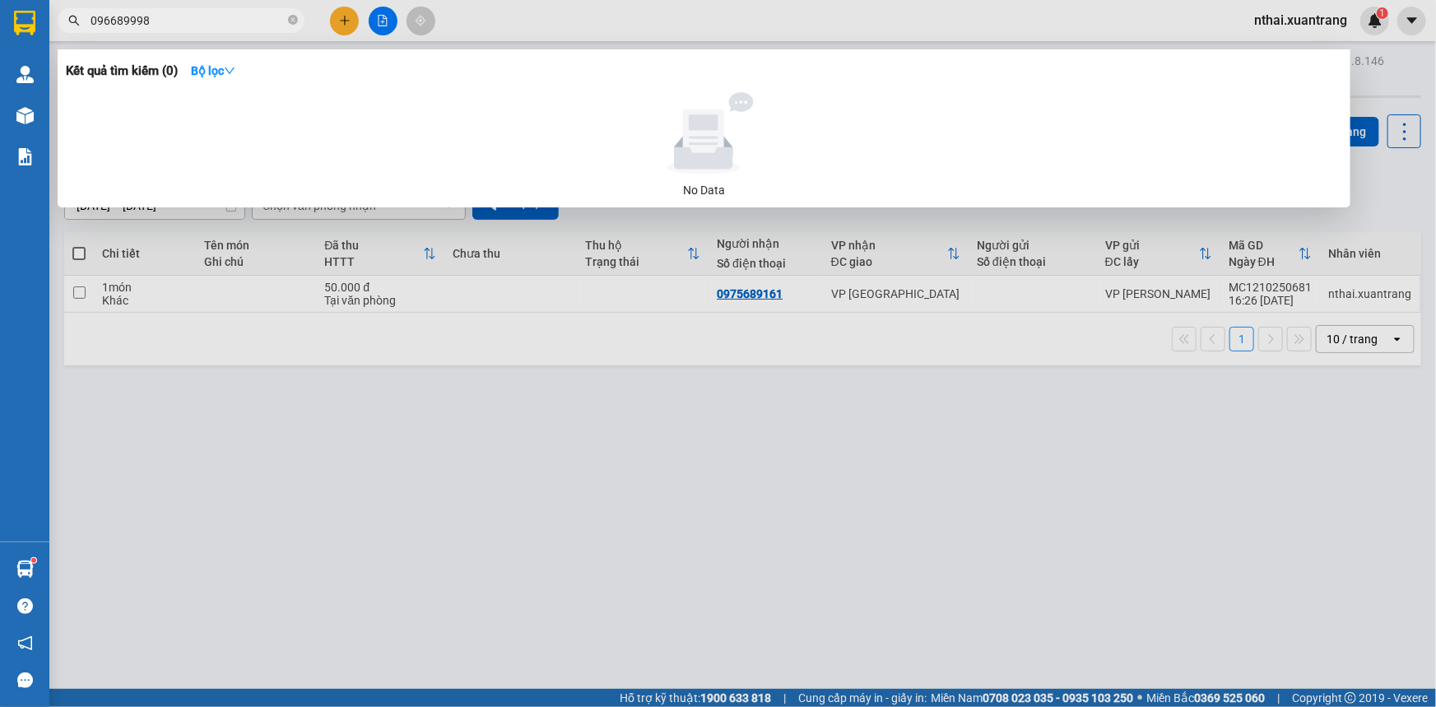
type input "096689998"
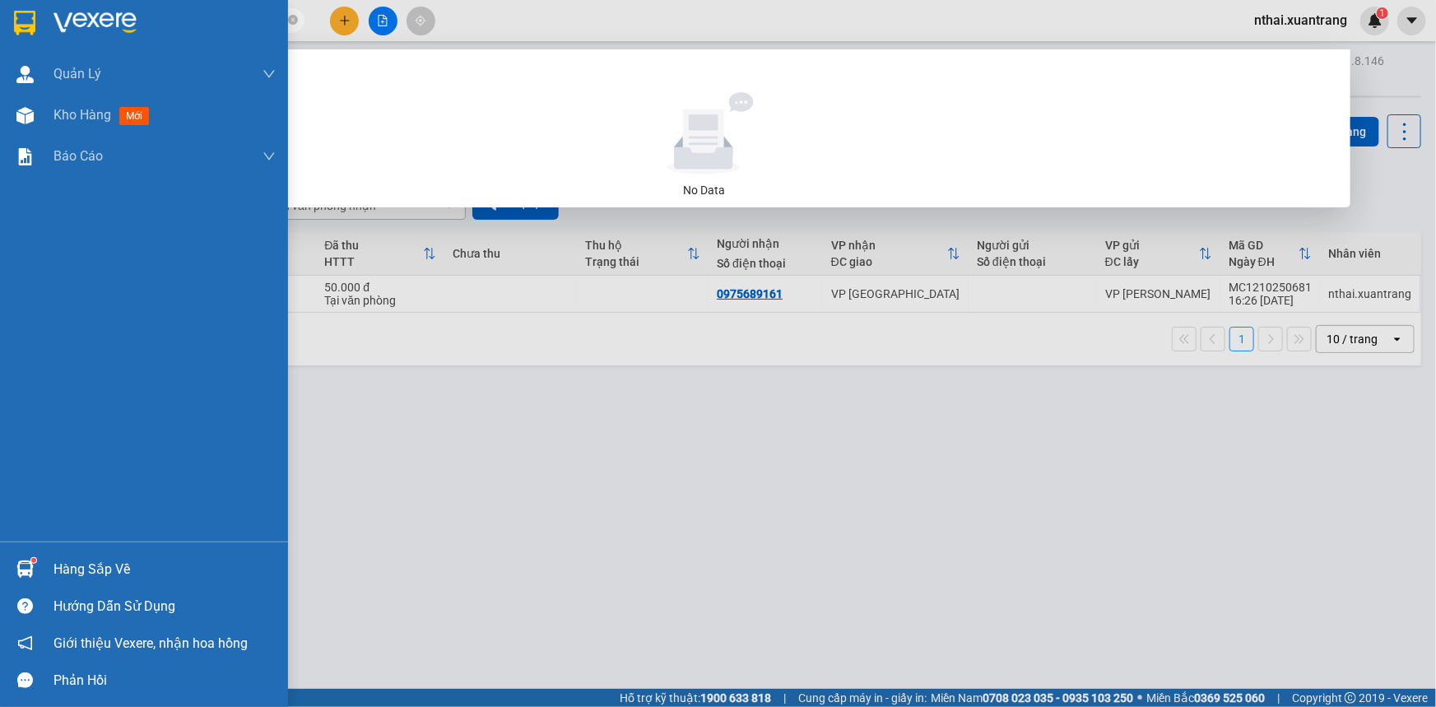
click at [9, 18] on div at bounding box center [144, 26] width 288 height 53
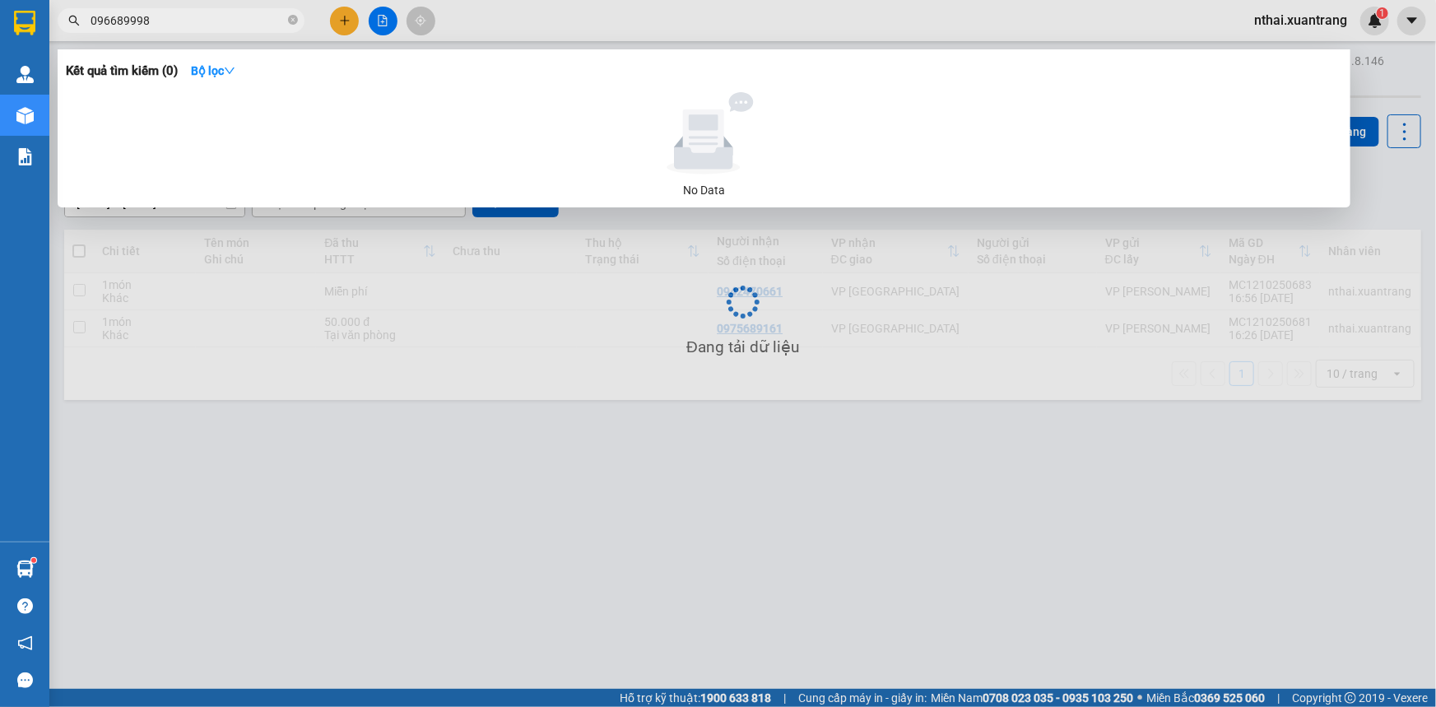
click at [495, 429] on div at bounding box center [718, 353] width 1436 height 707
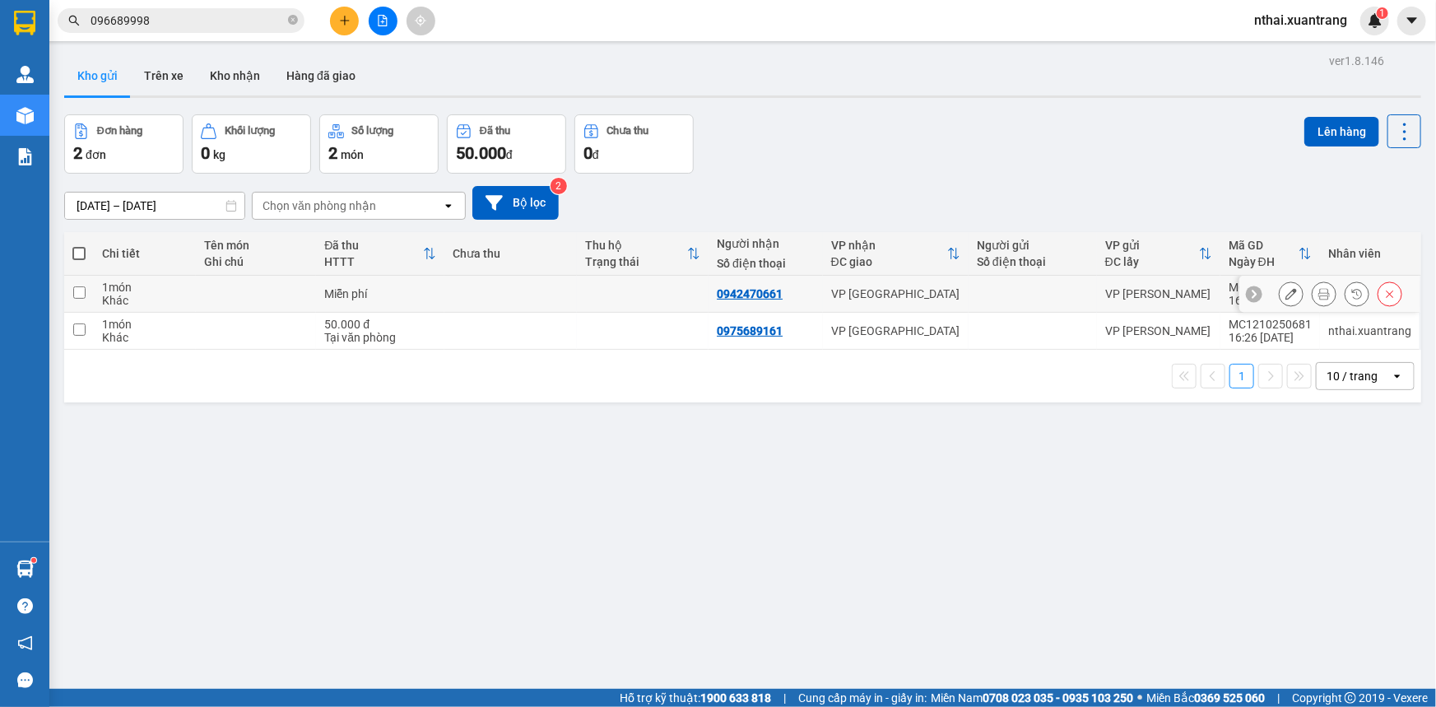
click at [1286, 296] on icon at bounding box center [1292, 294] width 12 height 12
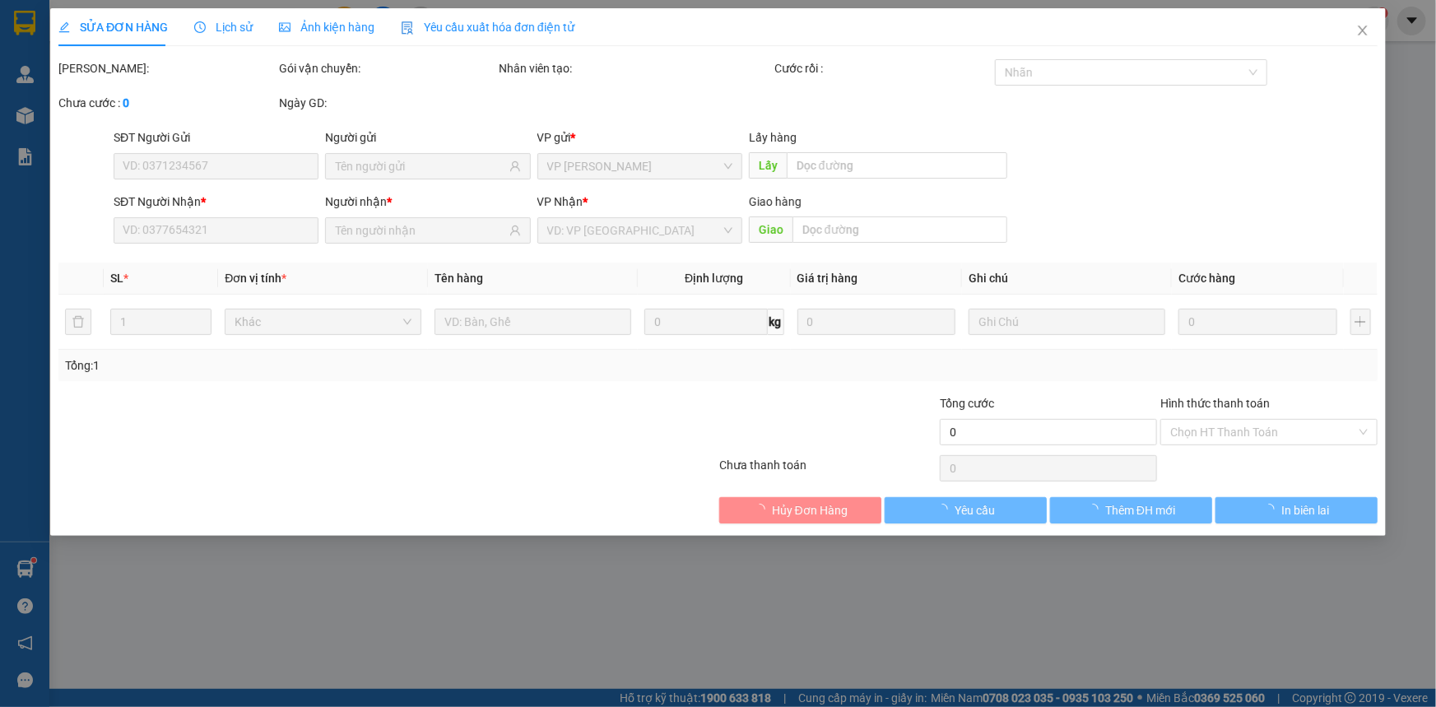
type input "0942470661"
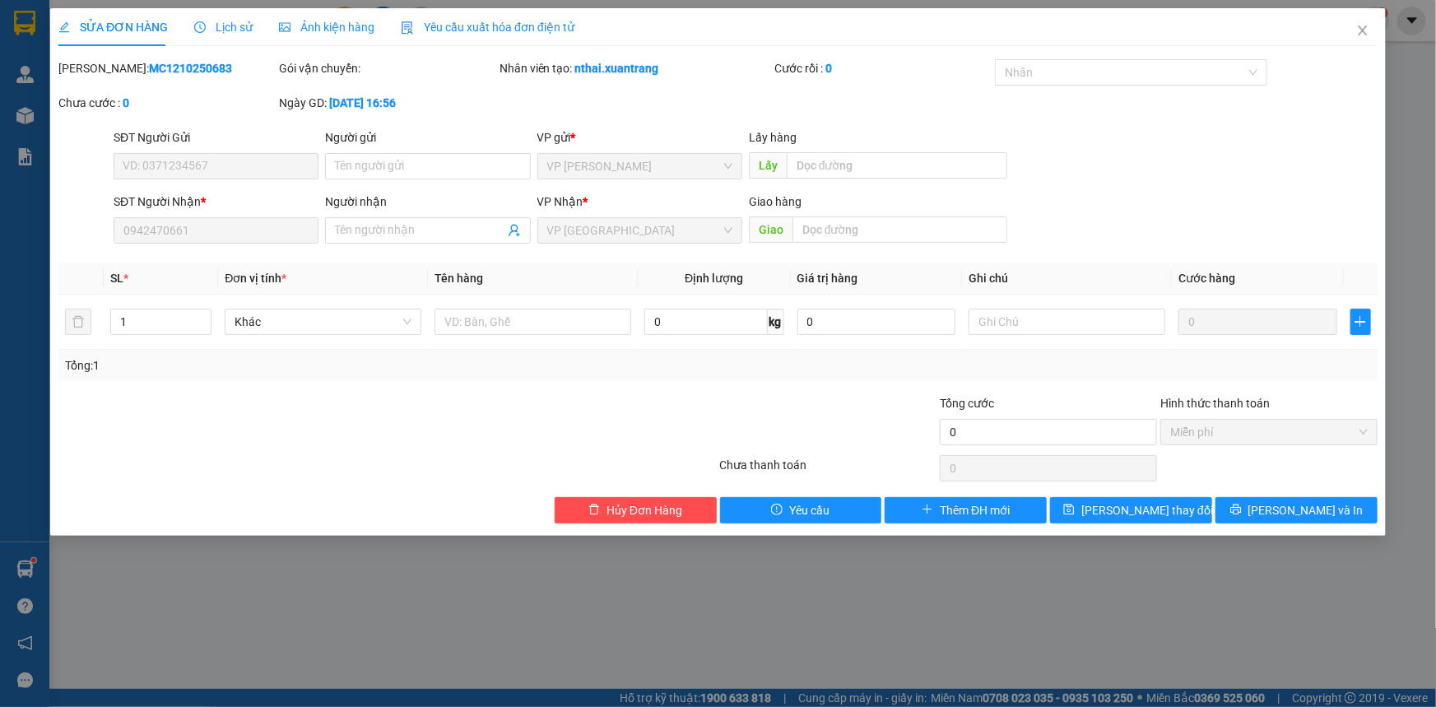
click at [1201, 430] on span "Miễn phí" at bounding box center [1269, 432] width 198 height 25
click at [1367, 37] on icon "close" at bounding box center [1362, 30] width 13 height 13
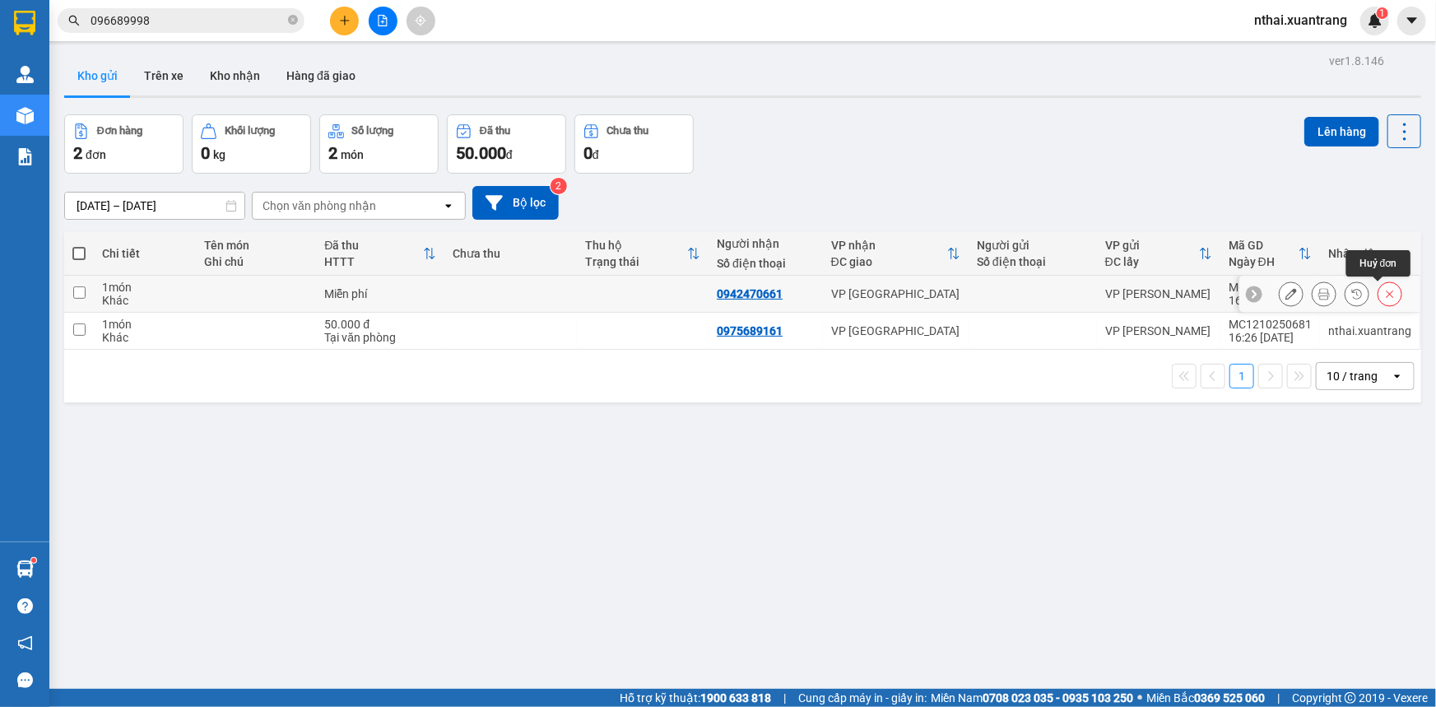
click at [1385, 300] on button at bounding box center [1390, 294] width 23 height 29
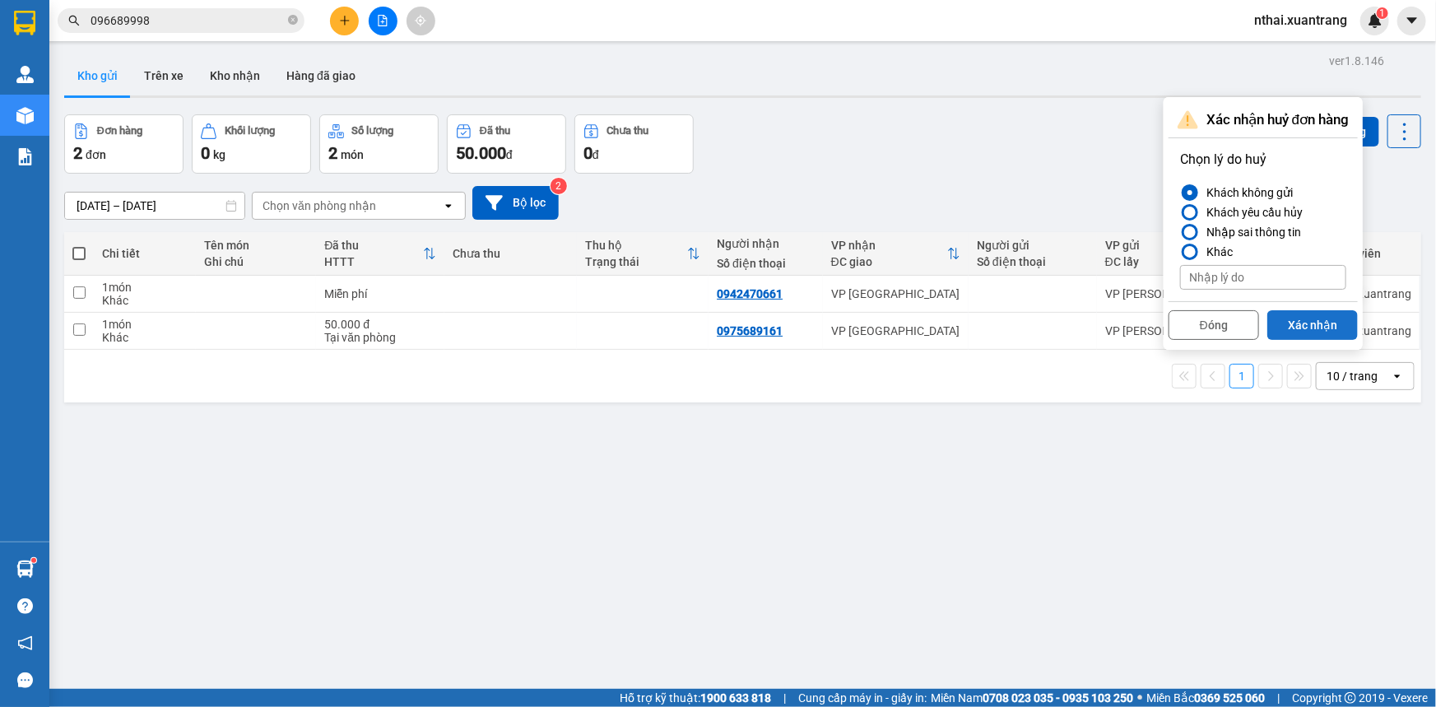
click at [1300, 323] on button "Xác nhận" at bounding box center [1313, 325] width 91 height 30
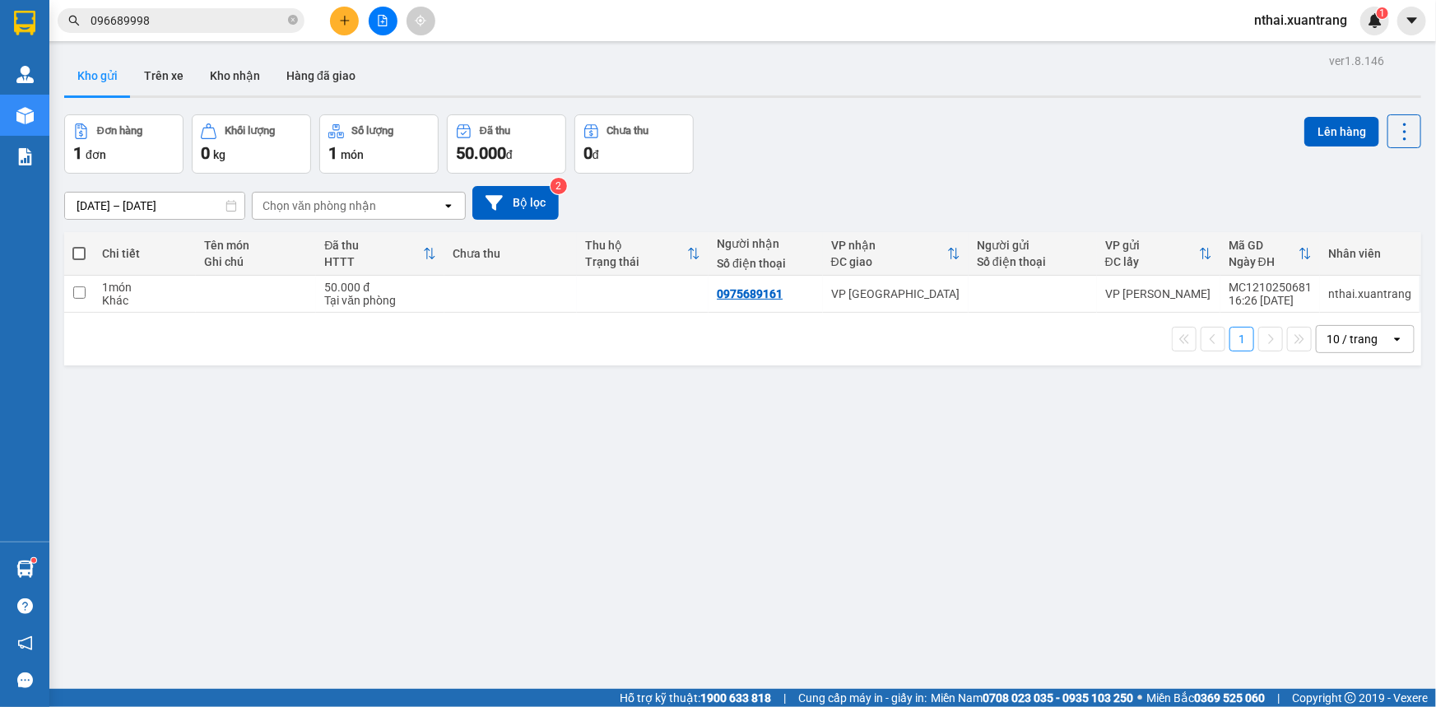
click at [1, 24] on div at bounding box center [24, 26] width 49 height 53
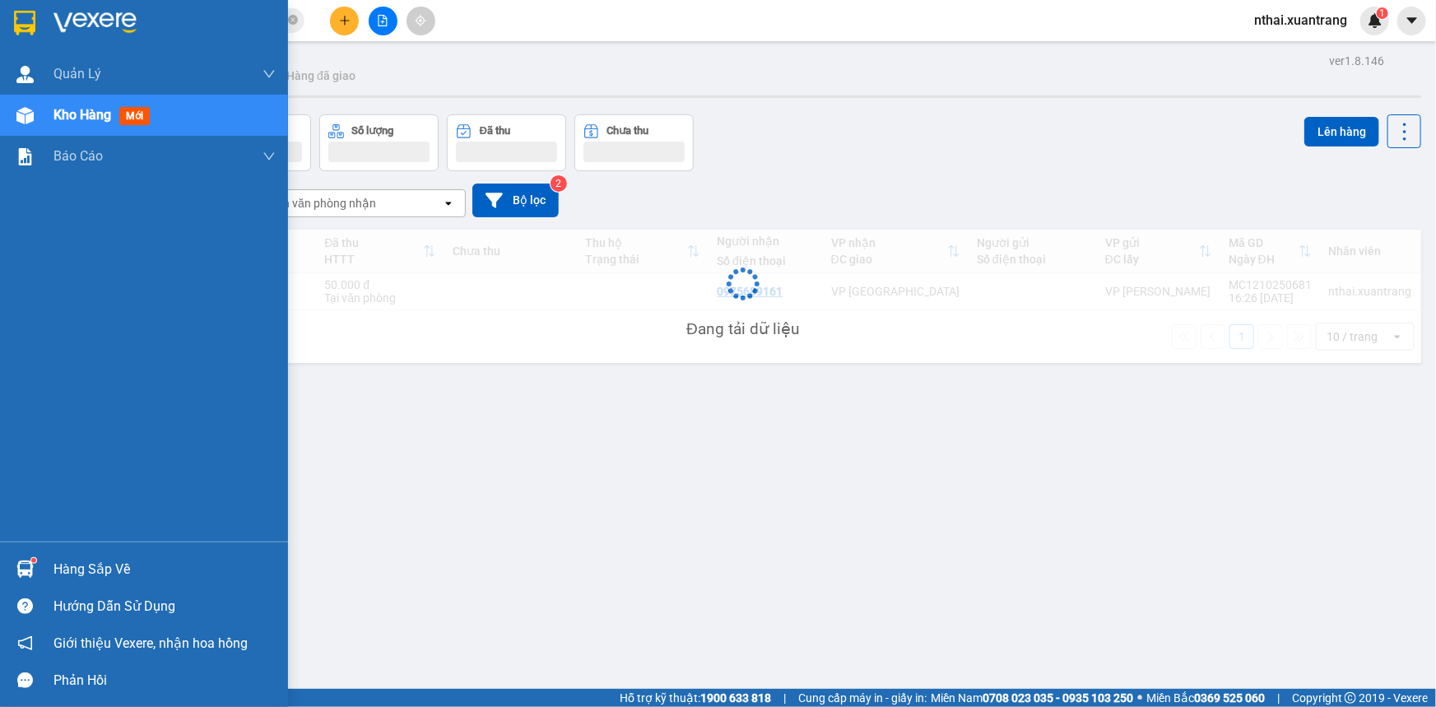
click at [11, 20] on div at bounding box center [25, 22] width 29 height 29
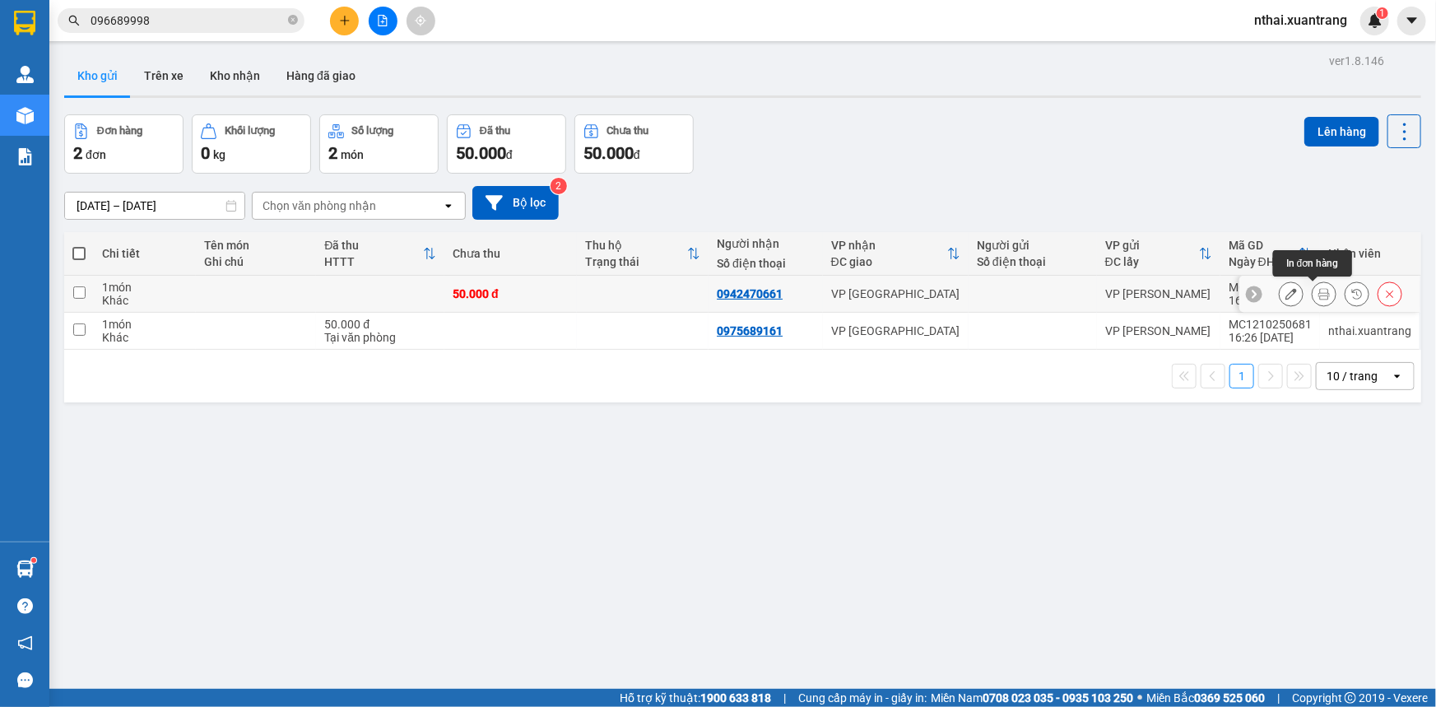
click at [1319, 296] on icon at bounding box center [1325, 294] width 12 height 12
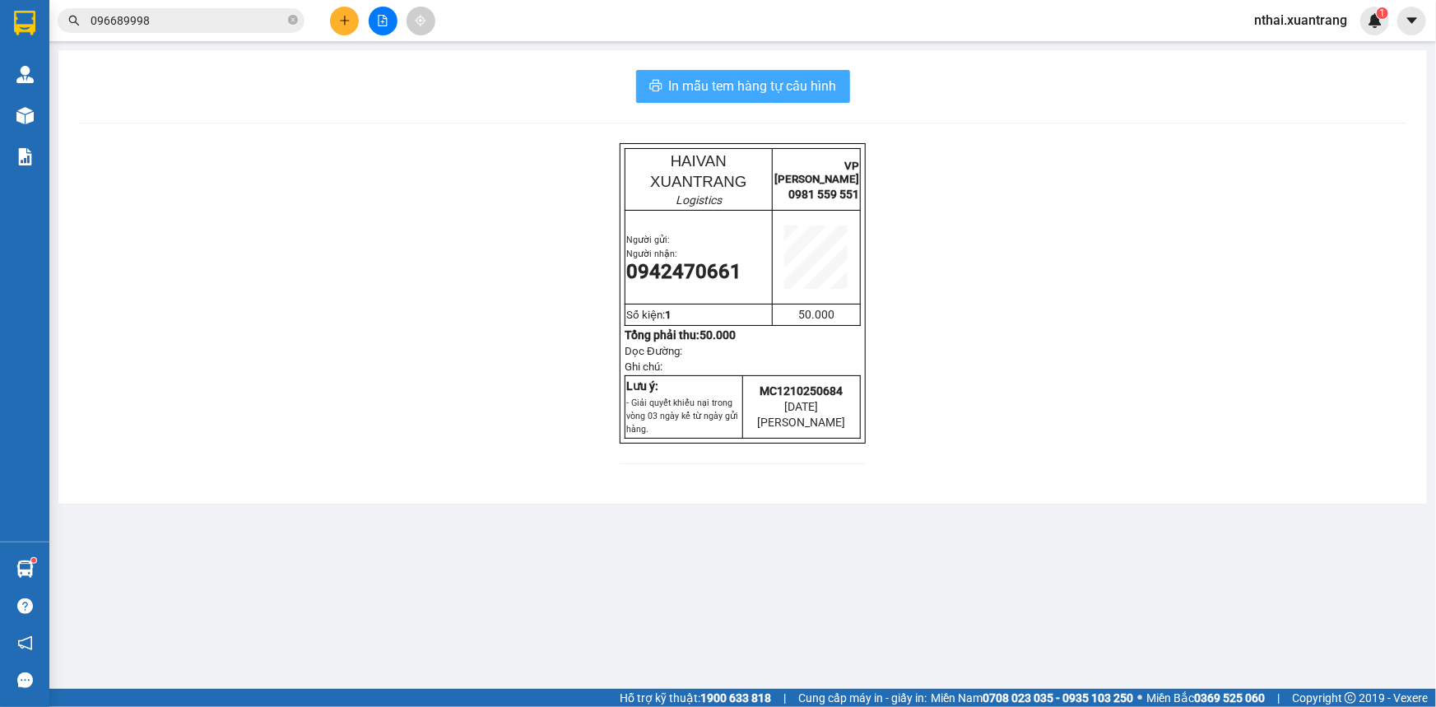
click at [726, 90] on span "In mẫu tem hàng tự cấu hình" at bounding box center [753, 86] width 168 height 21
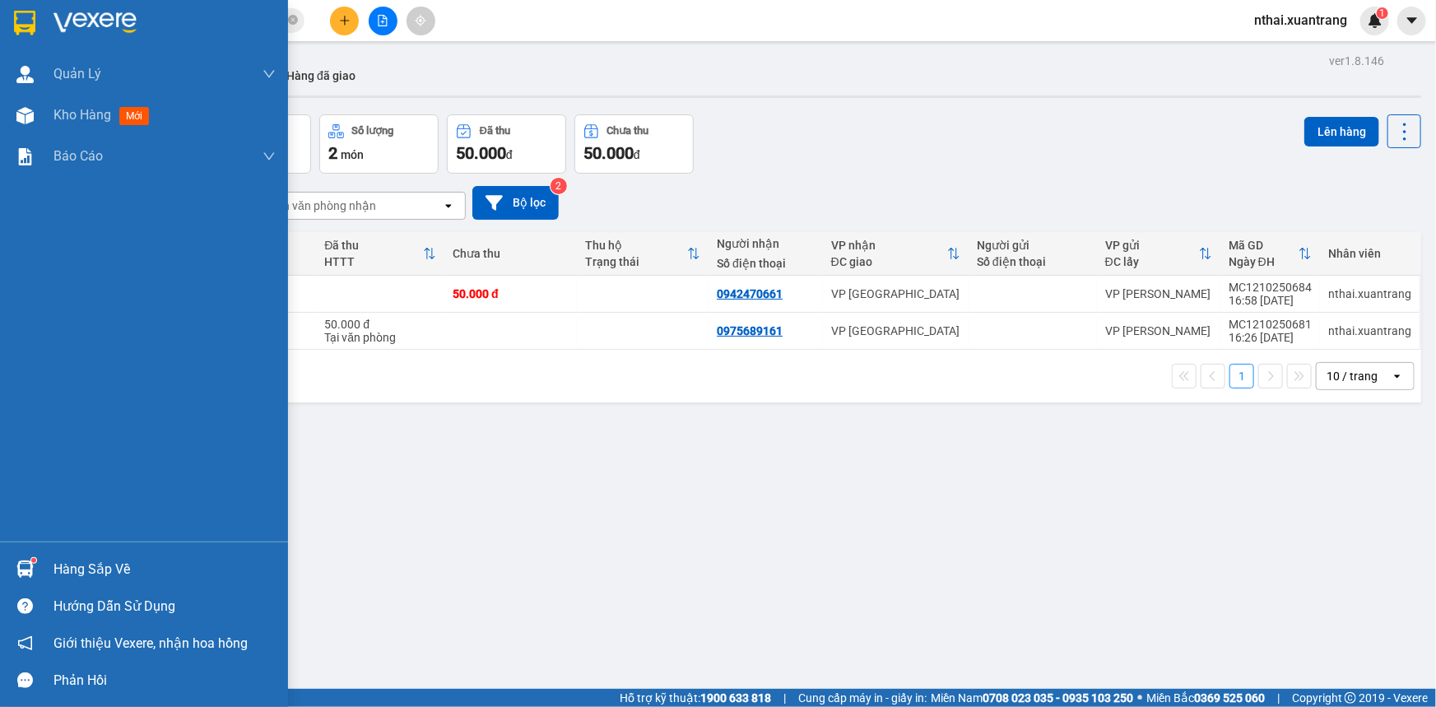
click at [49, 1] on div at bounding box center [144, 26] width 288 height 53
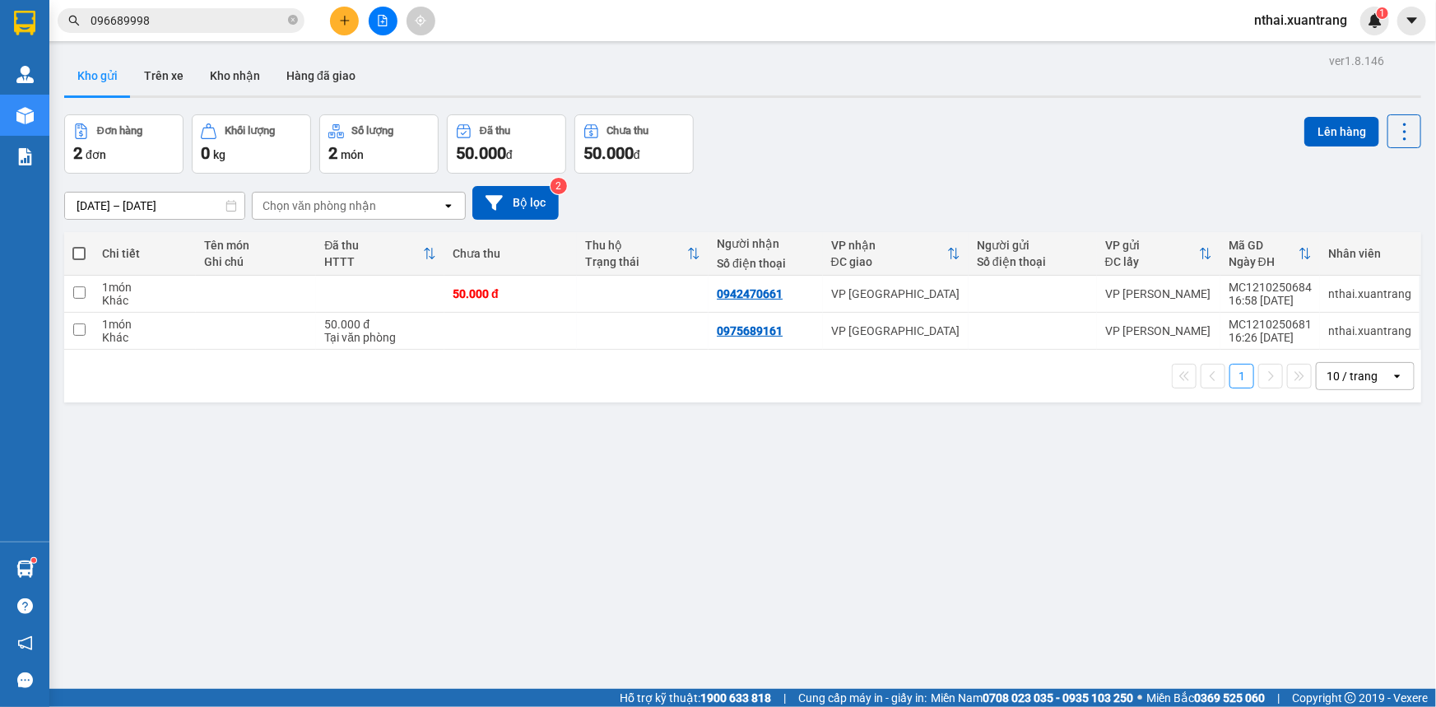
click at [156, 21] on input "096689998" at bounding box center [188, 21] width 194 height 18
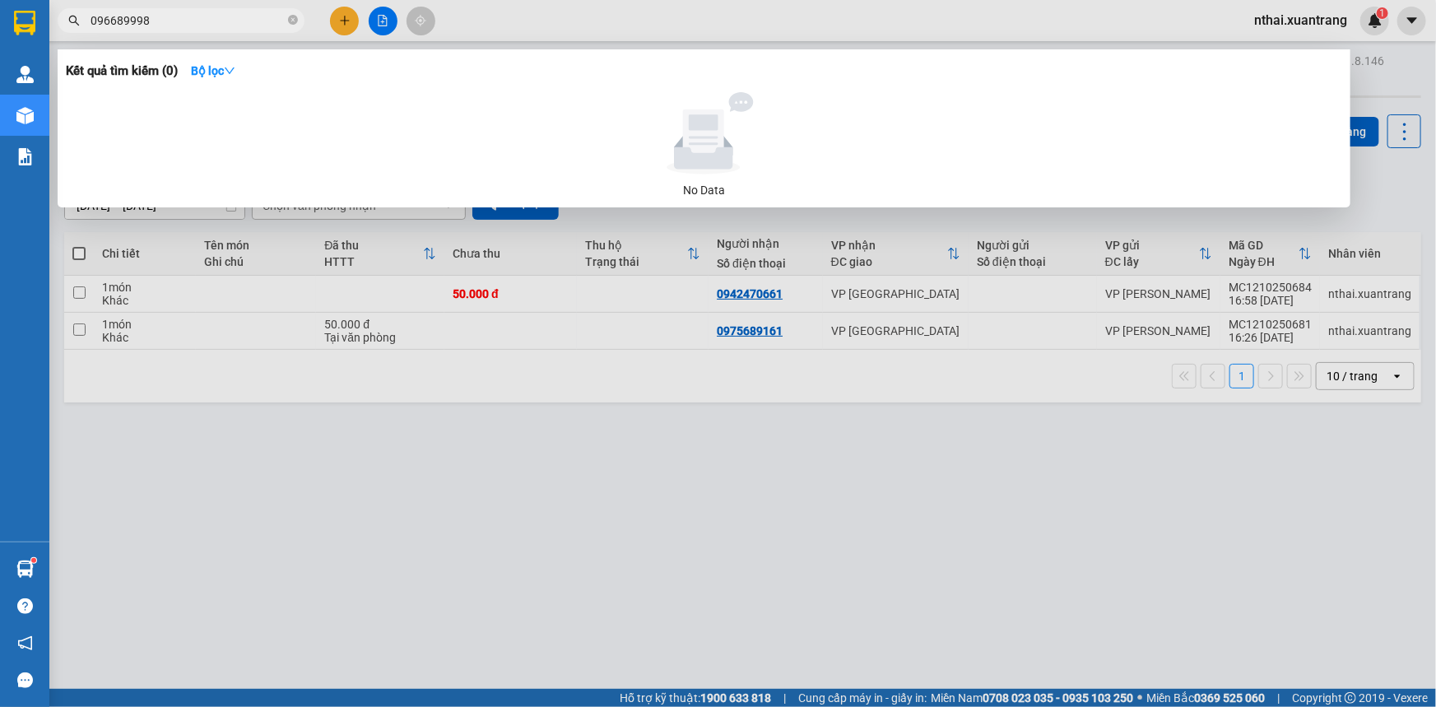
click at [156, 21] on input "096689998" at bounding box center [188, 21] width 194 height 18
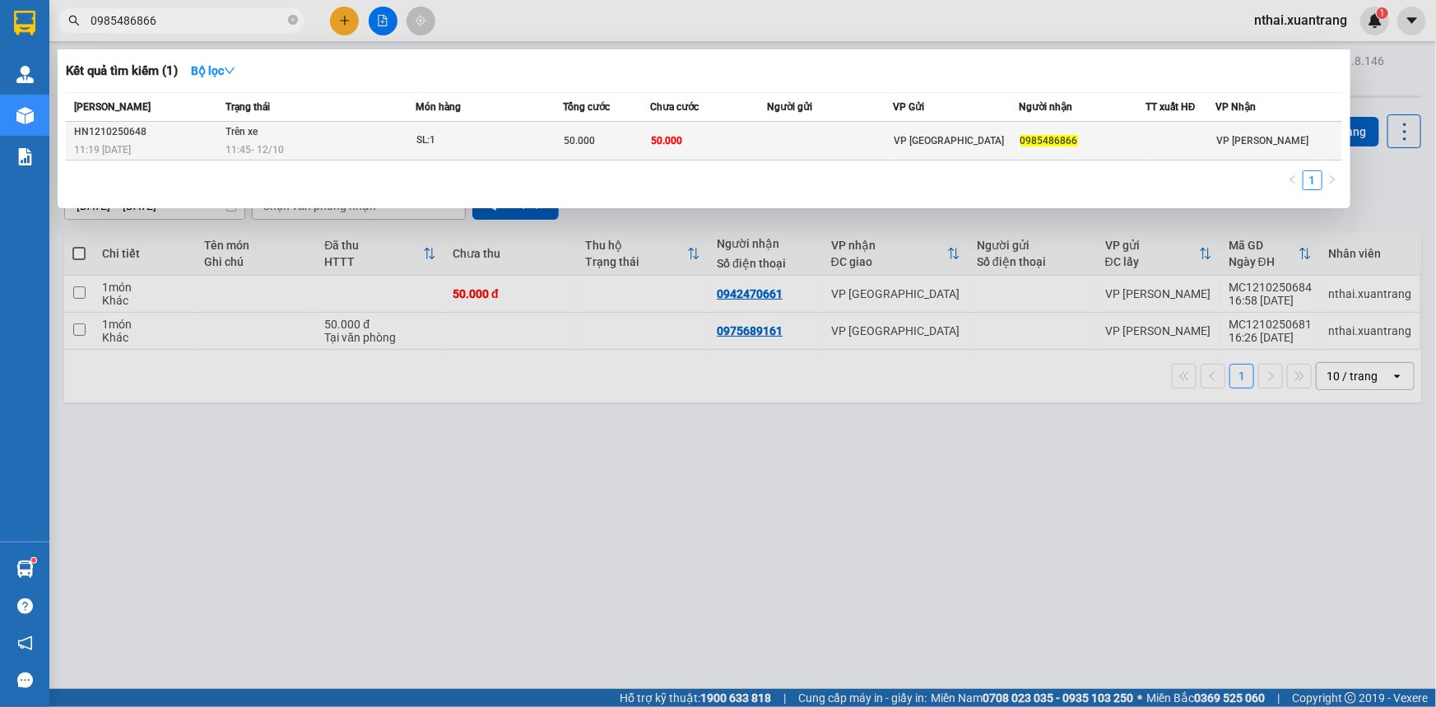
type input "0985486866"
click at [539, 148] on span "SL: 1" at bounding box center [489, 141] width 146 height 18
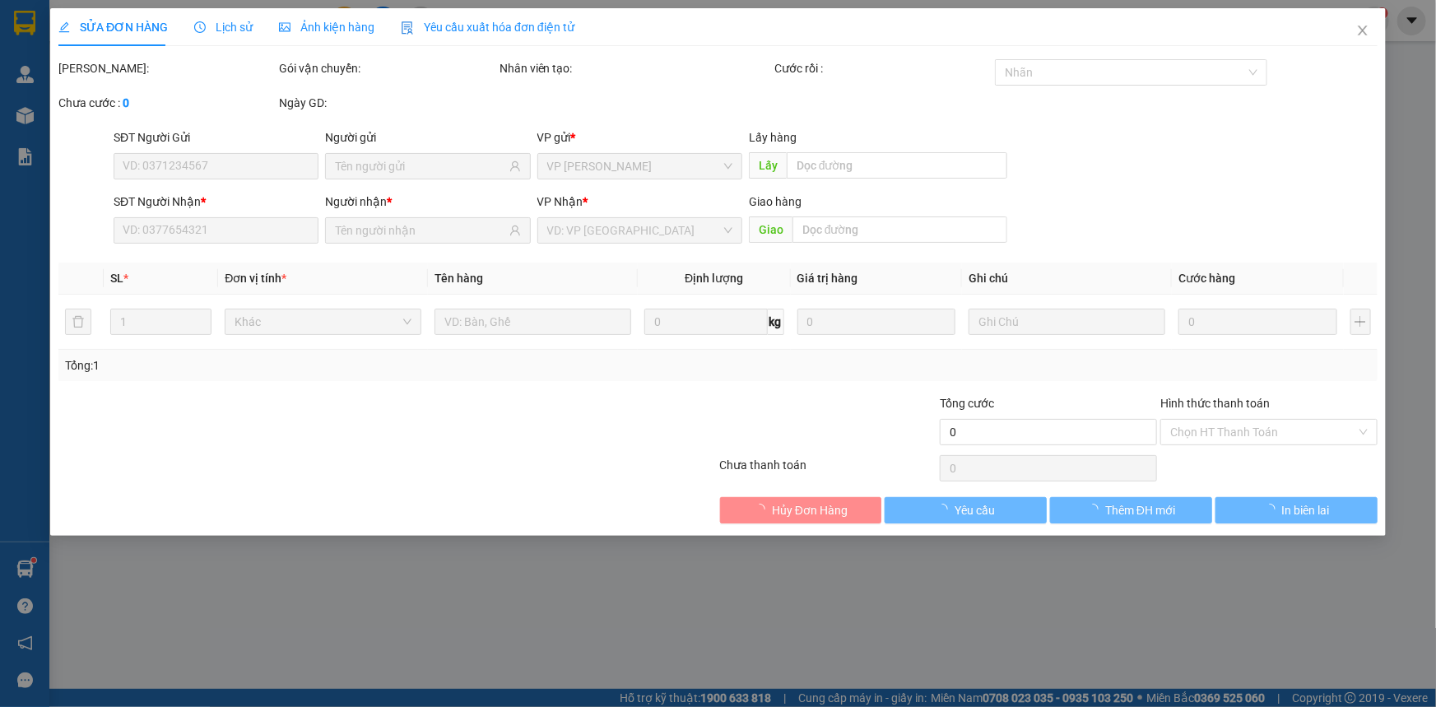
type input "0985486866"
type input "50.000"
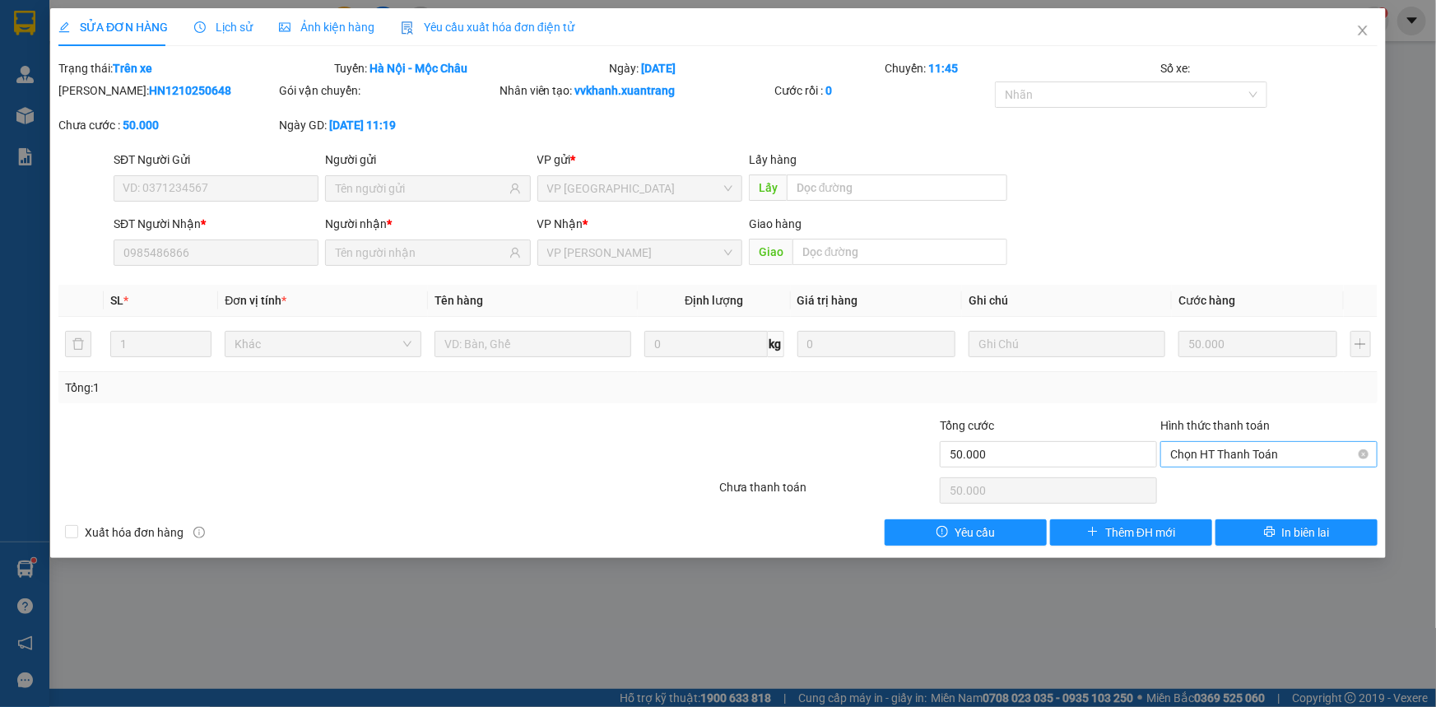
click at [1222, 456] on span "Chọn HT Thanh Toán" at bounding box center [1269, 454] width 198 height 25
click at [1223, 447] on span "Chọn HT Thanh Toán" at bounding box center [1269, 454] width 198 height 25
click at [1226, 487] on div "Tại văn phòng" at bounding box center [1269, 486] width 198 height 18
type input "0"
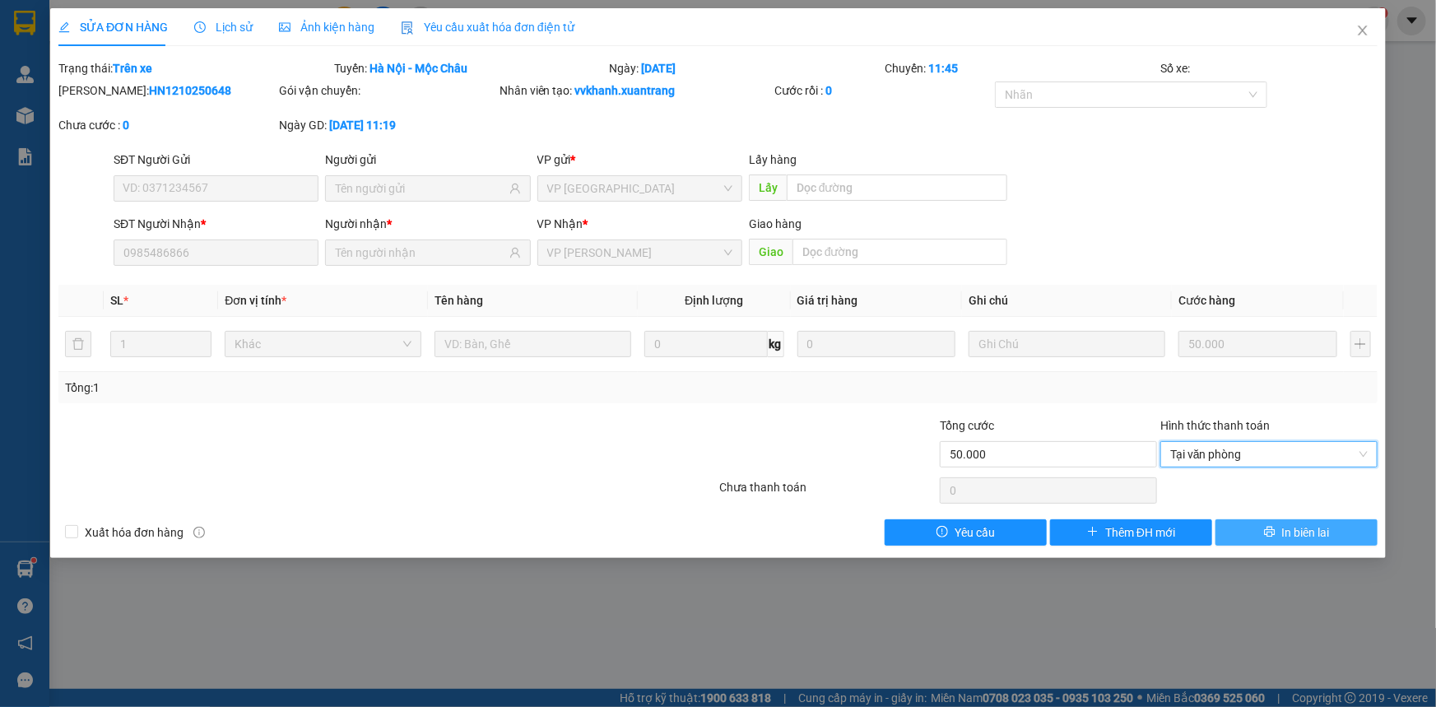
click at [1258, 536] on button "In biên lai" at bounding box center [1297, 532] width 162 height 26
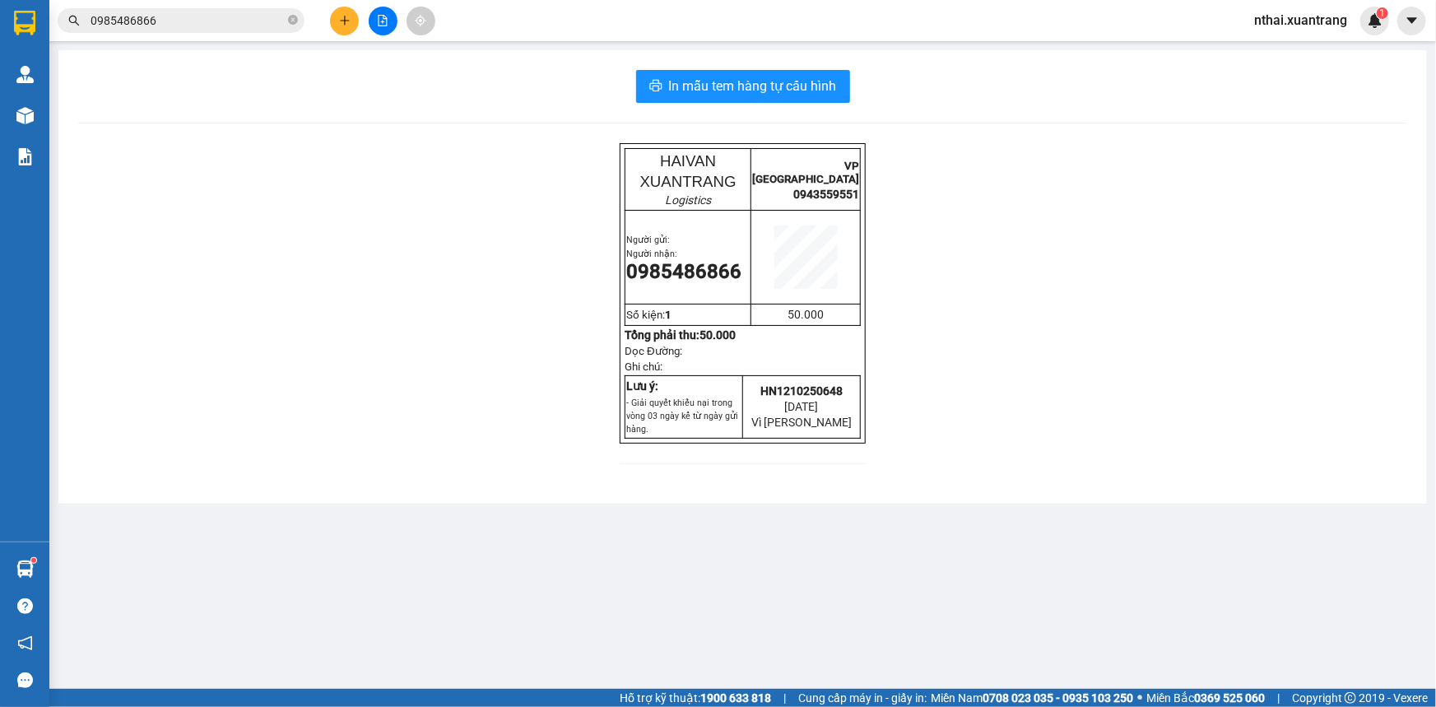
click at [190, 26] on input "0985486866" at bounding box center [188, 21] width 194 height 18
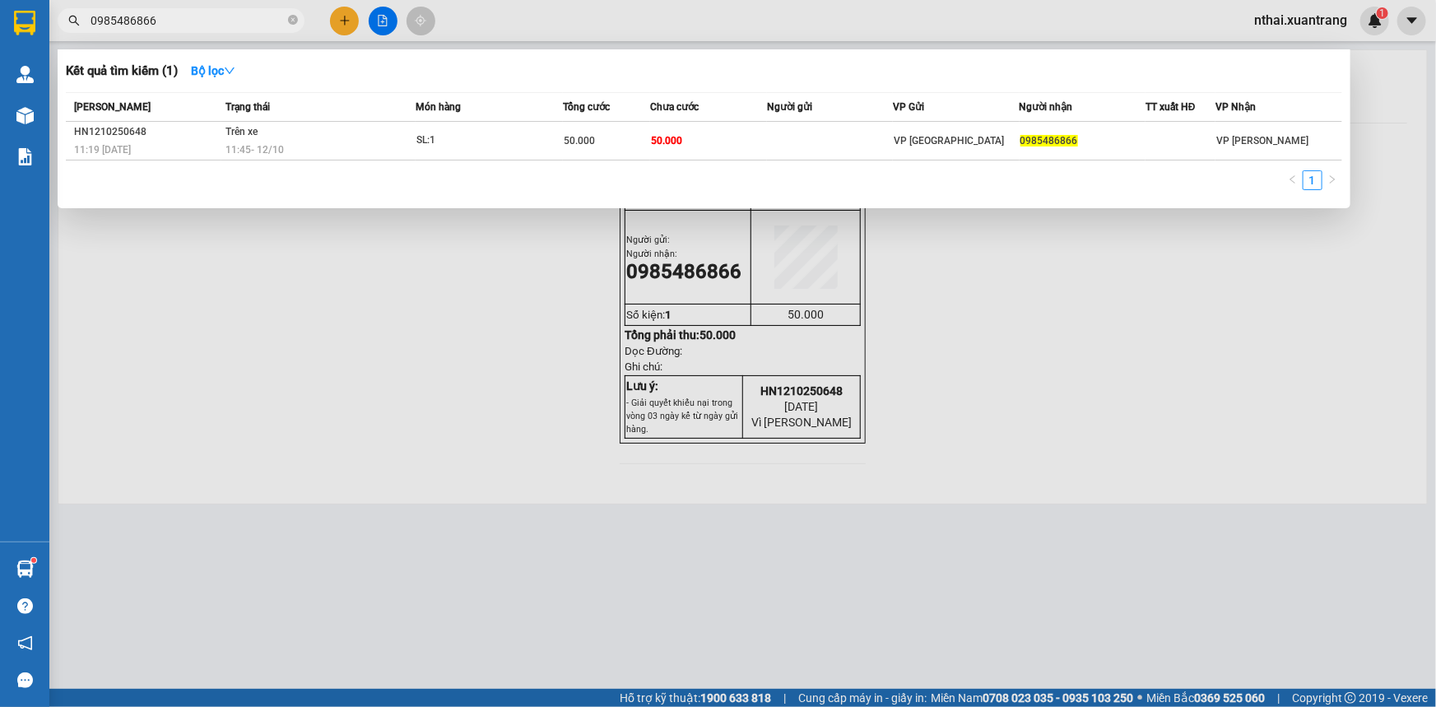
click at [190, 26] on input "0985486866" at bounding box center [188, 21] width 194 height 18
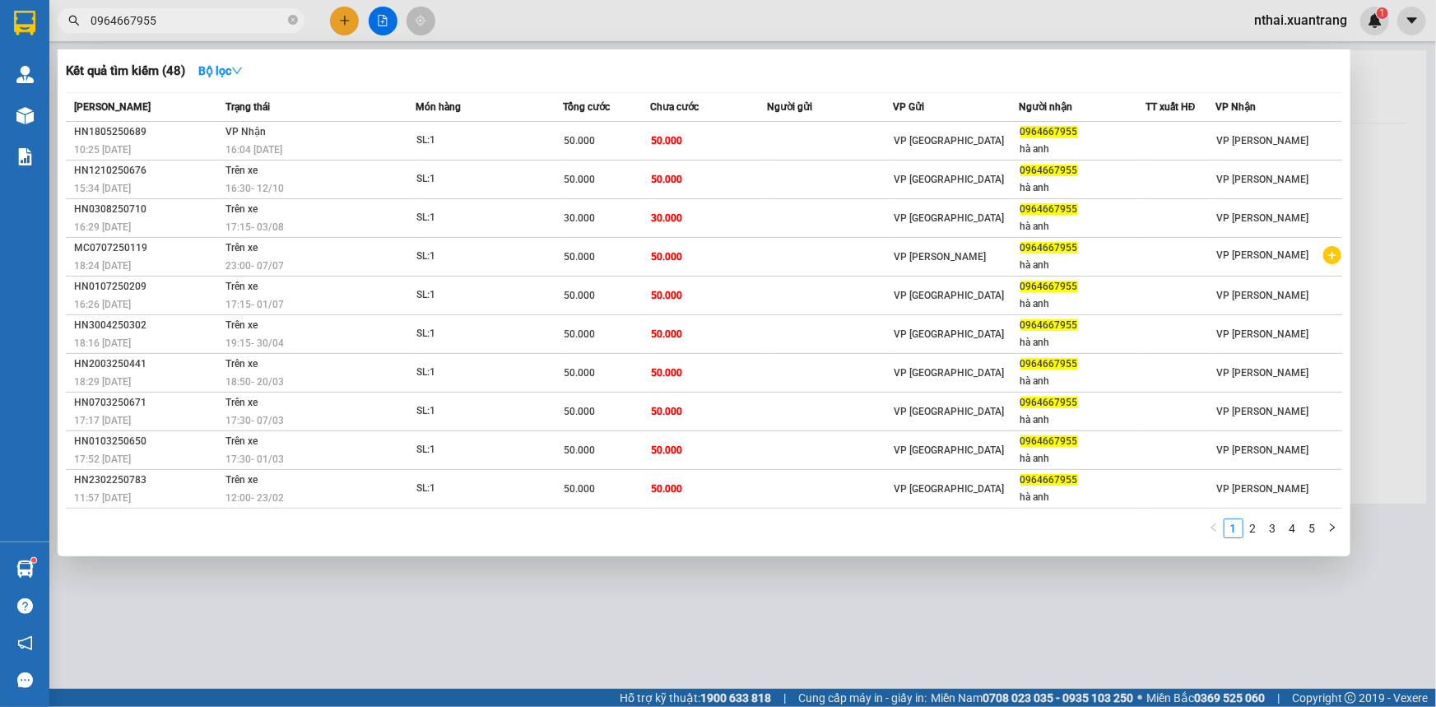
type input "0964667955"
click at [260, 57] on div "Kết quả tìm kiếm ( 48 ) Bộ lọc Mã ĐH Trạng thái Món hàng Tổng cước Chưa cước Ng…" at bounding box center [704, 302] width 1293 height 507
click at [243, 64] on strong "Bộ lọc" at bounding box center [220, 70] width 44 height 13
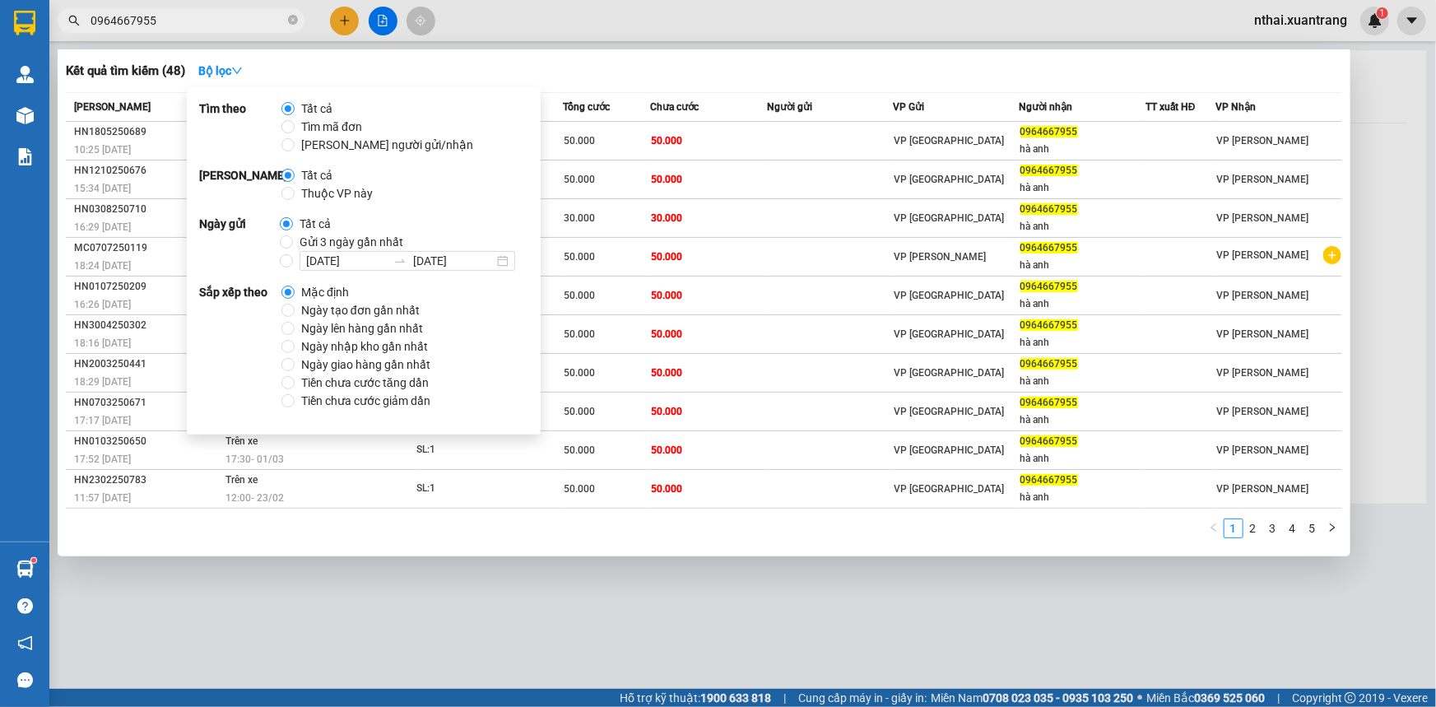
click at [327, 240] on span "Gửi 3 ngày gần nhất" at bounding box center [351, 242] width 117 height 18
click at [293, 240] on input "Gửi 3 ngày gần nhất" at bounding box center [286, 241] width 13 height 13
radio input "true"
radio input "false"
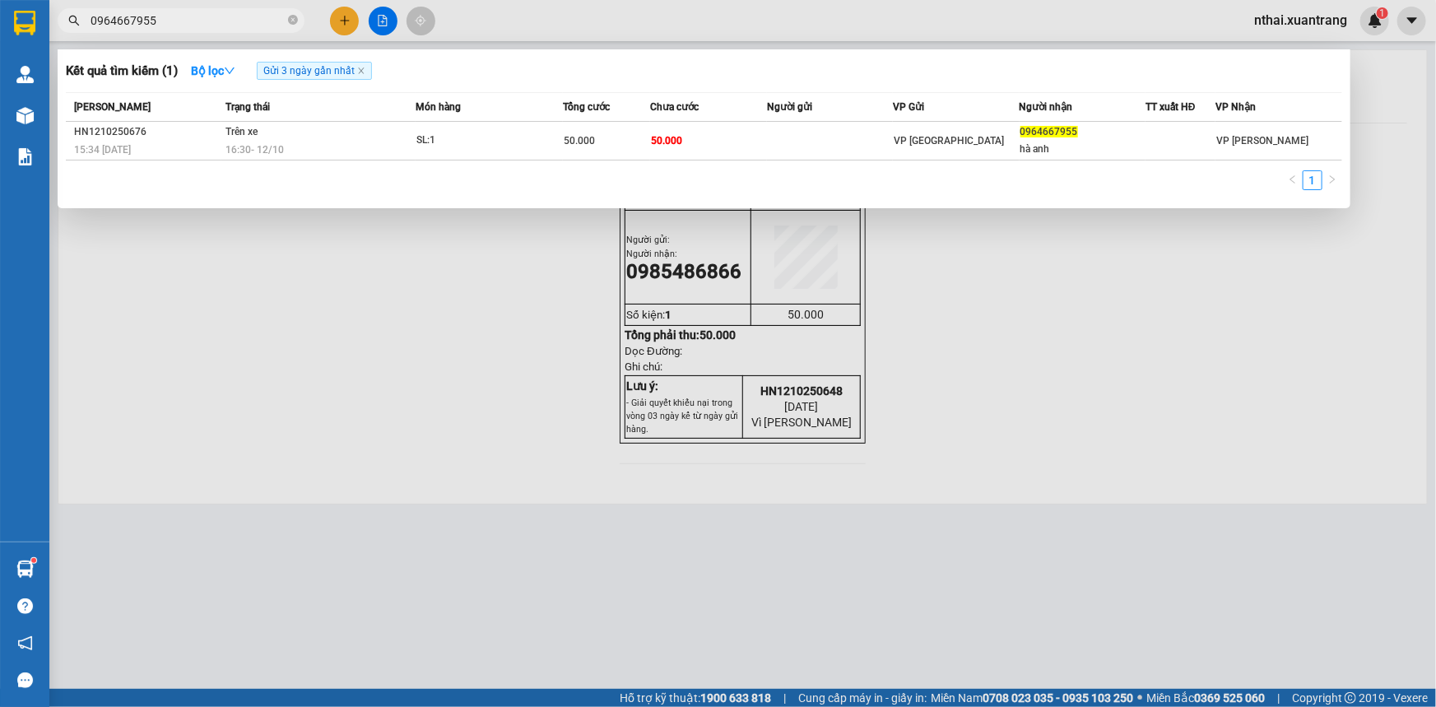
click at [571, 63] on div "Kết quả tìm kiếm ( 1 ) Bộ lọc Gửi 3 ngày gần nhất" at bounding box center [704, 71] width 1277 height 26
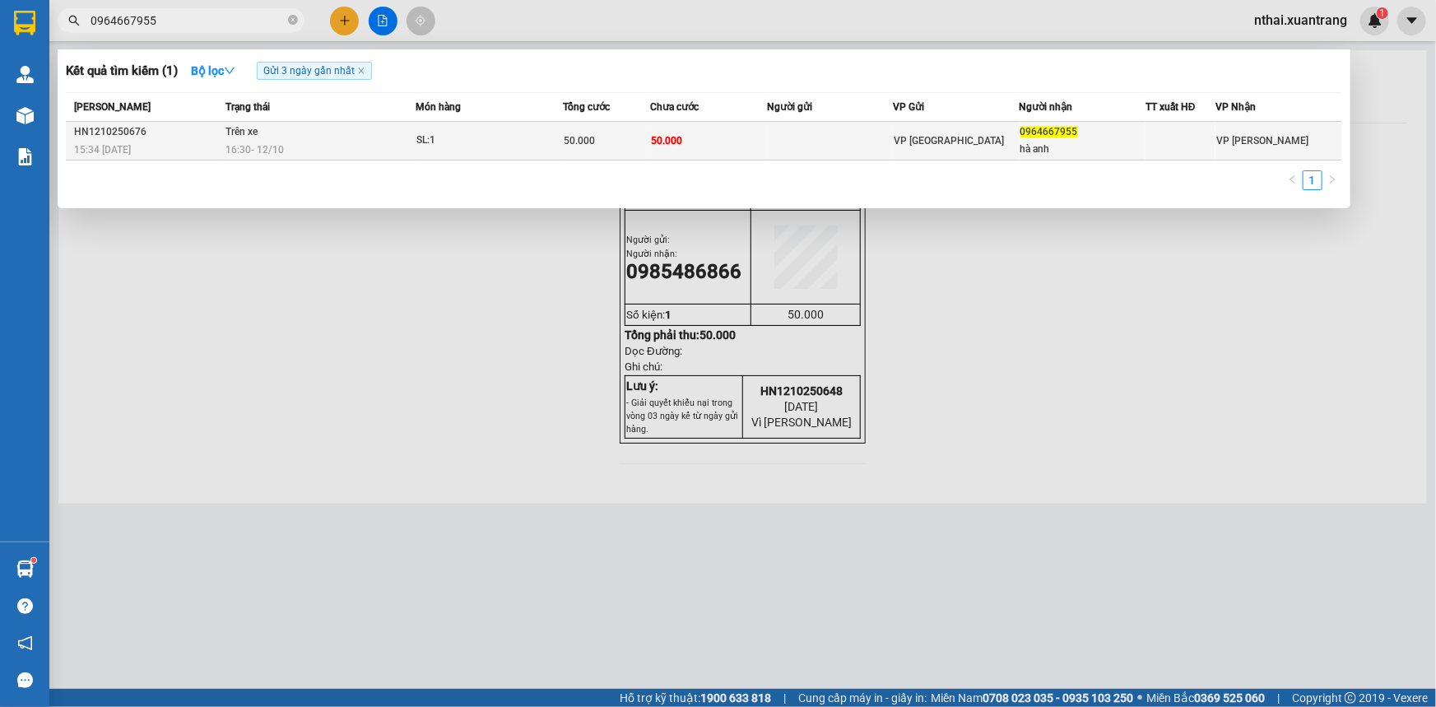
click at [578, 128] on td "50.000" at bounding box center [606, 141] width 87 height 39
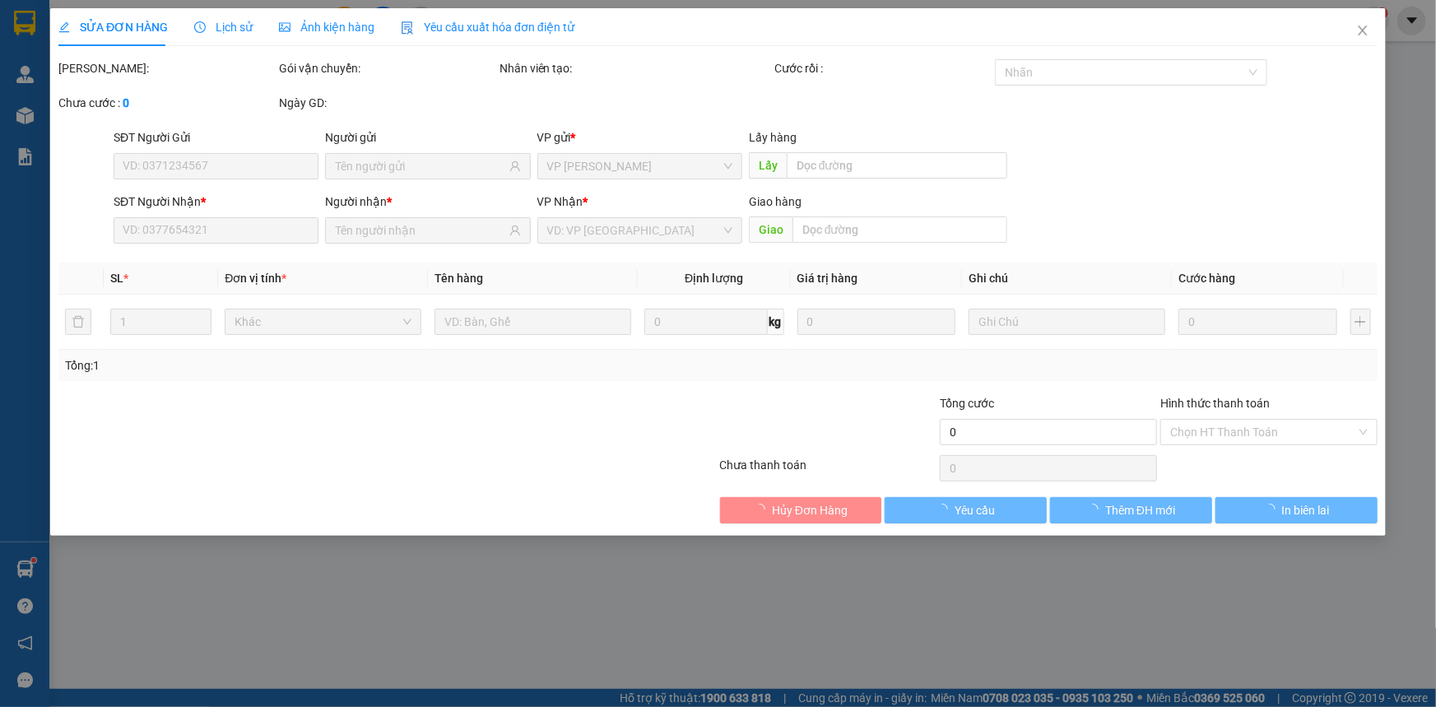
type input "0964667955"
type input "hà anh"
type input "50.000"
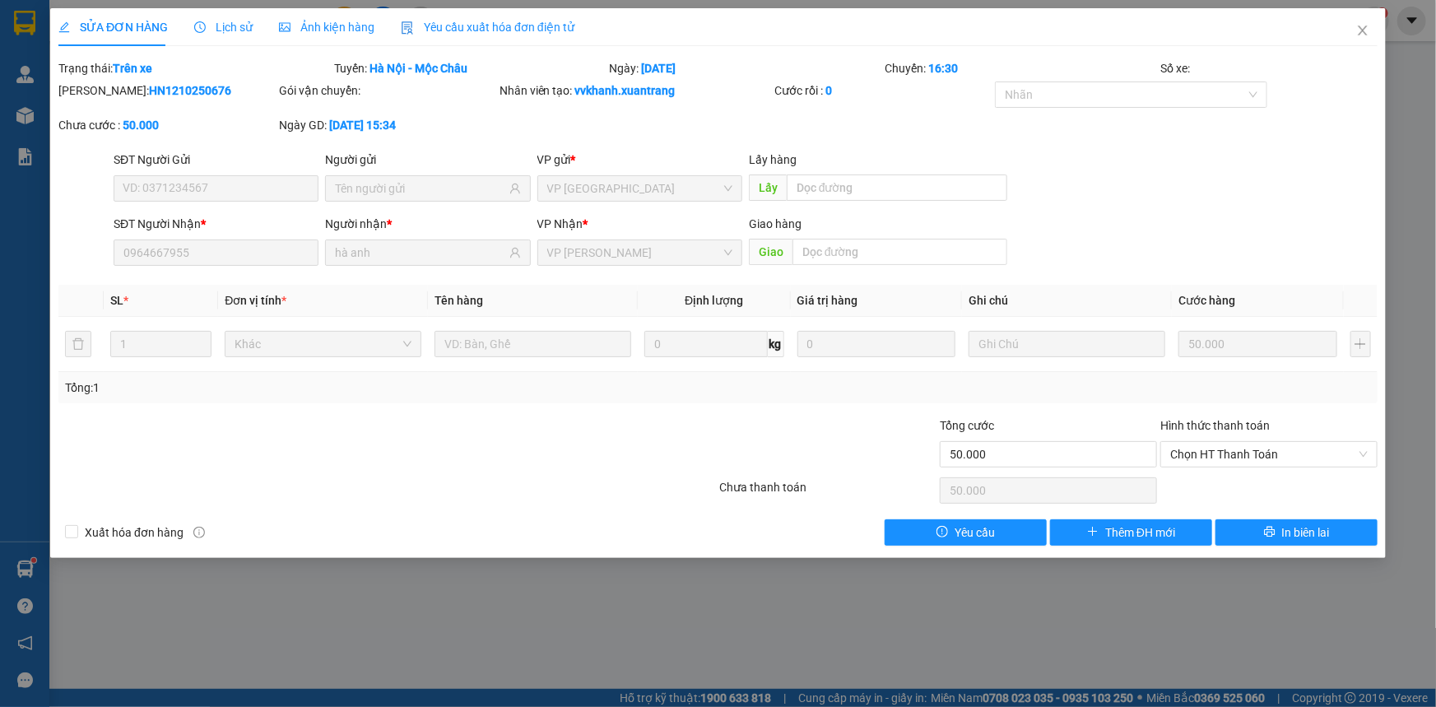
click at [303, 26] on span "Ảnh kiện hàng" at bounding box center [326, 27] width 95 height 13
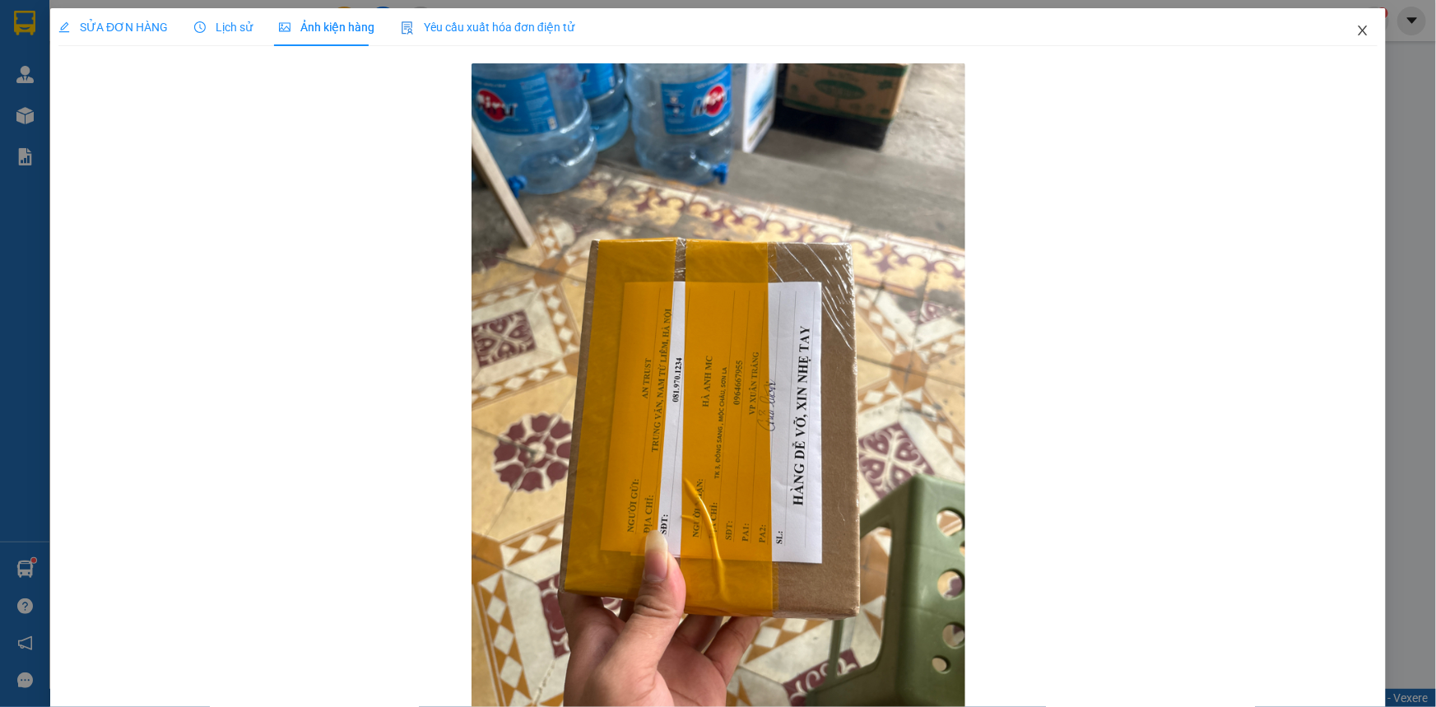
click at [1356, 27] on icon "close" at bounding box center [1362, 30] width 13 height 13
